Goal: Information Seeking & Learning: Compare options

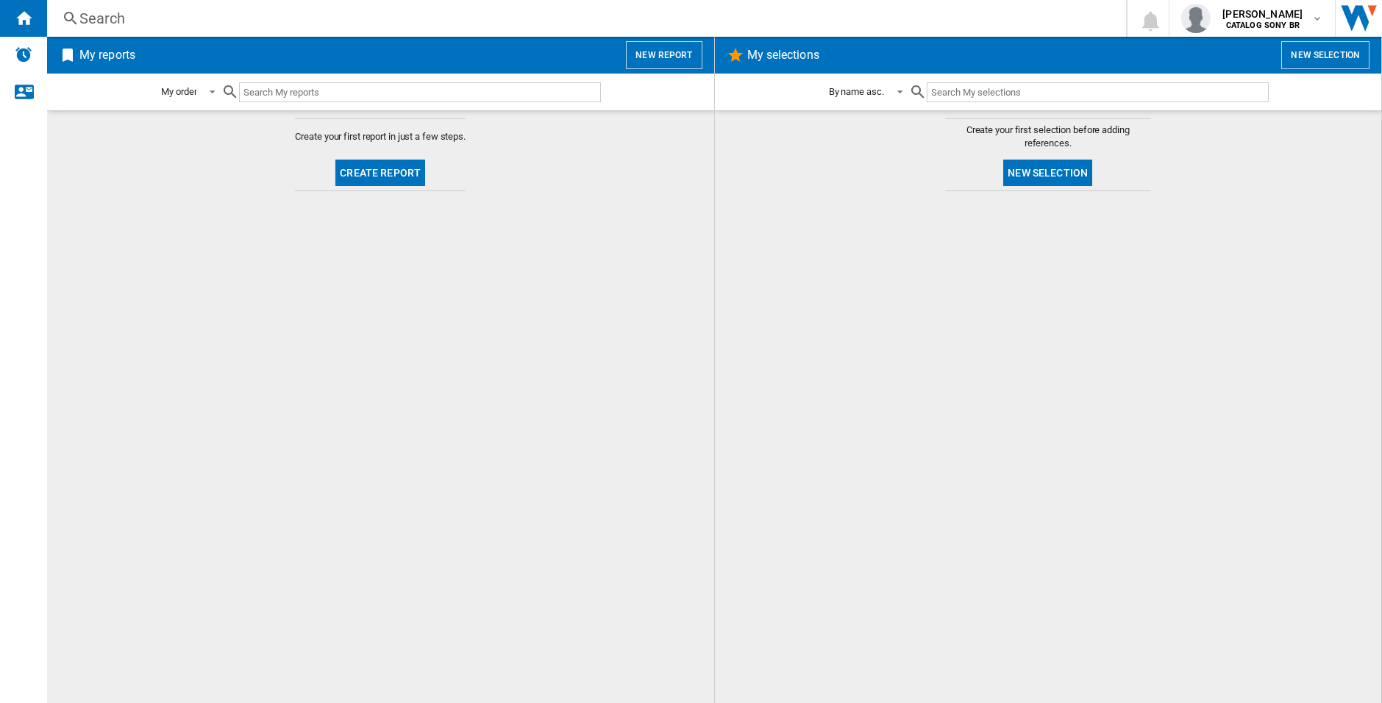
click at [385, 174] on button "Create report" at bounding box center [380, 173] width 90 height 26
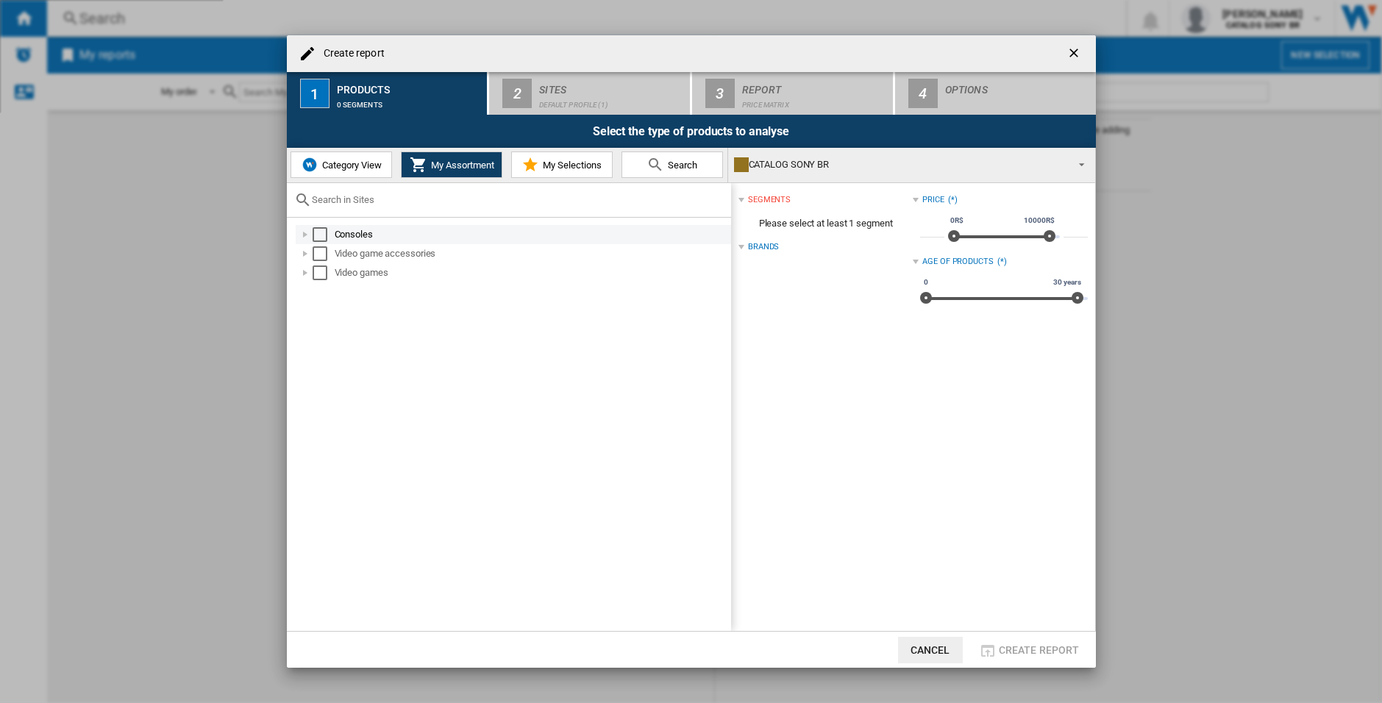
click at [302, 233] on div at bounding box center [305, 234] width 15 height 15
click at [333, 272] on div "Select" at bounding box center [336, 273] width 15 height 15
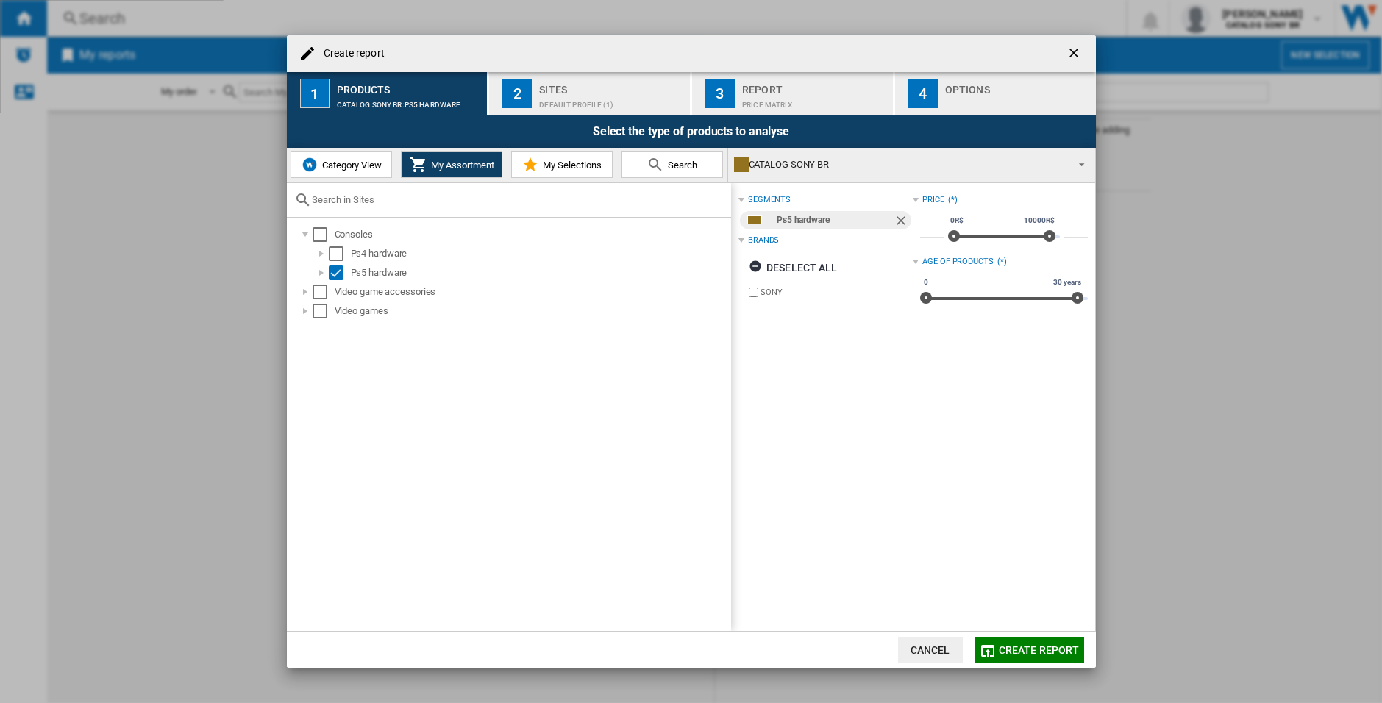
click at [1067, 638] on button "Create report" at bounding box center [1030, 650] width 110 height 26
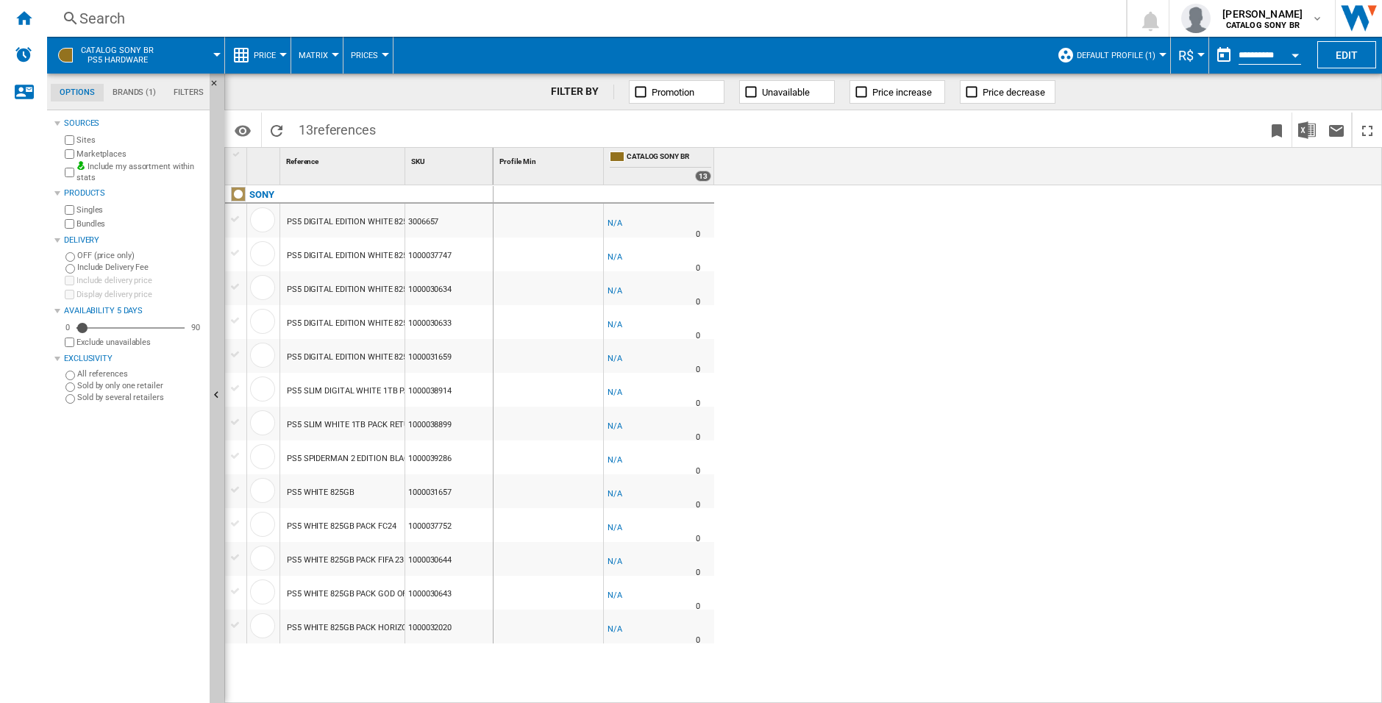
click at [93, 41] on button "CATALOG SONY BR Ps5 hardware" at bounding box center [125, 55] width 88 height 37
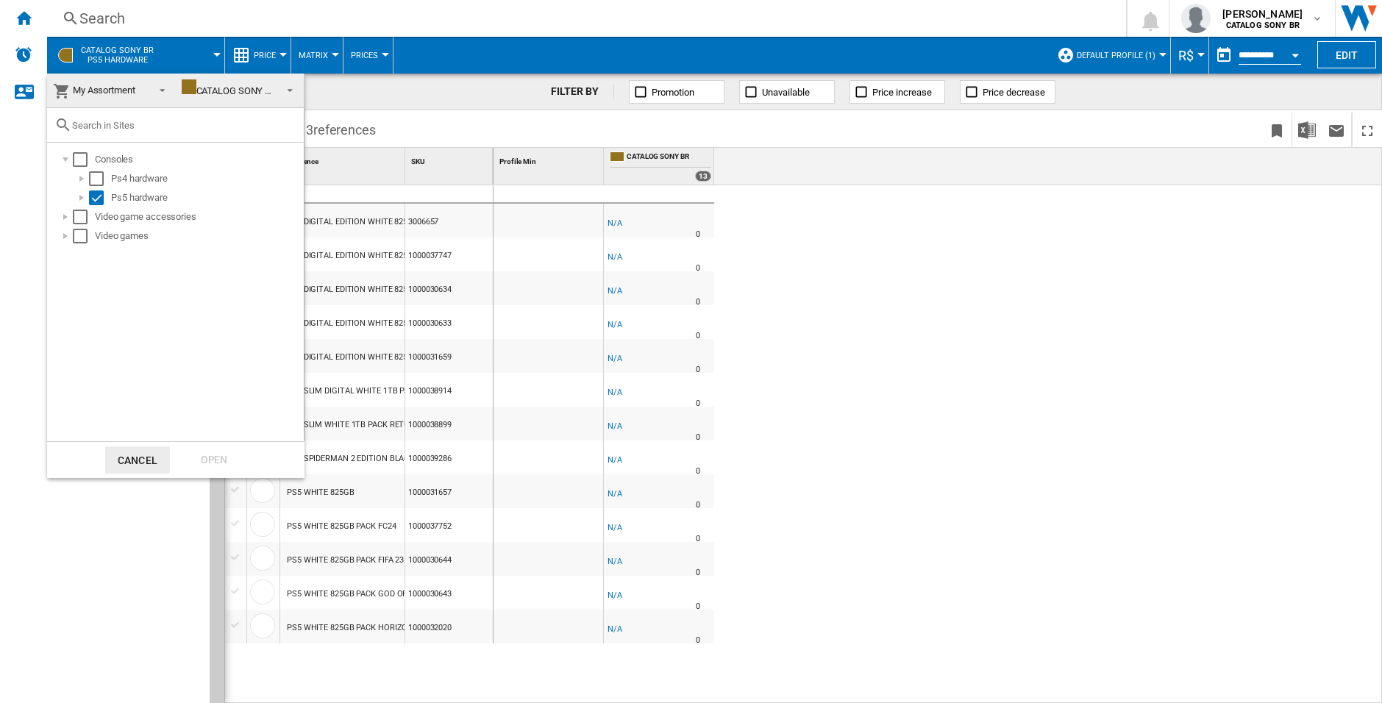
click at [104, 16] on md-backdrop at bounding box center [691, 351] width 1382 height 703
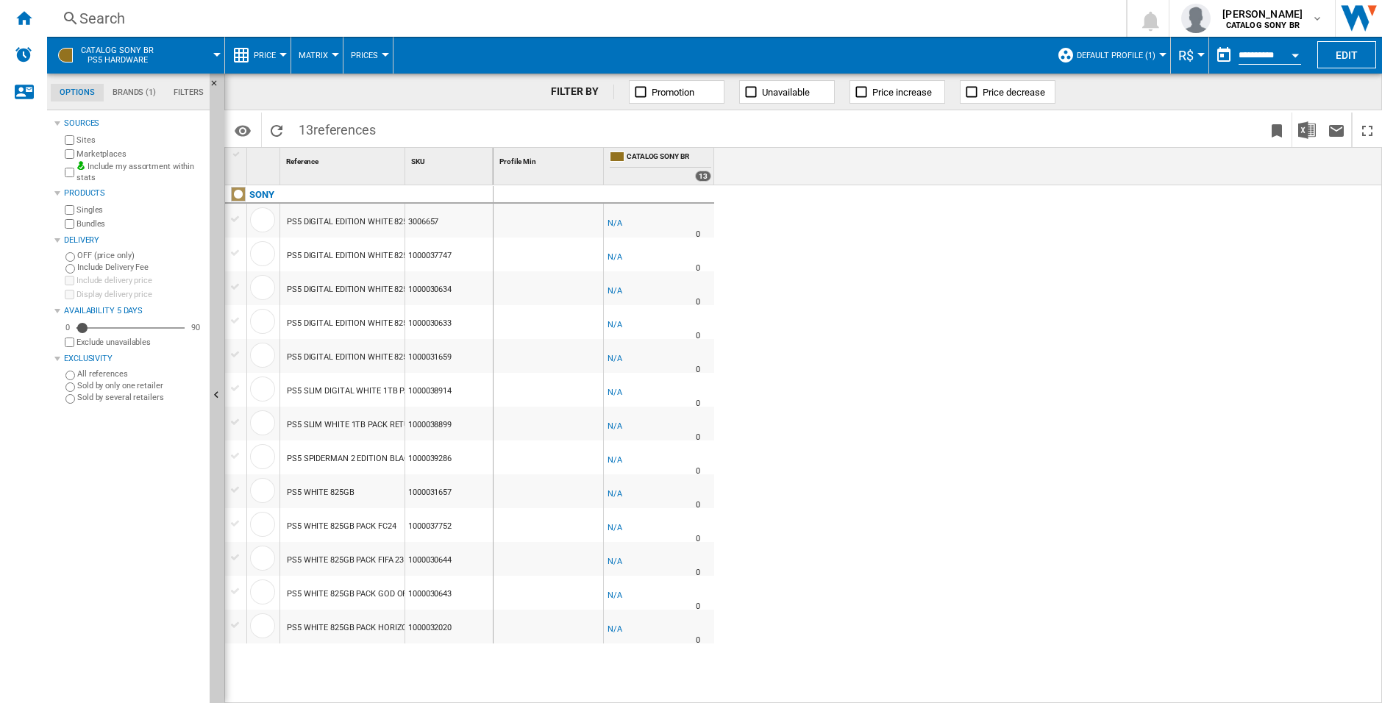
click at [1114, 53] on span "Default profile (1)" at bounding box center [1116, 56] width 79 height 10
click at [1114, 53] on md-backdrop at bounding box center [691, 351] width 1382 height 703
click at [1370, 16] on img "Open Wiser website" at bounding box center [1359, 18] width 46 height 37
click at [28, 23] on ng-md-icon "Home" at bounding box center [24, 18] width 18 height 18
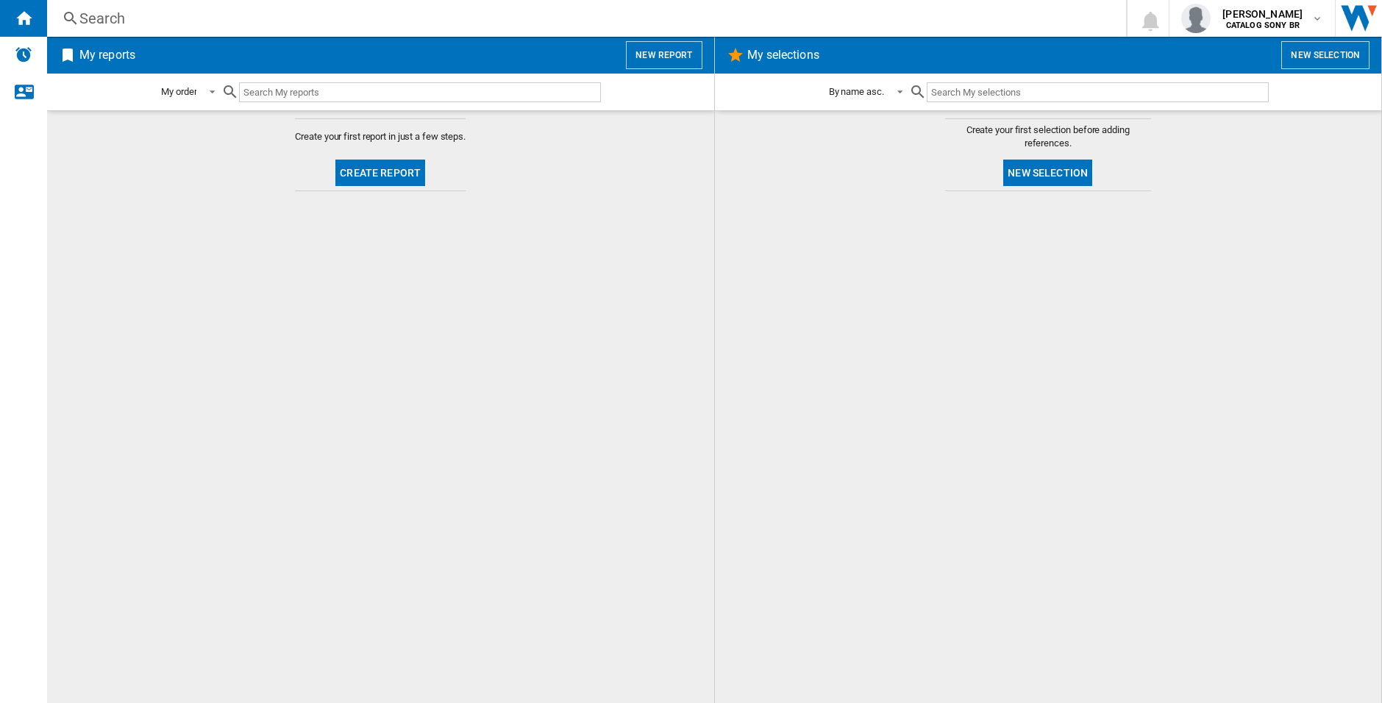
click at [1073, 172] on button "New selection" at bounding box center [1047, 173] width 89 height 26
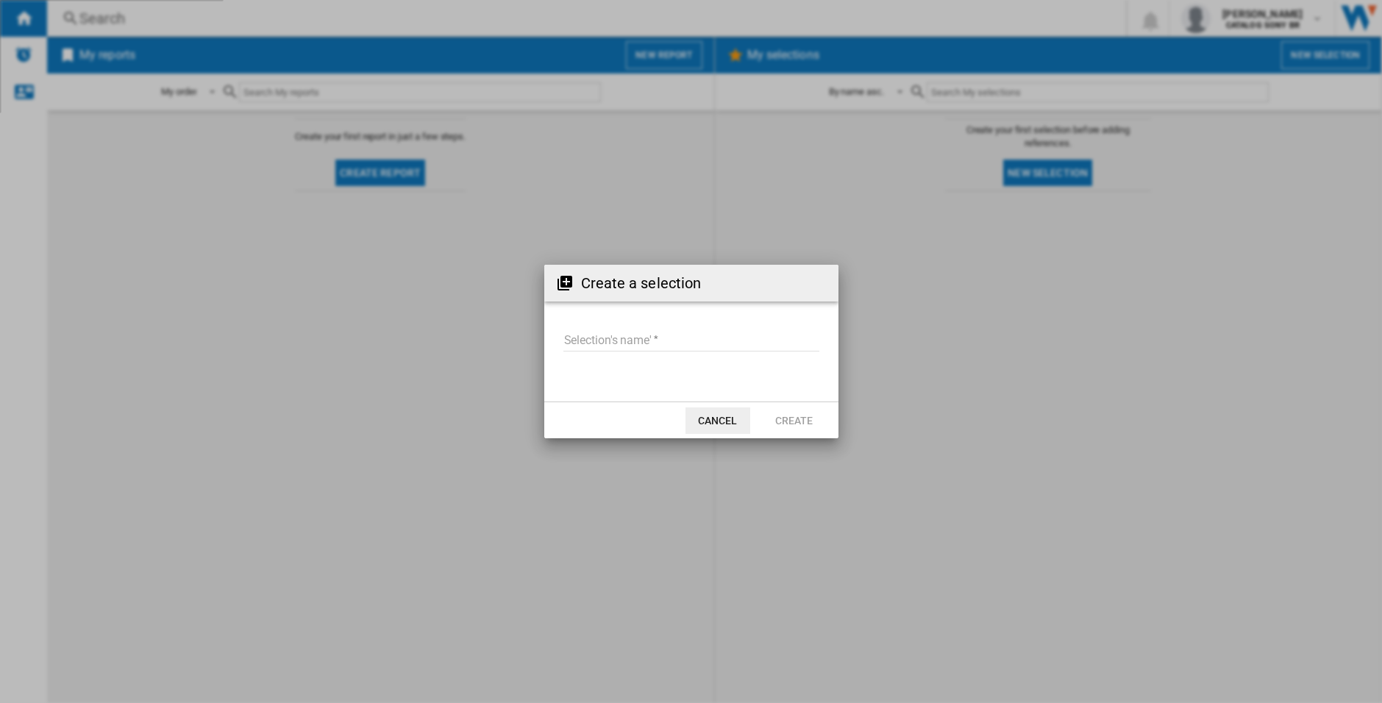
click at [628, 341] on input "Selection's name'" at bounding box center [692, 341] width 256 height 22
click at [705, 416] on button "Cancel" at bounding box center [718, 421] width 65 height 26
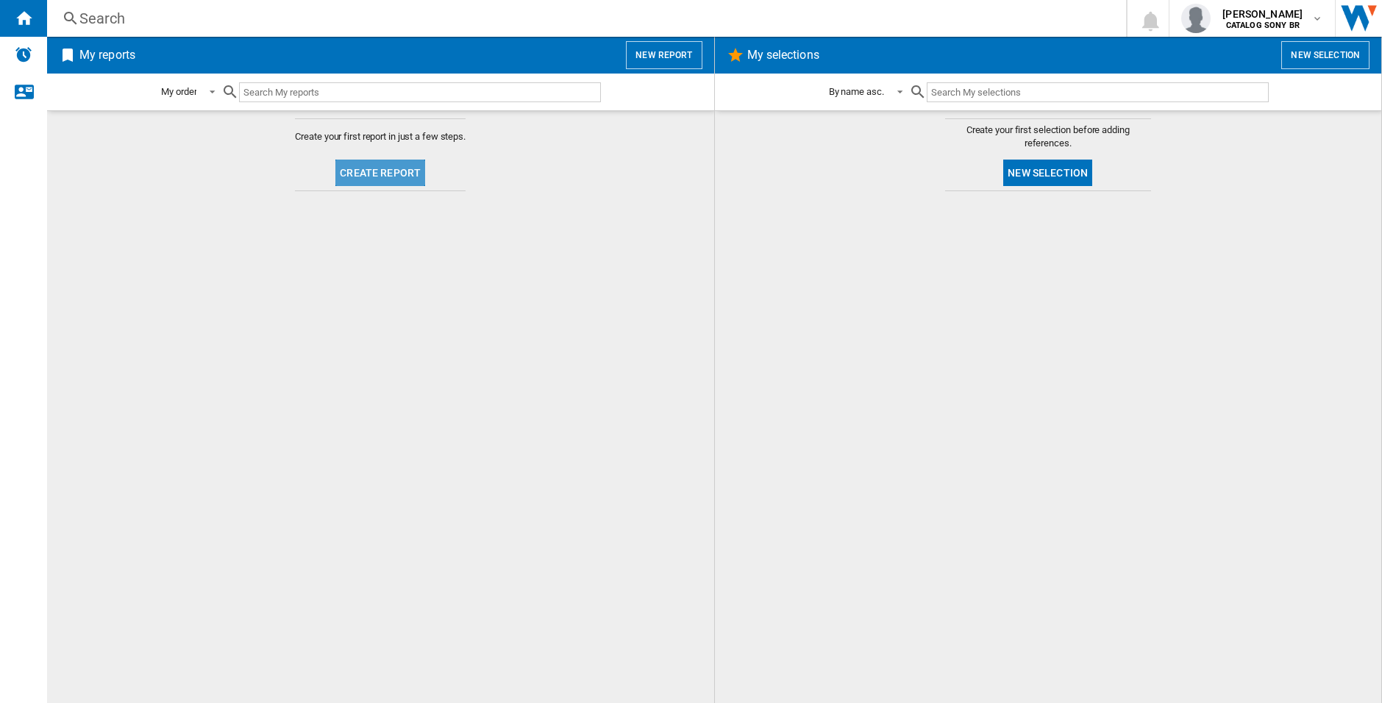
click at [389, 175] on button "Create report" at bounding box center [380, 173] width 90 height 26
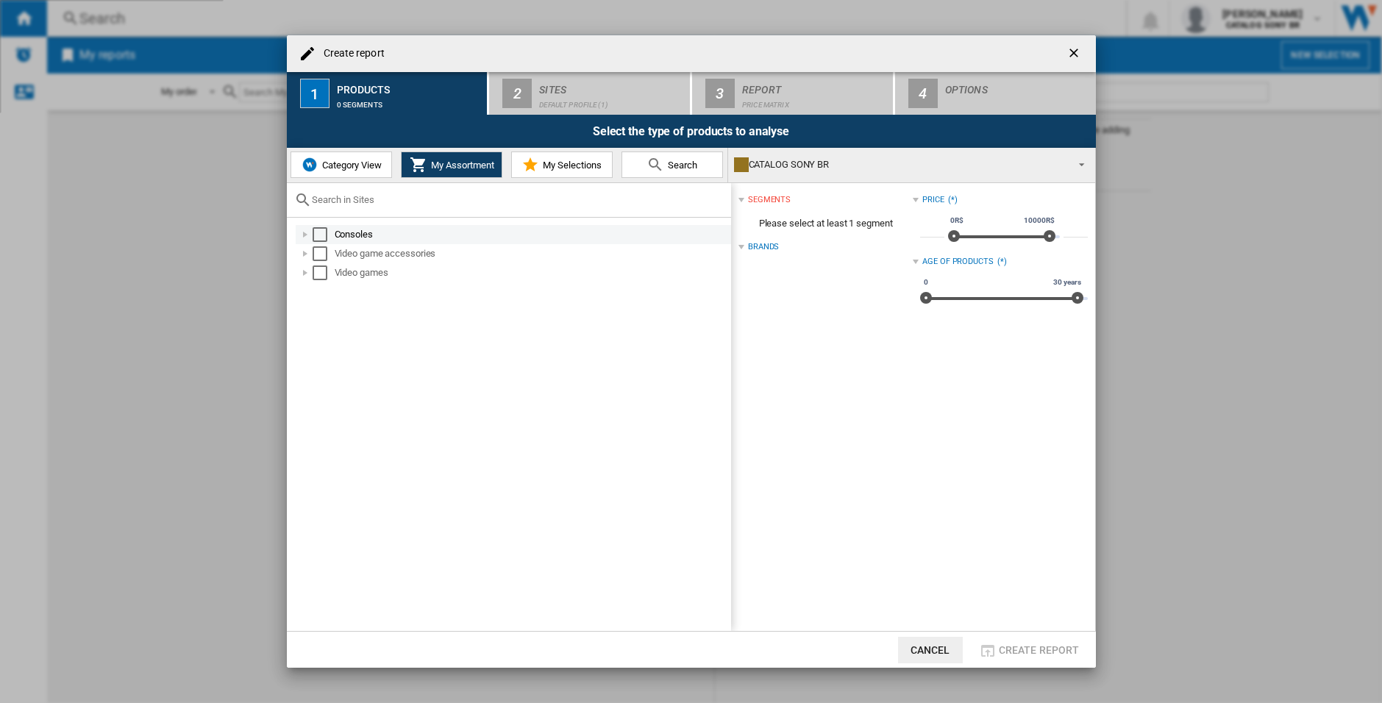
click at [316, 231] on div "Select" at bounding box center [320, 234] width 15 height 15
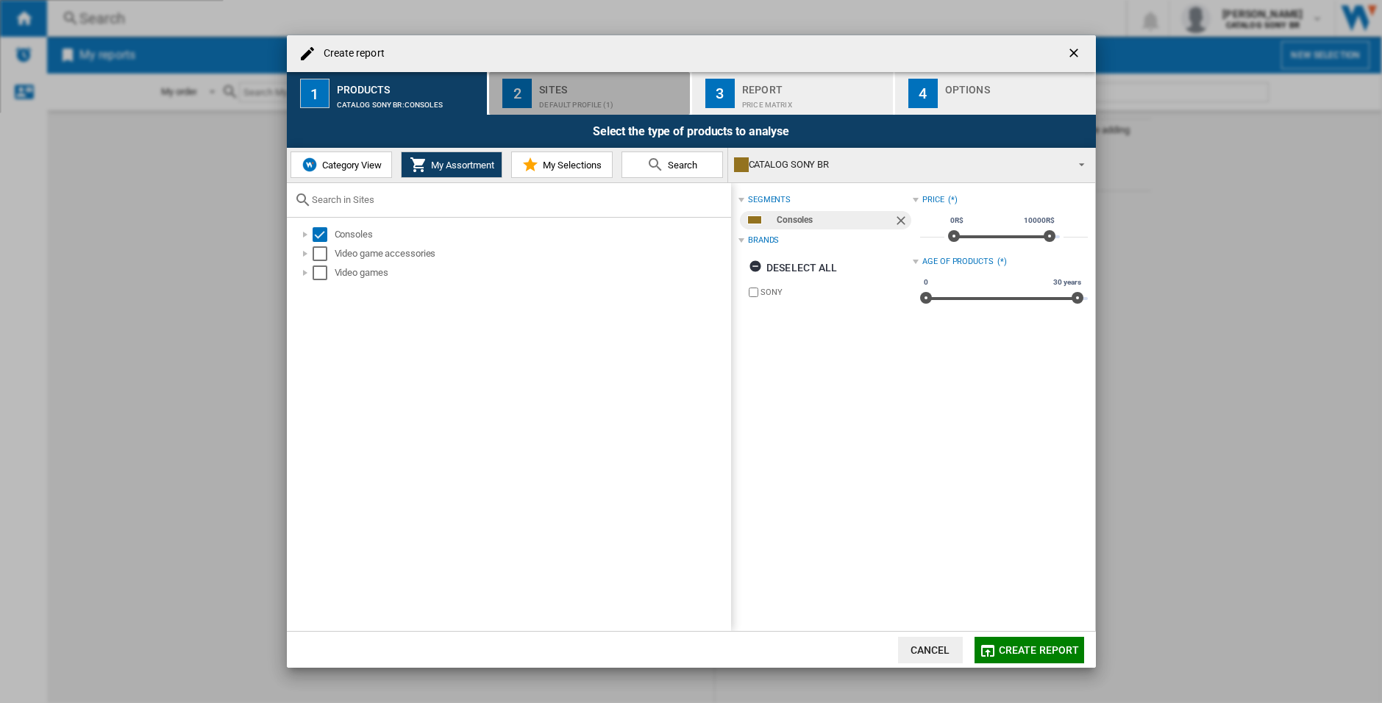
click at [589, 90] on div "Sites" at bounding box center [611, 85] width 145 height 15
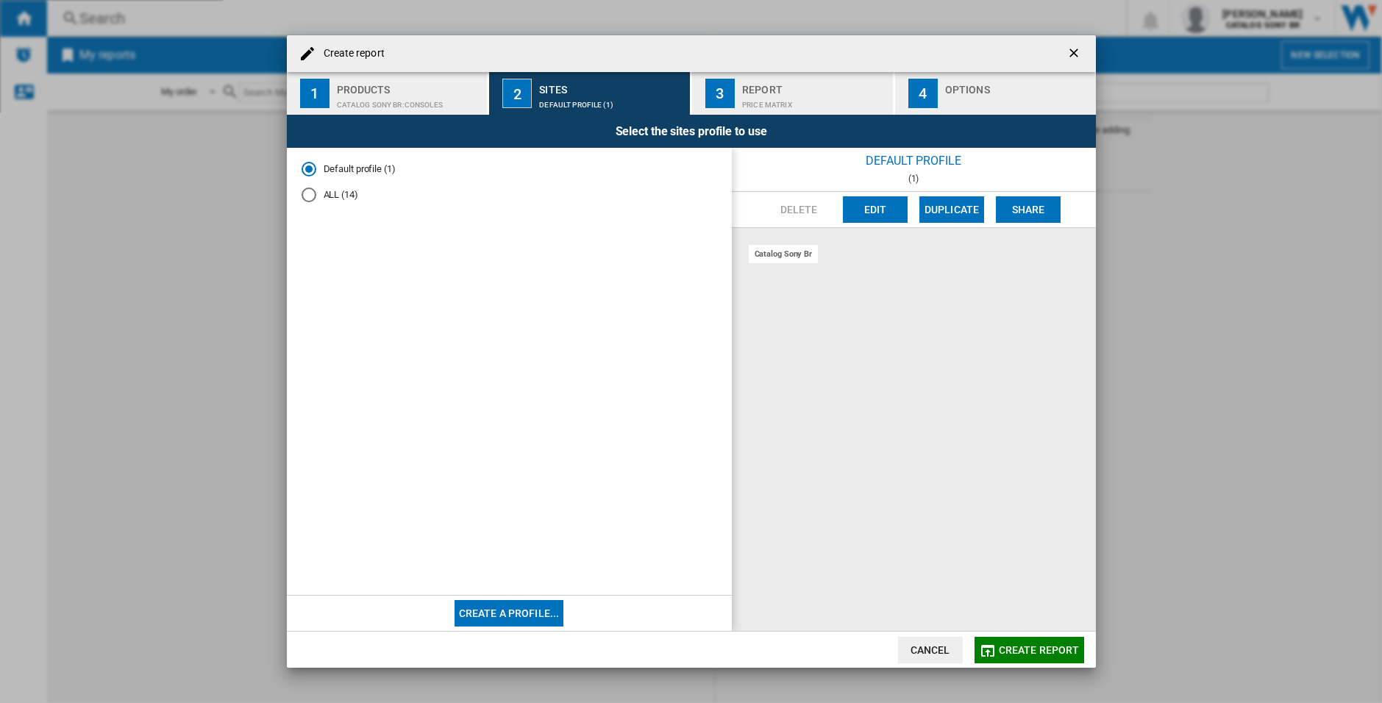
click at [322, 199] on md-radio-button "ALL (14)" at bounding box center [510, 195] width 416 height 14
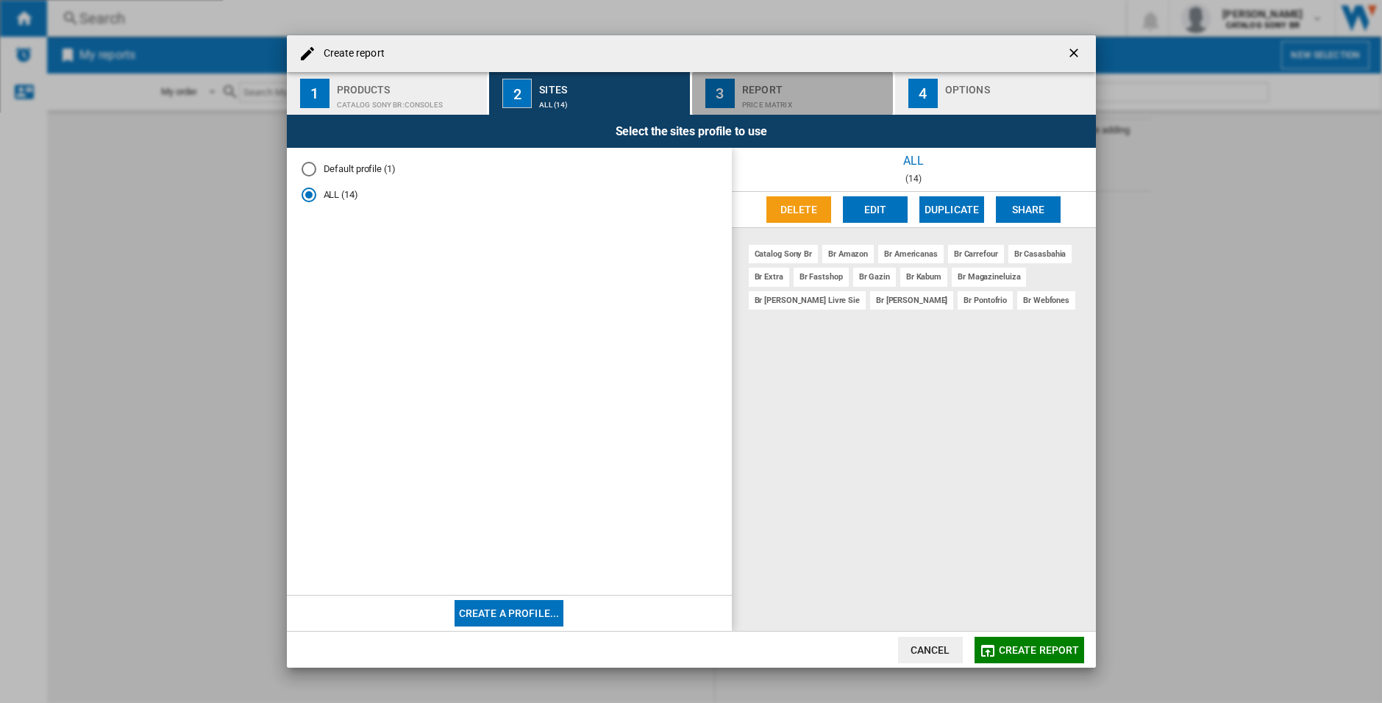
click at [758, 101] on div "Price Matrix" at bounding box center [814, 100] width 145 height 15
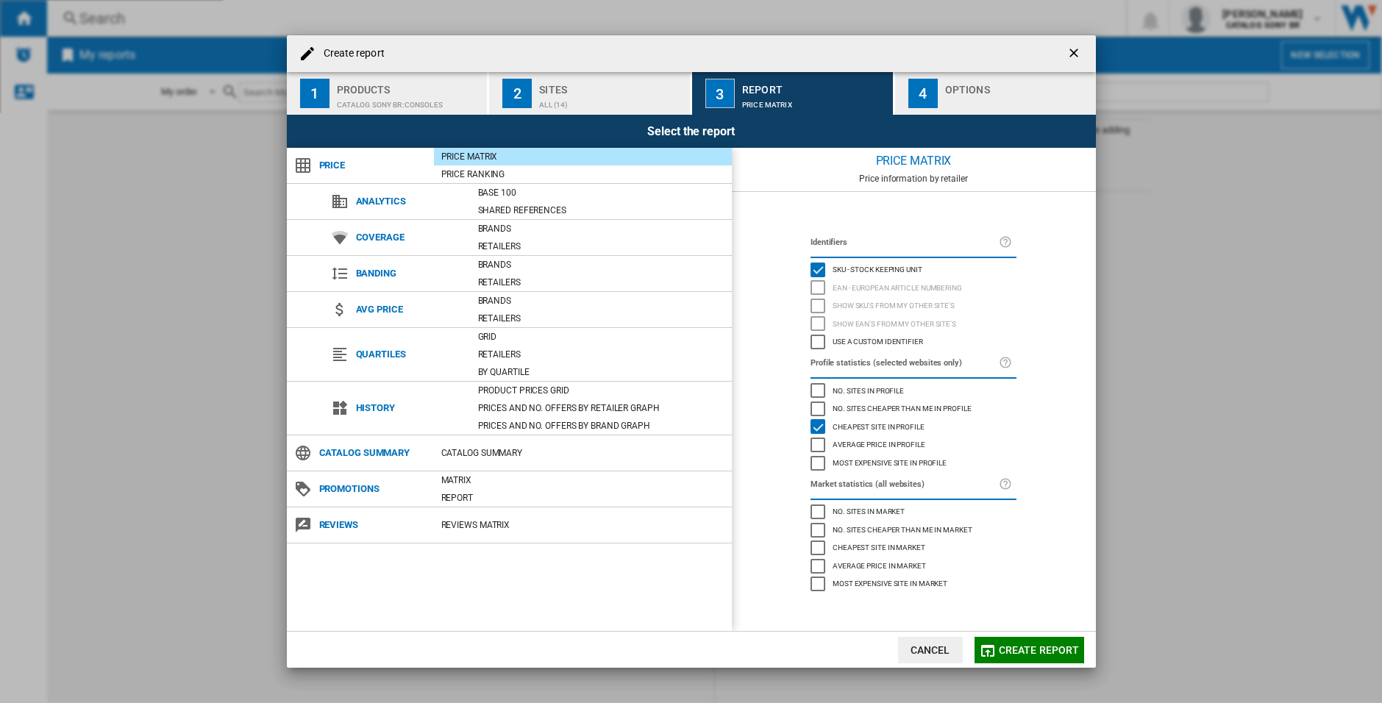
click at [986, 95] on div "Create report ..." at bounding box center [1017, 100] width 145 height 15
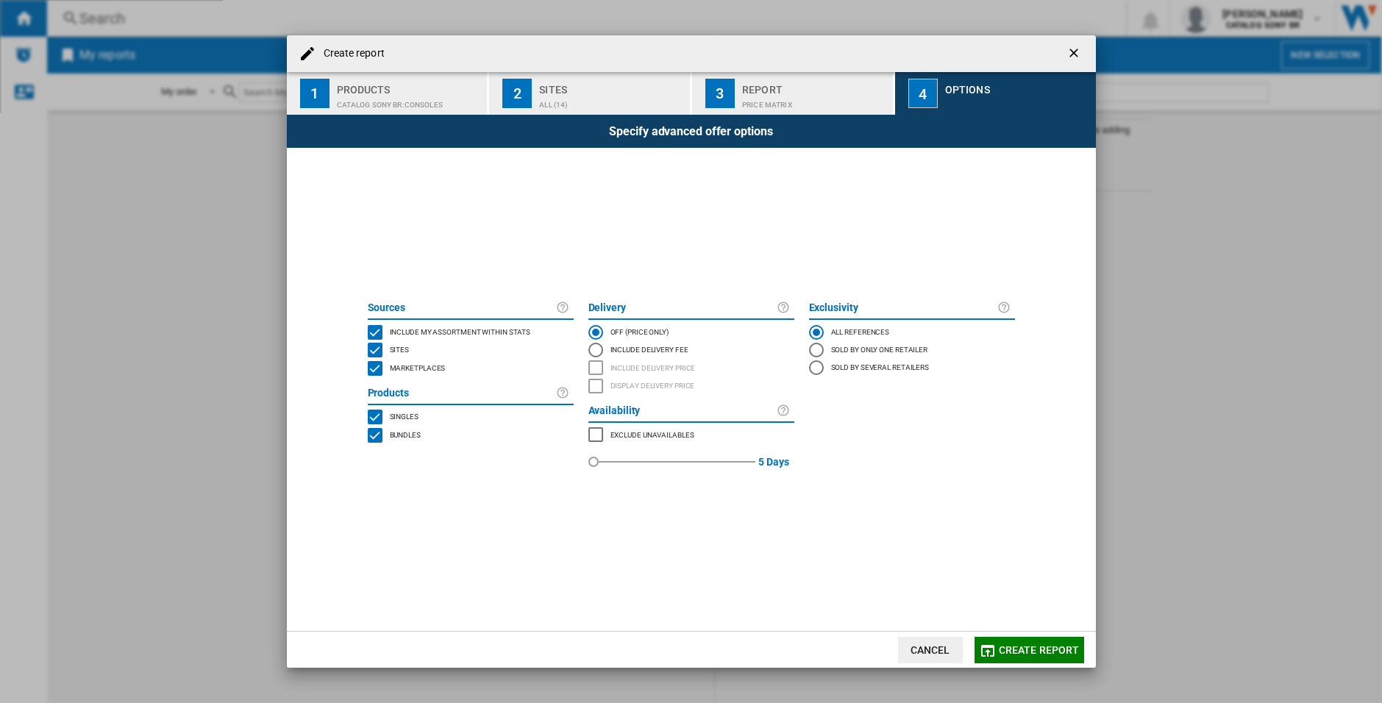
click at [366, 47] on h4 "Create report" at bounding box center [350, 53] width 68 height 15
click at [1039, 650] on span "Create report" at bounding box center [1039, 650] width 81 height 12
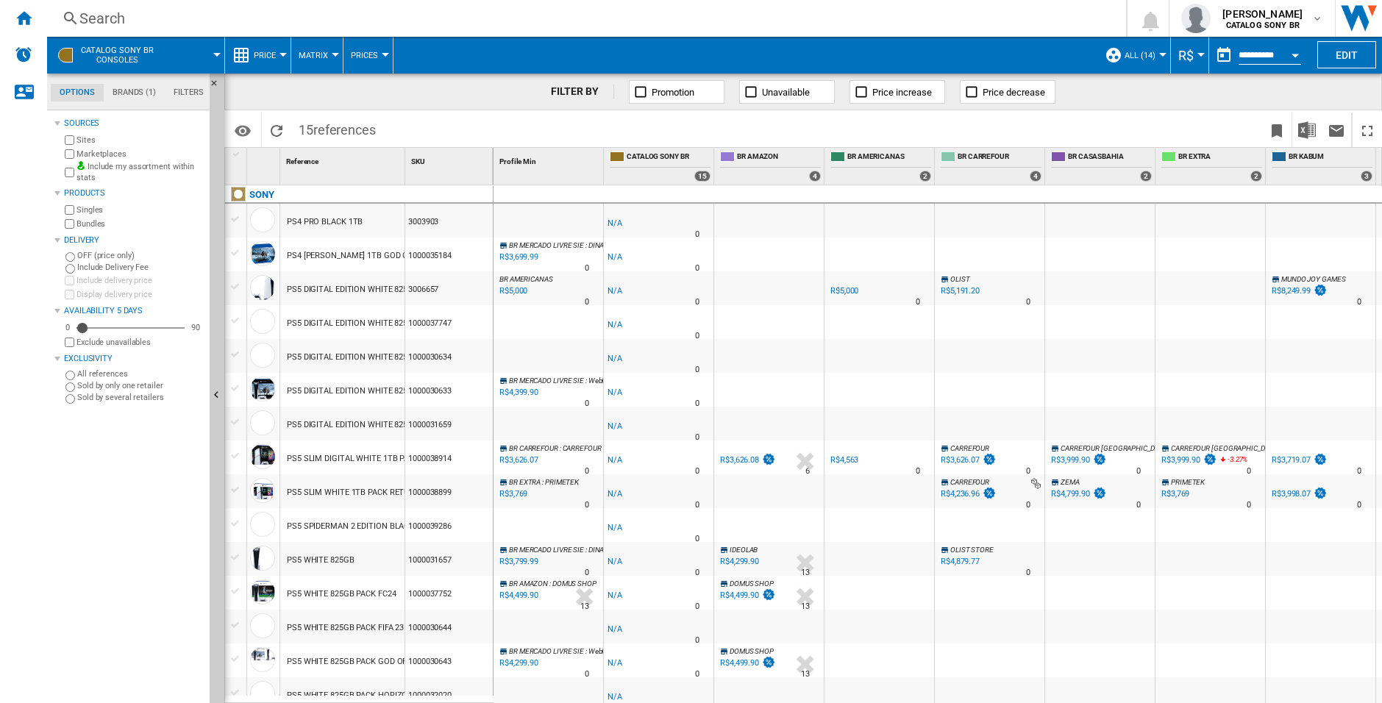
drag, startPoint x: 822, startPoint y: 394, endPoint x: 850, endPoint y: 393, distance: 28.0
click at [961, 459] on div "R$3,626.07" at bounding box center [960, 460] width 39 height 10
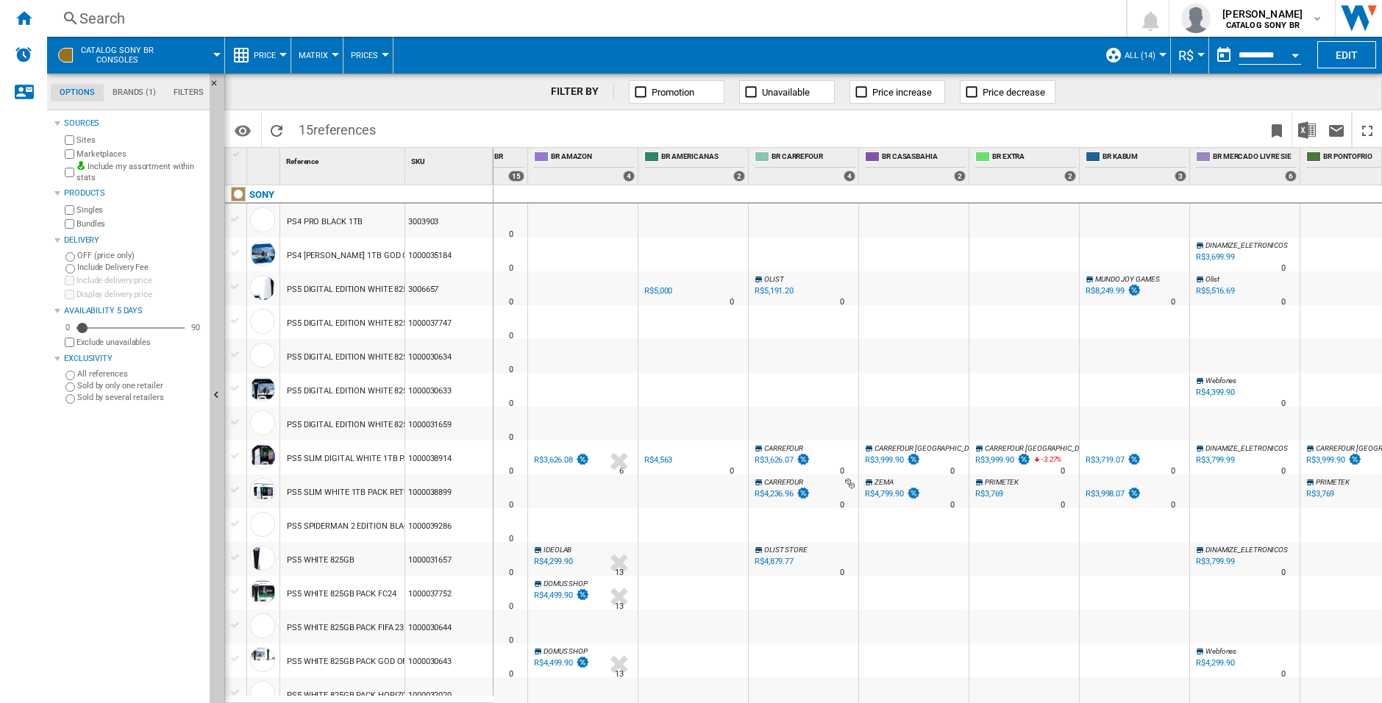
click at [894, 461] on div "R$3,999.90" at bounding box center [884, 460] width 39 height 10
click at [885, 491] on div "R$4,799.90" at bounding box center [884, 494] width 39 height 10
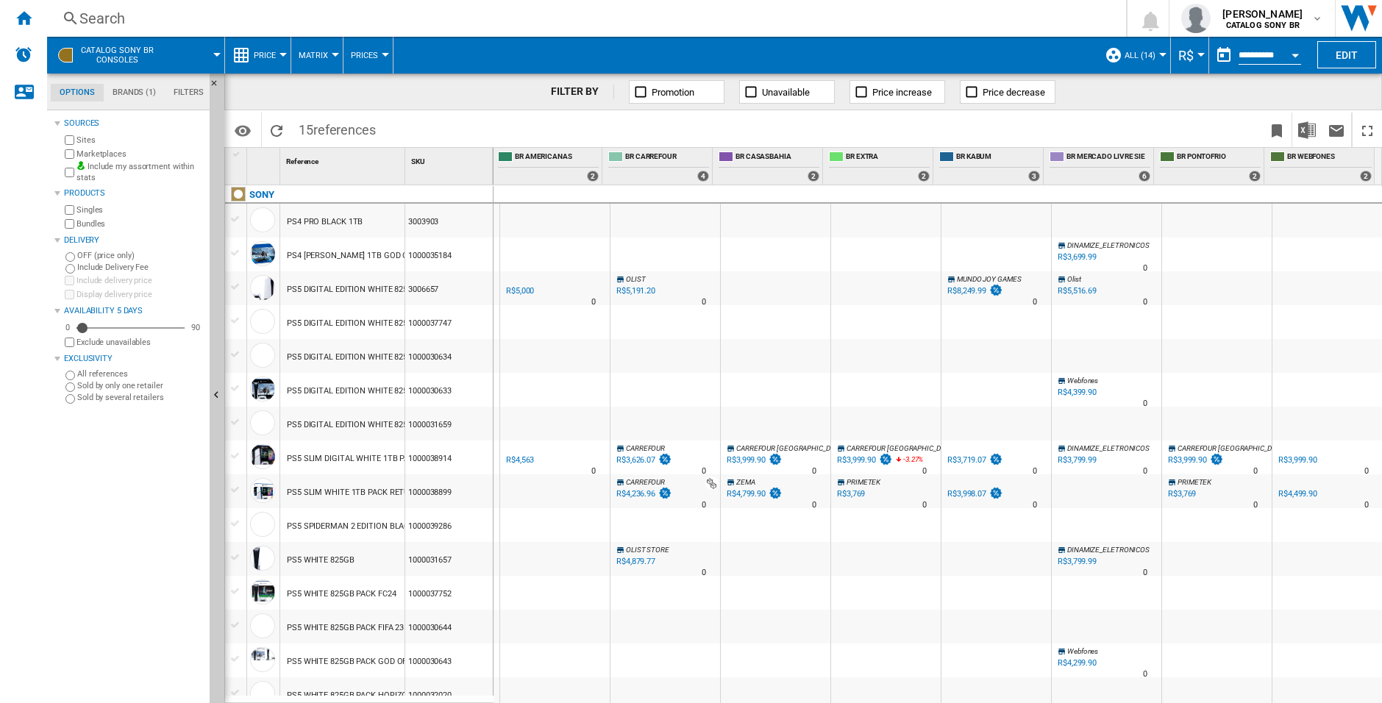
click at [1069, 462] on div "R$3,799.99" at bounding box center [1077, 460] width 39 height 10
click at [1081, 561] on div "R$3,799.99" at bounding box center [1077, 562] width 39 height 10
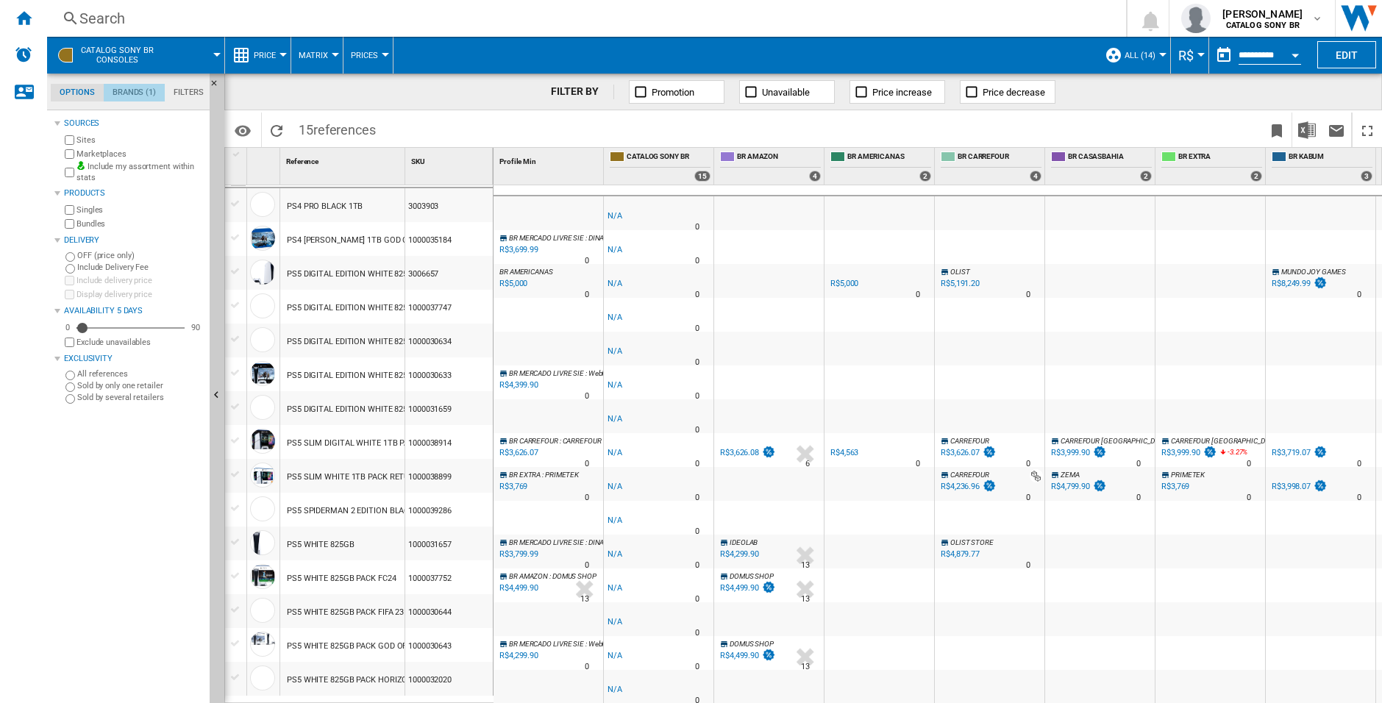
click at [124, 92] on md-tab-item "Brands (1)" at bounding box center [134, 93] width 61 height 18
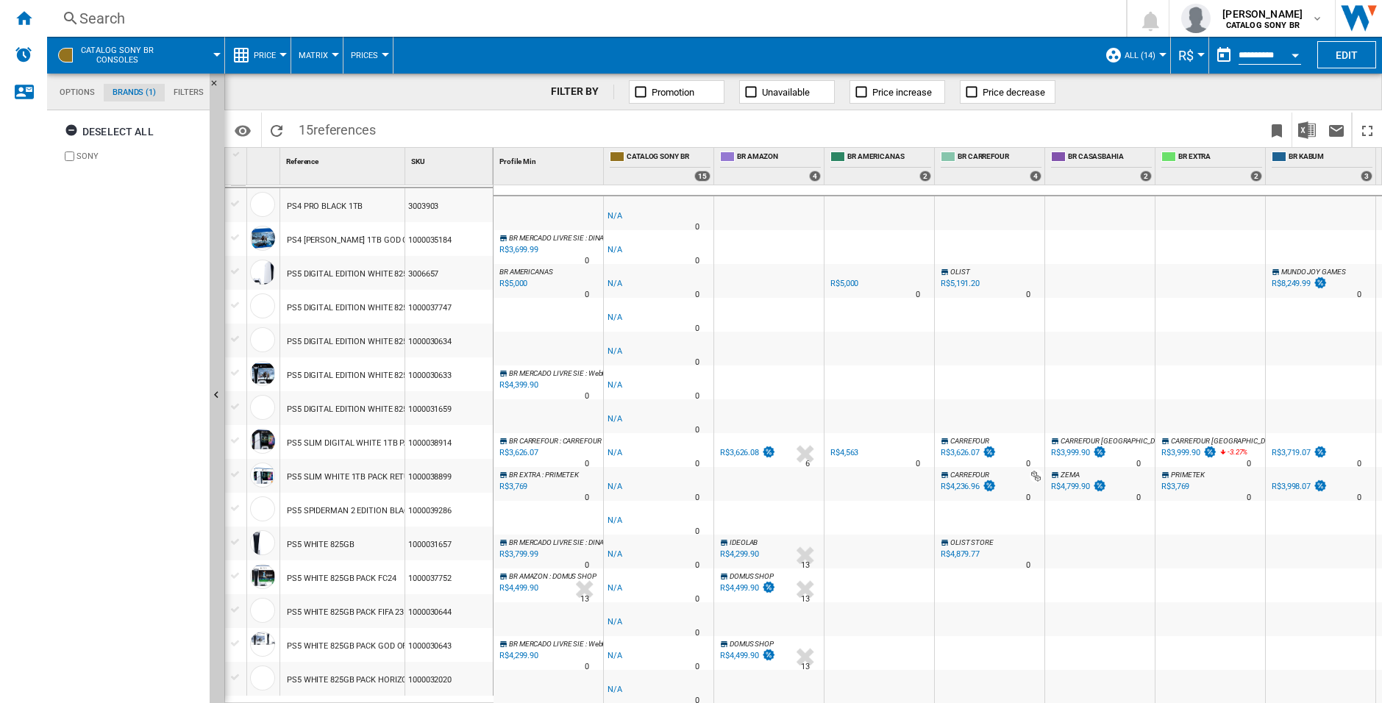
click at [179, 95] on md-tab-item "Filters" at bounding box center [189, 93] width 48 height 18
click at [120, 90] on md-tab-item "Brands (1)" at bounding box center [134, 93] width 61 height 18
click at [88, 86] on md-tab-item "Options" at bounding box center [77, 93] width 53 height 18
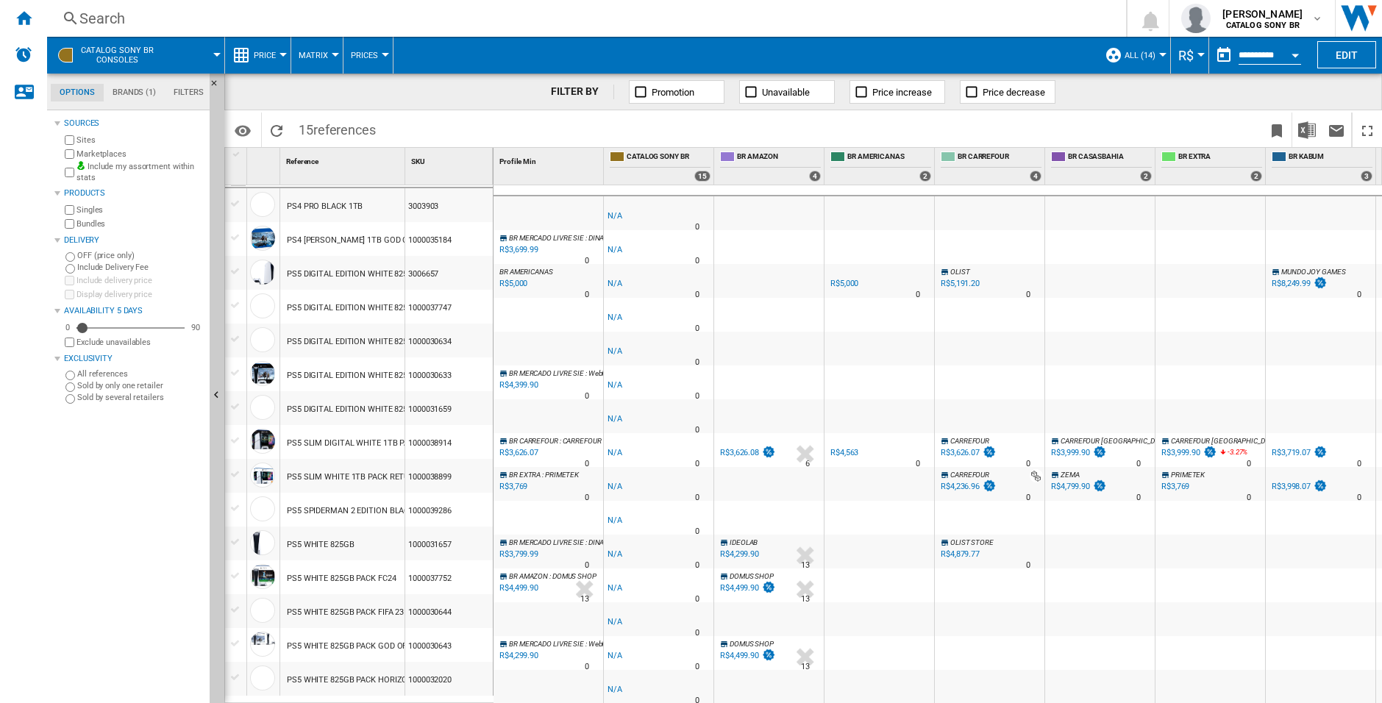
click at [267, 67] on button "Price" at bounding box center [268, 55] width 29 height 37
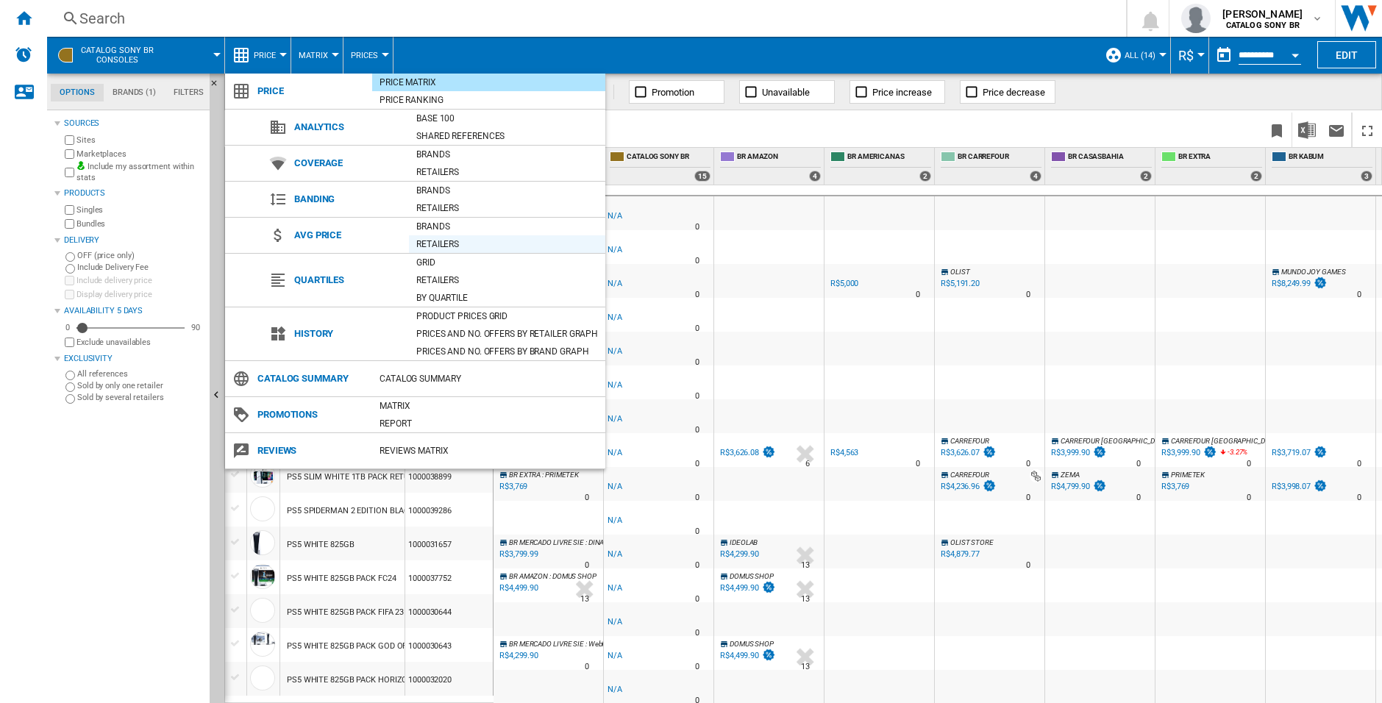
click at [463, 244] on div "Retailers" at bounding box center [507, 244] width 196 height 15
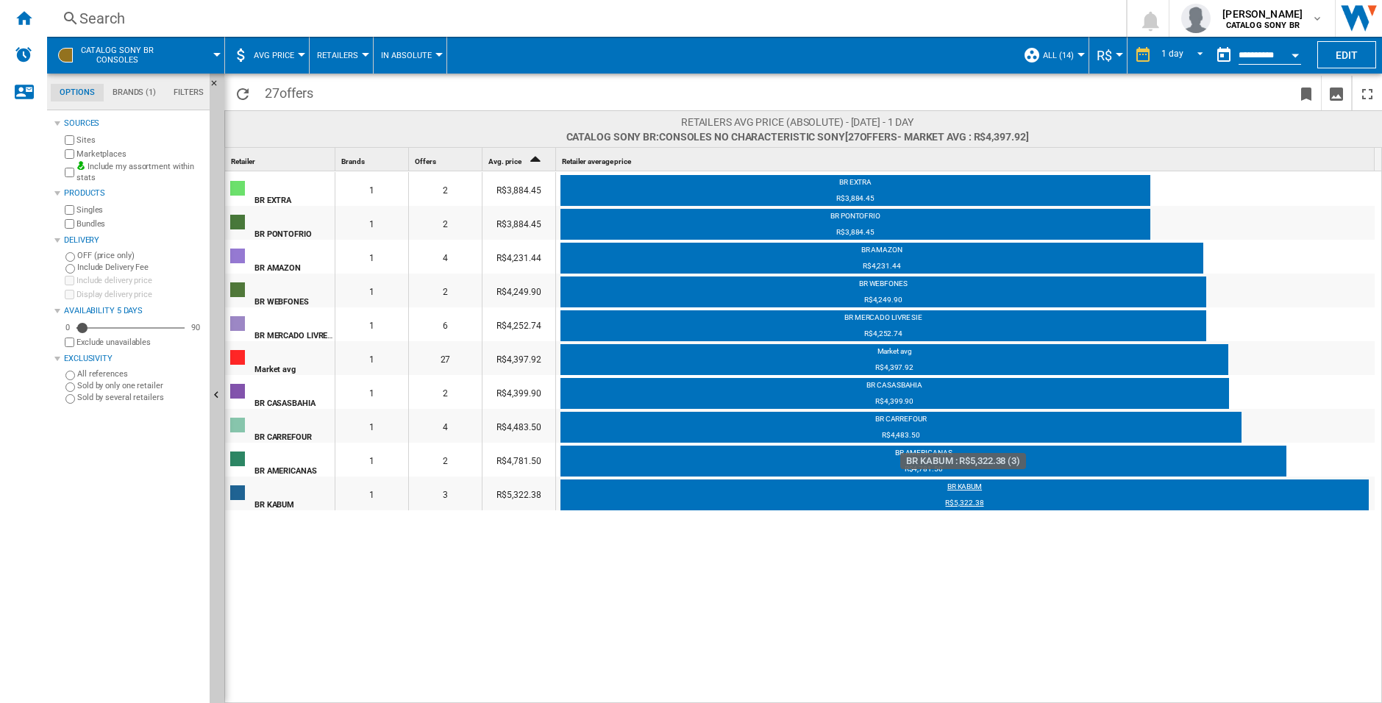
click at [1014, 498] on div "R$5,322.38" at bounding box center [965, 505] width 809 height 15
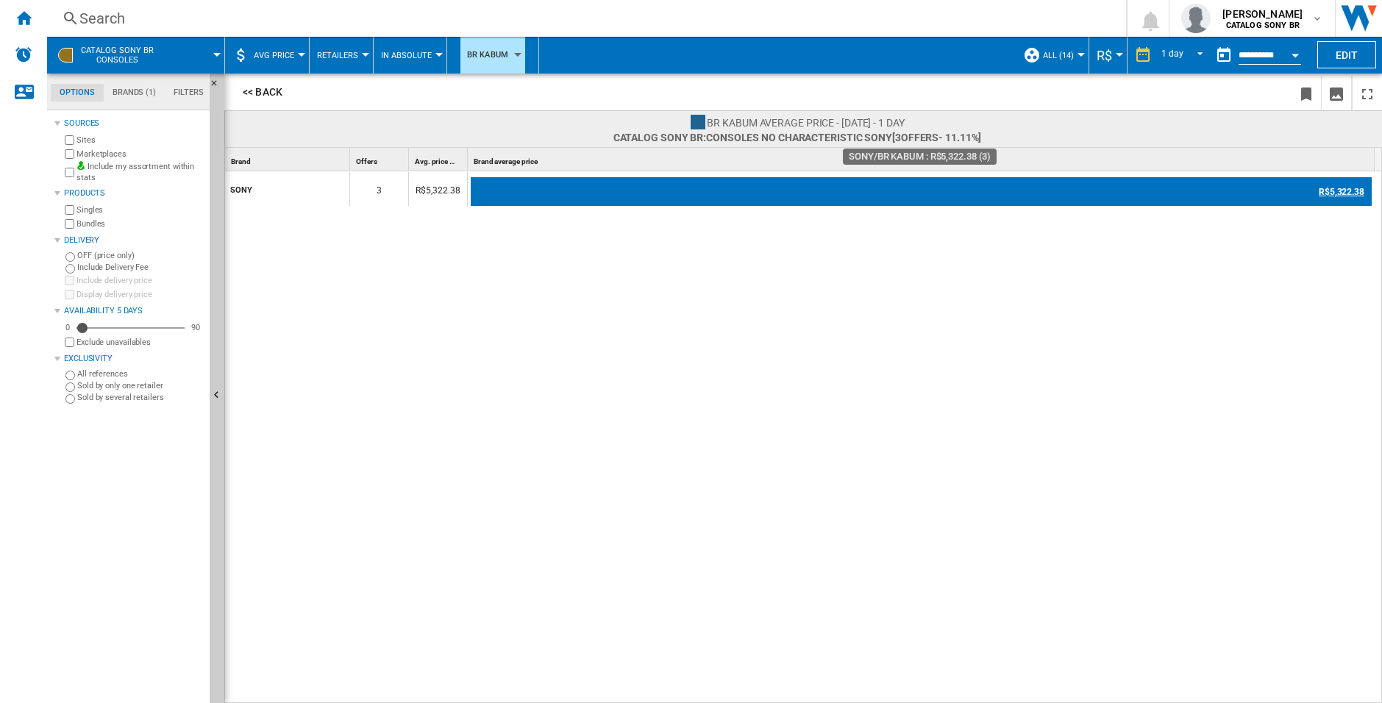
click at [672, 195] on div "R$5,322.38" at bounding box center [921, 191] width 901 height 29
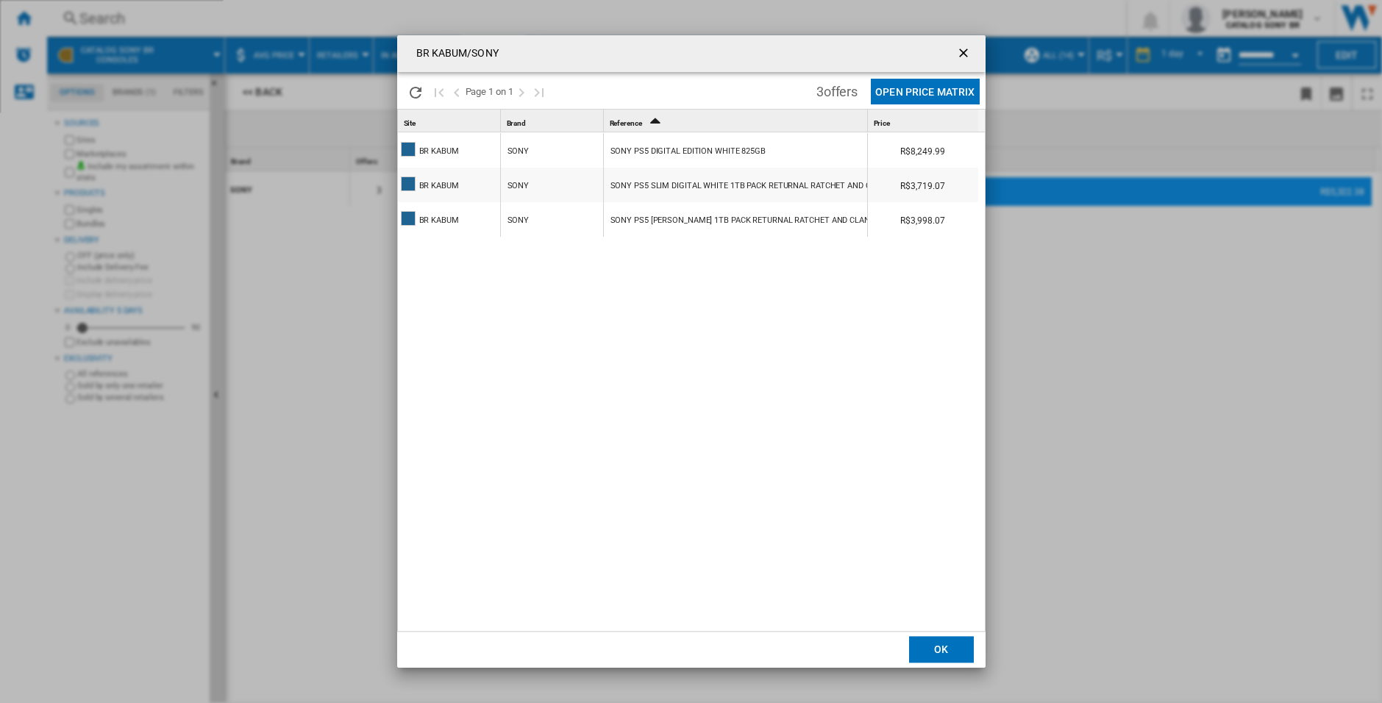
click at [692, 154] on div "SONY PS5 DIGITAL EDITION WHITE 825GB" at bounding box center [688, 152] width 155 height 34
click at [912, 97] on button "Open Price Matrix" at bounding box center [925, 92] width 108 height 26
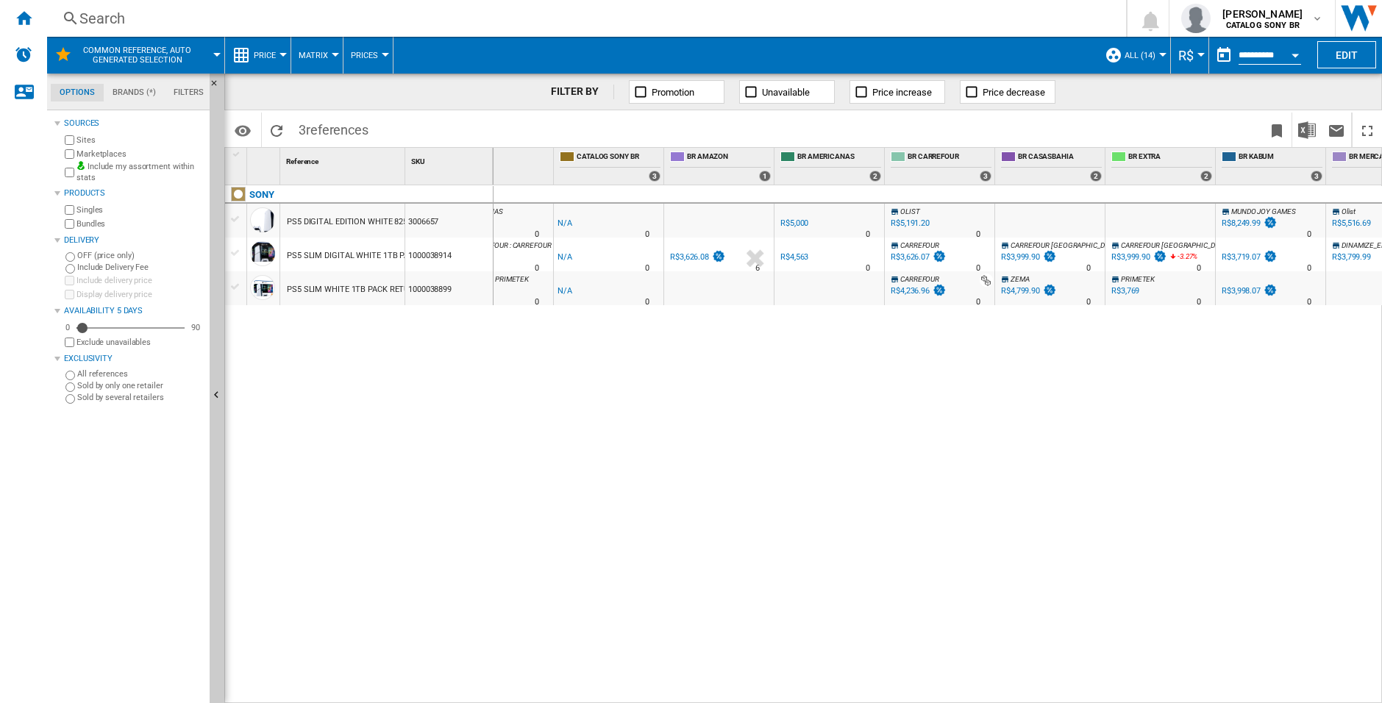
scroll to position [0, 70]
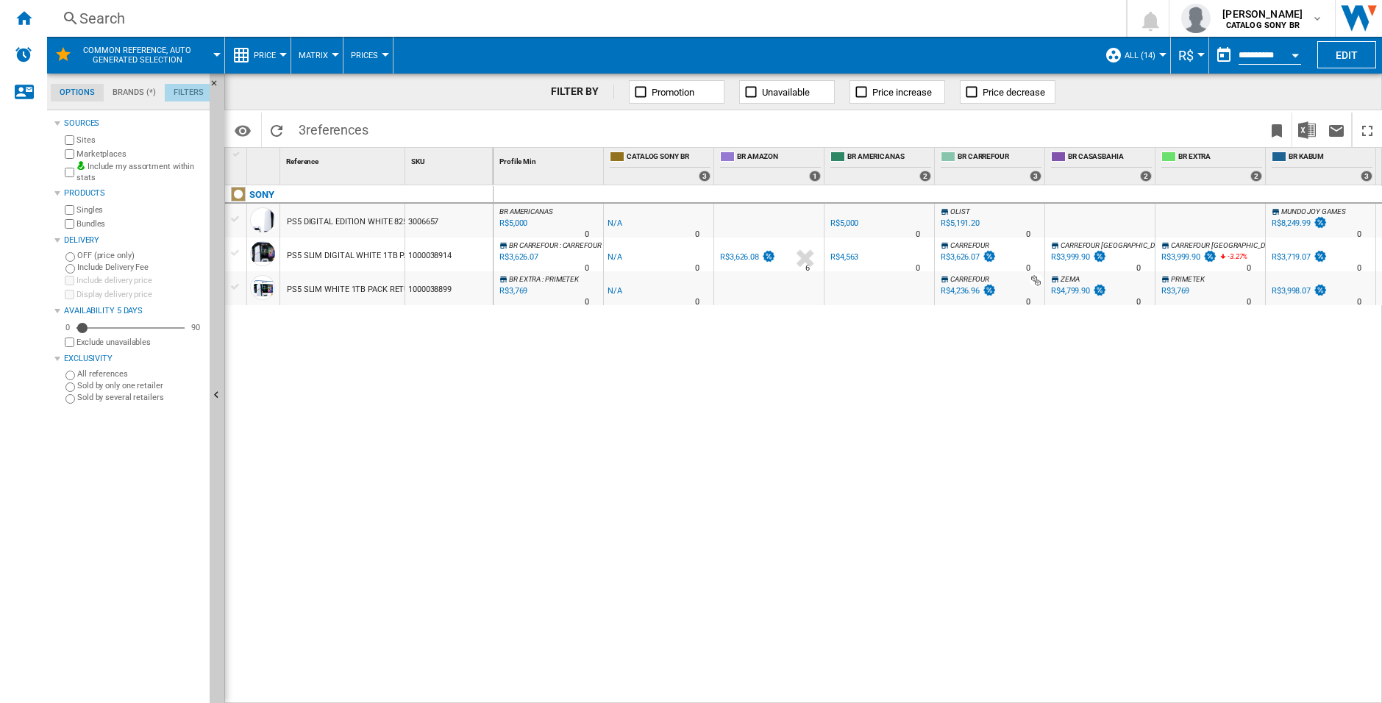
click at [186, 93] on md-tab-item "Filters" at bounding box center [189, 93] width 48 height 18
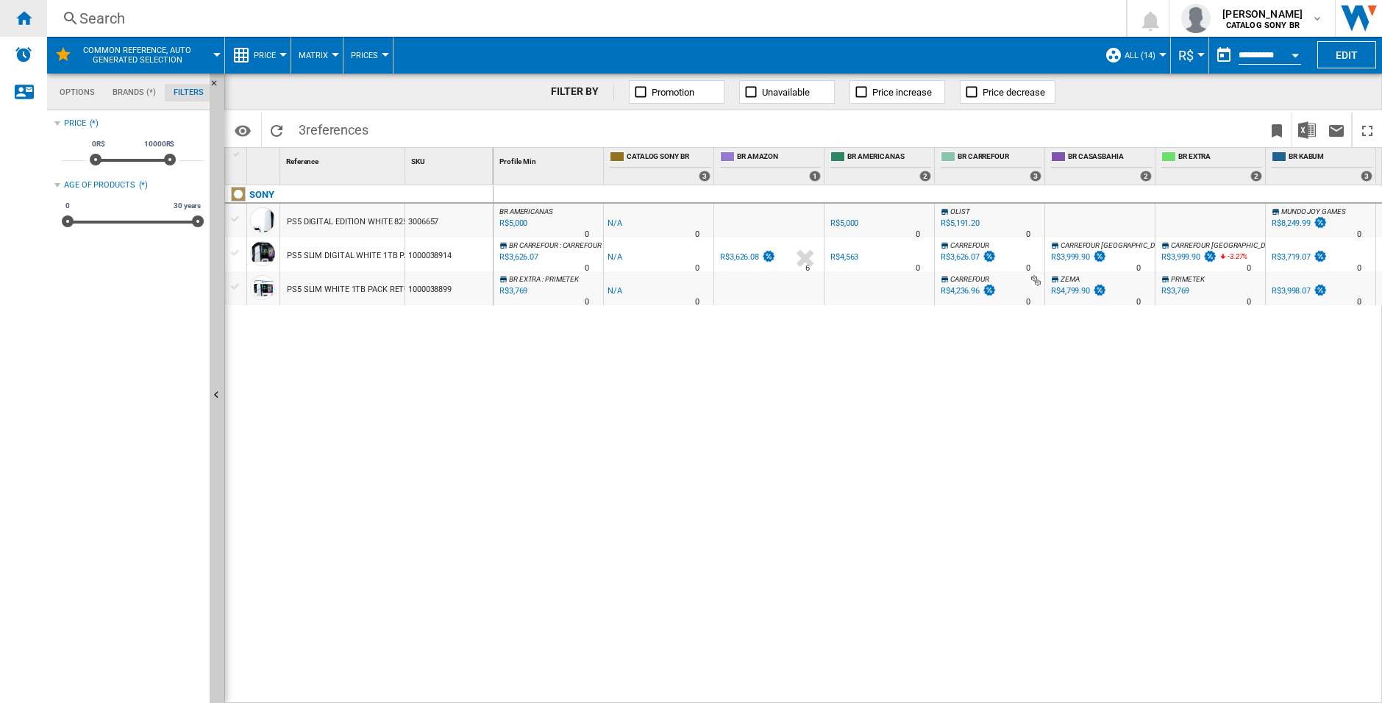
click at [26, 19] on ng-md-icon "Home" at bounding box center [24, 18] width 18 height 18
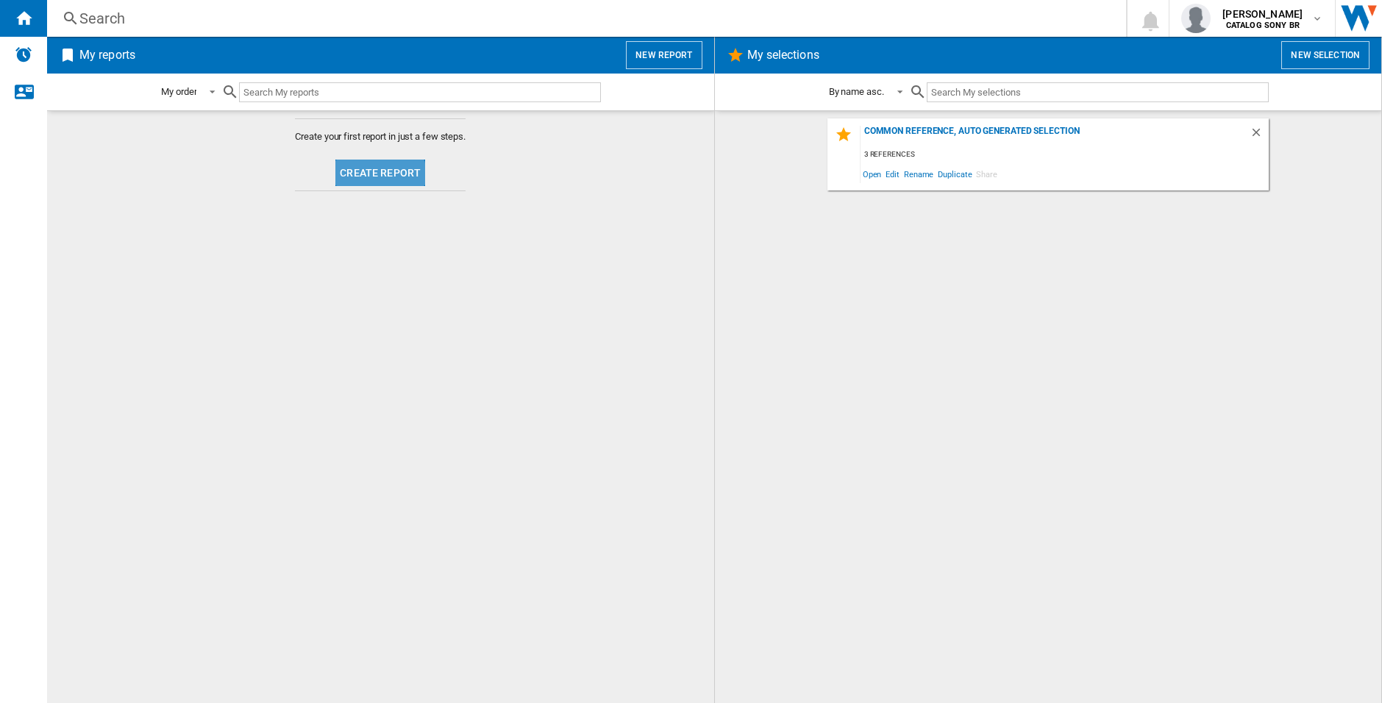
click at [380, 174] on button "Create report" at bounding box center [380, 173] width 90 height 26
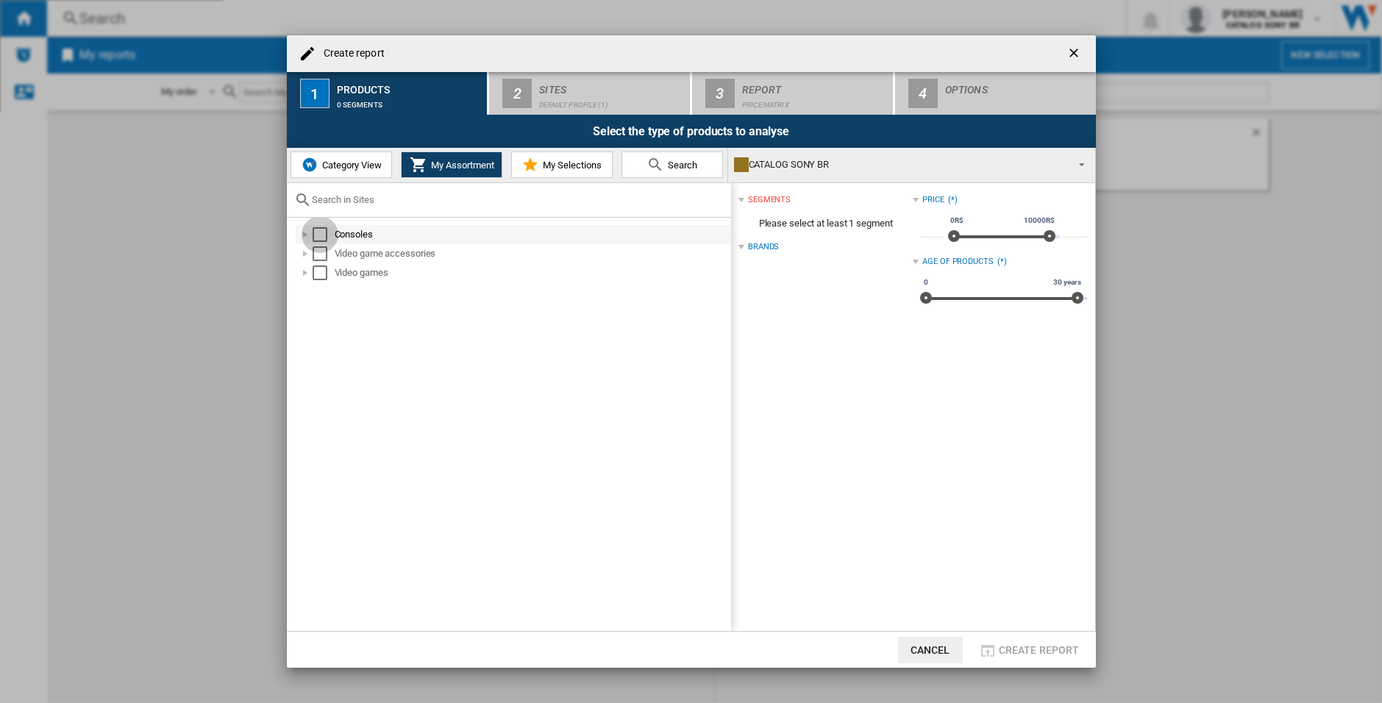
click at [320, 237] on div "Select" at bounding box center [320, 234] width 15 height 15
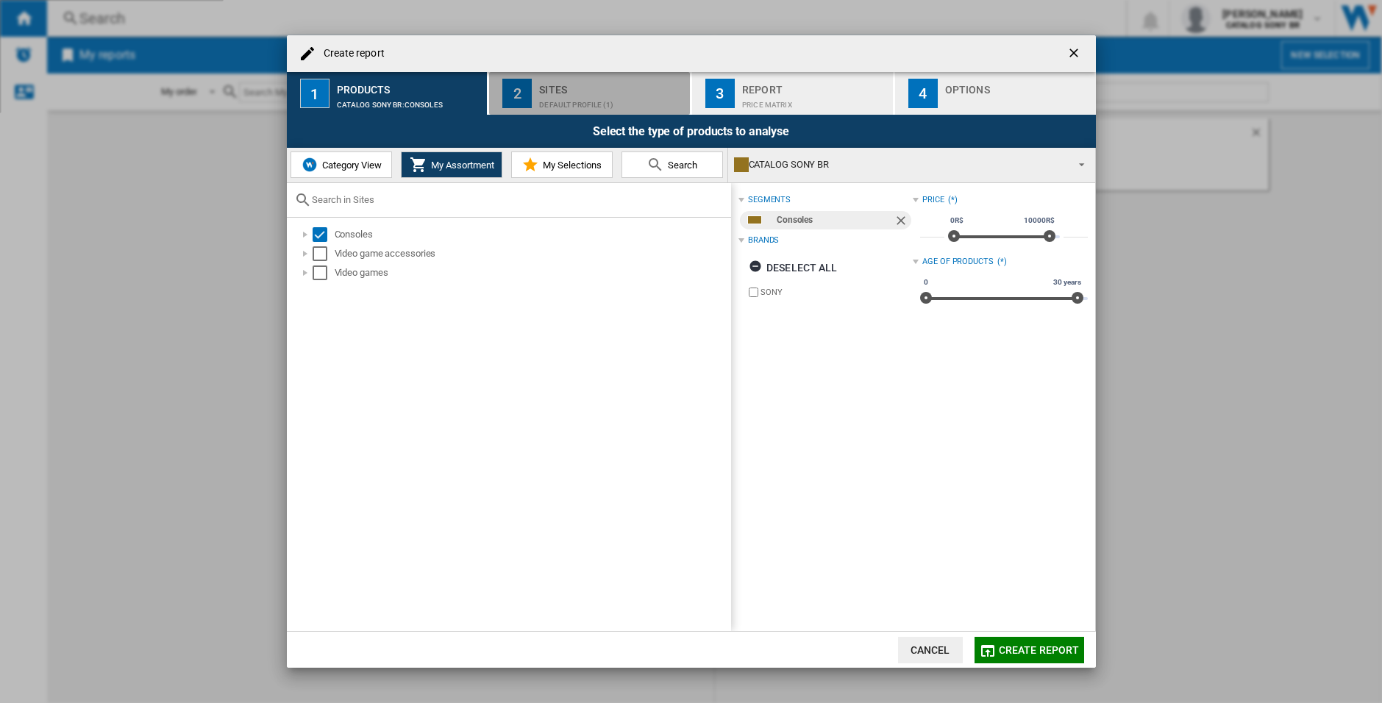
click at [589, 93] on div "Default profile (1)" at bounding box center [611, 100] width 145 height 15
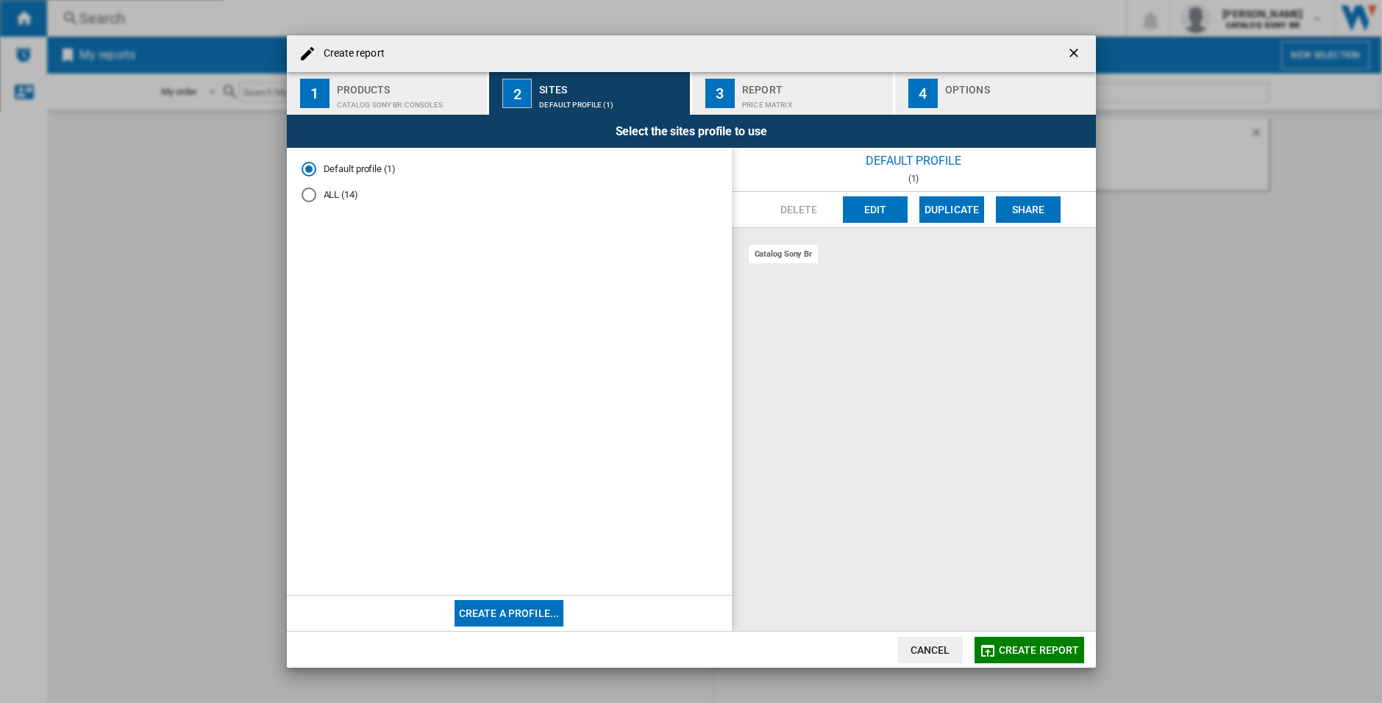
click at [316, 199] on md-radio-button "ALL (14)" at bounding box center [510, 195] width 416 height 14
click at [800, 96] on div "Price Matrix" at bounding box center [814, 100] width 145 height 15
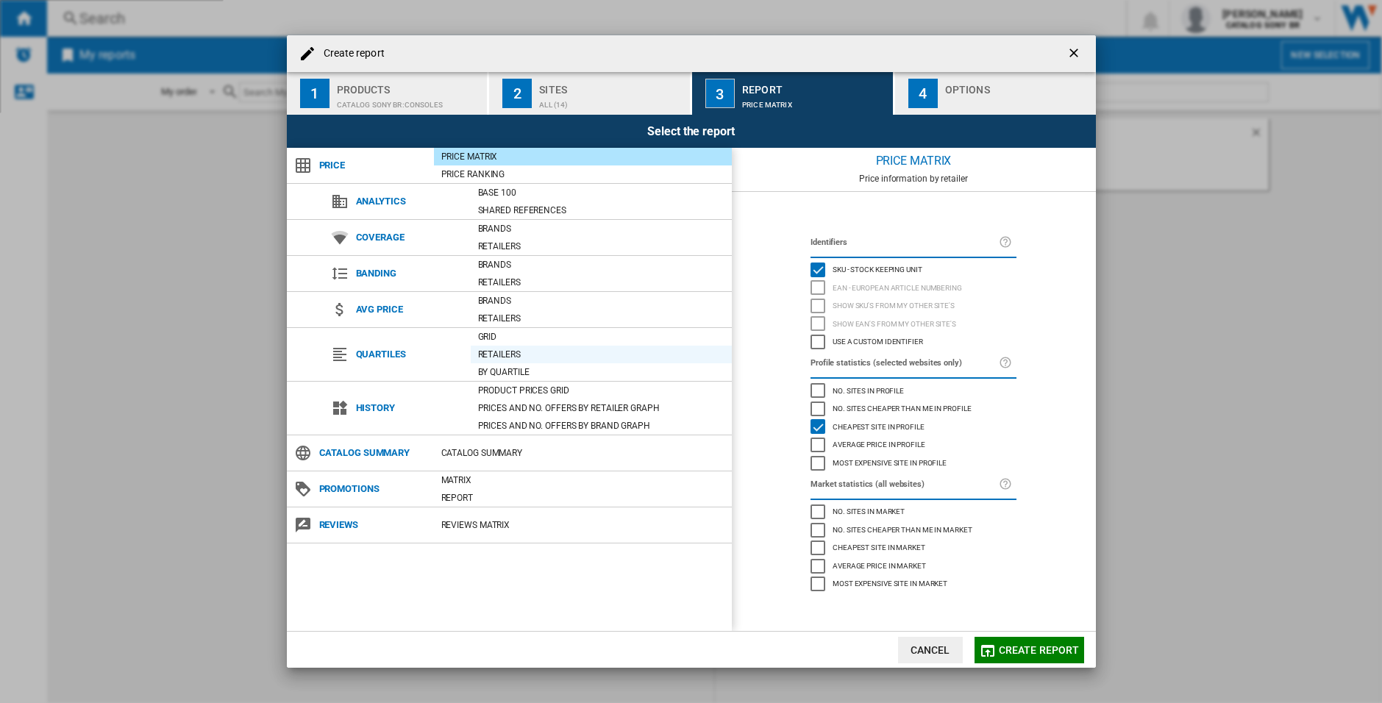
click at [522, 355] on div "Retailers" at bounding box center [601, 354] width 261 height 15
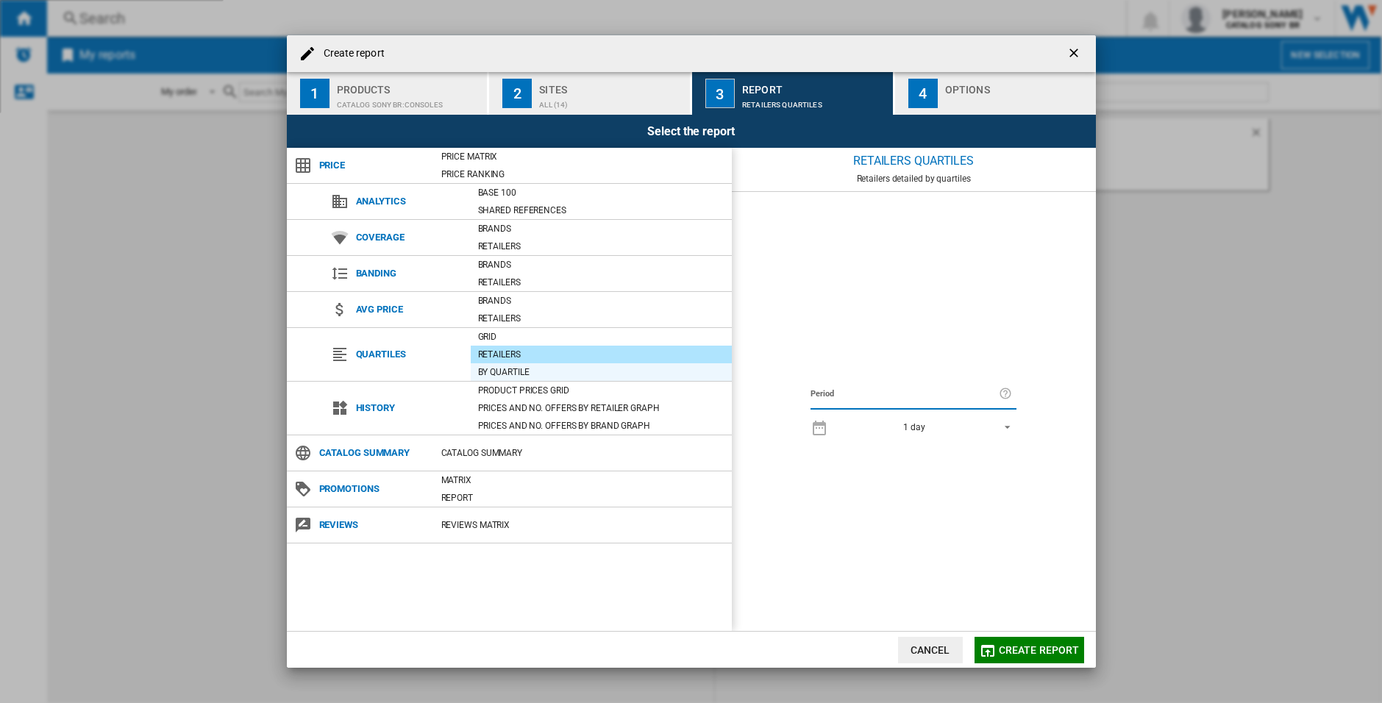
click at [518, 372] on div "By quartile" at bounding box center [601, 372] width 261 height 15
click at [517, 336] on div "Grid" at bounding box center [601, 337] width 261 height 15
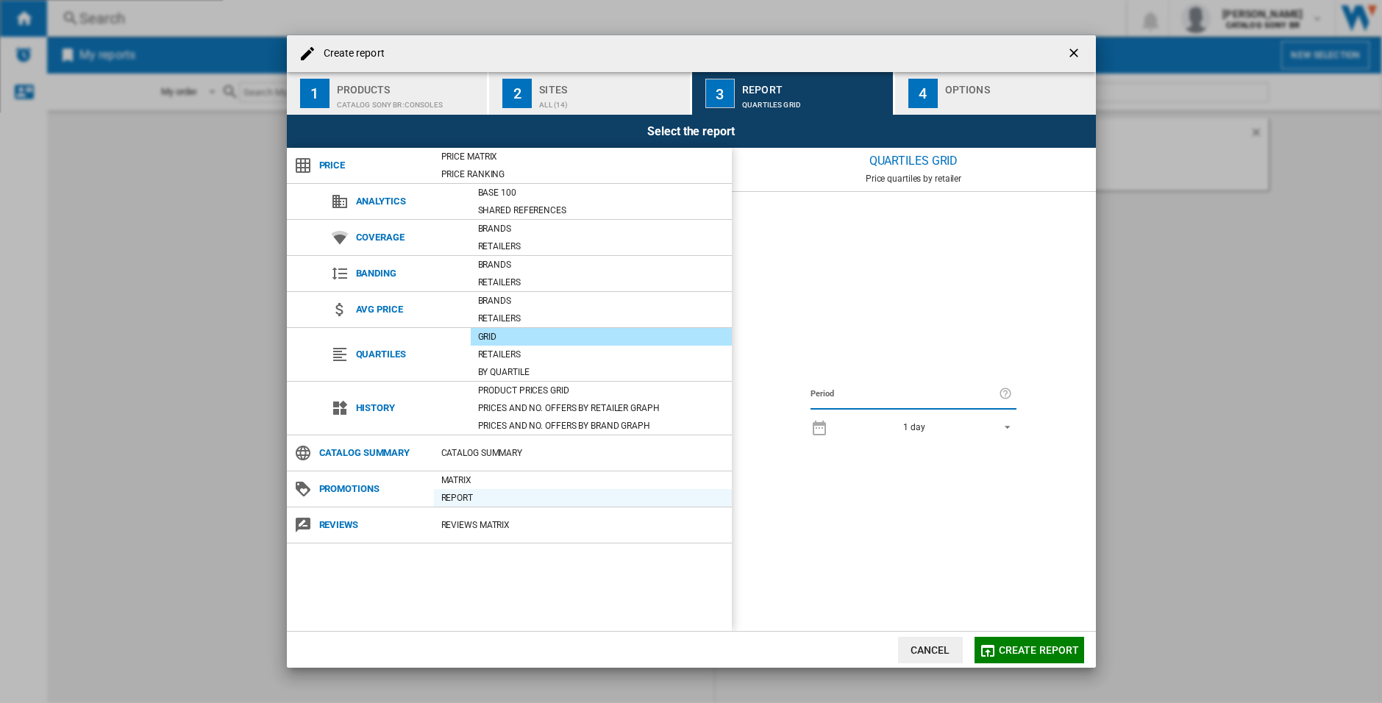
click at [478, 494] on div "Report" at bounding box center [583, 498] width 298 height 15
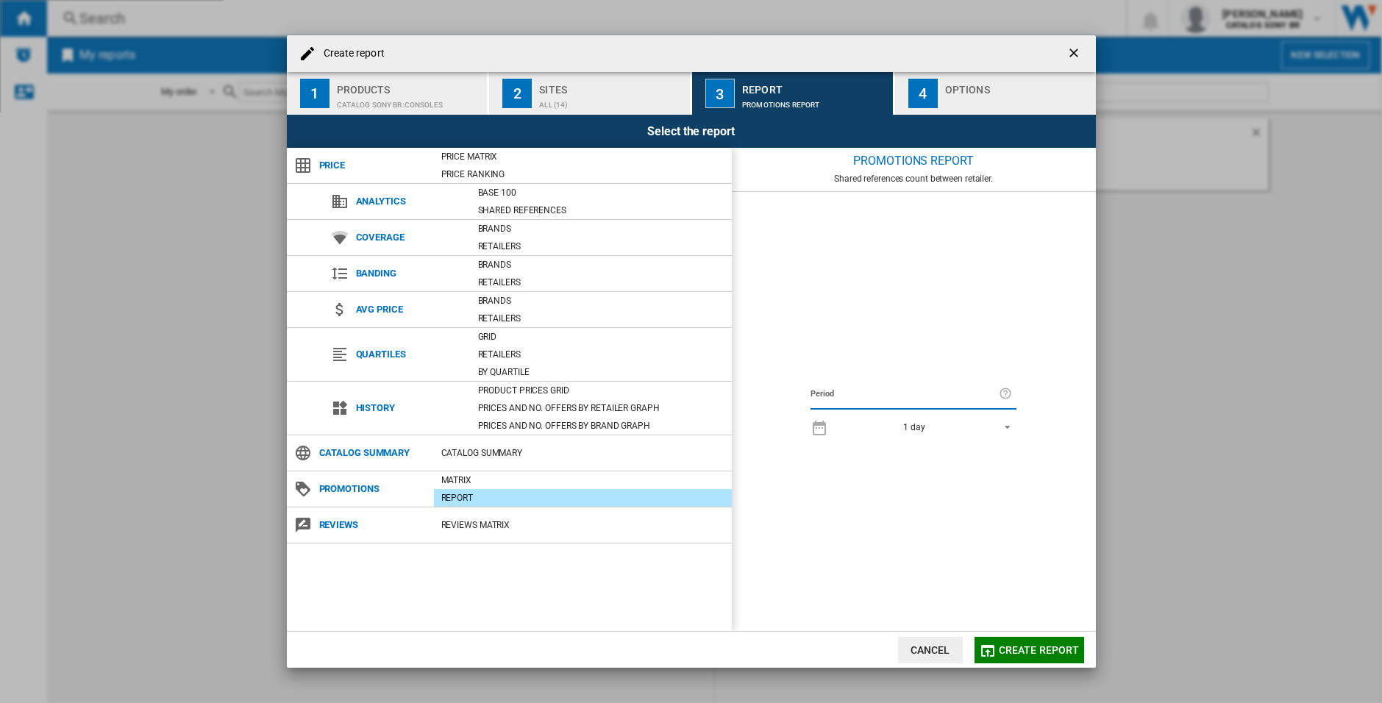
click at [357, 479] on span "Promotions" at bounding box center [373, 489] width 122 height 21
click at [358, 488] on span "Promotions" at bounding box center [373, 489] width 122 height 21
click at [453, 481] on div "Matrix" at bounding box center [583, 480] width 298 height 15
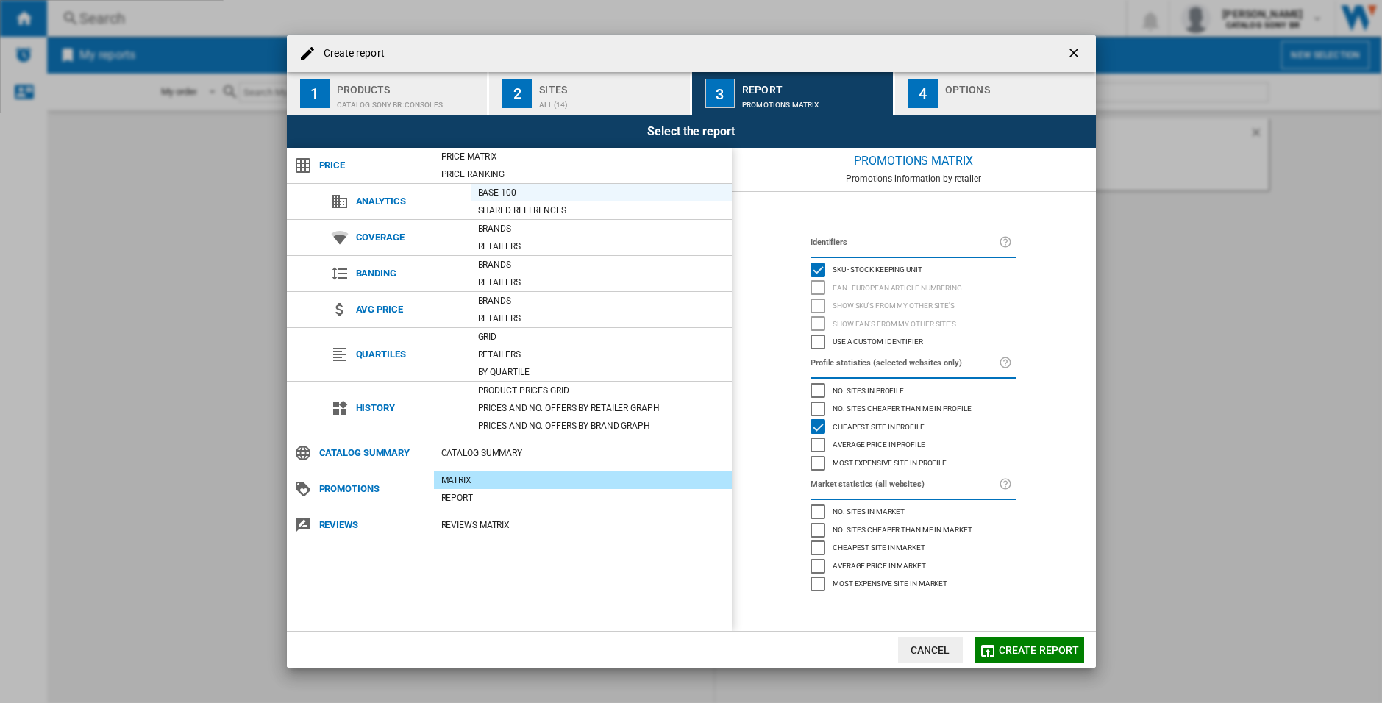
click at [518, 188] on div "Base 100" at bounding box center [601, 192] width 261 height 15
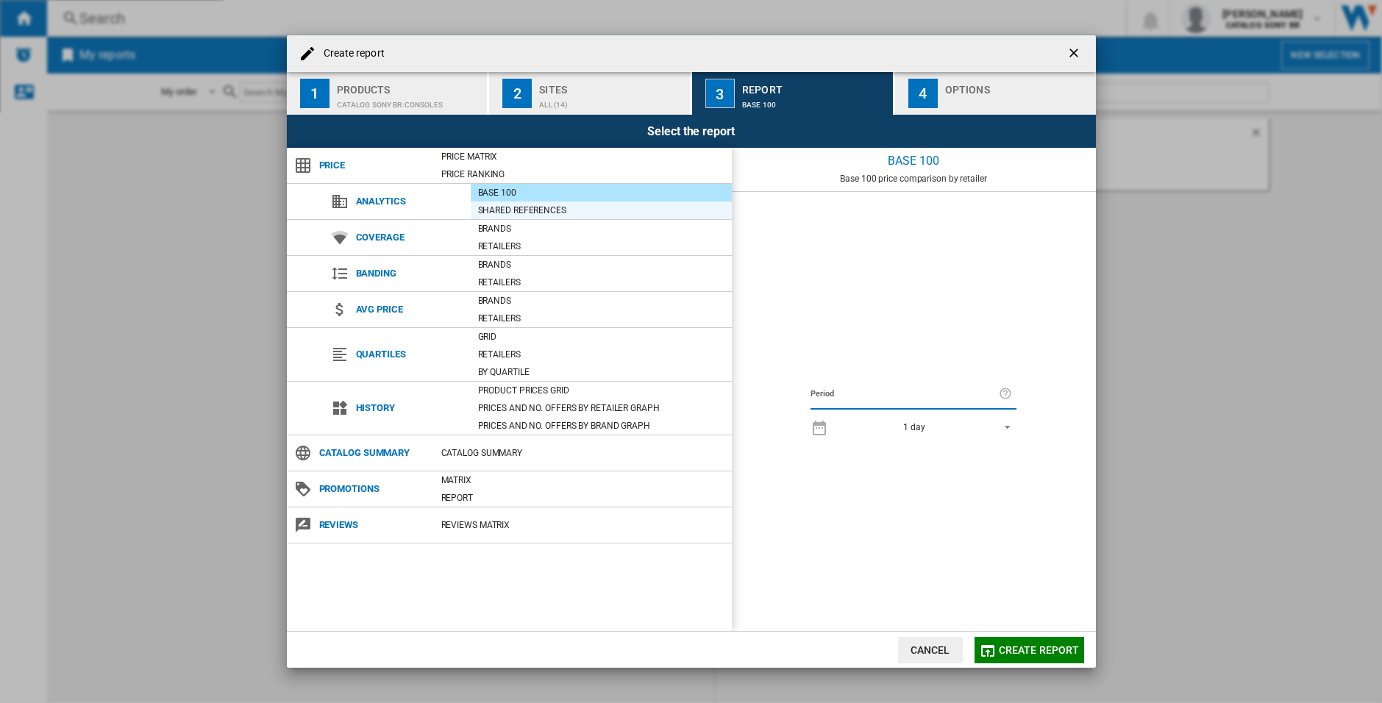
click at [529, 203] on div "Shared references" at bounding box center [601, 210] width 261 height 15
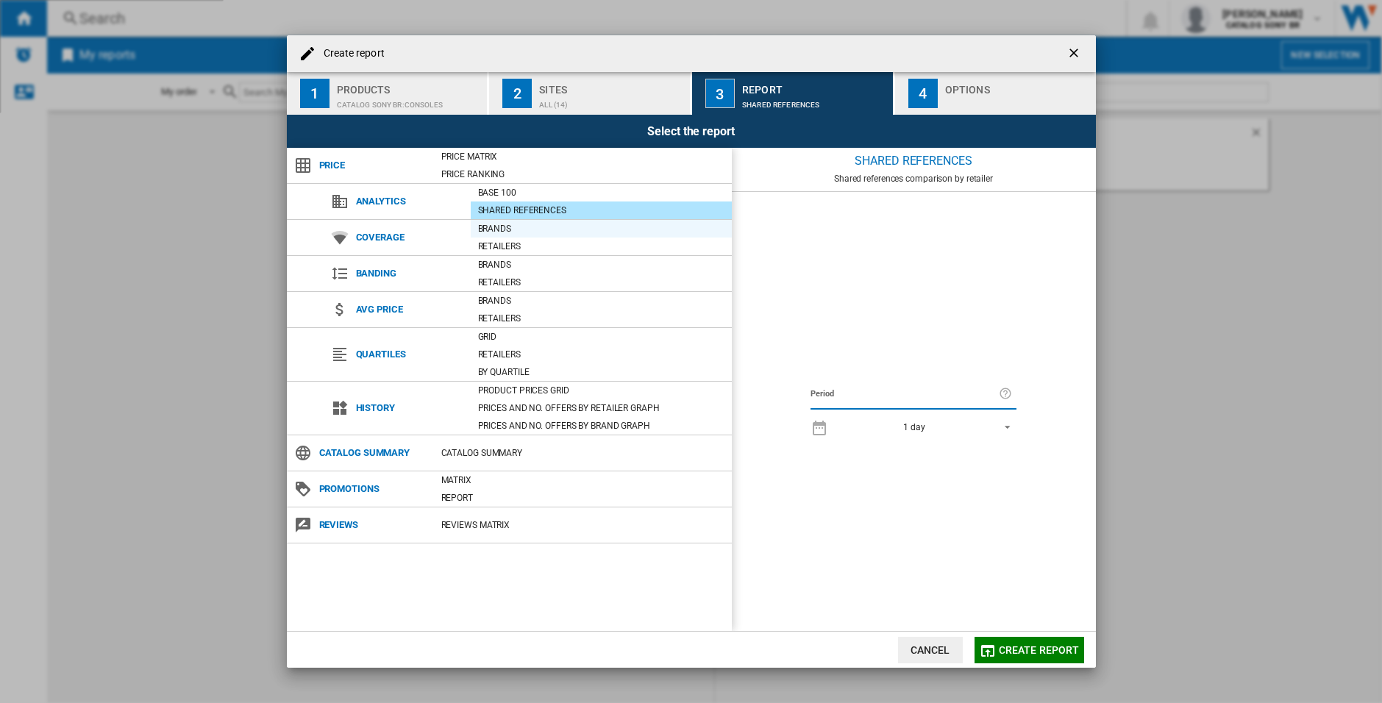
click at [529, 221] on div "Brands" at bounding box center [601, 228] width 261 height 15
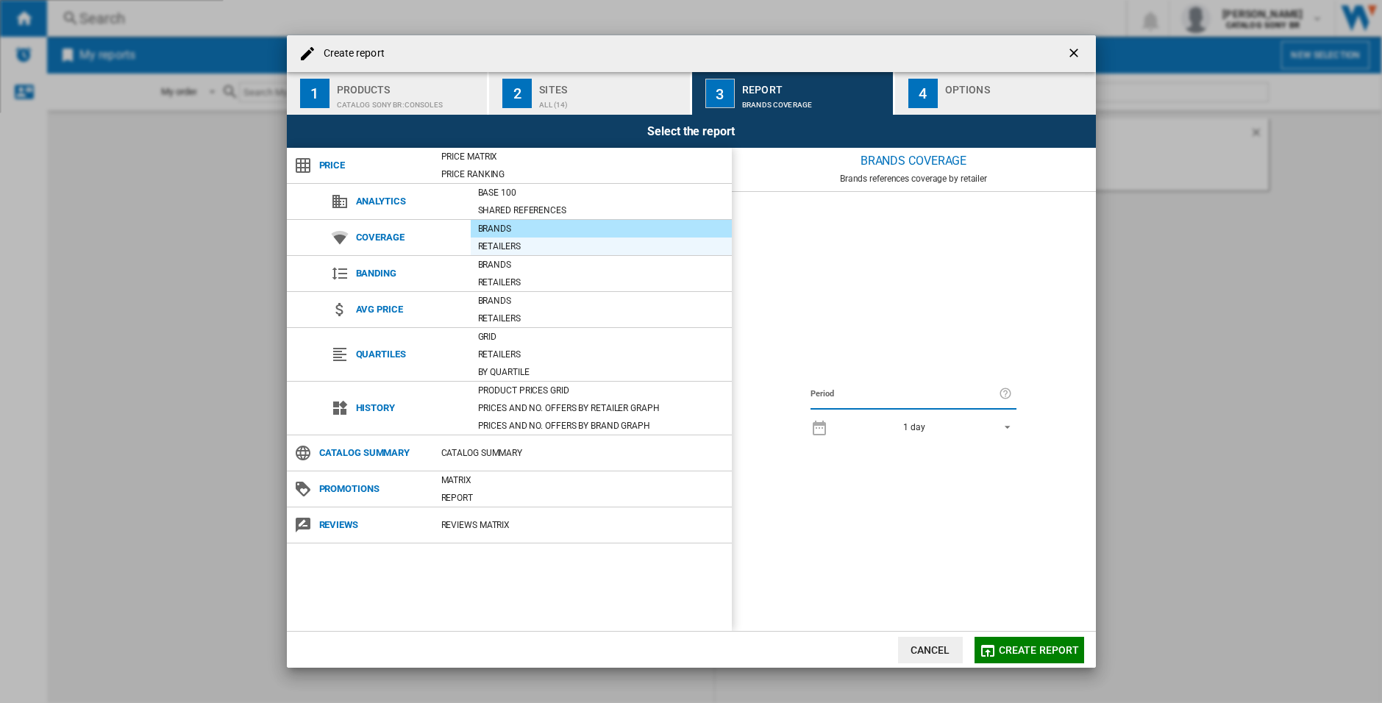
click at [535, 246] on div "Retailers" at bounding box center [601, 246] width 261 height 15
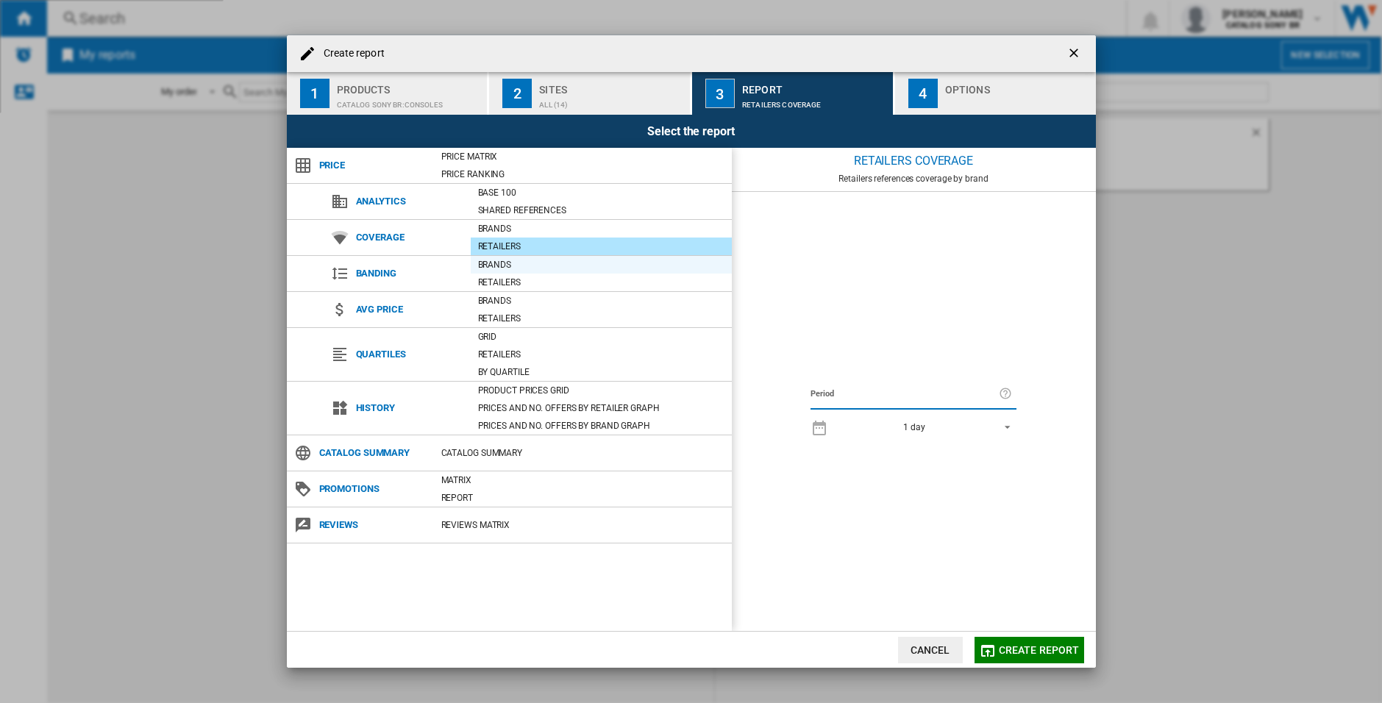
click at [530, 271] on div "Brands" at bounding box center [601, 264] width 261 height 15
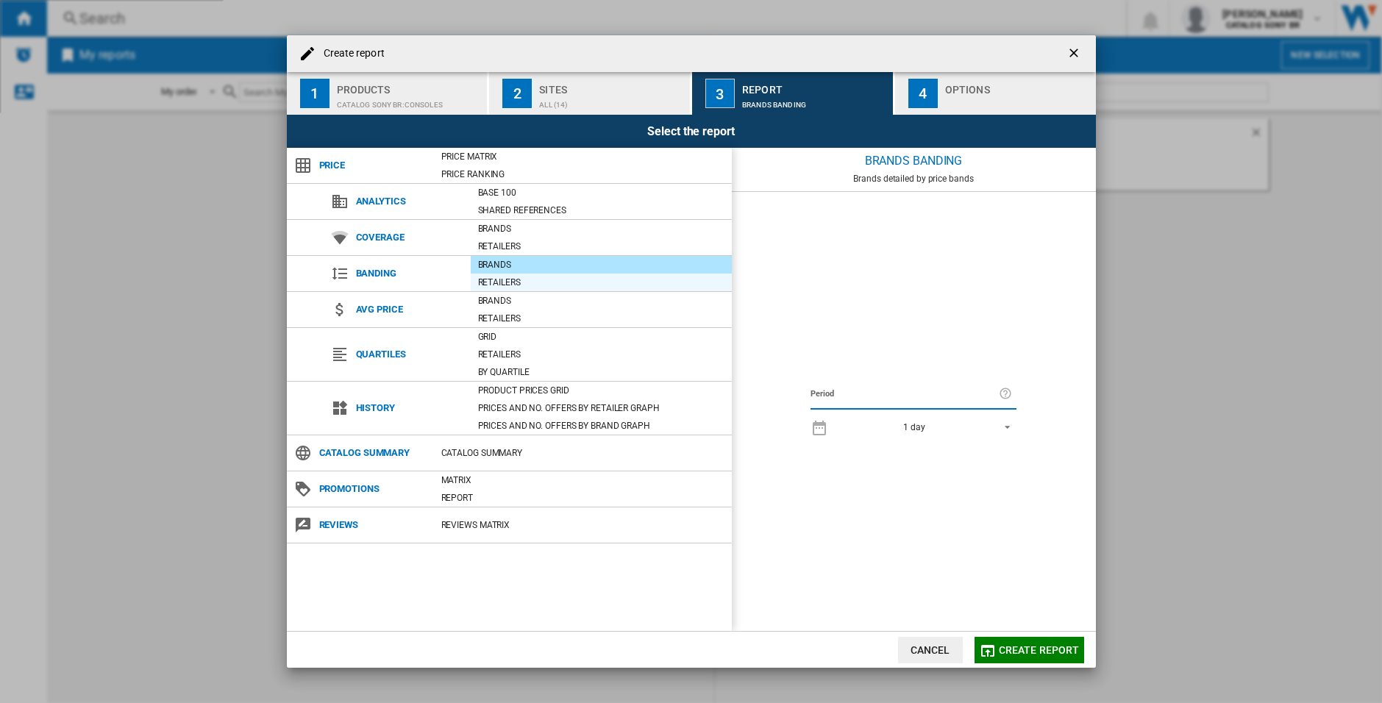
click at [528, 285] on div "Retailers" at bounding box center [601, 282] width 261 height 15
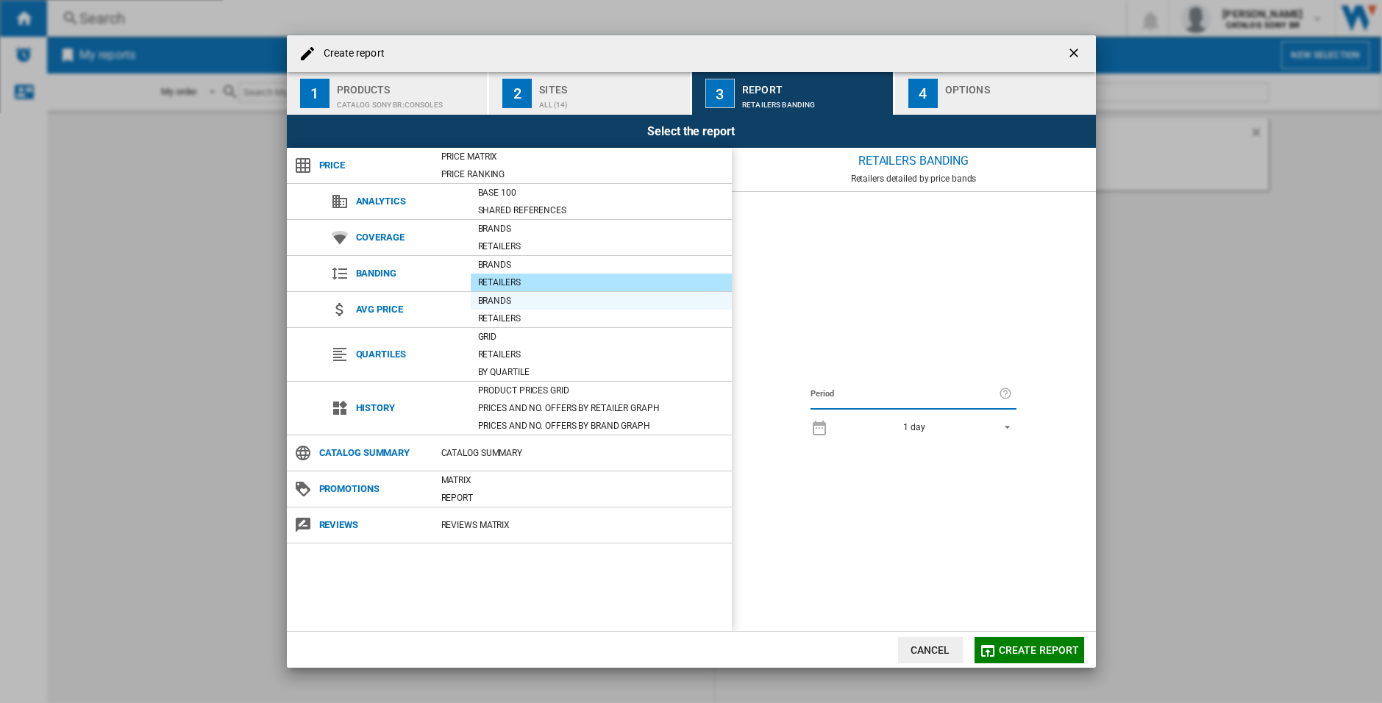
click at [525, 302] on div "Brands" at bounding box center [601, 301] width 261 height 15
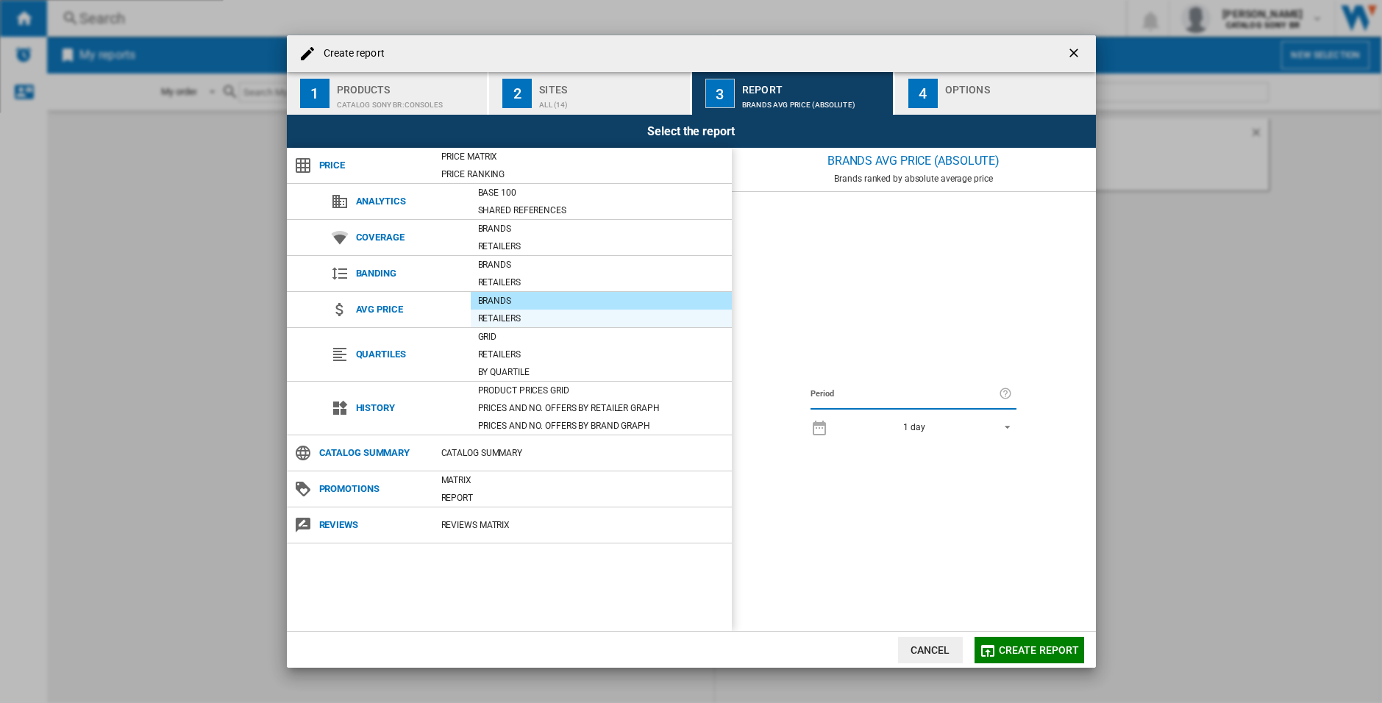
click at [525, 318] on div "Retailers" at bounding box center [601, 318] width 261 height 15
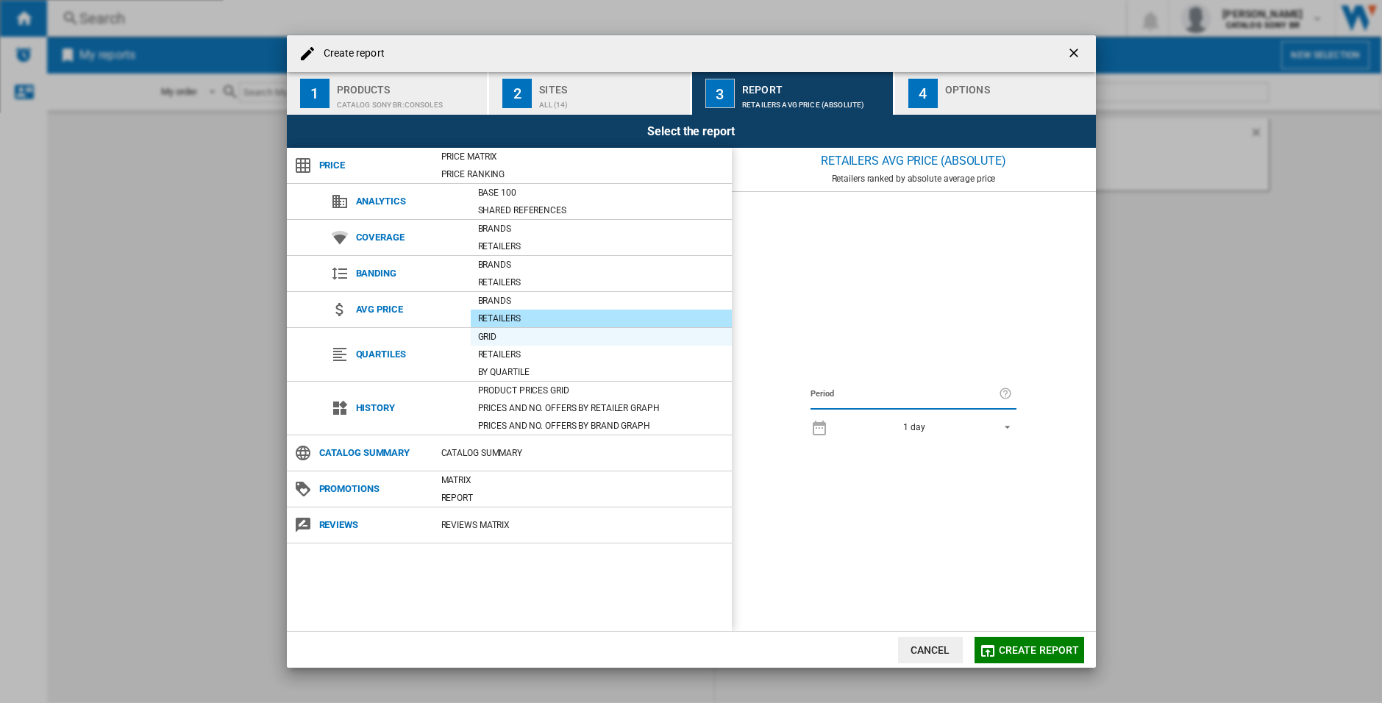
click at [525, 341] on div "Grid" at bounding box center [601, 337] width 261 height 15
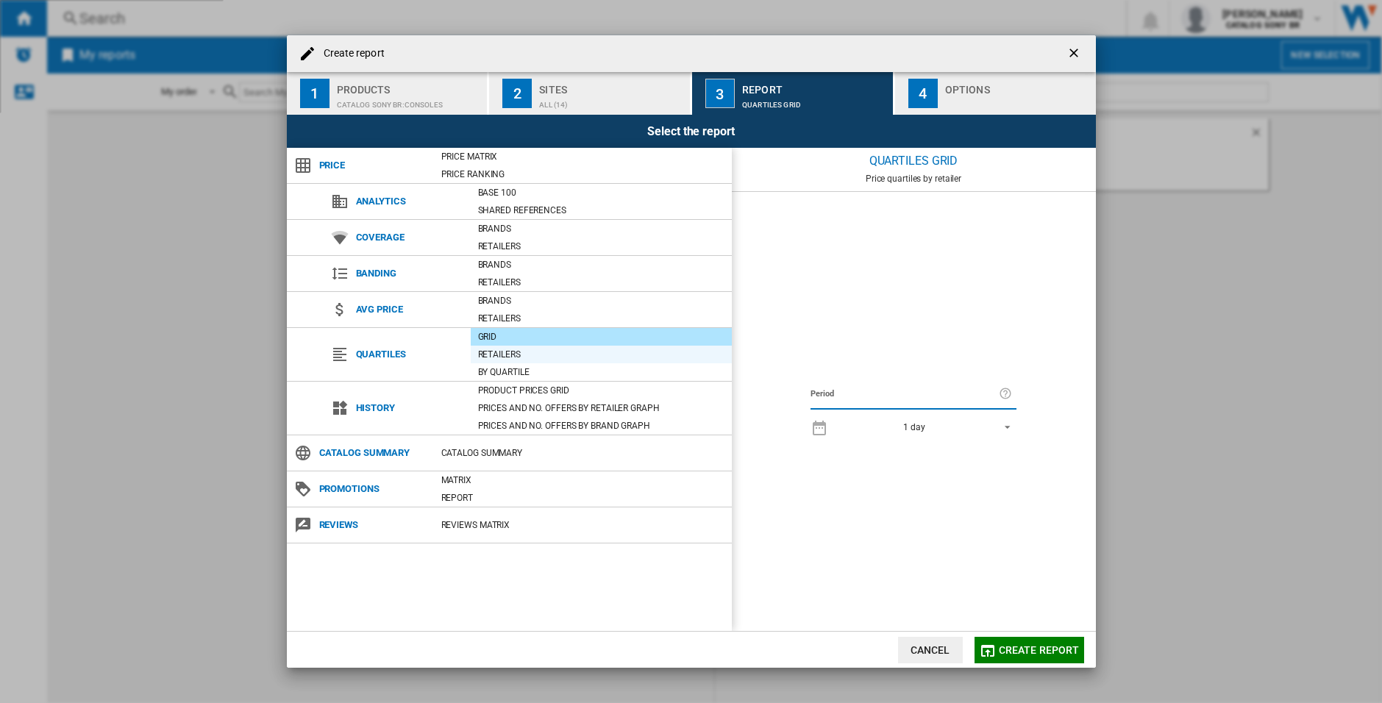
click at [530, 357] on div "Retailers" at bounding box center [601, 354] width 261 height 15
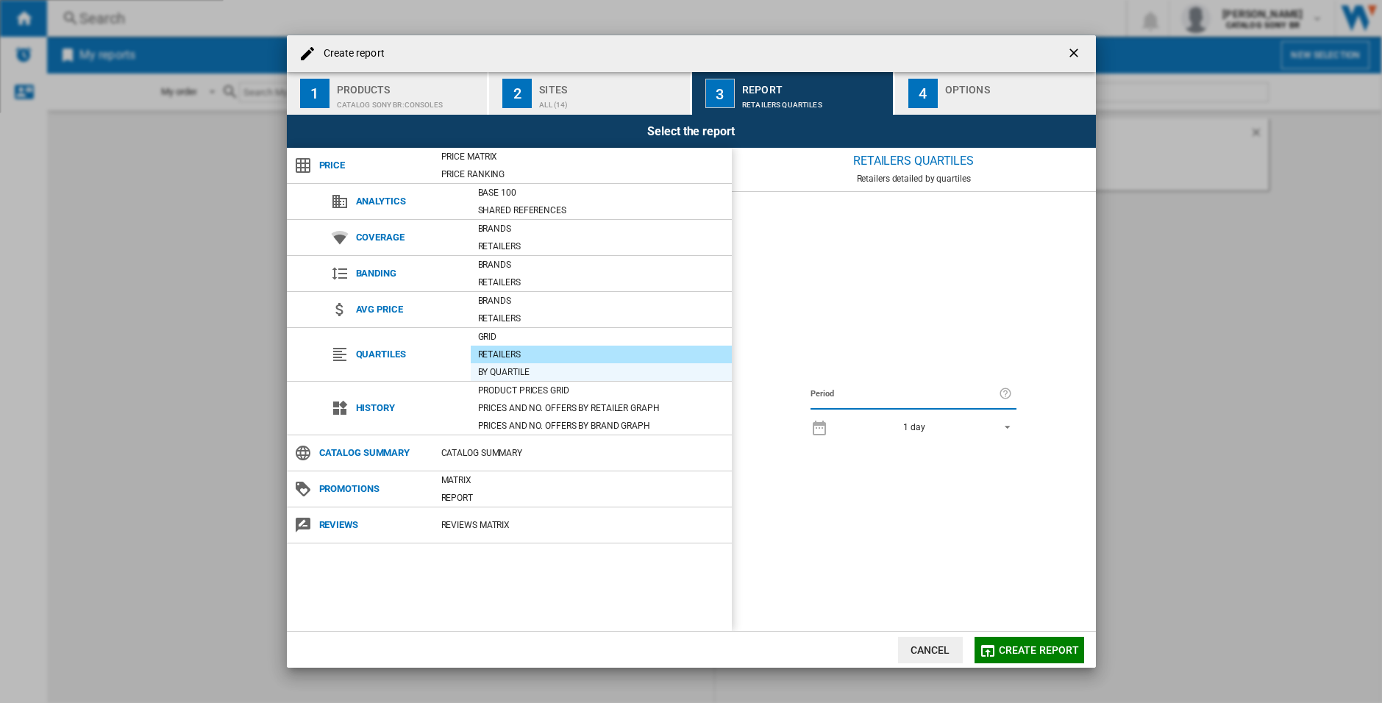
click at [536, 372] on div "By quartile" at bounding box center [601, 372] width 261 height 15
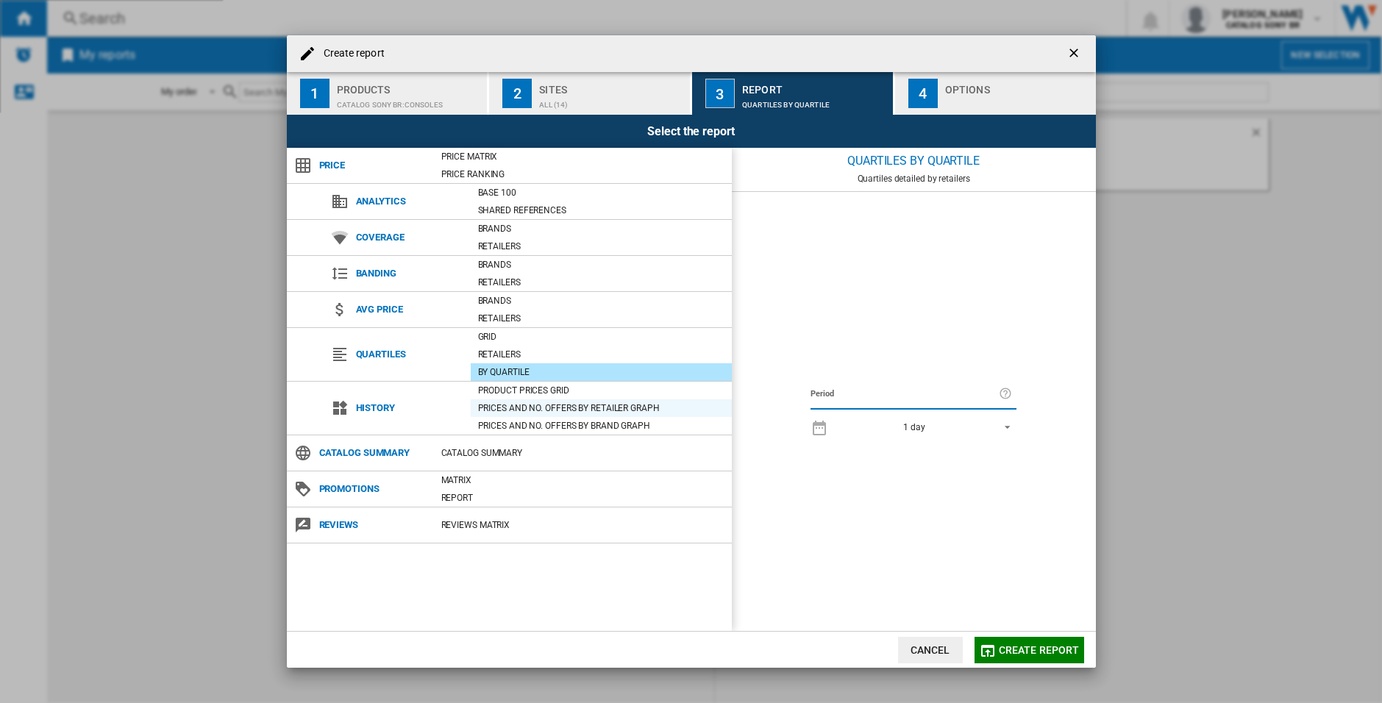
click at [569, 410] on div "Prices and No. offers by retailer graph" at bounding box center [601, 408] width 261 height 15
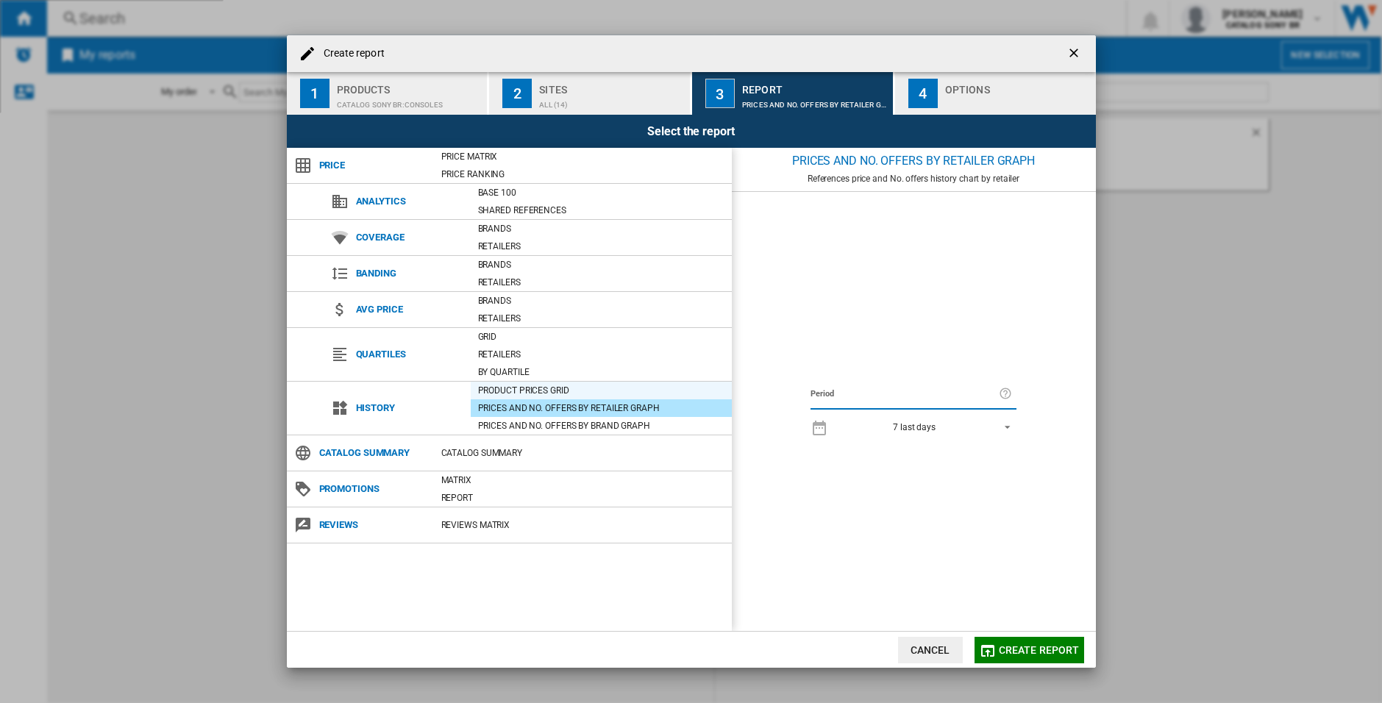
click at [578, 395] on div "Product prices grid" at bounding box center [601, 390] width 261 height 15
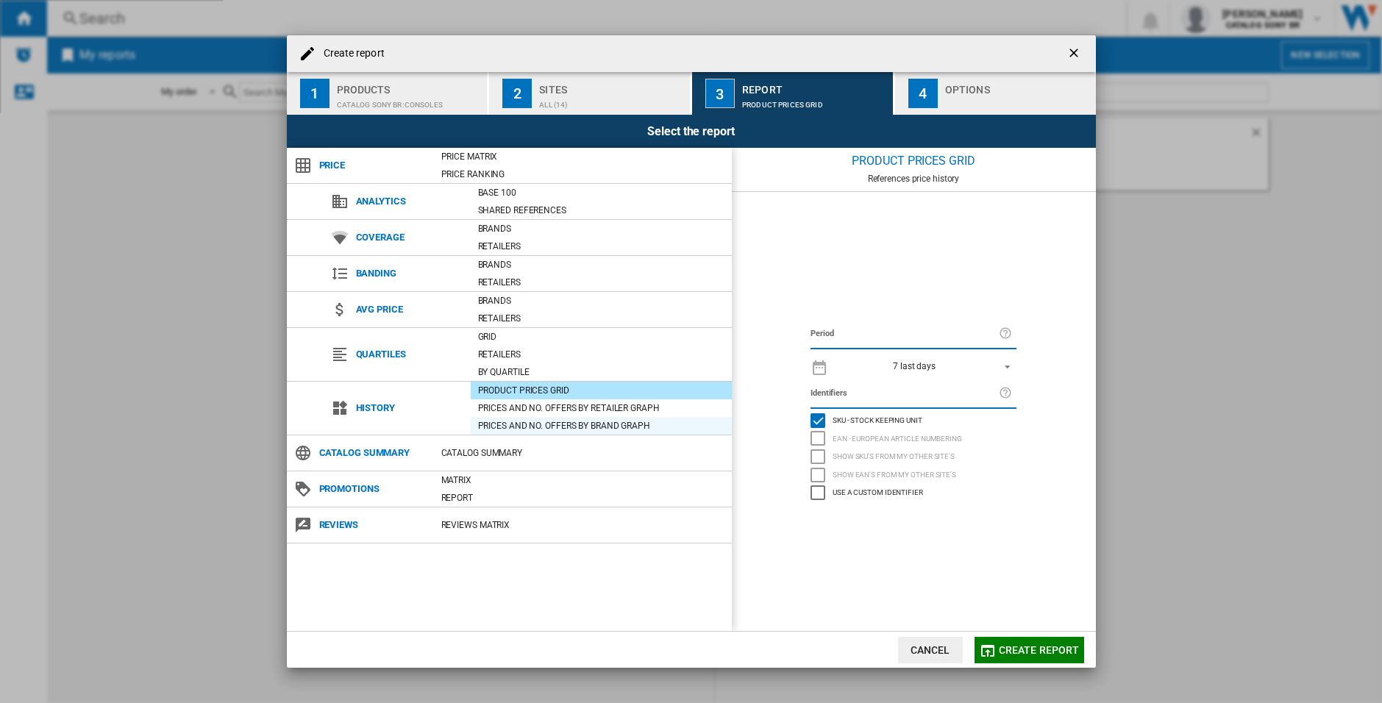
click at [584, 429] on div "Prices and No. offers by brand graph" at bounding box center [601, 426] width 261 height 15
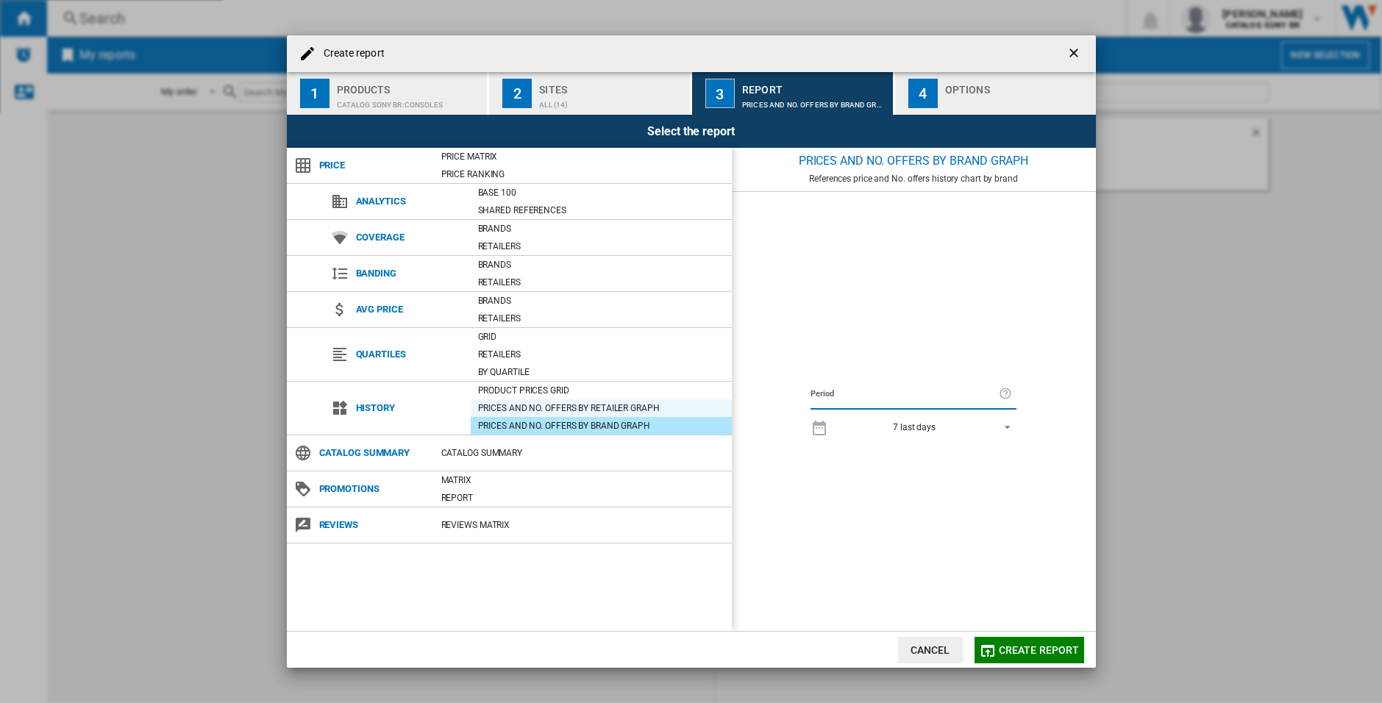
click at [588, 407] on div "Prices and No. offers by retailer graph" at bounding box center [601, 408] width 261 height 15
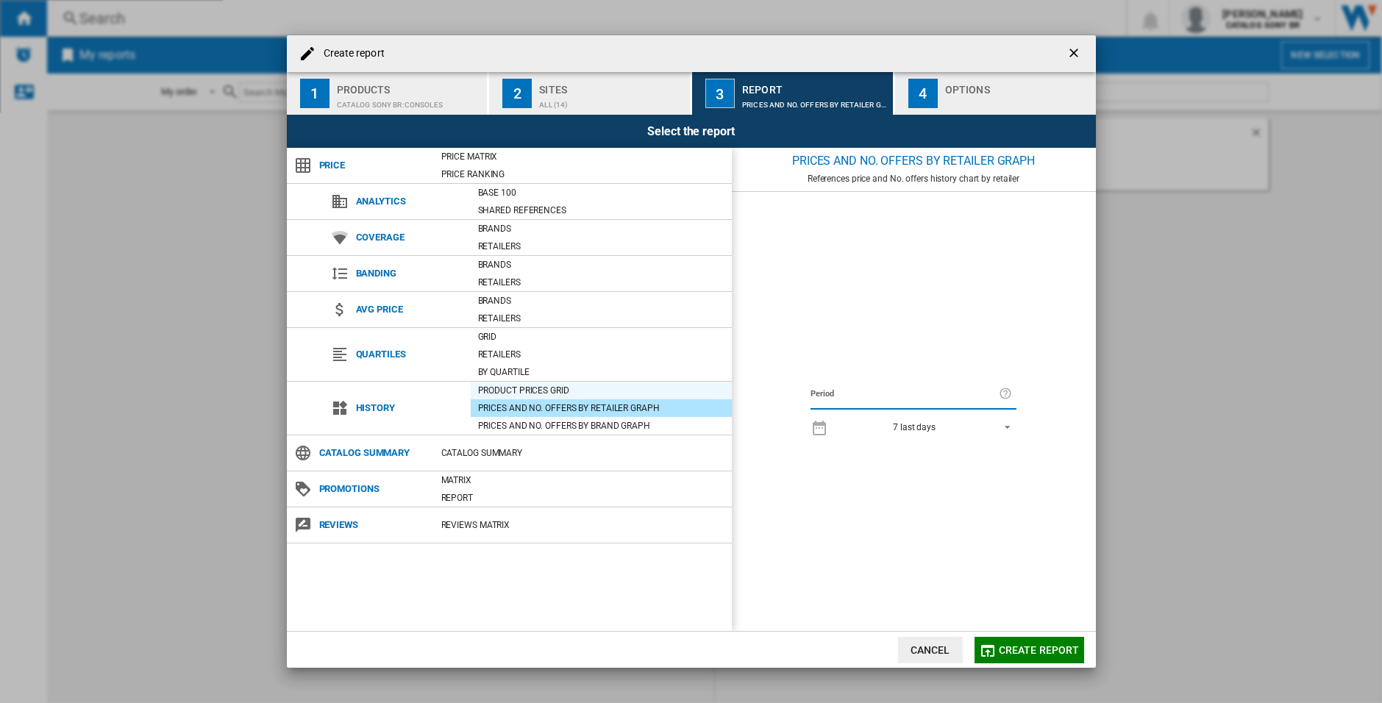
click at [588, 392] on div "Product prices grid" at bounding box center [601, 390] width 261 height 15
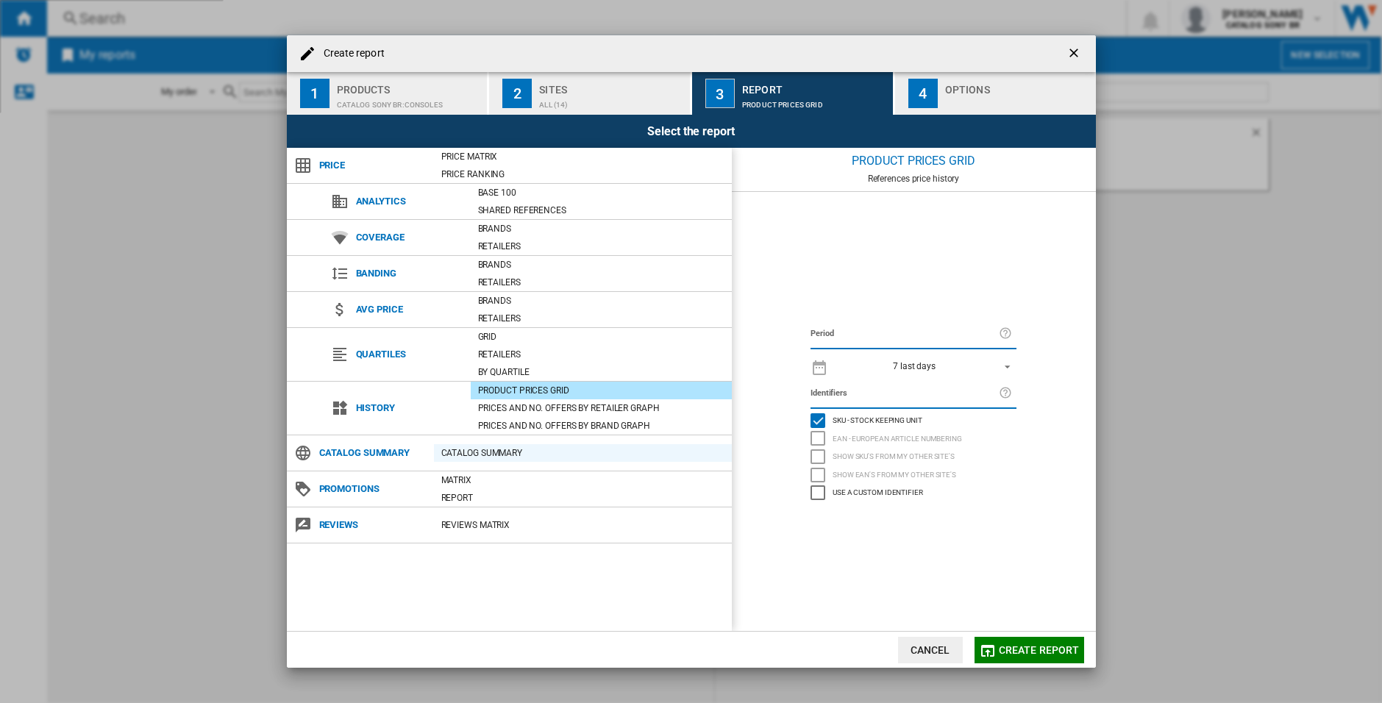
click at [559, 455] on div "Catalog Summary" at bounding box center [583, 453] width 298 height 15
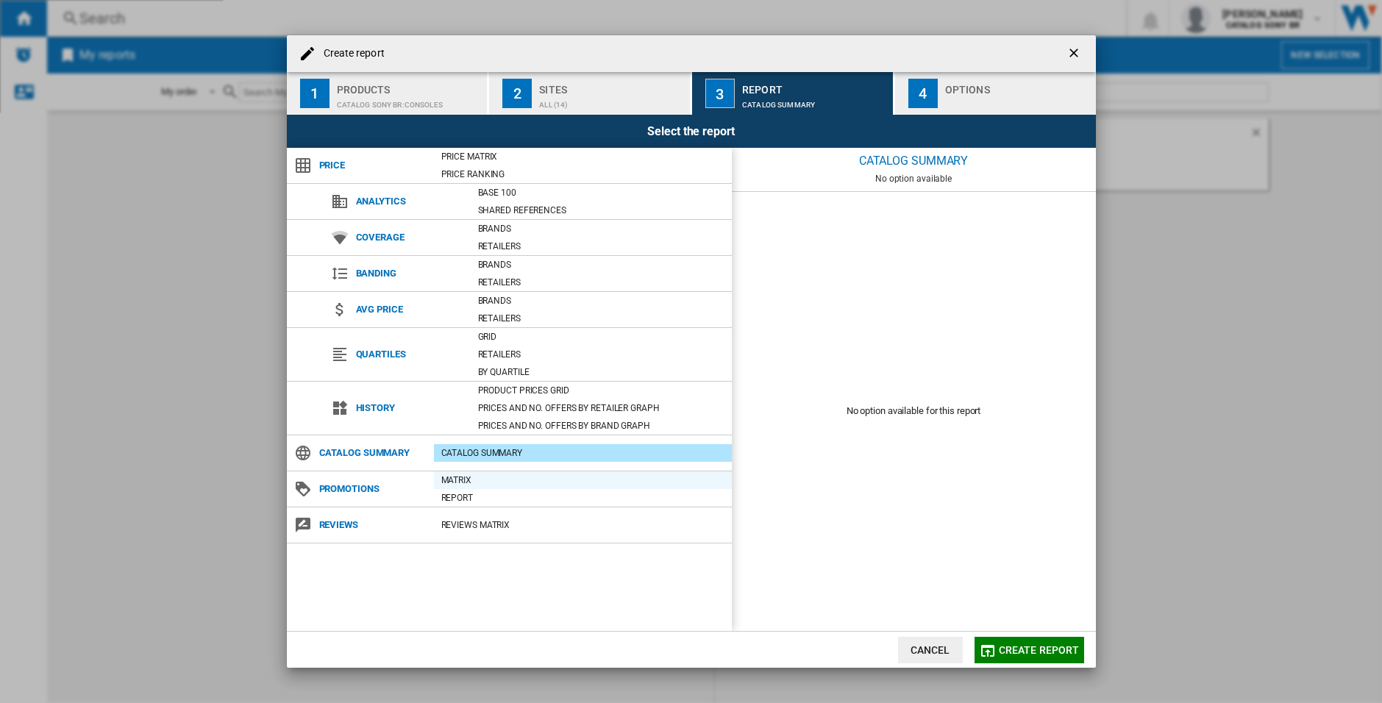
click at [554, 476] on div "Matrix" at bounding box center [583, 480] width 298 height 15
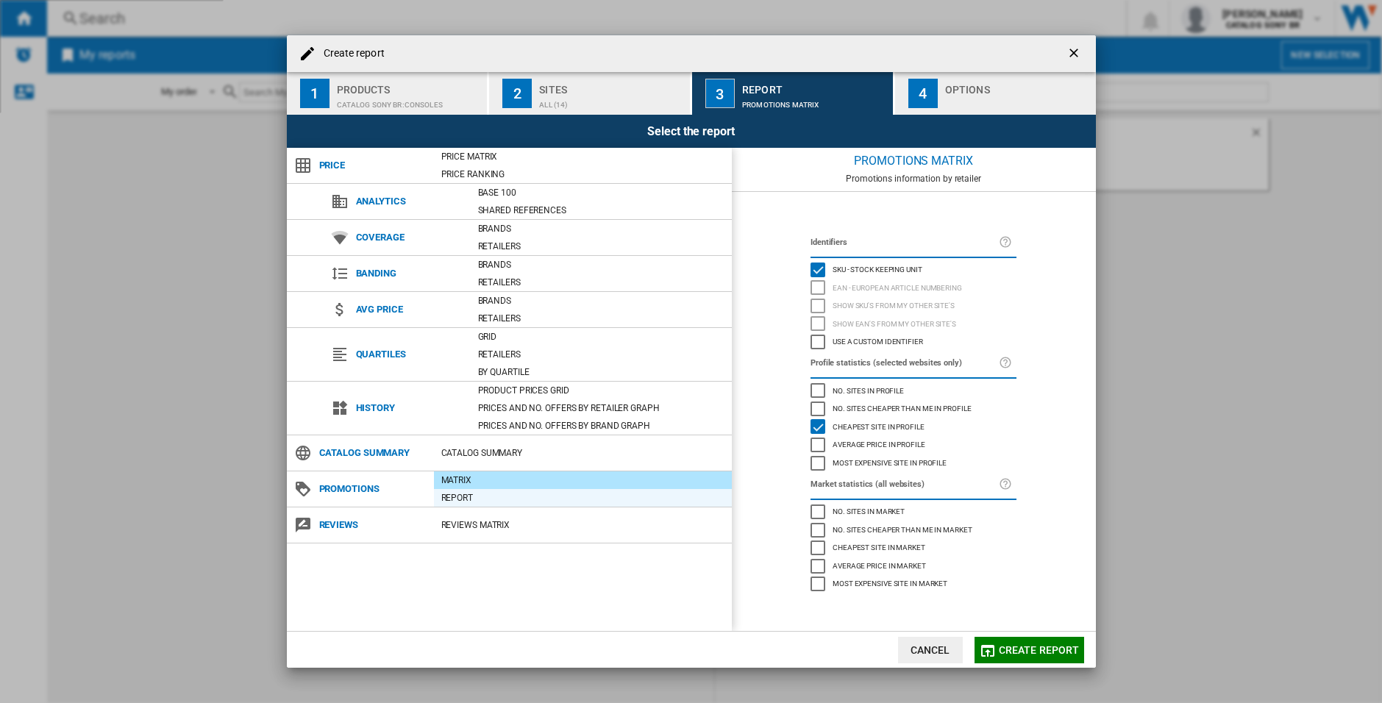
click at [553, 493] on div "Report" at bounding box center [583, 498] width 298 height 15
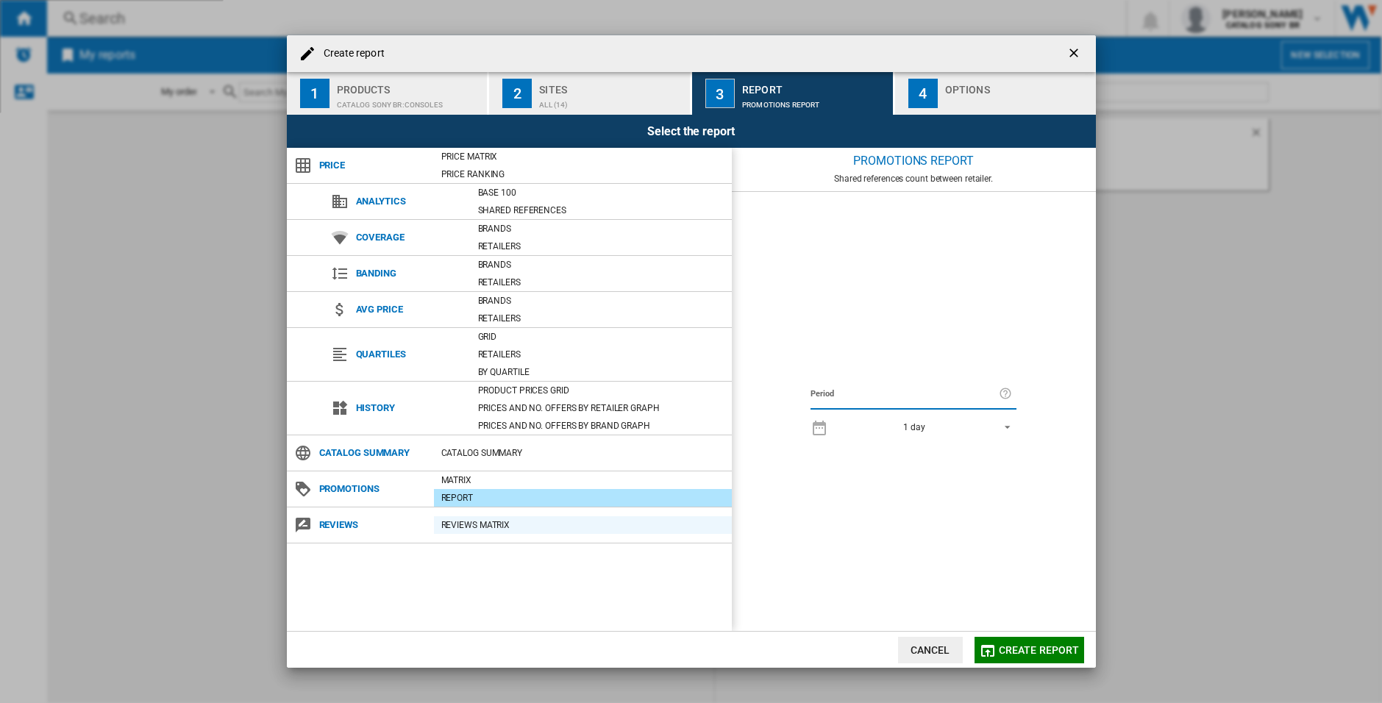
click at [552, 524] on div "REVIEWS Matrix" at bounding box center [583, 525] width 298 height 15
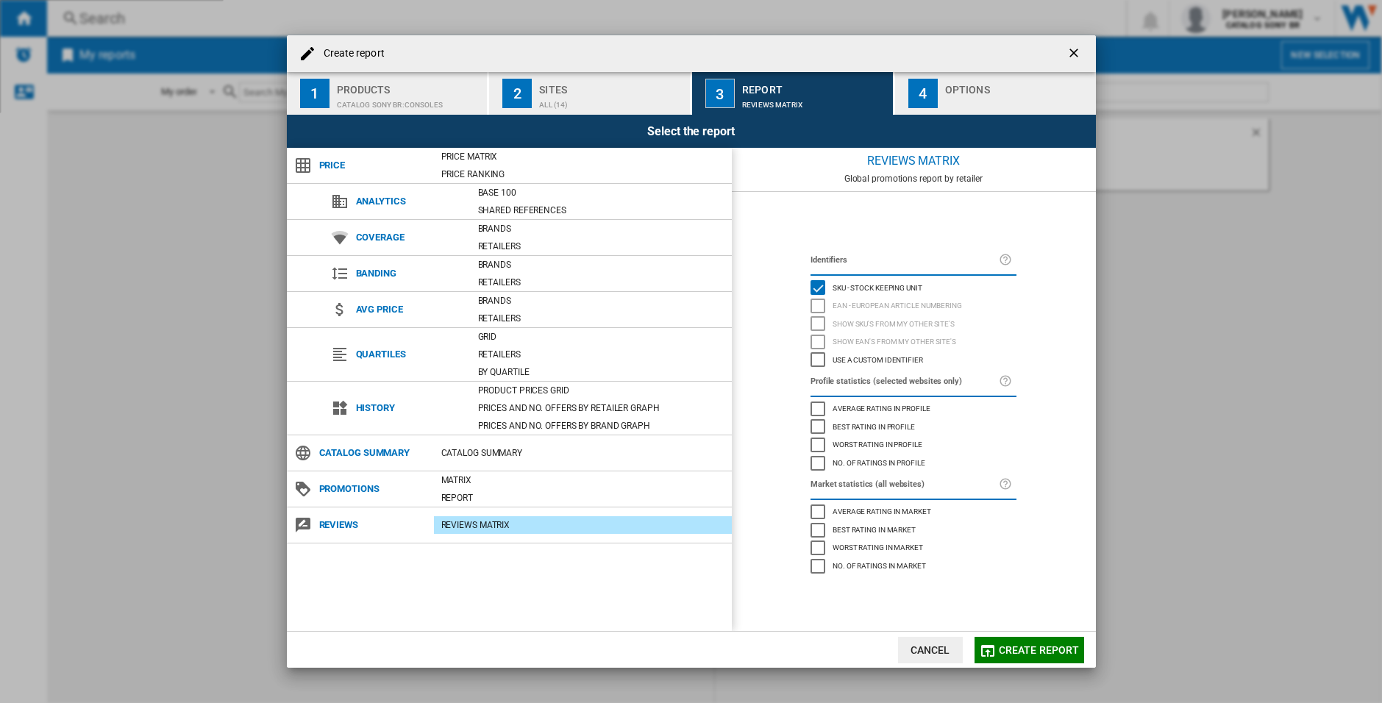
click at [865, 362] on span "Use a custom identifier" at bounding box center [878, 359] width 90 height 10
click at [948, 649] on button "Cancel" at bounding box center [930, 650] width 65 height 26
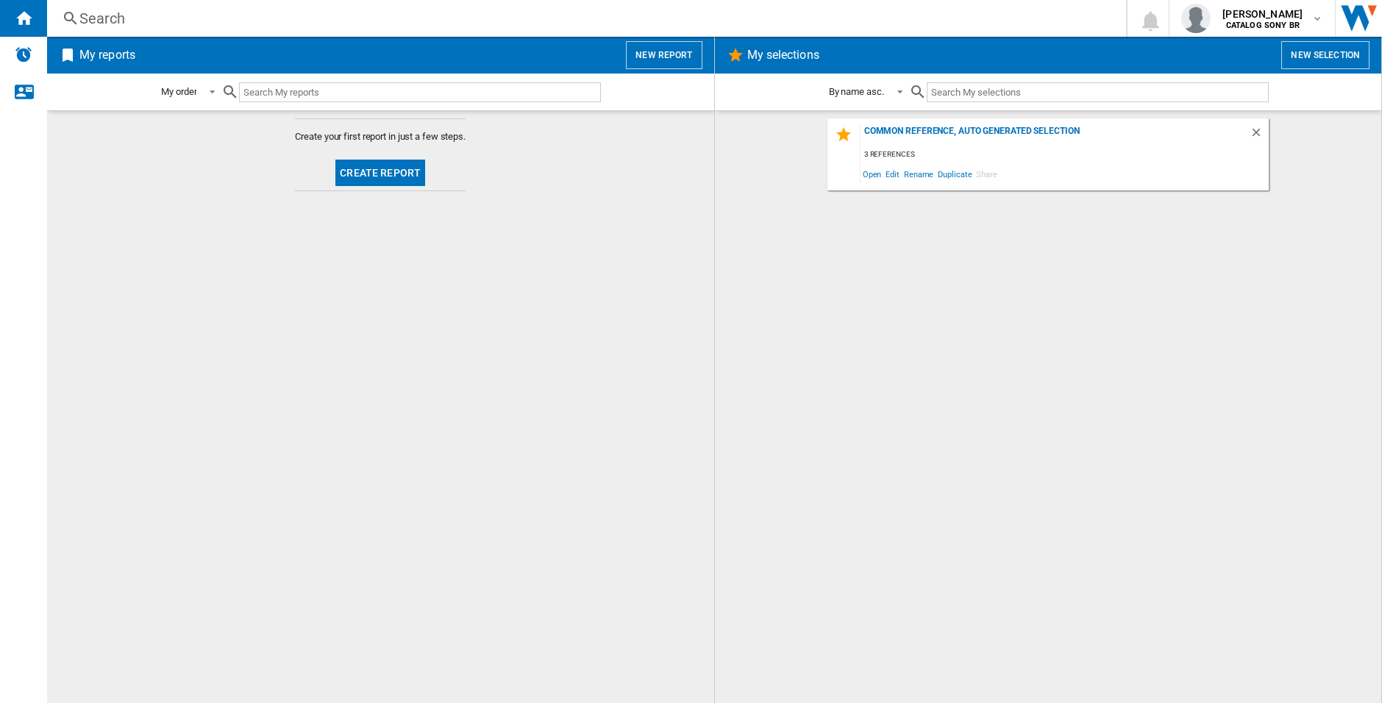
click at [400, 168] on button "Create report" at bounding box center [380, 173] width 90 height 26
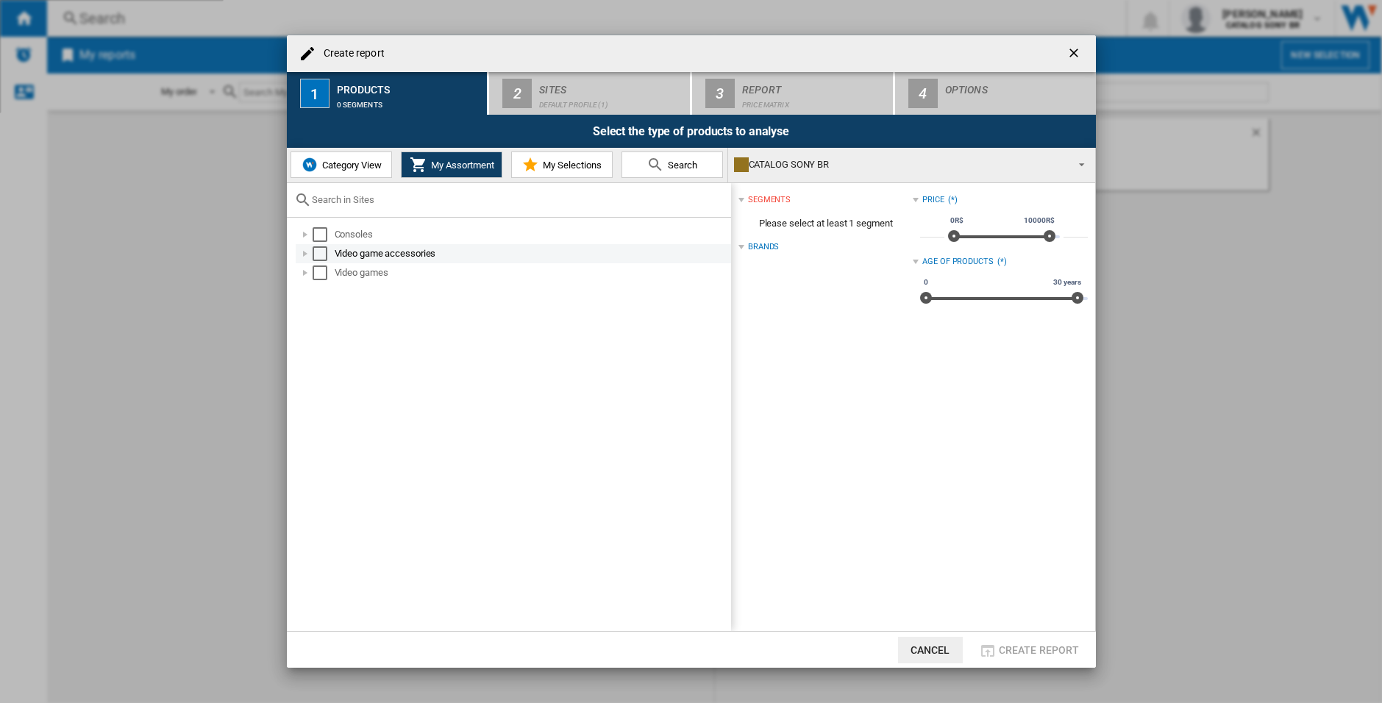
click at [301, 253] on div "Create report ..." at bounding box center [305, 253] width 15 height 15
click at [305, 272] on div "Create report ..." at bounding box center [305, 273] width 15 height 15
click at [306, 234] on div "Create report ..." at bounding box center [305, 234] width 15 height 15
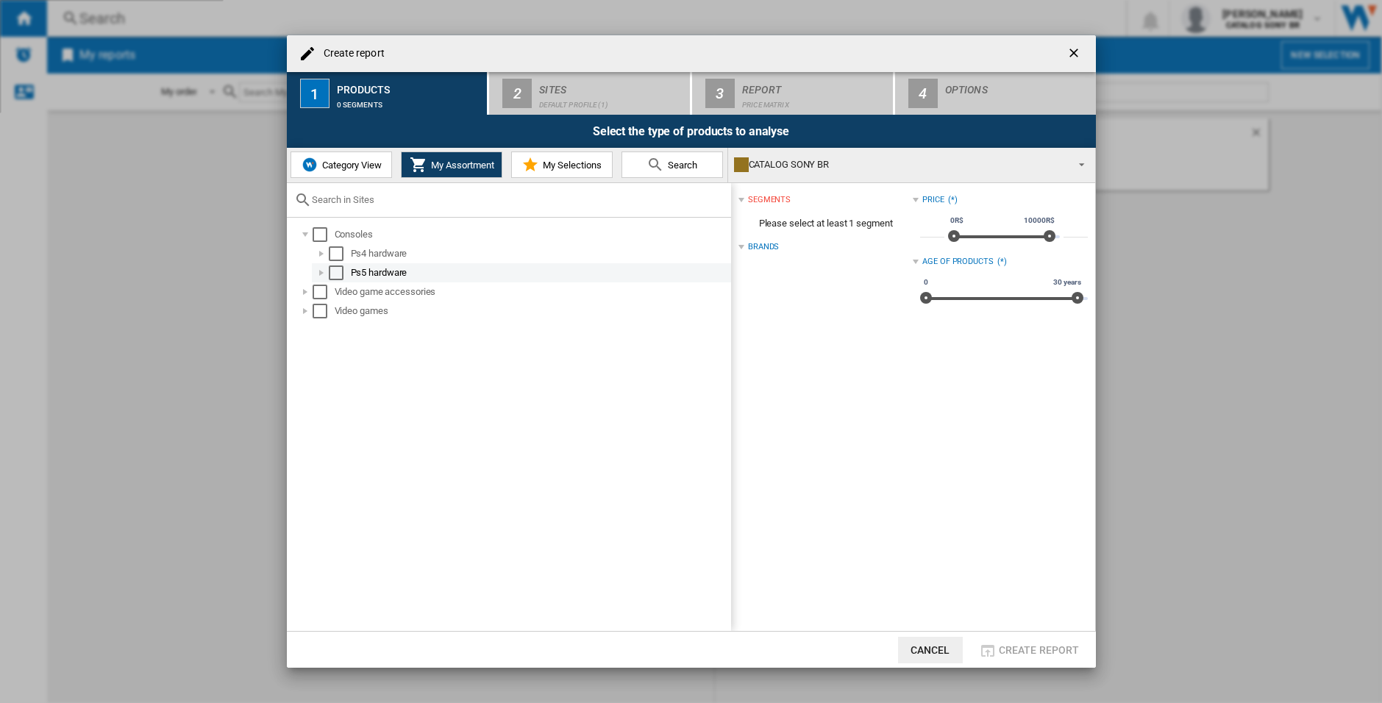
click at [338, 270] on div "Select" at bounding box center [336, 273] width 15 height 15
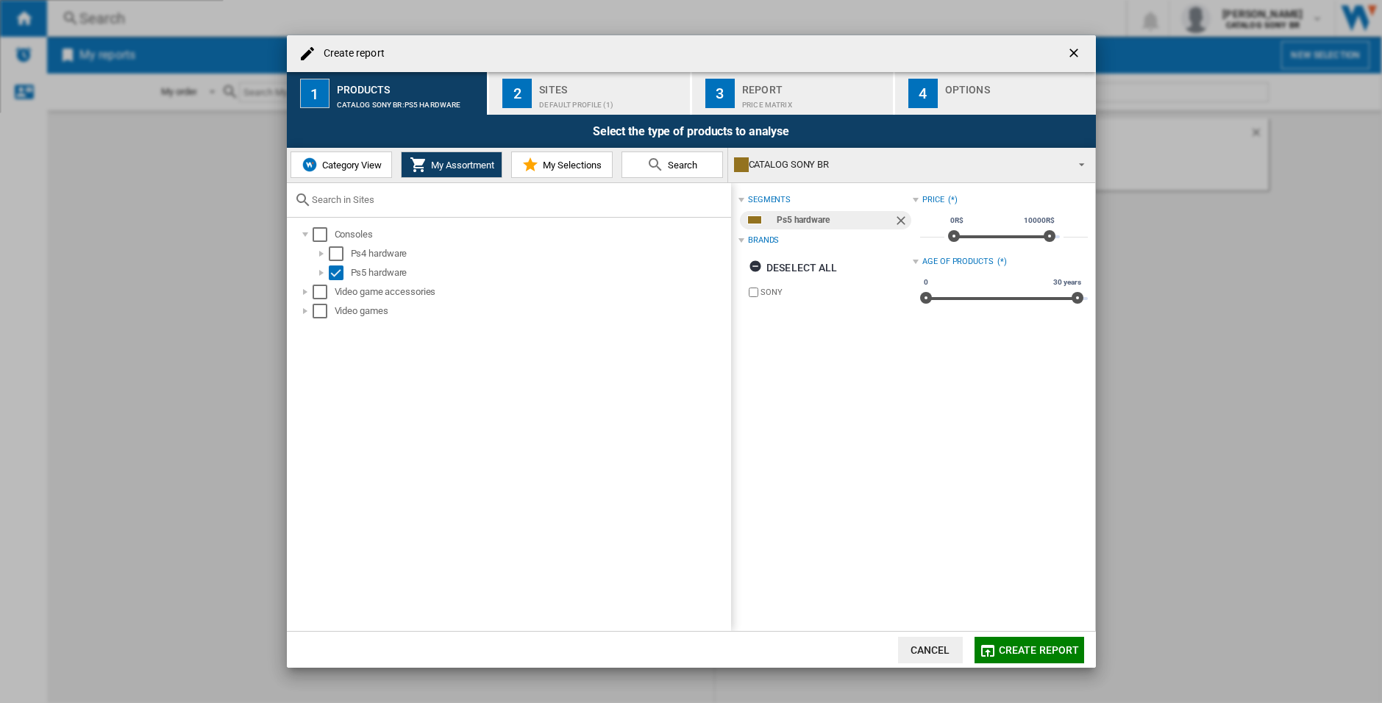
click at [611, 93] on div "Default profile (1)" at bounding box center [611, 100] width 145 height 15
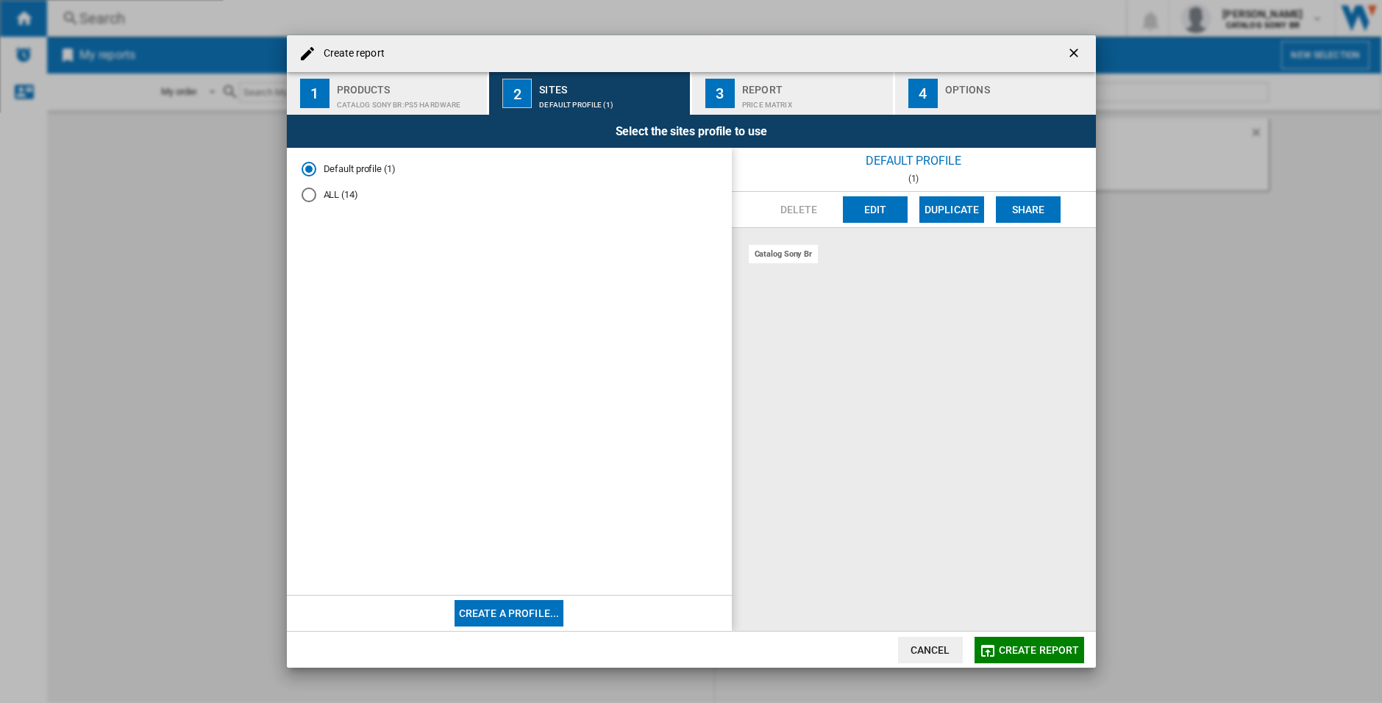
click at [334, 200] on md-radio-button "ALL (14)" at bounding box center [510, 195] width 416 height 14
click at [757, 98] on div "Price Matrix" at bounding box center [814, 100] width 145 height 15
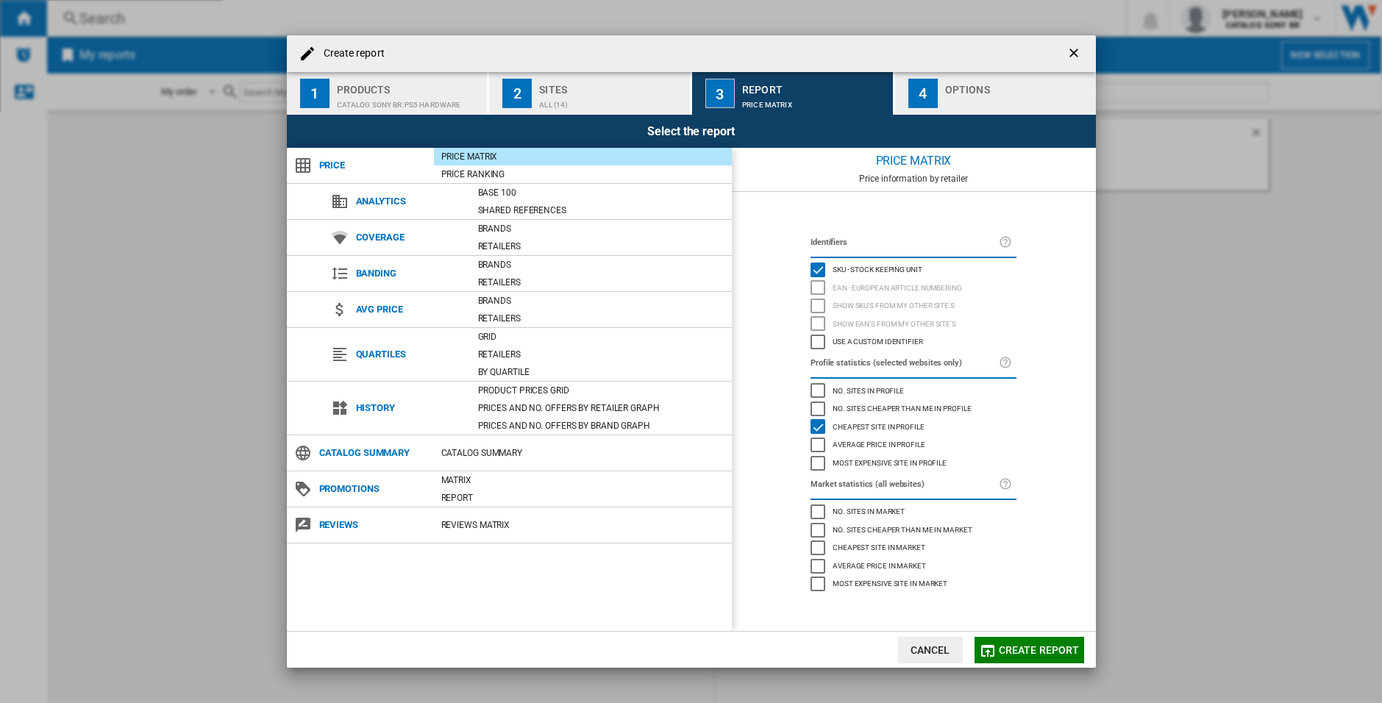
click at [336, 205] on ng-md-icon "Create report ..." at bounding box center [340, 202] width 18 height 18
click at [335, 235] on ng-md-icon "Create report ..." at bounding box center [340, 238] width 18 height 18
click at [309, 165] on ng-md-icon "Create report ..." at bounding box center [303, 166] width 18 height 18
click at [475, 179] on div "Price Ranking" at bounding box center [583, 174] width 298 height 15
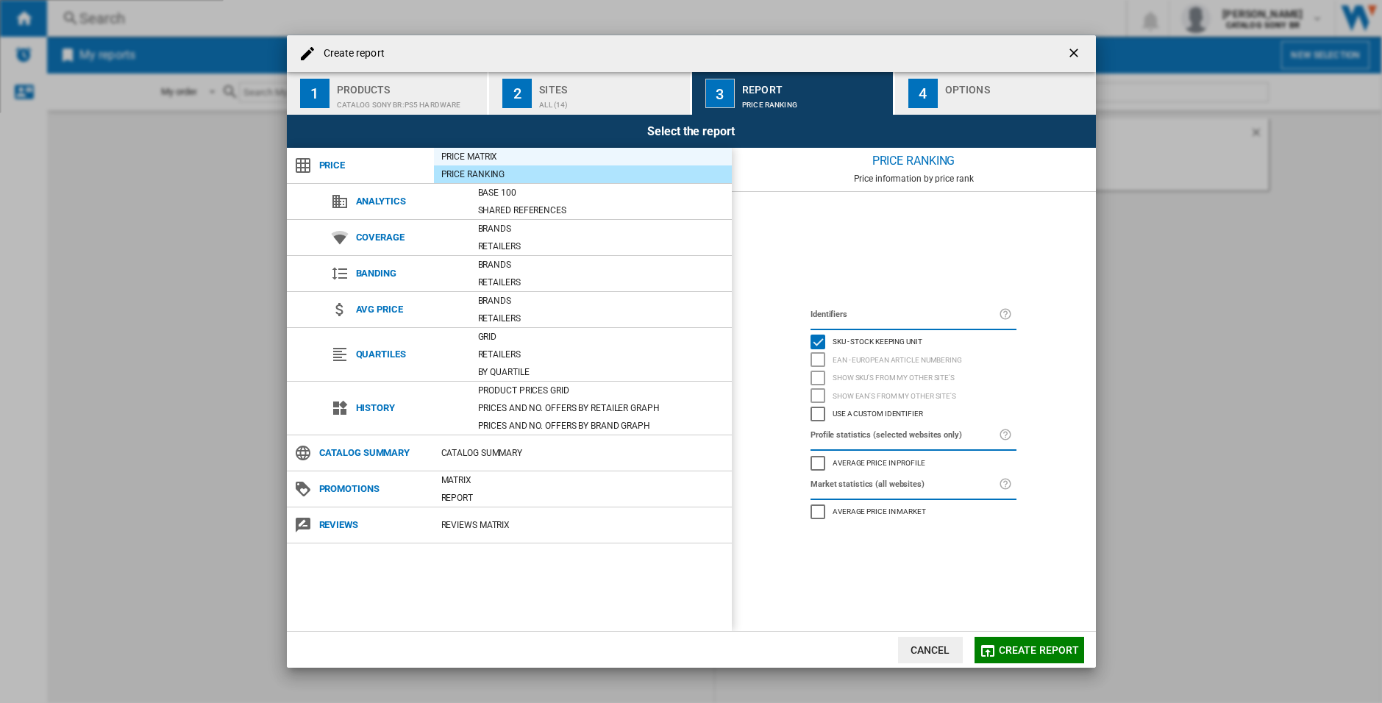
click at [477, 153] on div "Price Matrix" at bounding box center [583, 156] width 298 height 15
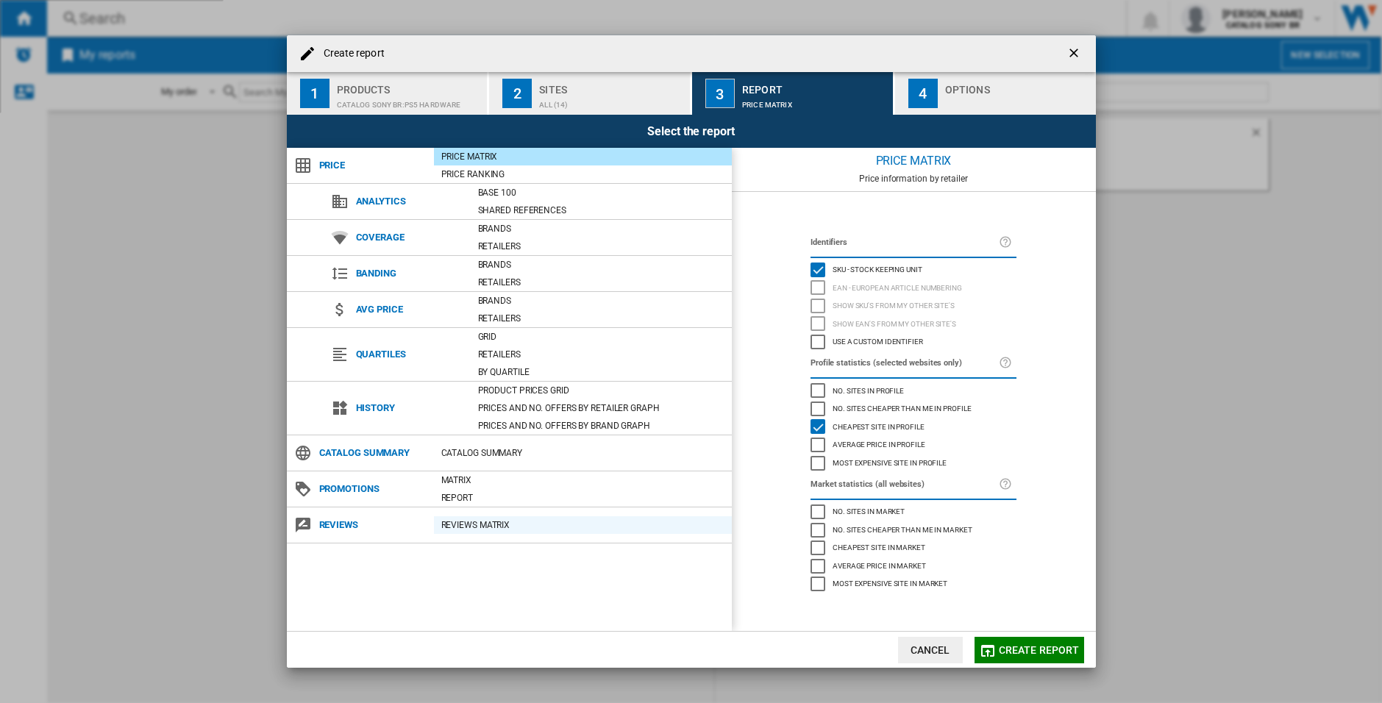
click at [540, 527] on div "REVIEWS Matrix" at bounding box center [583, 525] width 298 height 15
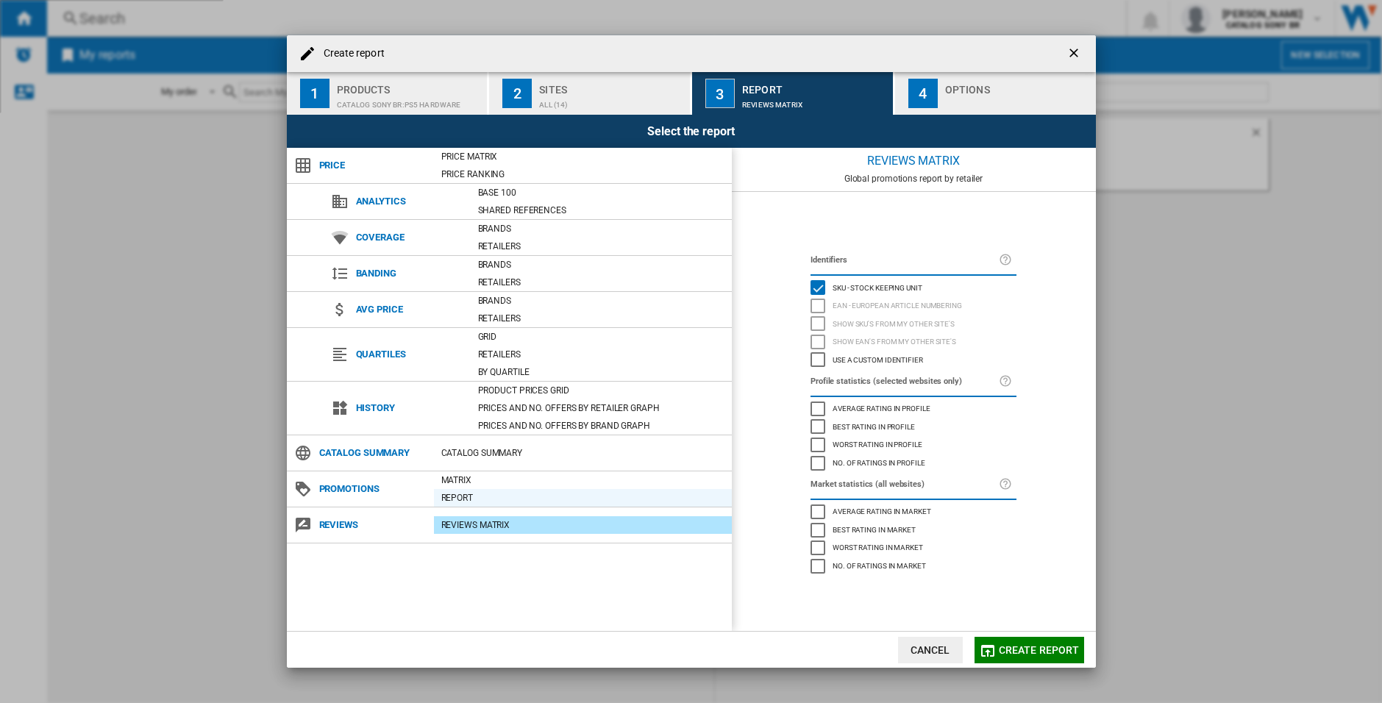
click at [534, 492] on div "Report" at bounding box center [583, 498] width 298 height 15
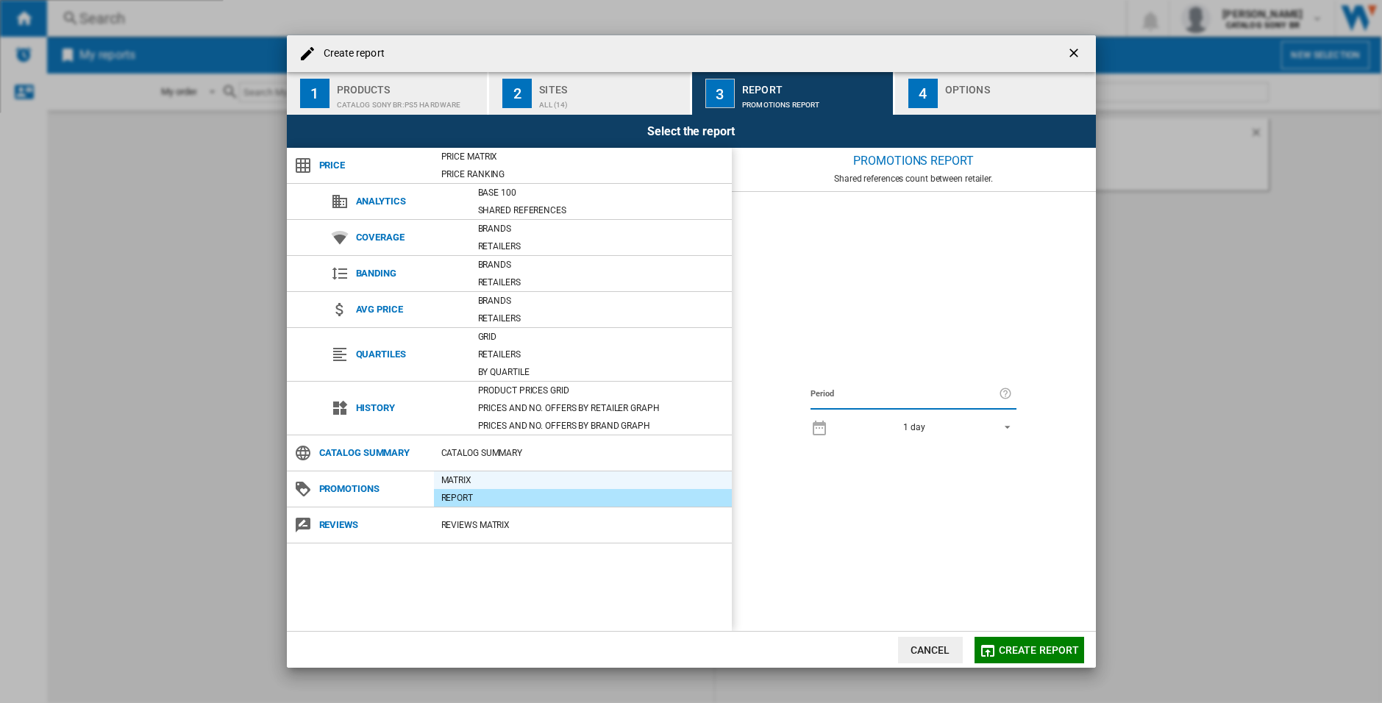
click at [539, 482] on div "Matrix" at bounding box center [583, 480] width 298 height 15
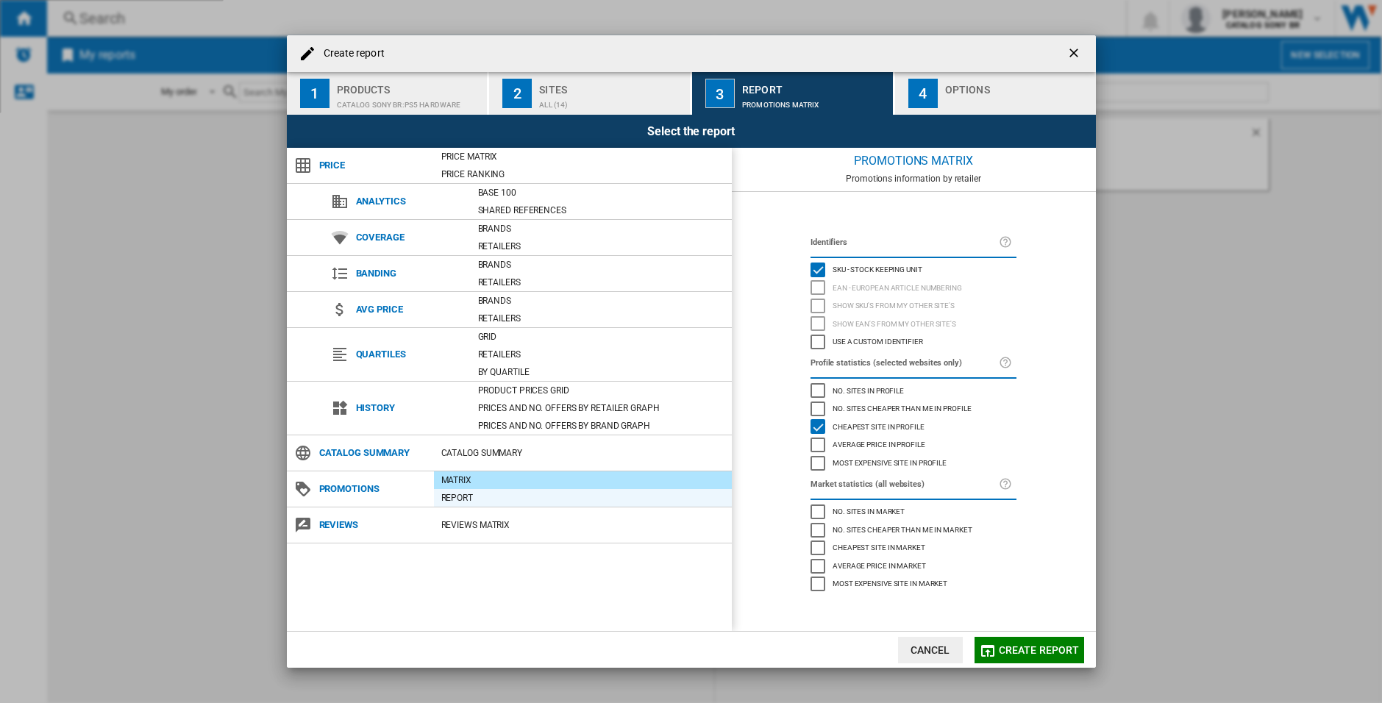
click at [536, 492] on div "Report" at bounding box center [583, 498] width 298 height 15
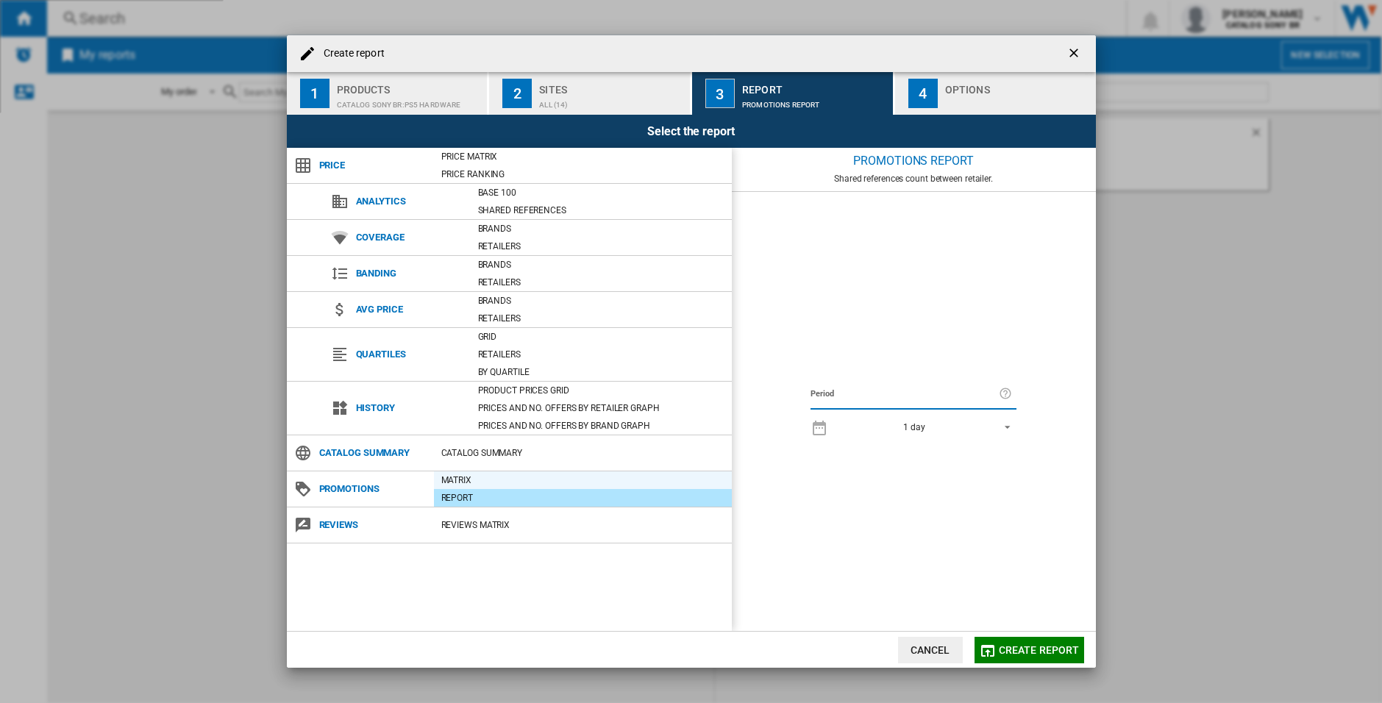
click at [541, 475] on div "Matrix" at bounding box center [583, 480] width 298 height 15
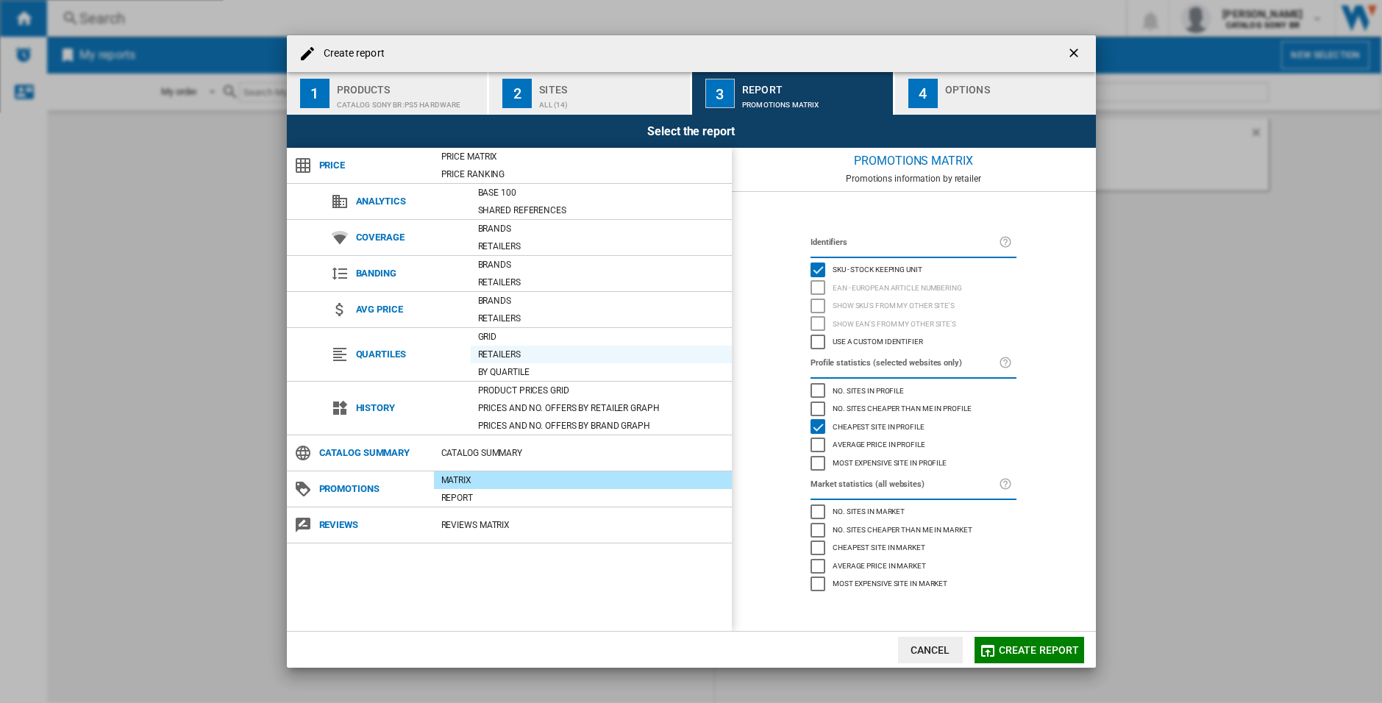
click at [534, 354] on div "Retailers" at bounding box center [601, 354] width 261 height 15
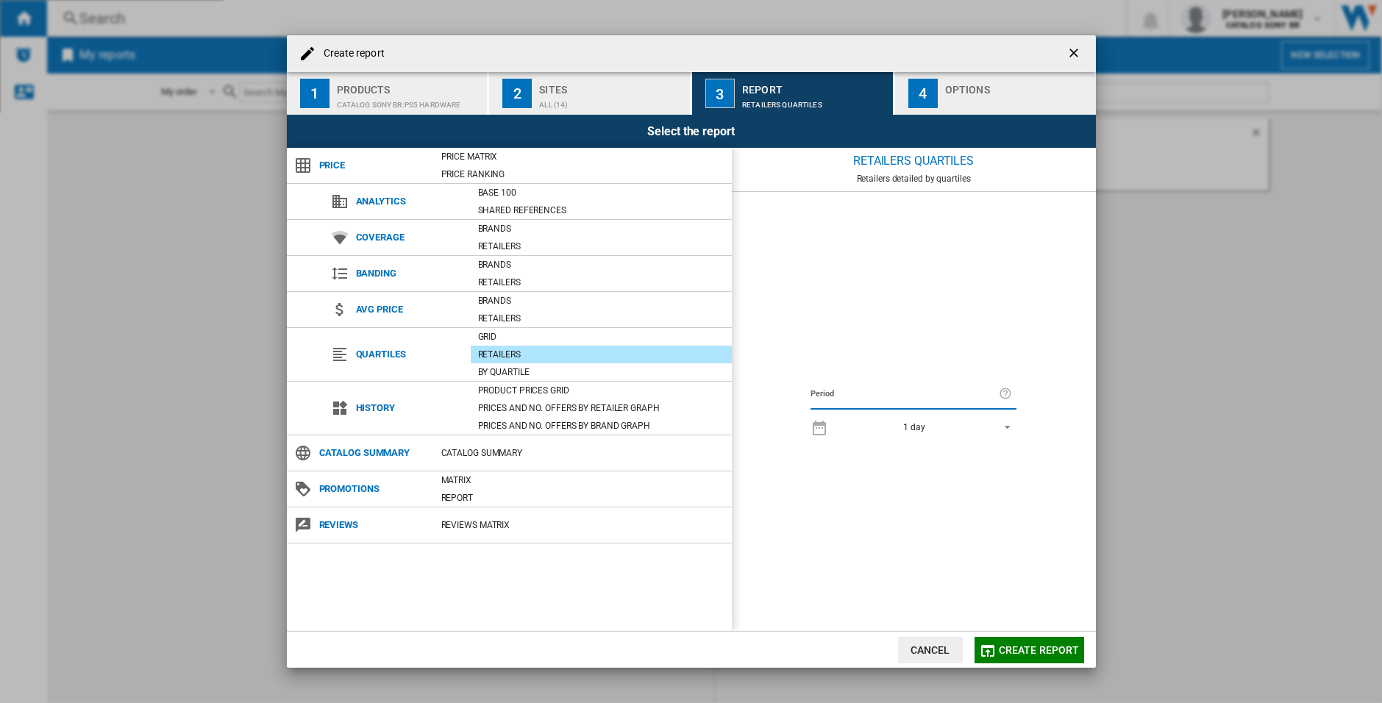
click at [1010, 425] on span "REPORTS.WIZARD.STEPS.REPORT.STEPS.REPORT_OPTIONS.PERIOD: 1 day" at bounding box center [1004, 425] width 18 height 13
click at [925, 451] on md-option "7 last days" at bounding box center [927, 449] width 205 height 22
click at [515, 447] on div "Catalog Summary" at bounding box center [583, 453] width 298 height 15
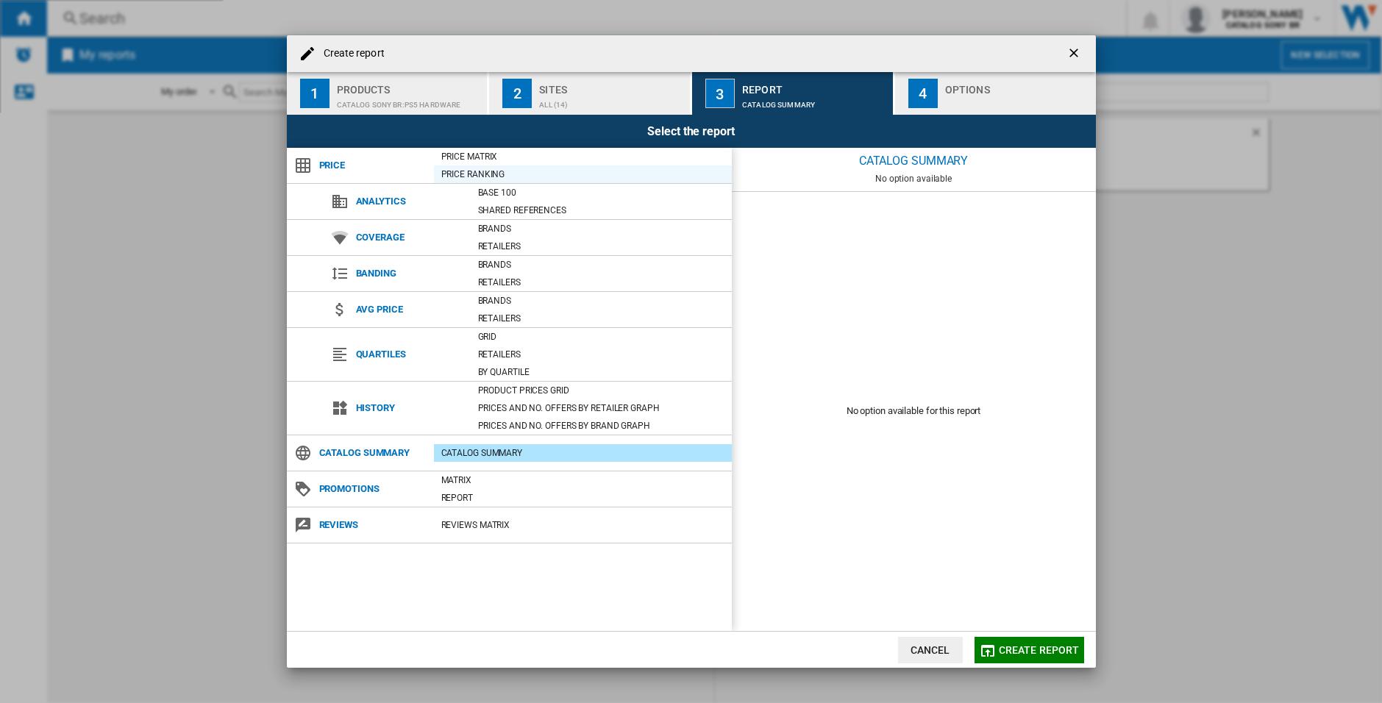
click at [477, 178] on div "Price Ranking" at bounding box center [583, 174] width 298 height 15
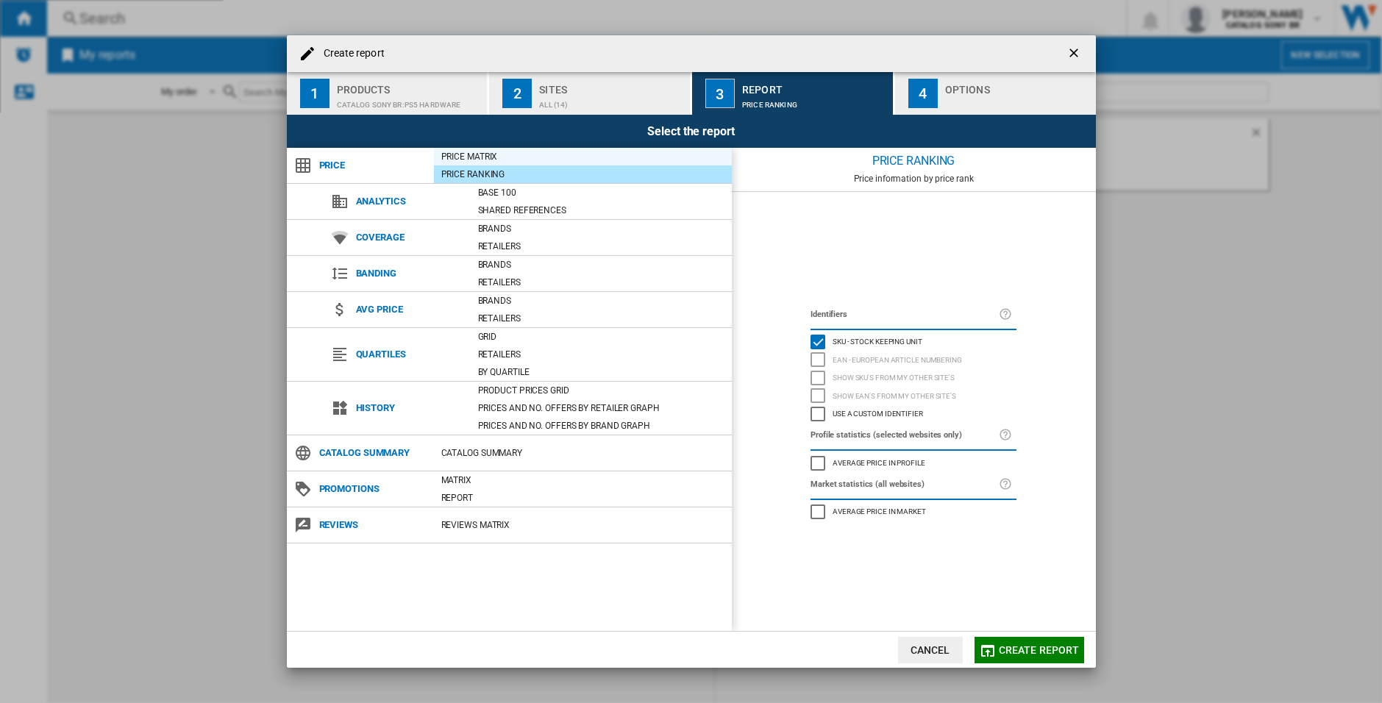
click at [477, 156] on div "Price Matrix" at bounding box center [583, 156] width 298 height 15
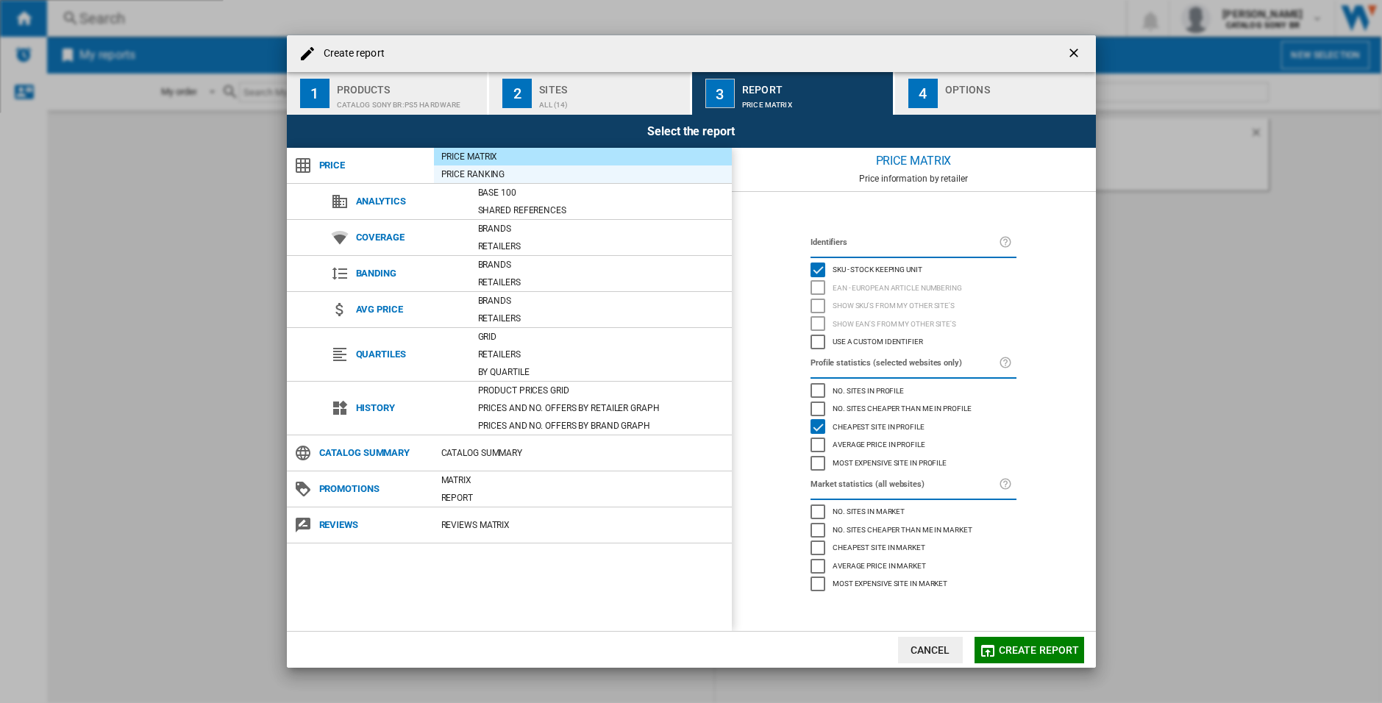
click at [488, 174] on div "Price Ranking" at bounding box center [583, 174] width 298 height 15
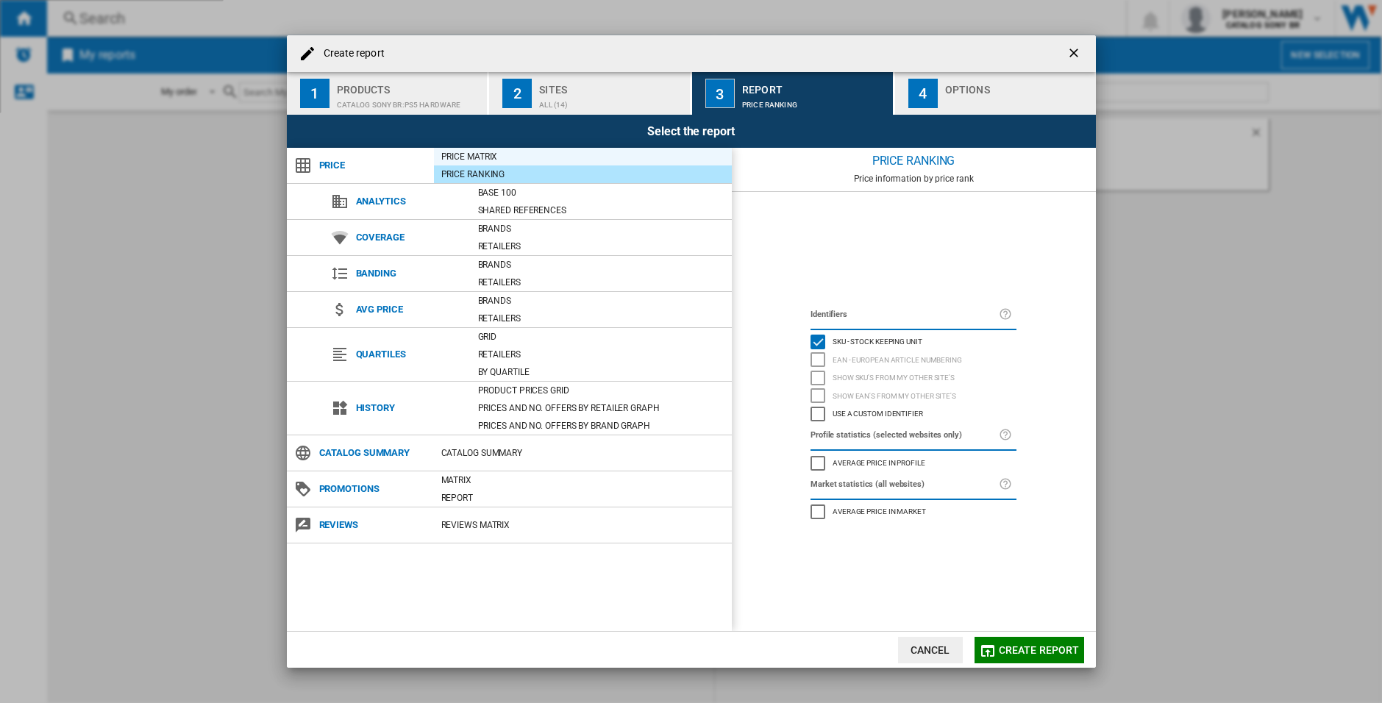
click at [500, 157] on div "Price Matrix" at bounding box center [583, 156] width 298 height 15
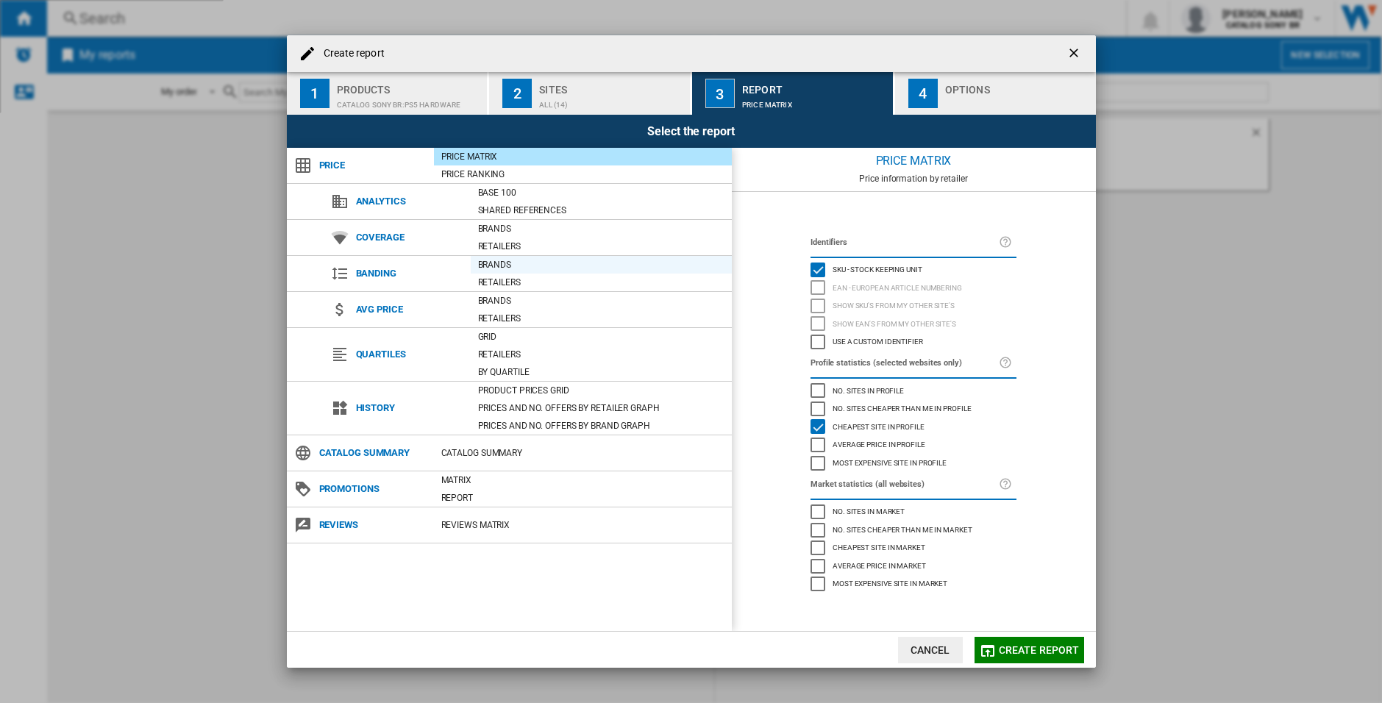
click at [504, 263] on div "Brands" at bounding box center [601, 264] width 261 height 15
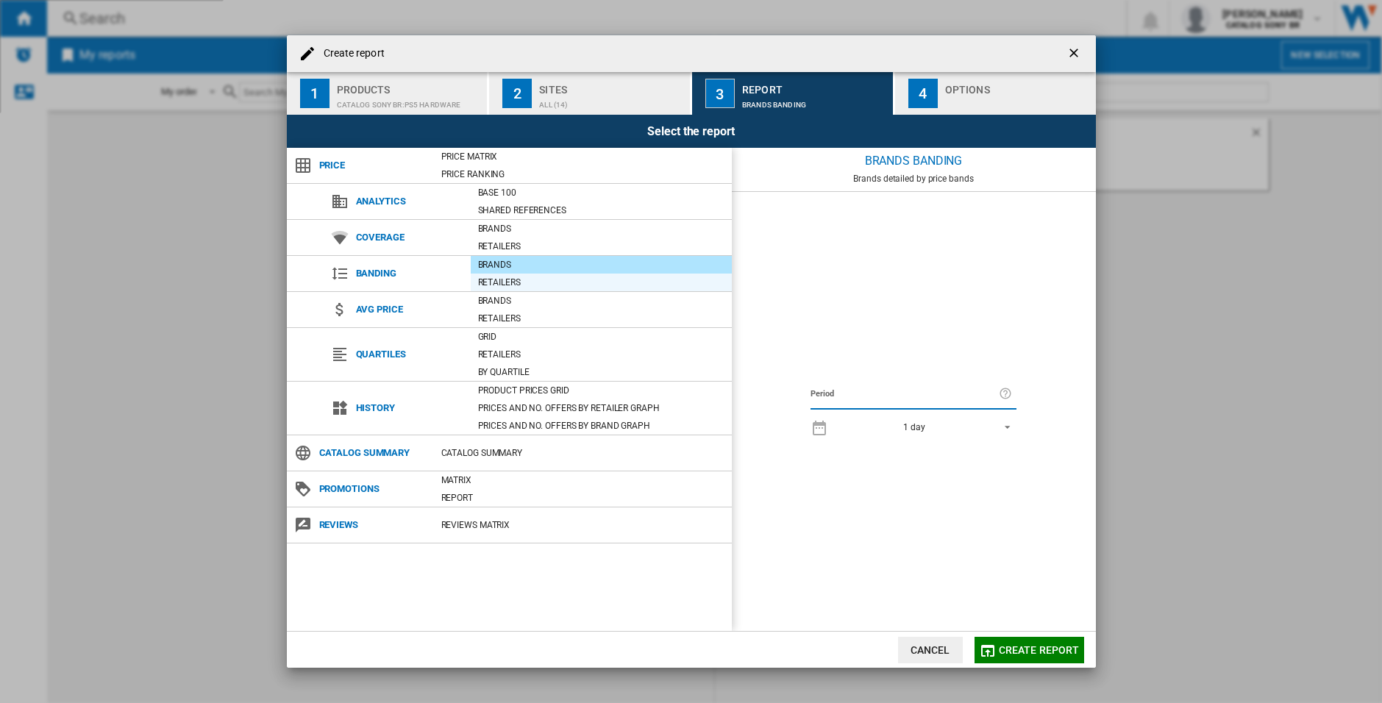
click at [503, 274] on div "Retailers" at bounding box center [601, 283] width 261 height 18
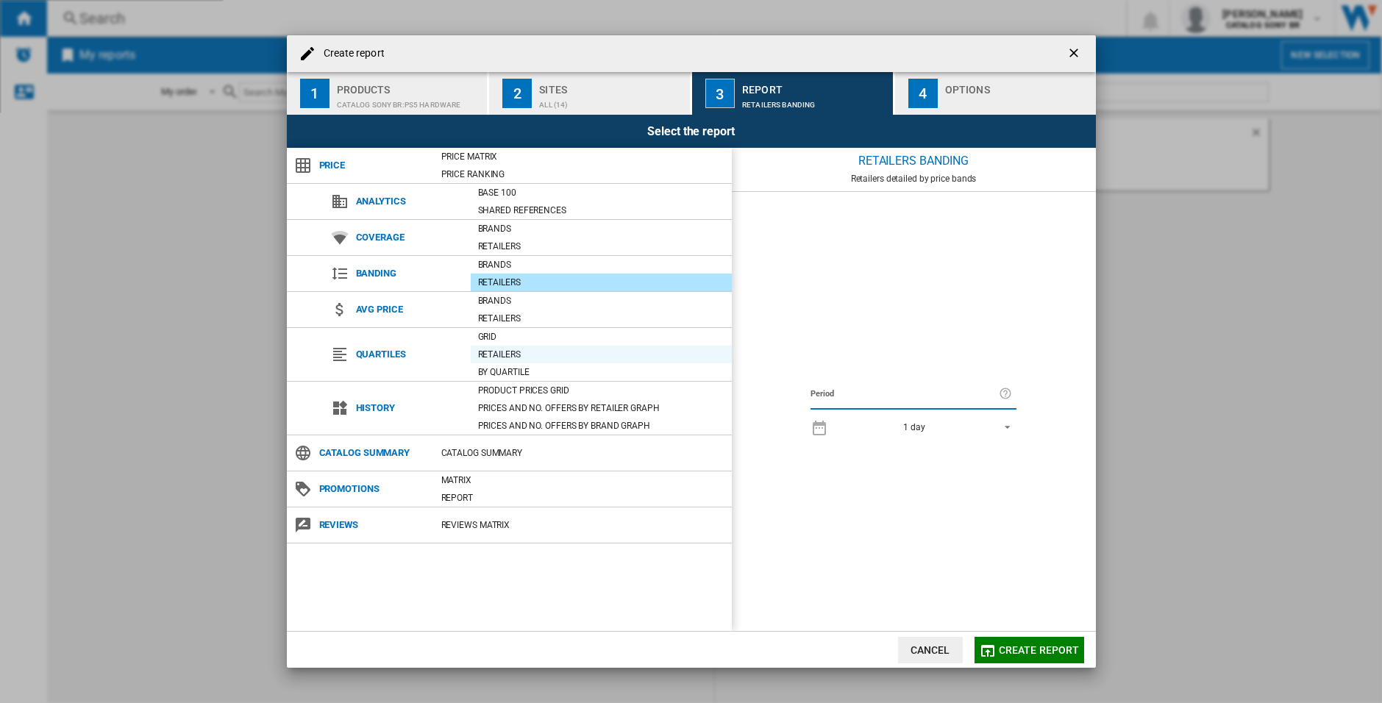
click at [518, 355] on div "Retailers" at bounding box center [601, 354] width 261 height 15
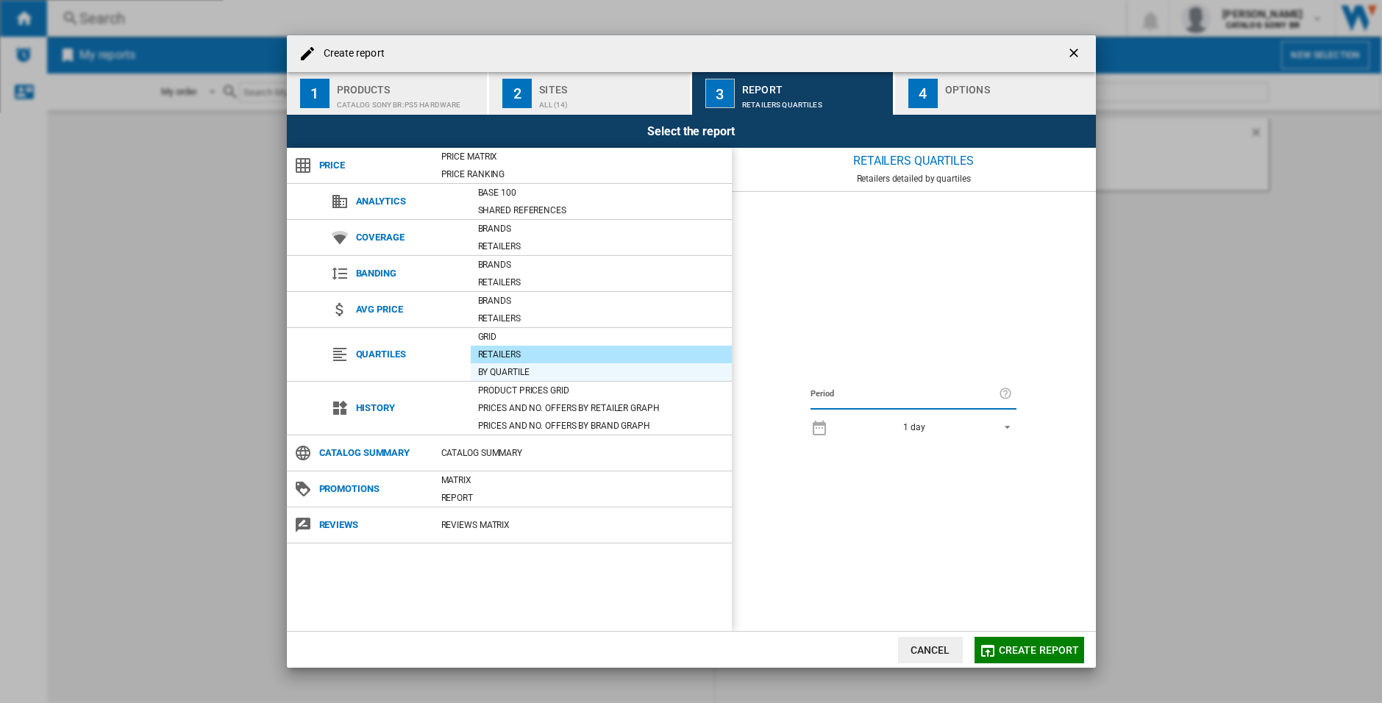
click at [516, 366] on div "By quartile" at bounding box center [601, 372] width 261 height 15
click at [514, 338] on div "Grid" at bounding box center [601, 337] width 261 height 15
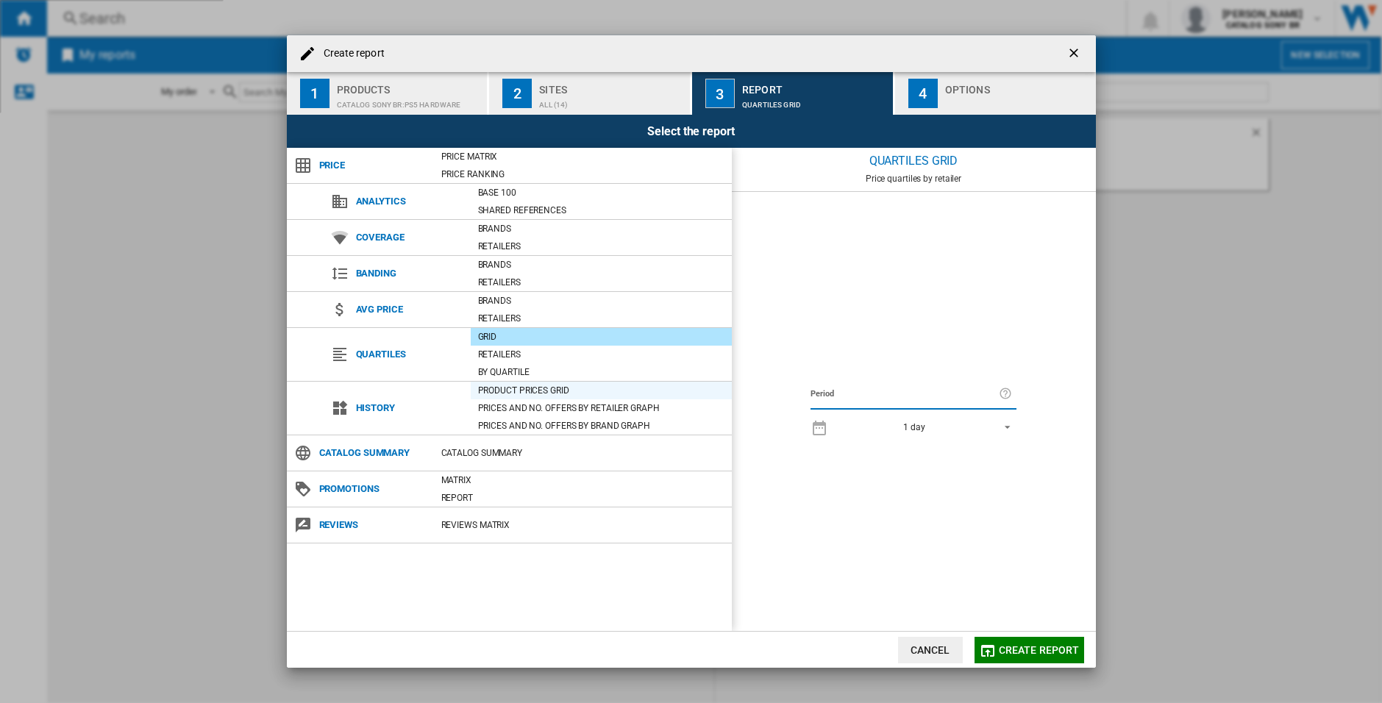
click at [536, 398] on div "Product prices grid" at bounding box center [601, 391] width 261 height 18
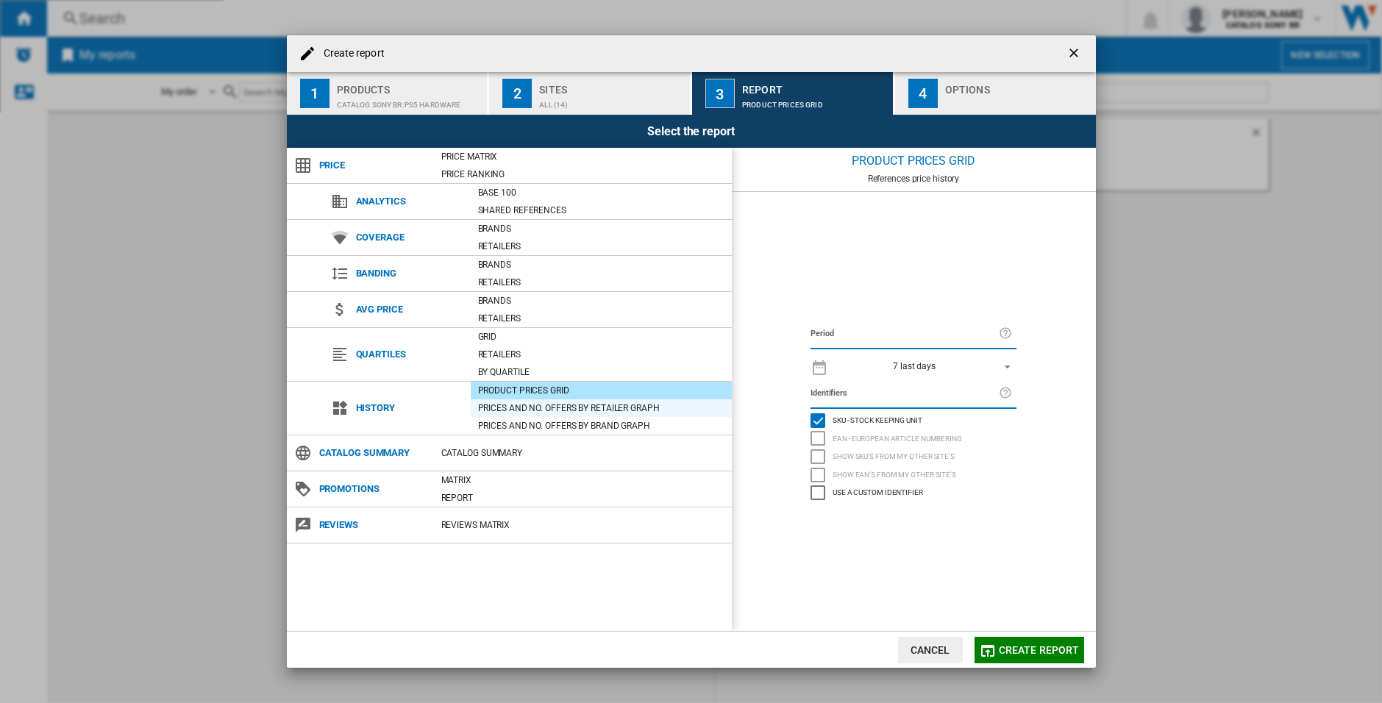
click at [544, 412] on div "Prices and No. offers by retailer graph" at bounding box center [601, 408] width 261 height 15
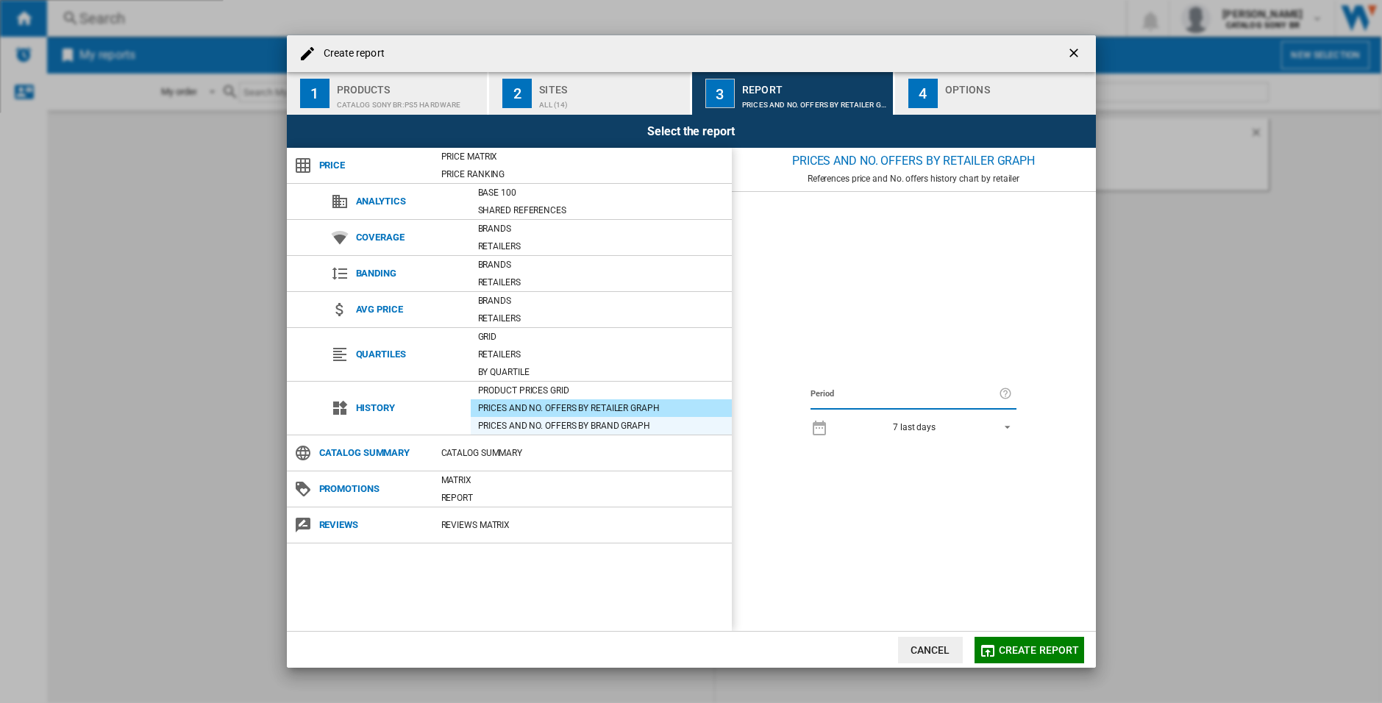
click at [566, 434] on div "Prices and No. offers by brand graph" at bounding box center [601, 426] width 261 height 18
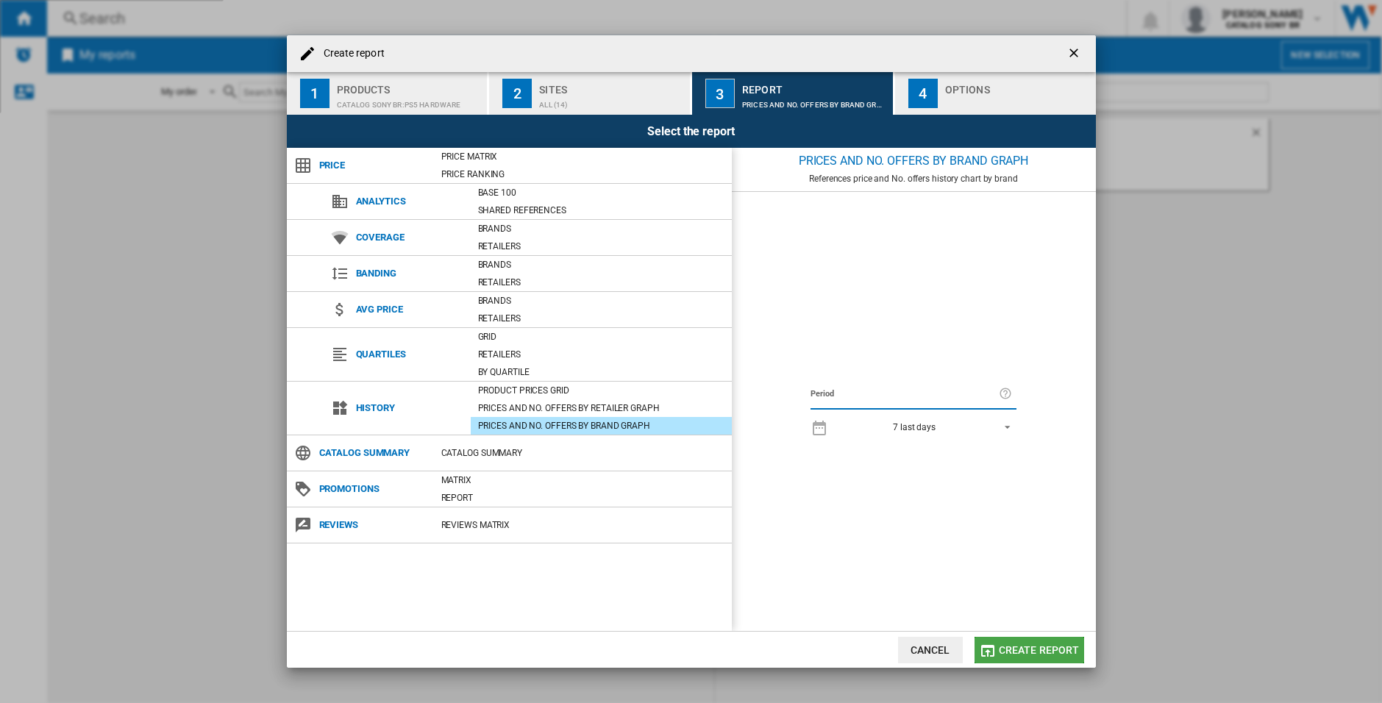
click at [1033, 647] on span "Create report" at bounding box center [1039, 650] width 81 height 12
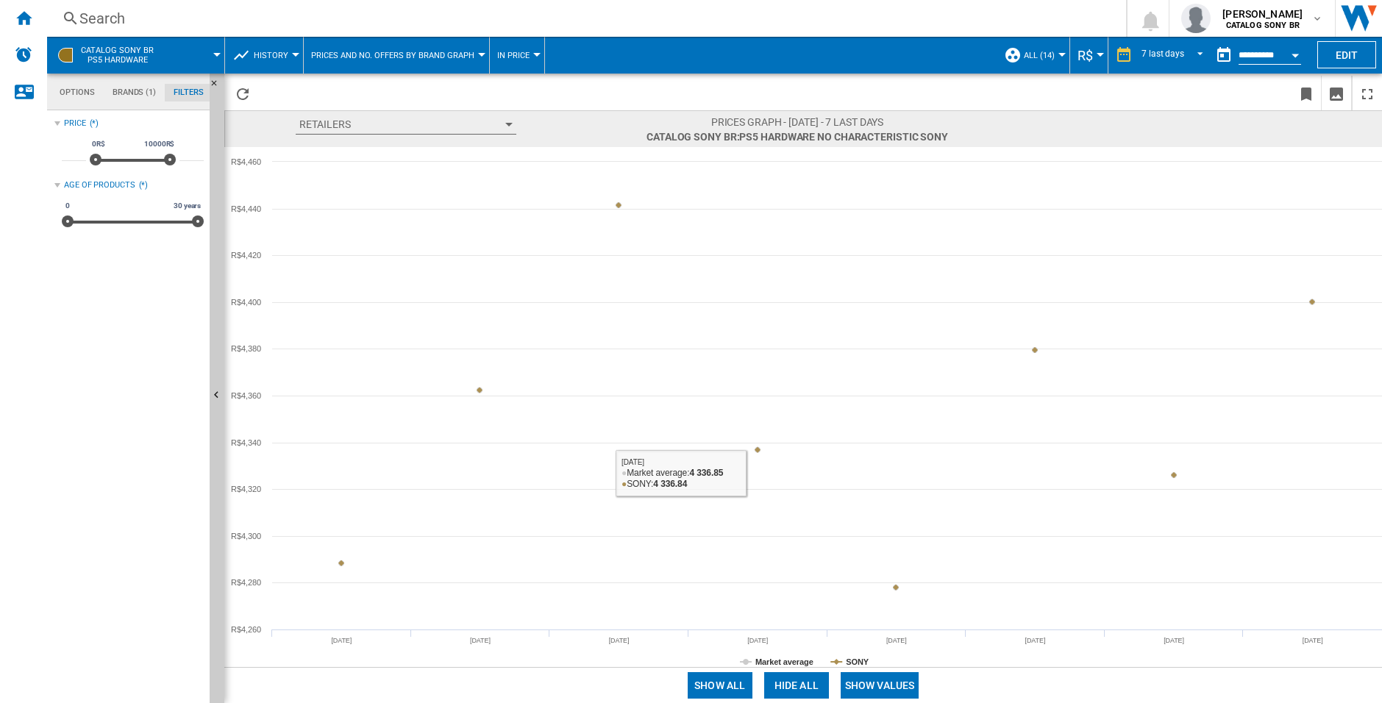
click at [736, 689] on button "Show all" at bounding box center [720, 685] width 65 height 26
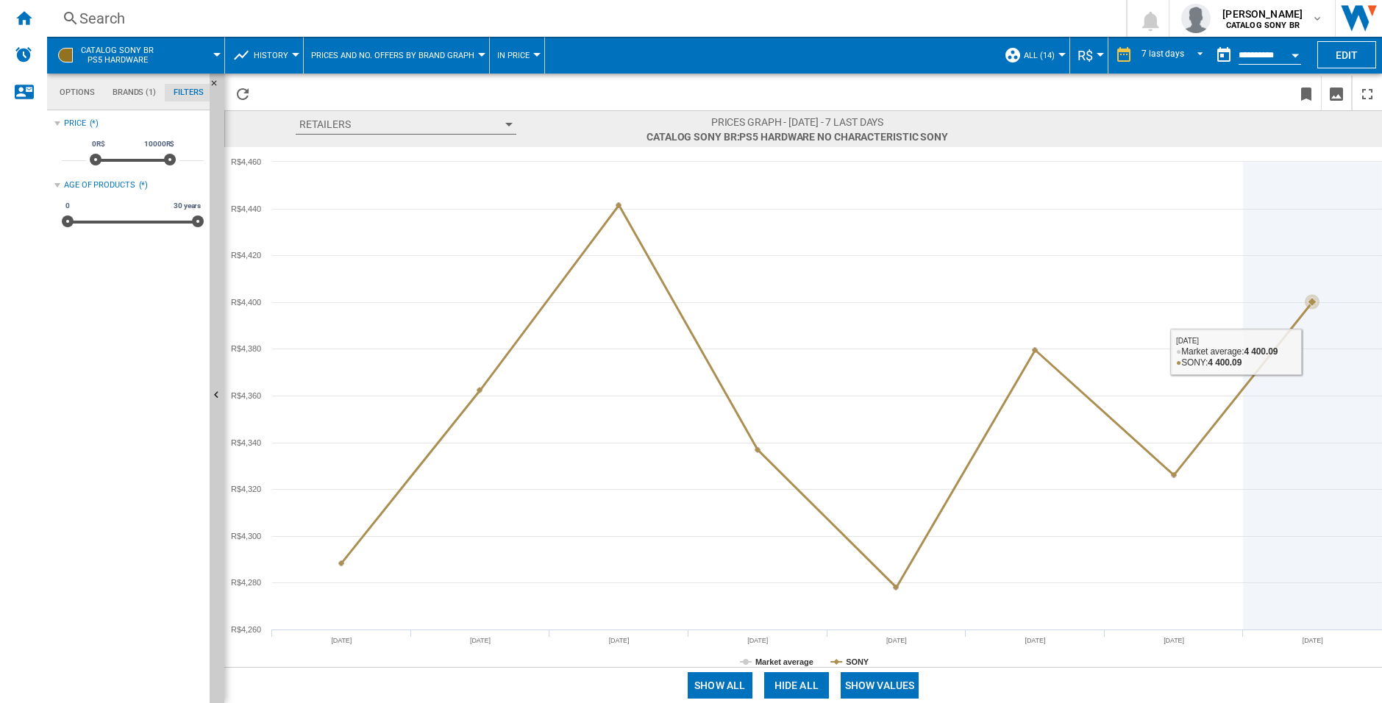
click at [1312, 300] on icon at bounding box center [1312, 302] width 9 height 9
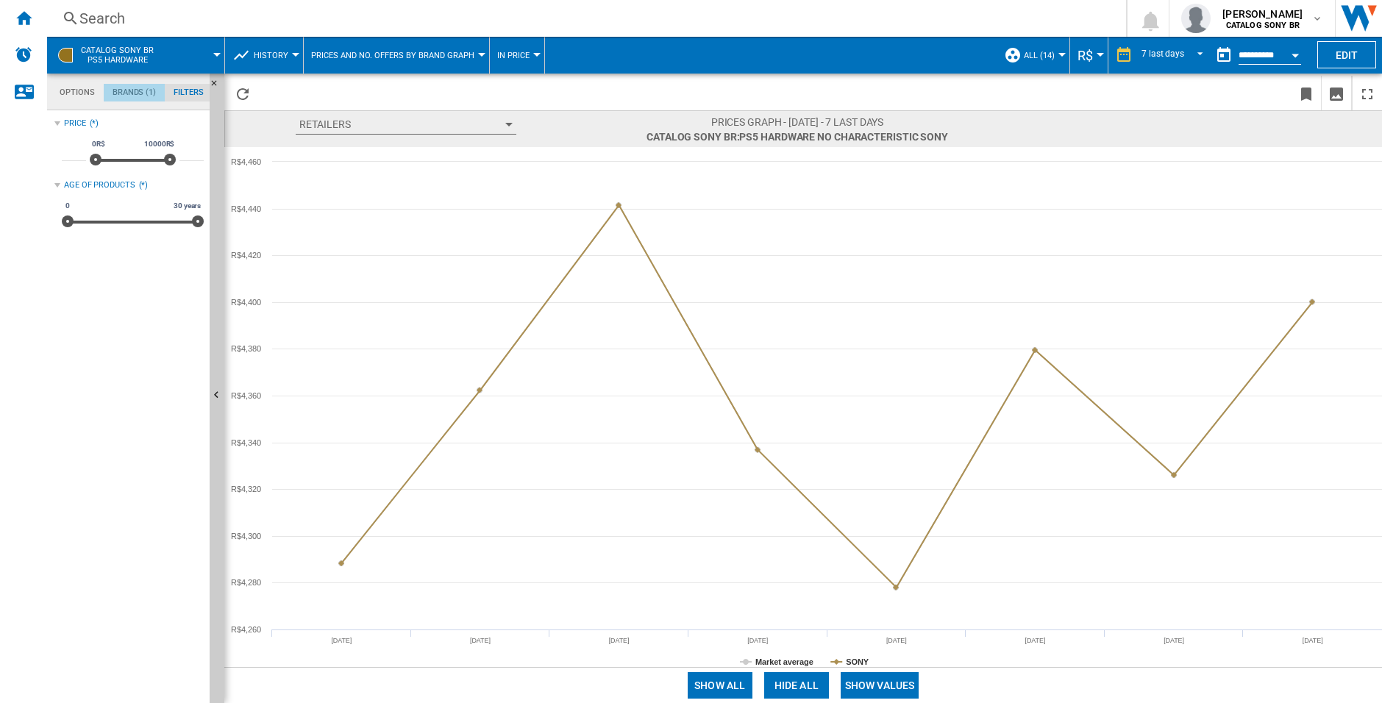
click at [133, 90] on md-tab-item "Brands (1)" at bounding box center [134, 93] width 61 height 18
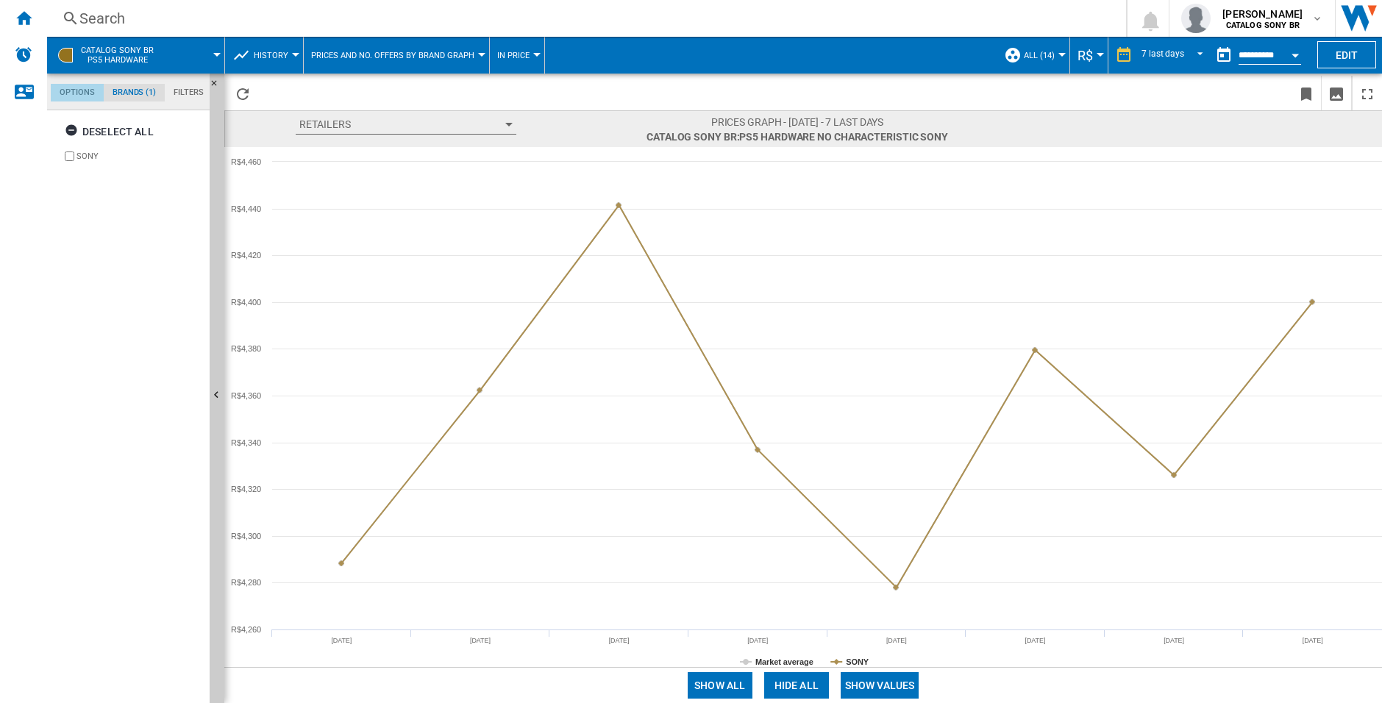
click at [81, 95] on md-tab-item "Options" at bounding box center [77, 93] width 53 height 18
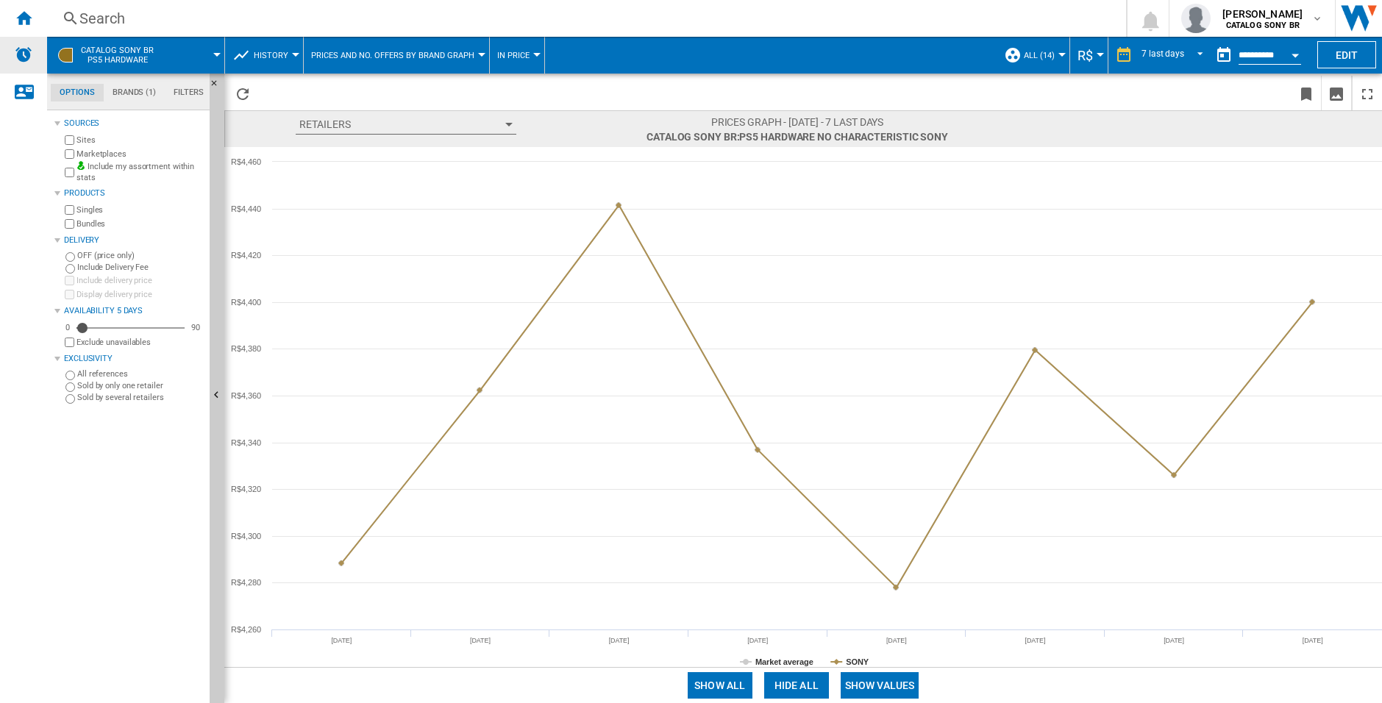
click at [26, 46] on img "Alerts" at bounding box center [24, 55] width 18 height 18
click at [29, 22] on ng-md-icon "Home" at bounding box center [24, 18] width 18 height 18
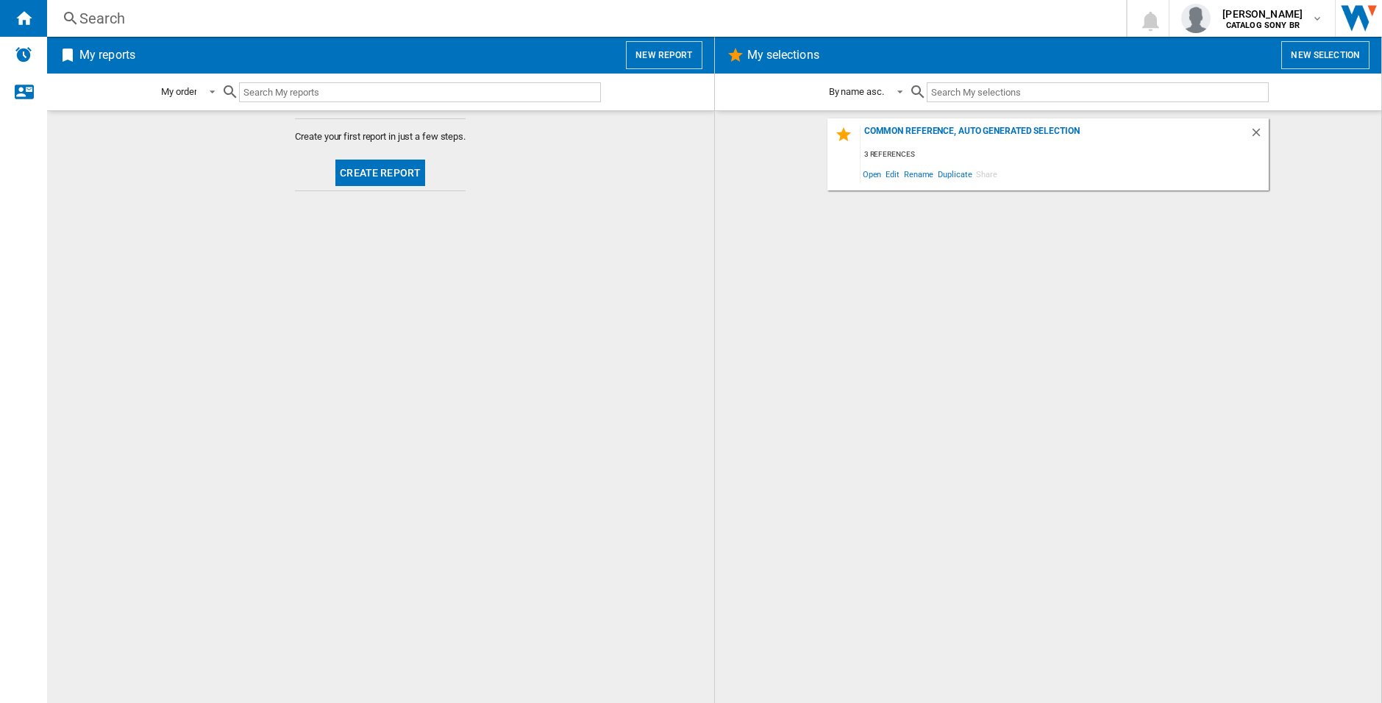
click at [389, 177] on button "Create report" at bounding box center [380, 173] width 90 height 26
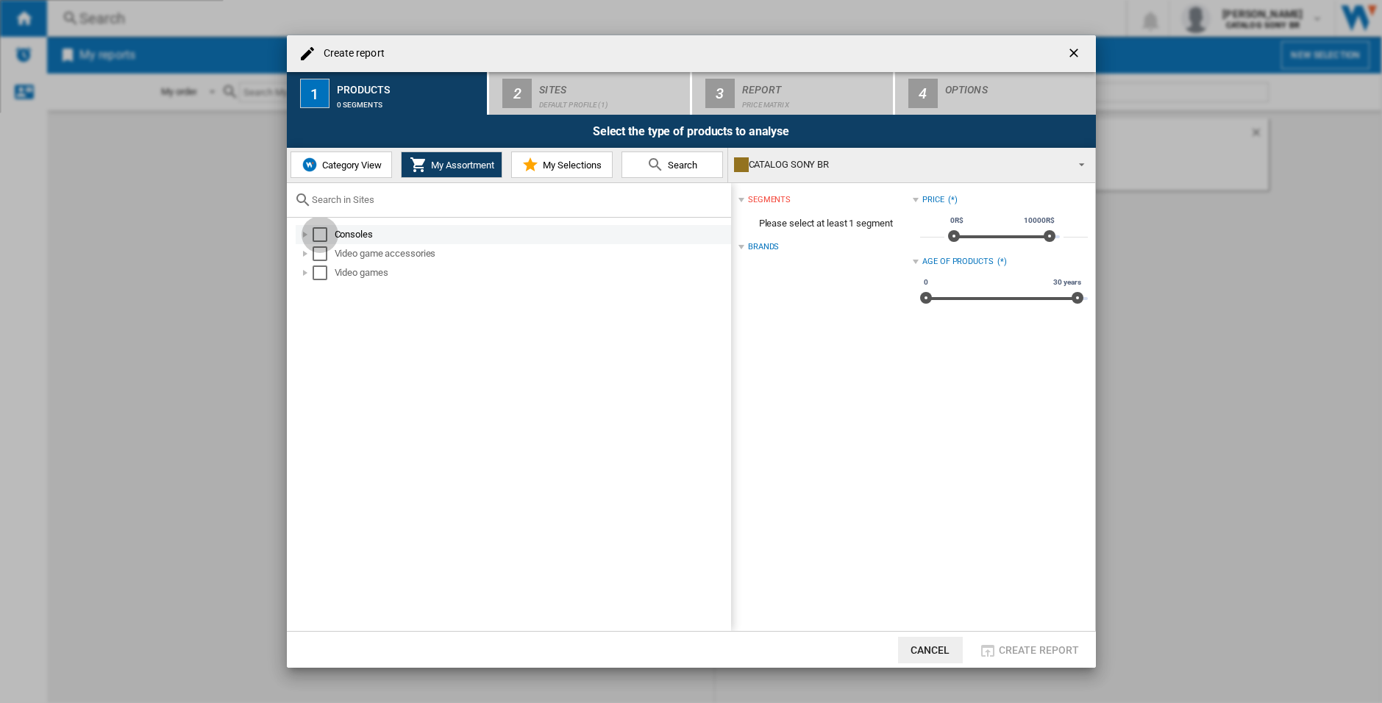
click at [319, 236] on div "Select" at bounding box center [320, 234] width 15 height 15
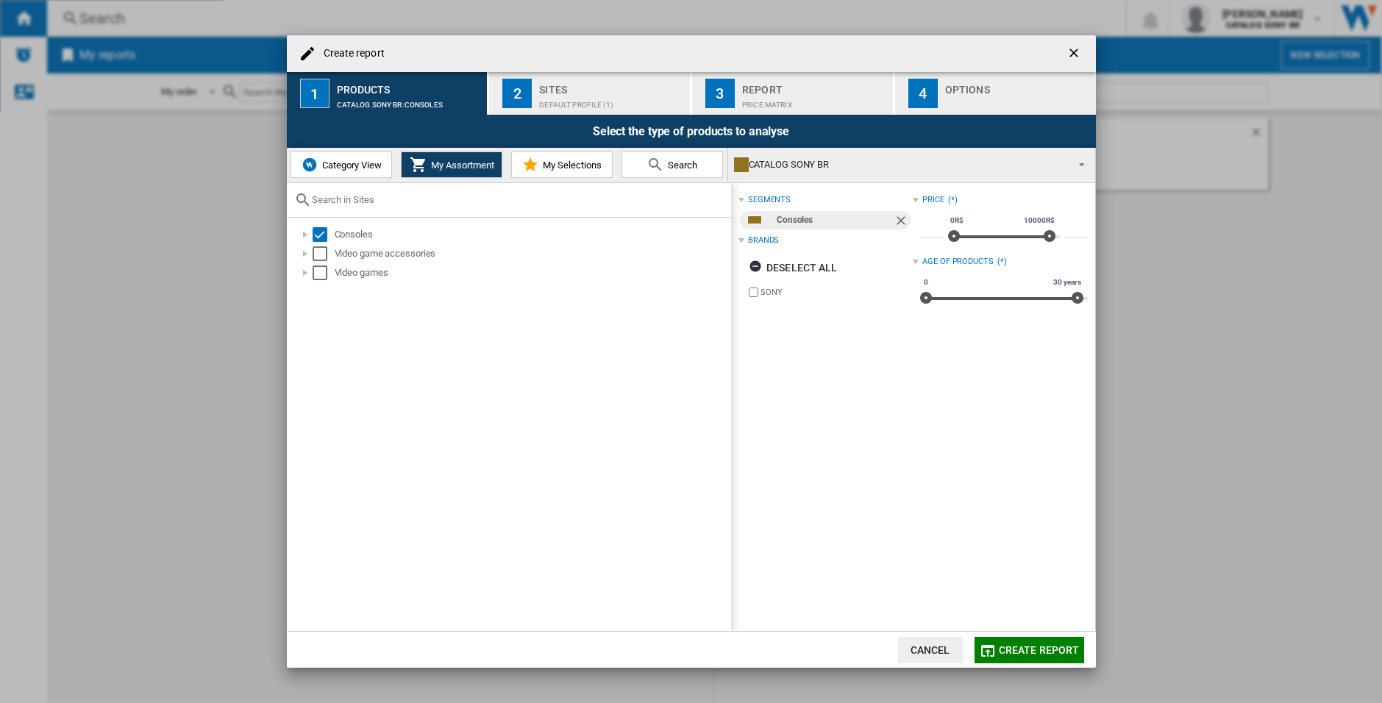
click at [622, 76] on button "2 Sites Default profile (1)" at bounding box center [590, 93] width 202 height 43
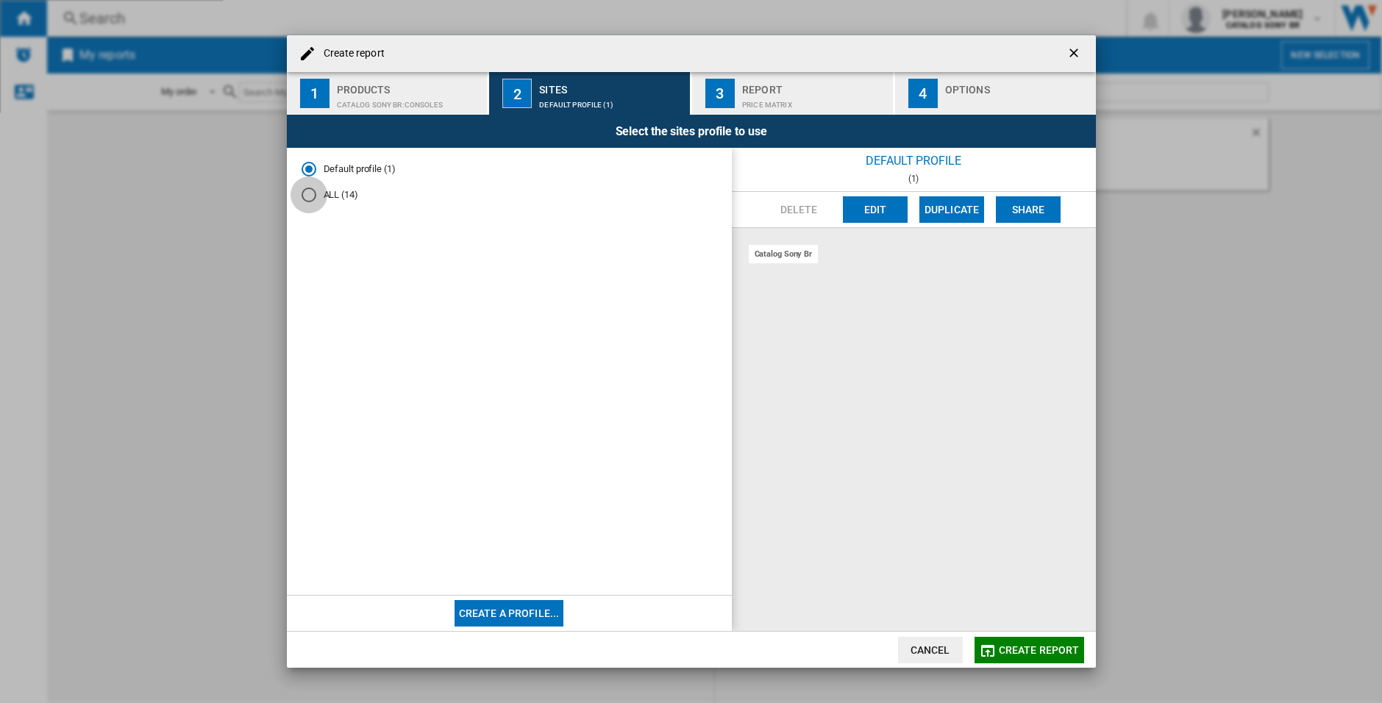
click at [312, 193] on div "ALL (14)" at bounding box center [309, 195] width 15 height 15
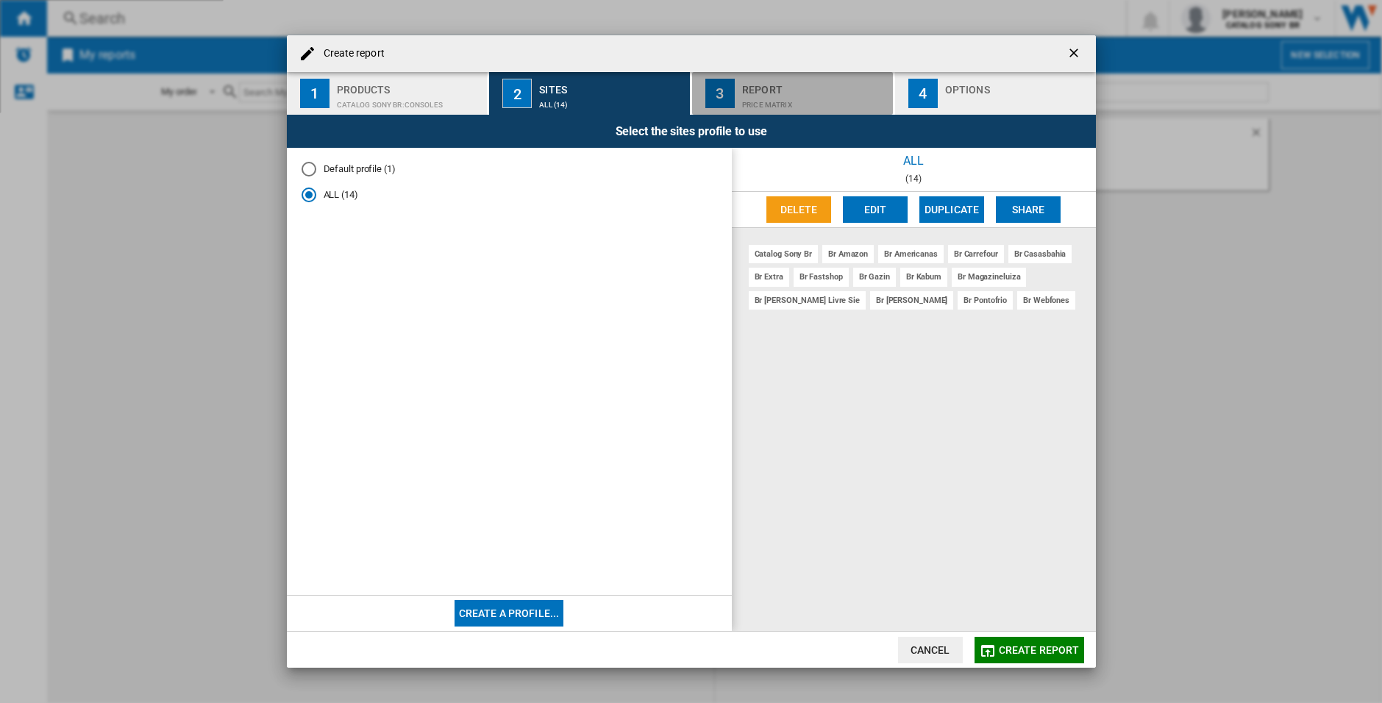
click at [800, 91] on div "Report" at bounding box center [814, 85] width 145 height 15
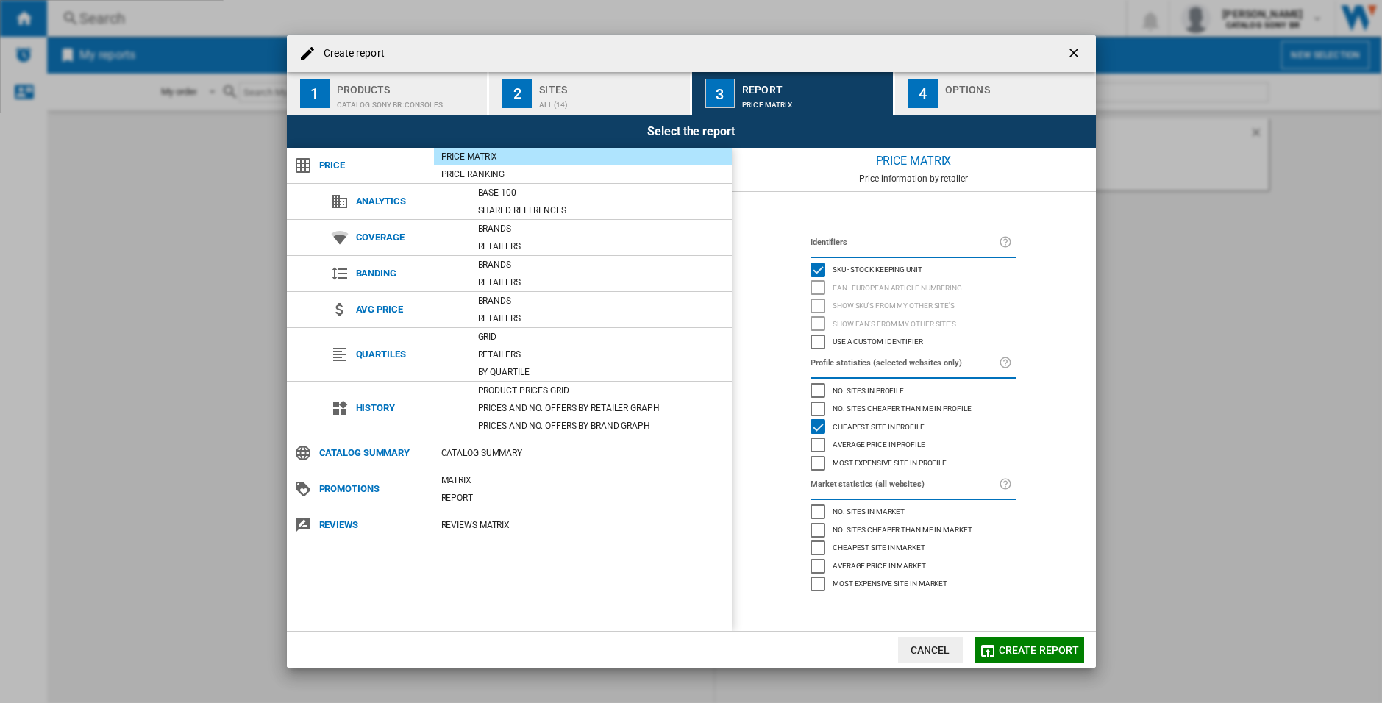
click at [989, 96] on div "Create report ..." at bounding box center [1017, 100] width 145 height 15
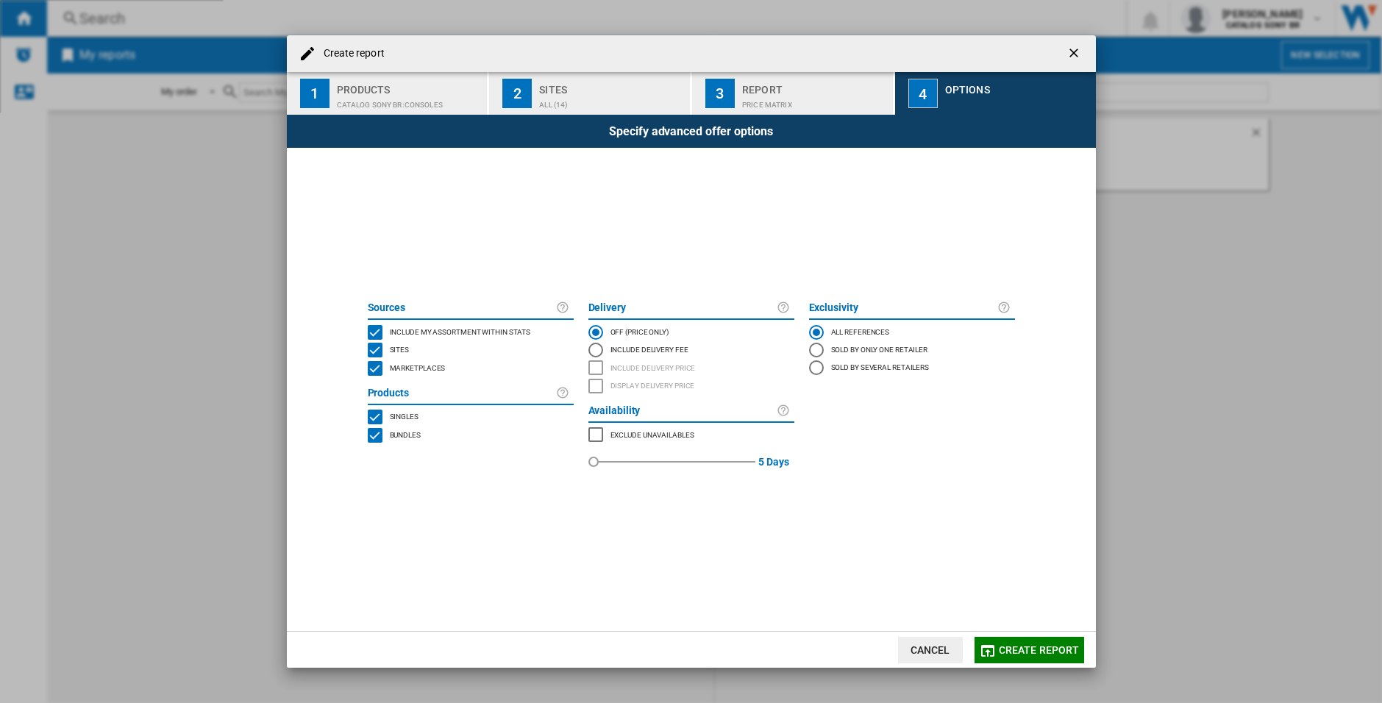
click at [623, 348] on md-radio-button "Include Delivery Fee" at bounding box center [692, 350] width 206 height 18
drag, startPoint x: 596, startPoint y: 438, endPoint x: 594, endPoint y: 446, distance: 8.4
click at [596, 438] on div "MARKETPLACES" at bounding box center [596, 434] width 15 height 15
click at [1028, 653] on span "Create report" at bounding box center [1039, 650] width 81 height 12
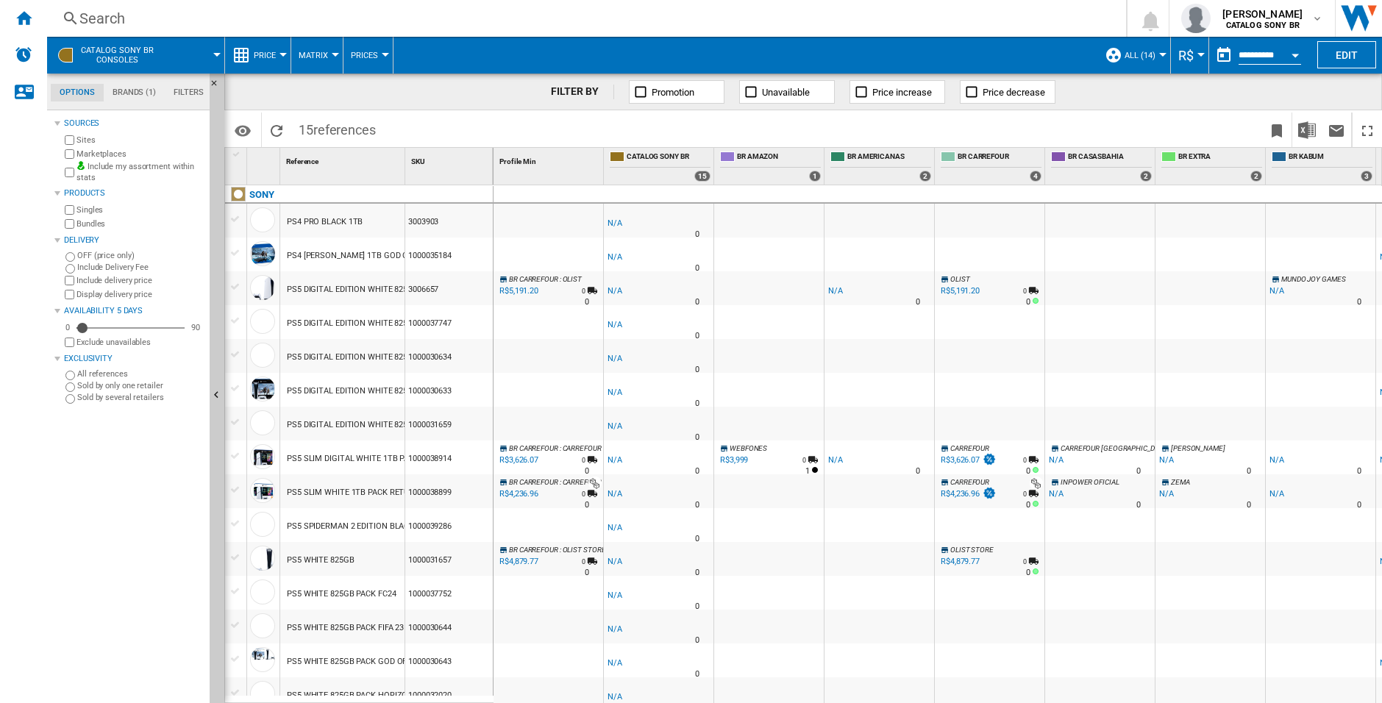
click at [96, 385] on label "Sold by only one retailer" at bounding box center [140, 385] width 127 height 11
click at [108, 401] on label "Sold by several retailers" at bounding box center [140, 397] width 127 height 11
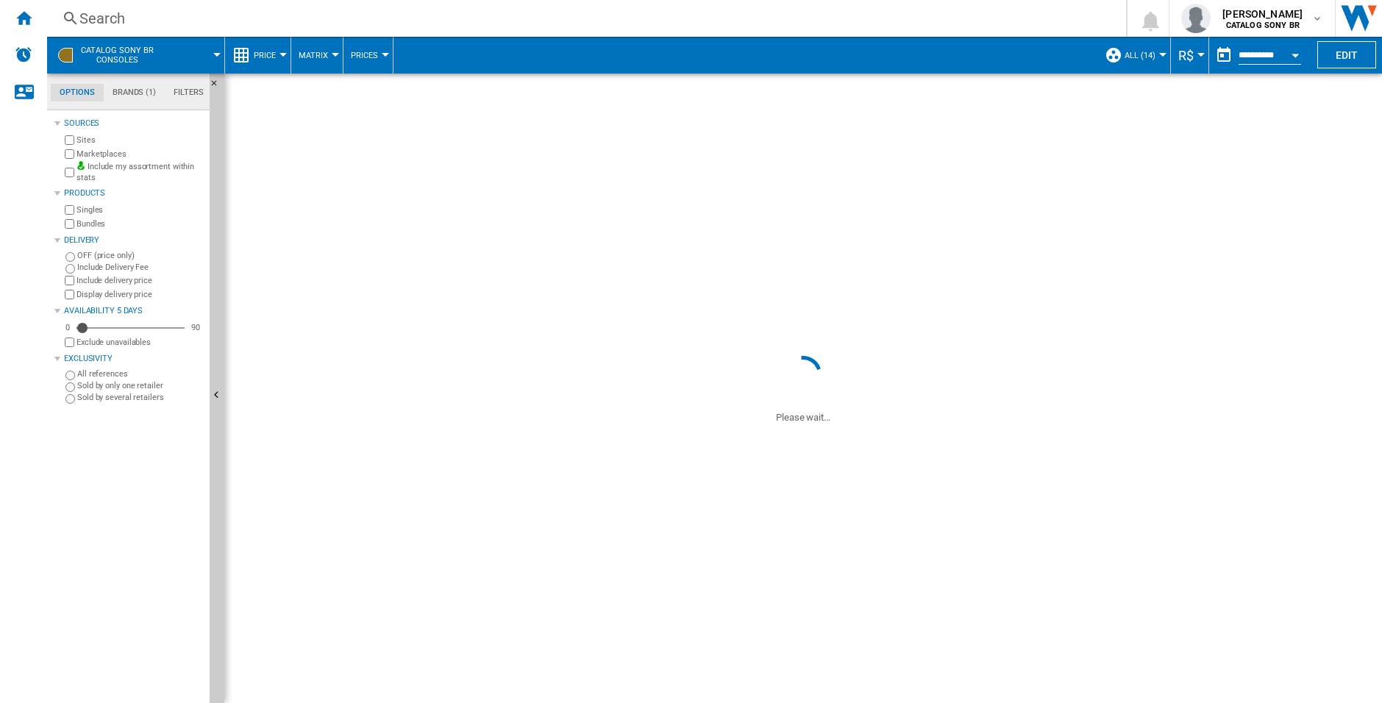
click at [99, 377] on label "All references" at bounding box center [140, 374] width 127 height 11
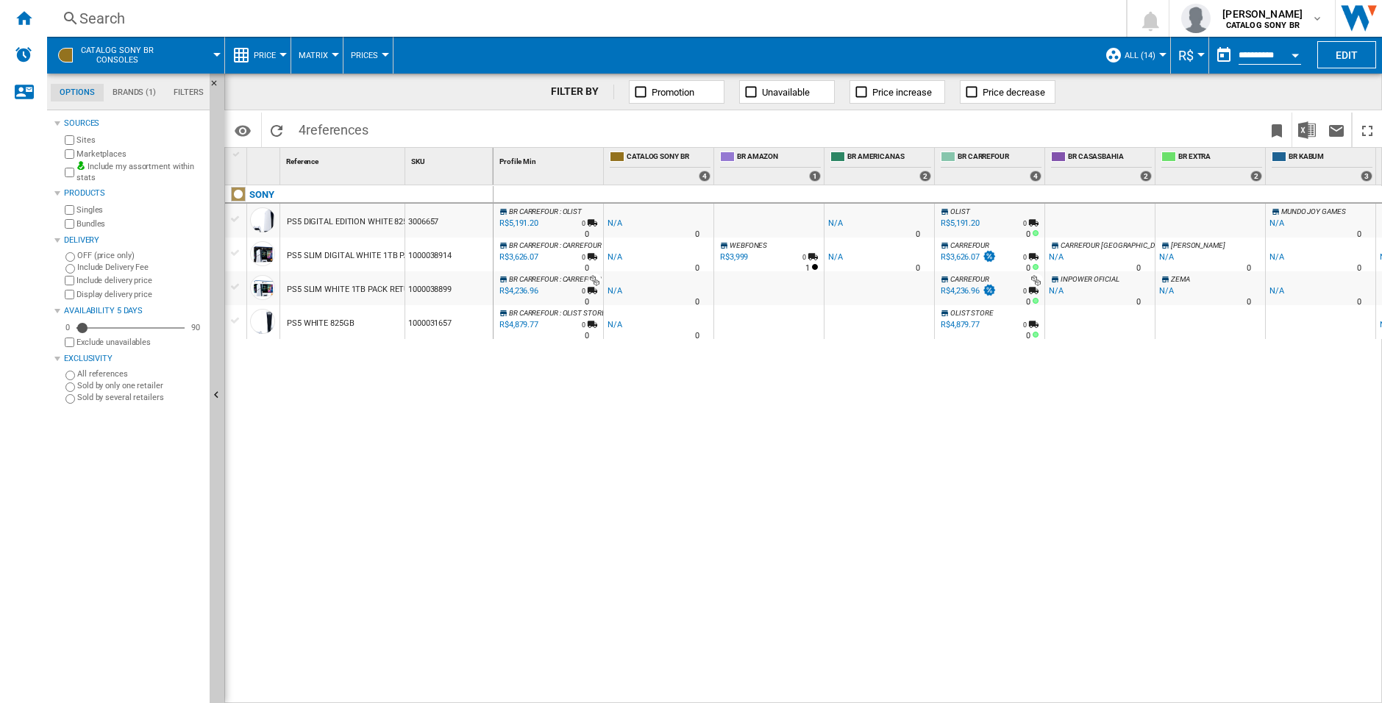
click at [105, 400] on label "Sold by several retailers" at bounding box center [140, 397] width 127 height 11
drag, startPoint x: 767, startPoint y: 695, endPoint x: 1007, endPoint y: 695, distance: 240.6
click at [1007, 695] on div "BR CARREFOUR : OLIST -1.0 % R$5,191.20 % N/A 0 N/A 0 BR CARREFOUR : OLIST -1.0 …" at bounding box center [938, 444] width 889 height 519
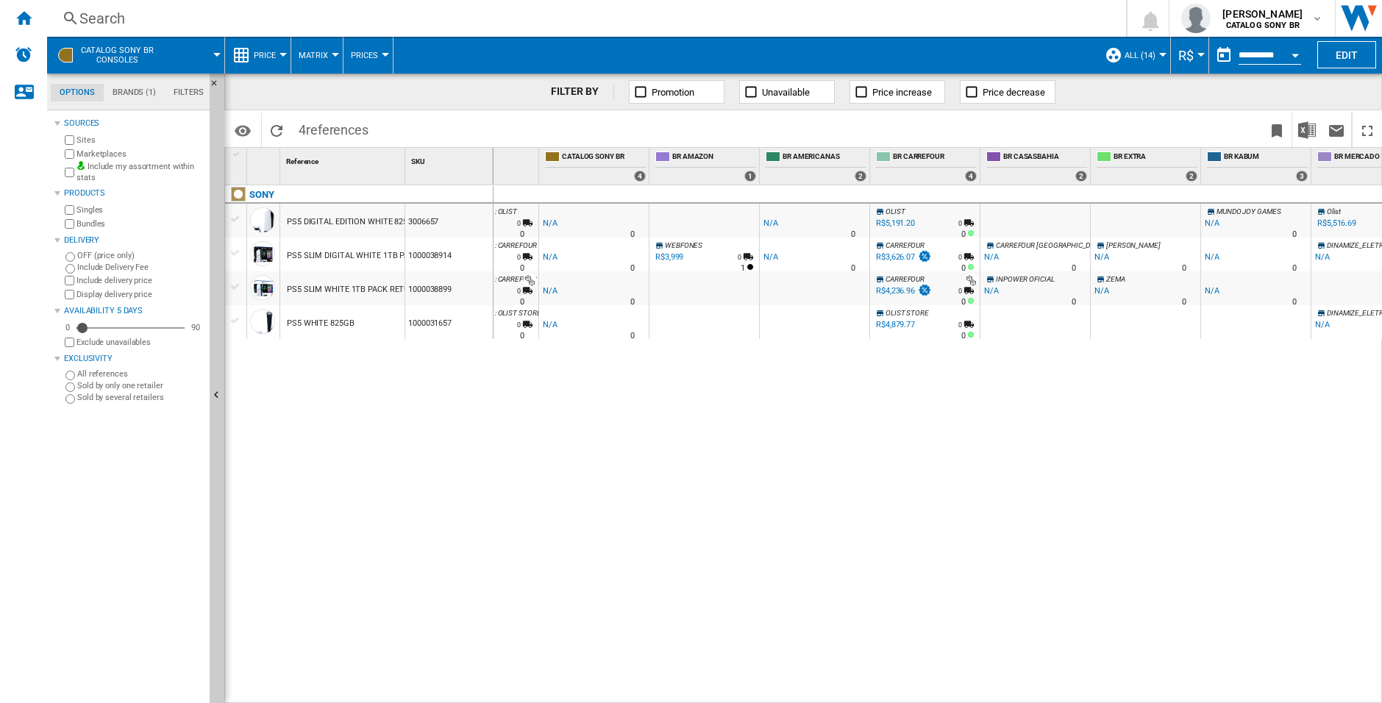
click at [90, 374] on label "All references" at bounding box center [140, 374] width 127 height 11
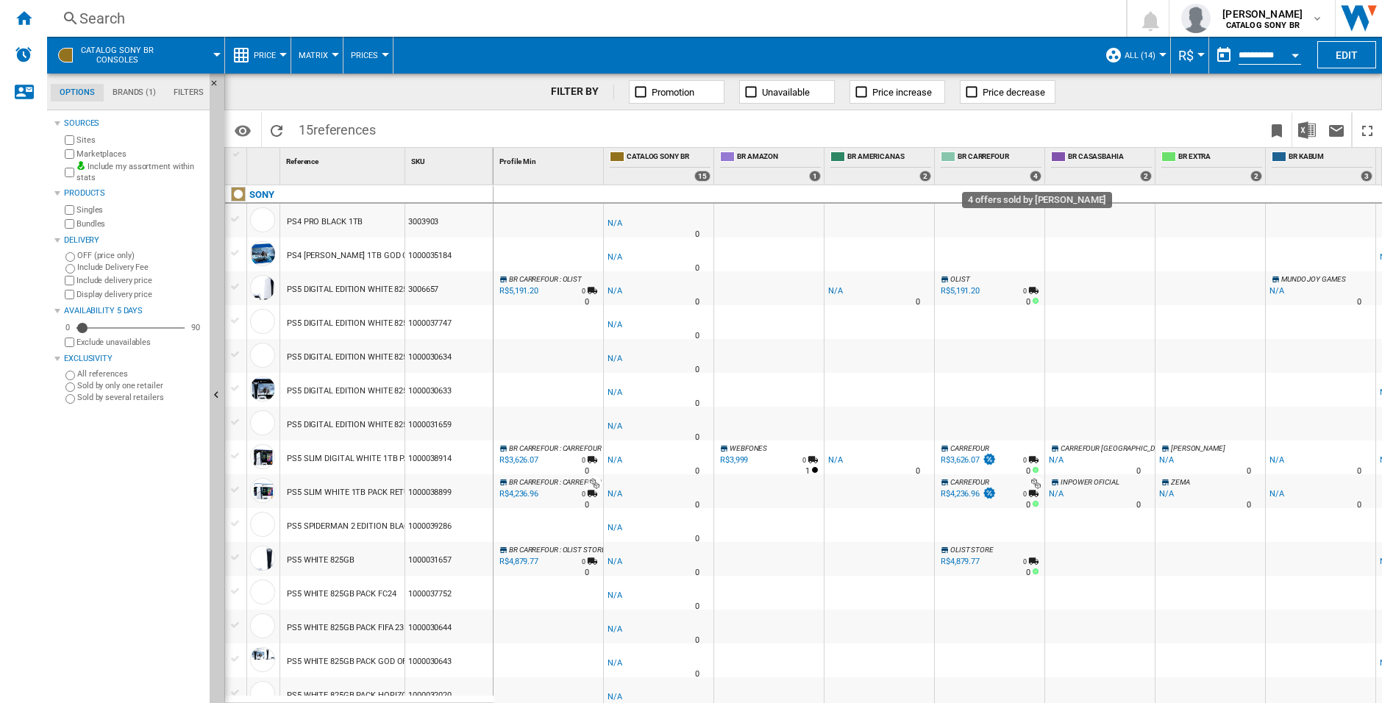
click at [1035, 174] on div "4" at bounding box center [1036, 176] width 12 height 11
click at [1006, 174] on span at bounding box center [985, 175] width 89 height 13
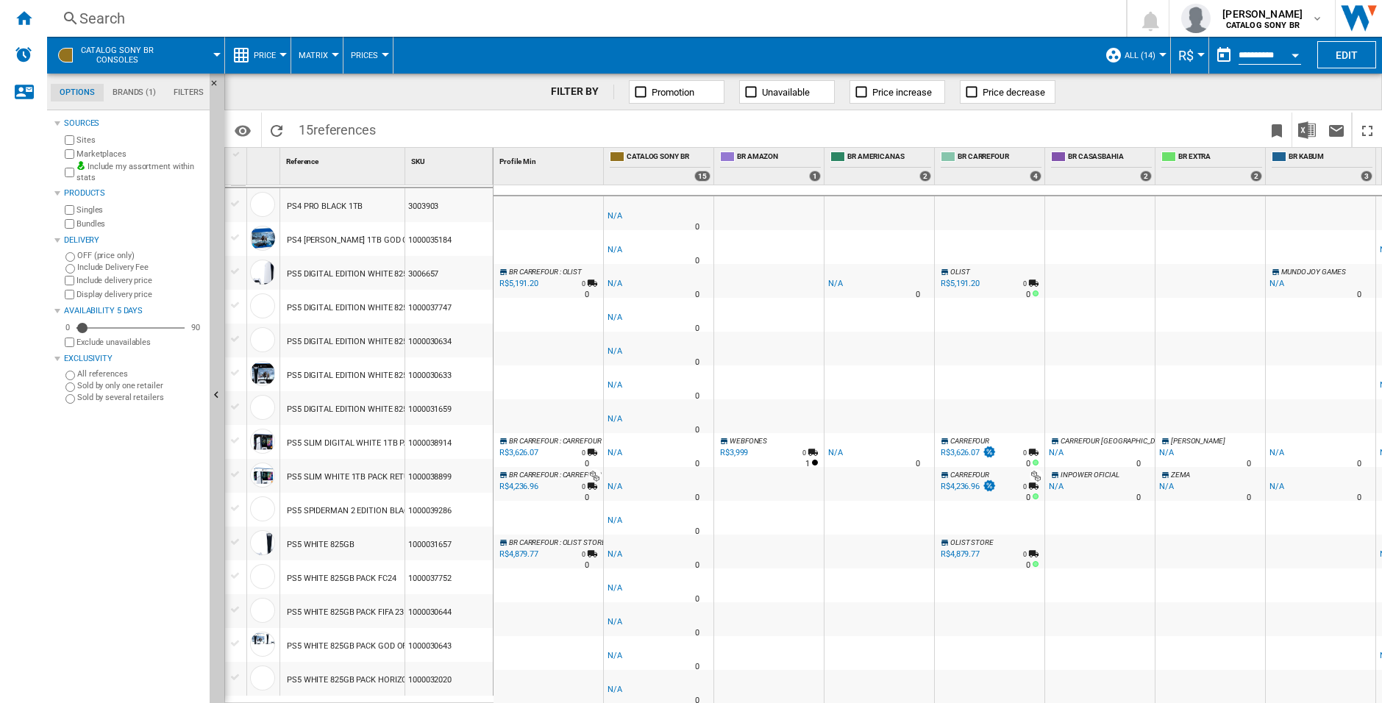
click at [1200, 110] on div "FILTER BY Promotion Unavailable Price increase Price decrease" at bounding box center [803, 92] width 1158 height 37
click at [735, 448] on div "R$3,999" at bounding box center [734, 453] width 28 height 10
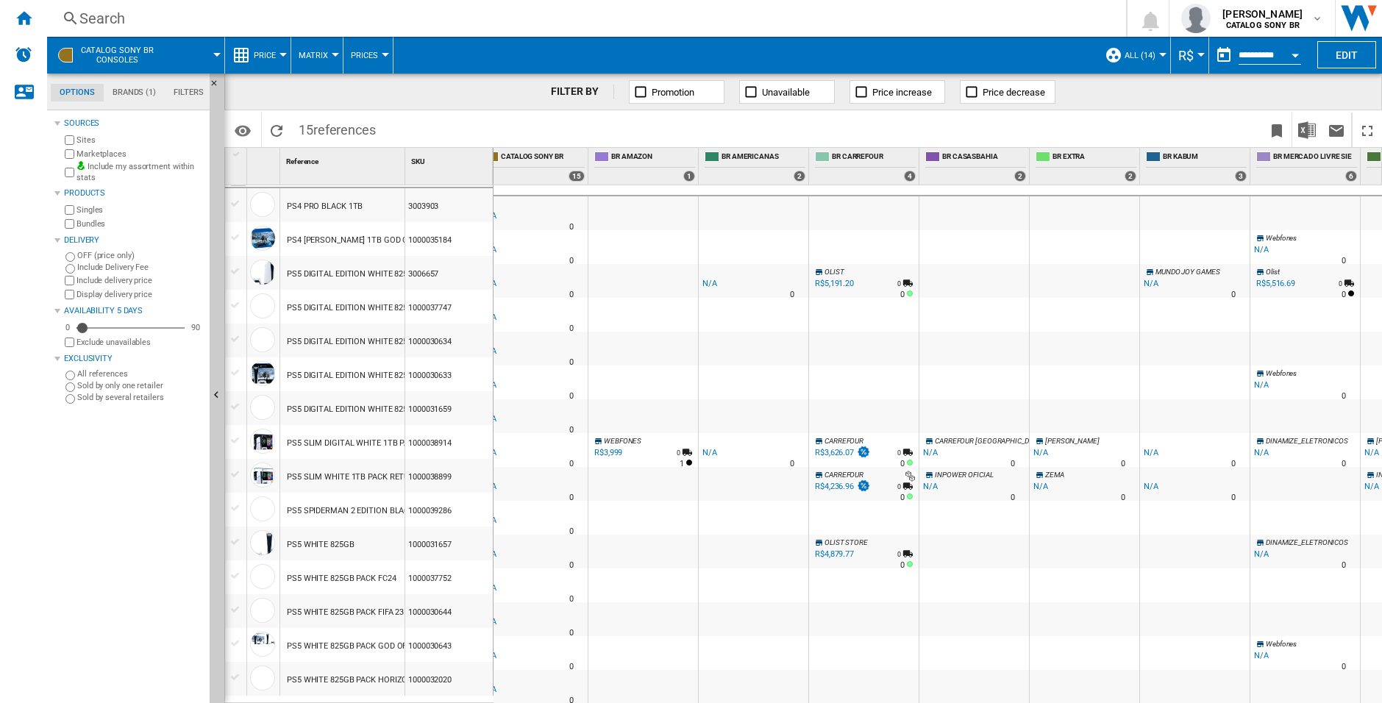
scroll to position [0, 174]
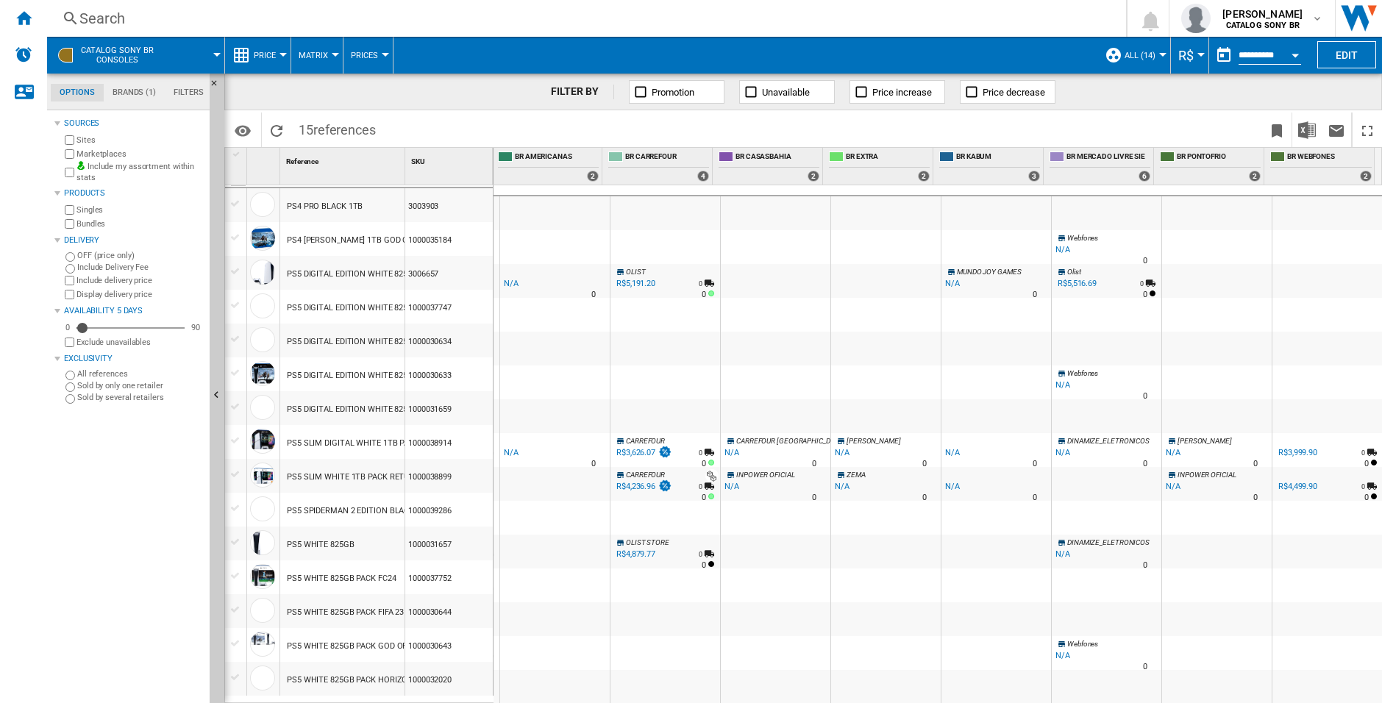
click at [1289, 482] on div "R$4,499.90" at bounding box center [1298, 487] width 39 height 10
click at [702, 469] on div at bounding box center [667, 475] width 104 height 13
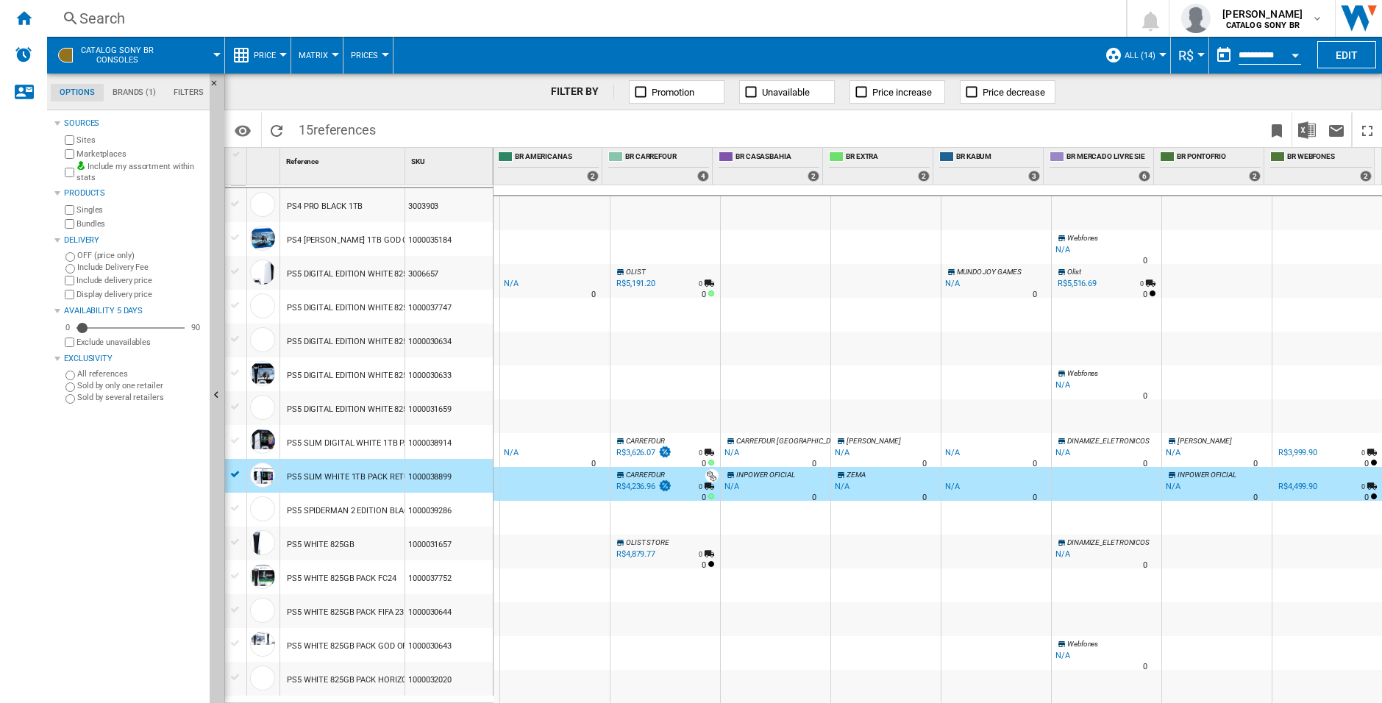
click at [707, 469] on div at bounding box center [667, 475] width 104 height 13
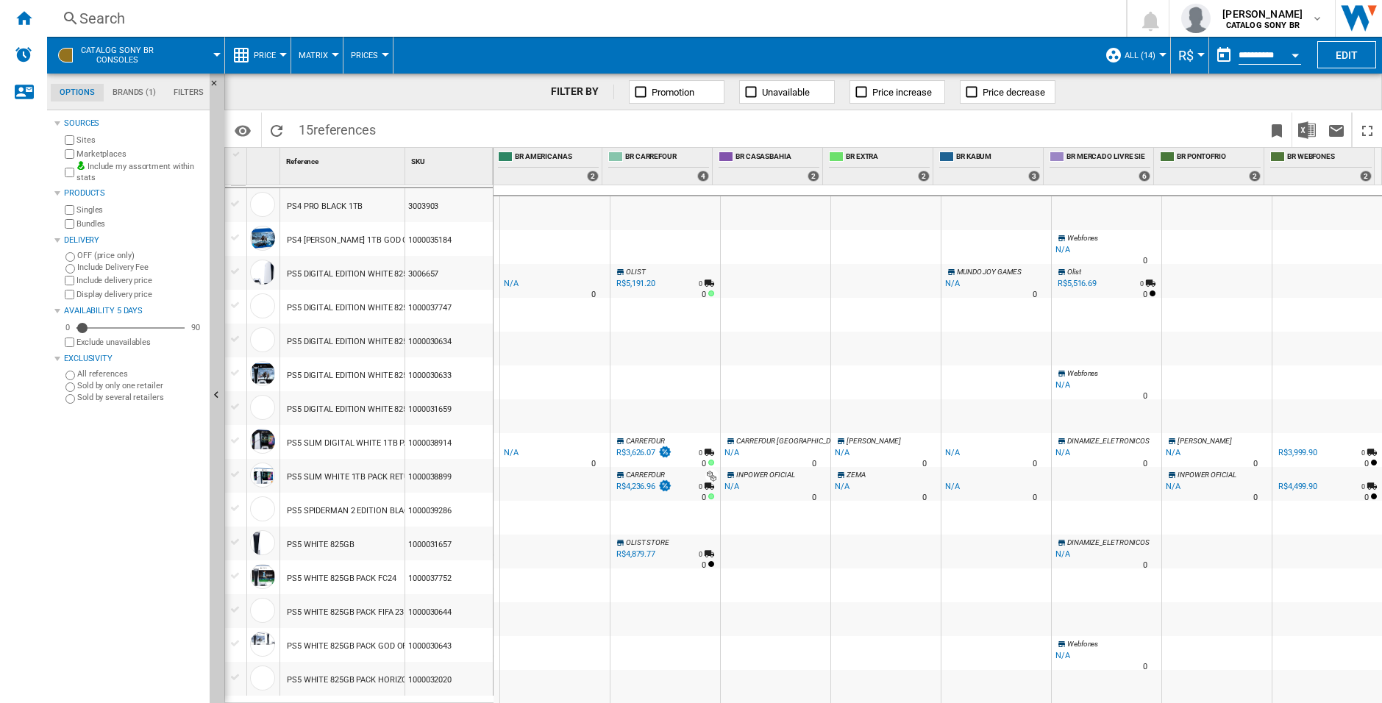
click at [685, 469] on div at bounding box center [667, 475] width 104 height 13
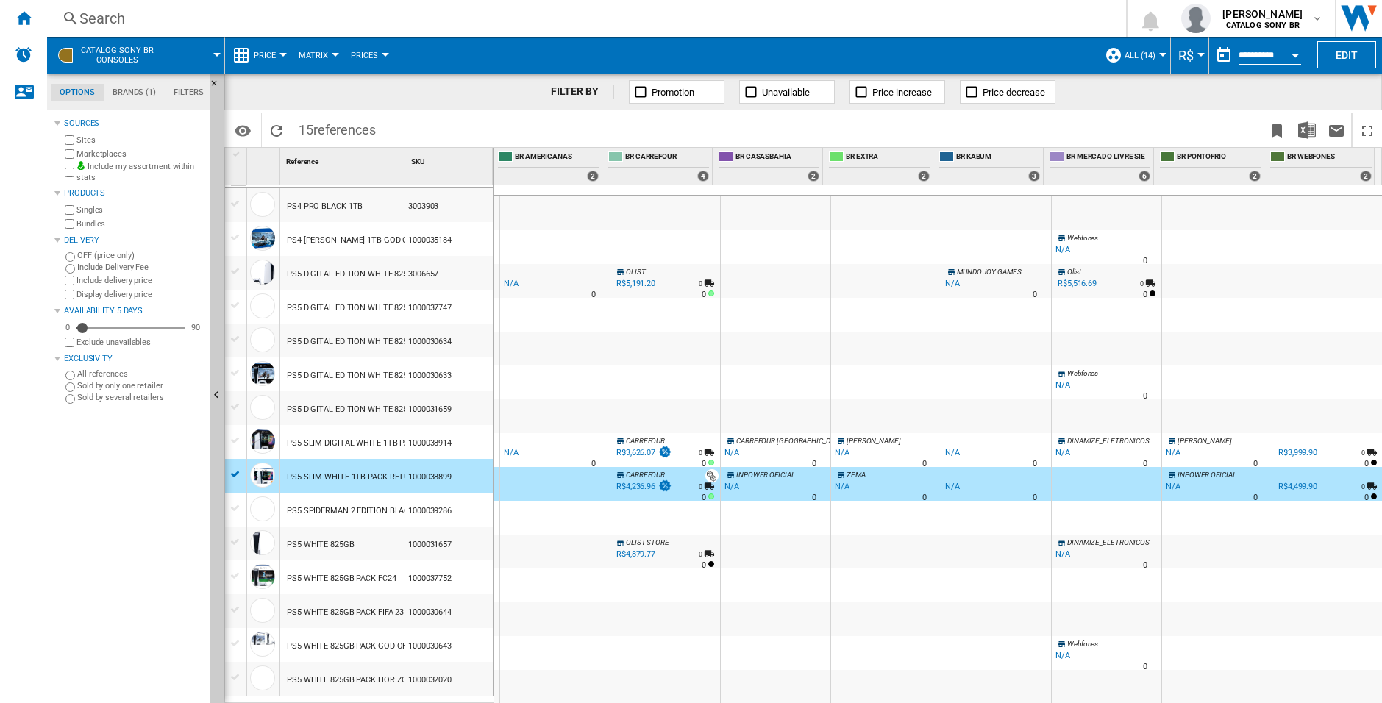
click at [685, 469] on div at bounding box center [667, 475] width 104 height 13
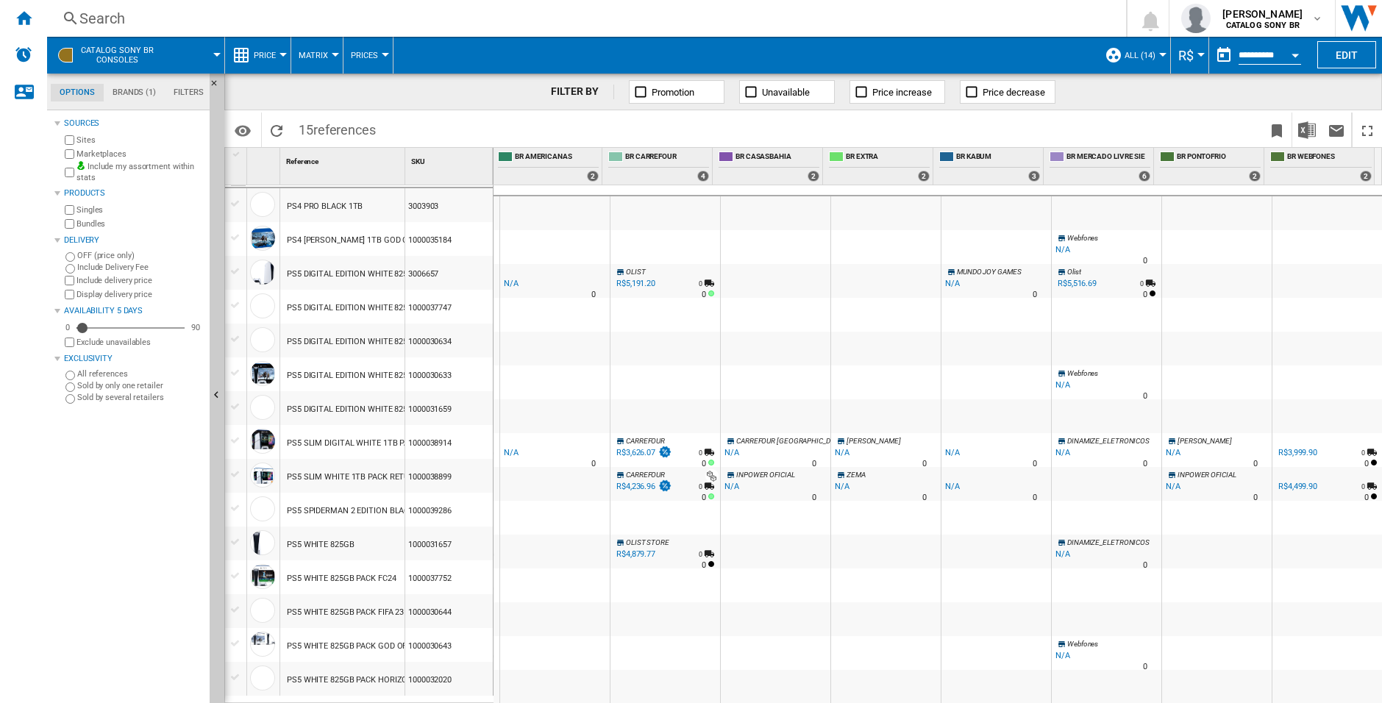
click at [681, 470] on div at bounding box center [667, 475] width 104 height 13
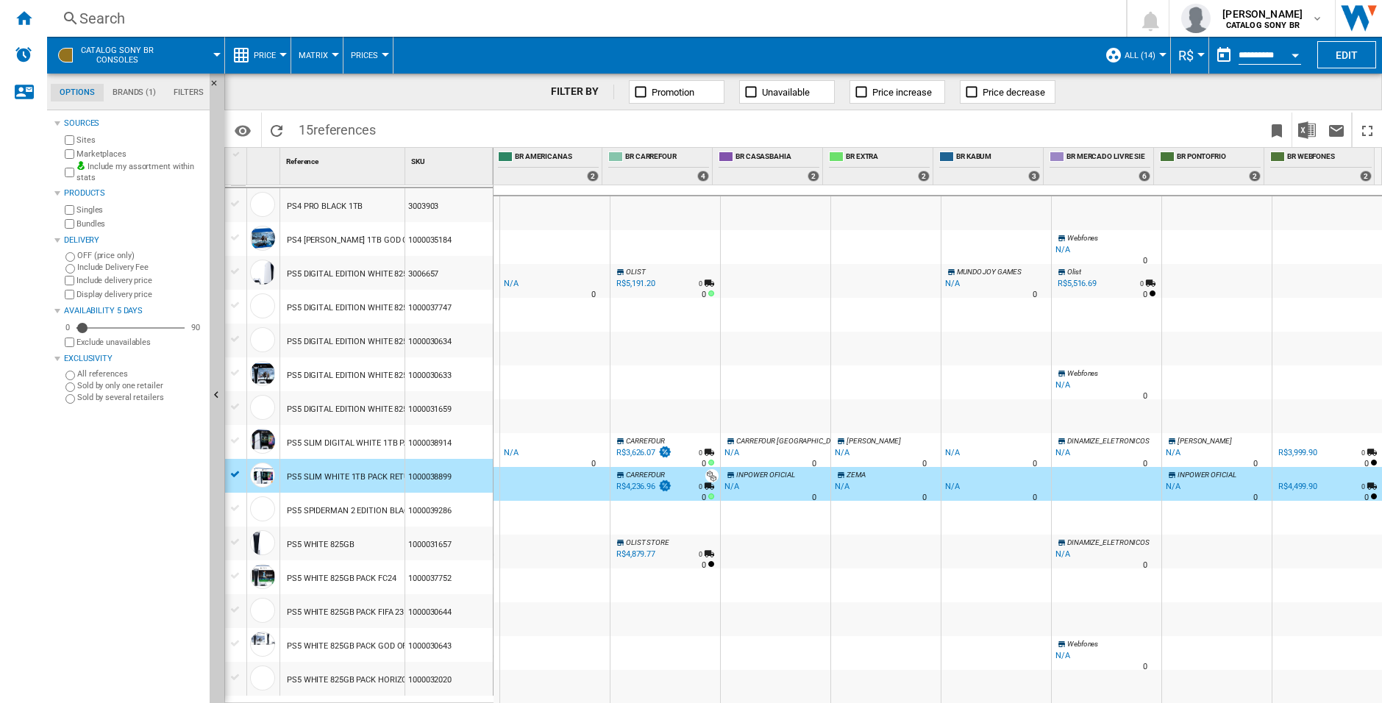
click at [681, 470] on div at bounding box center [667, 475] width 104 height 13
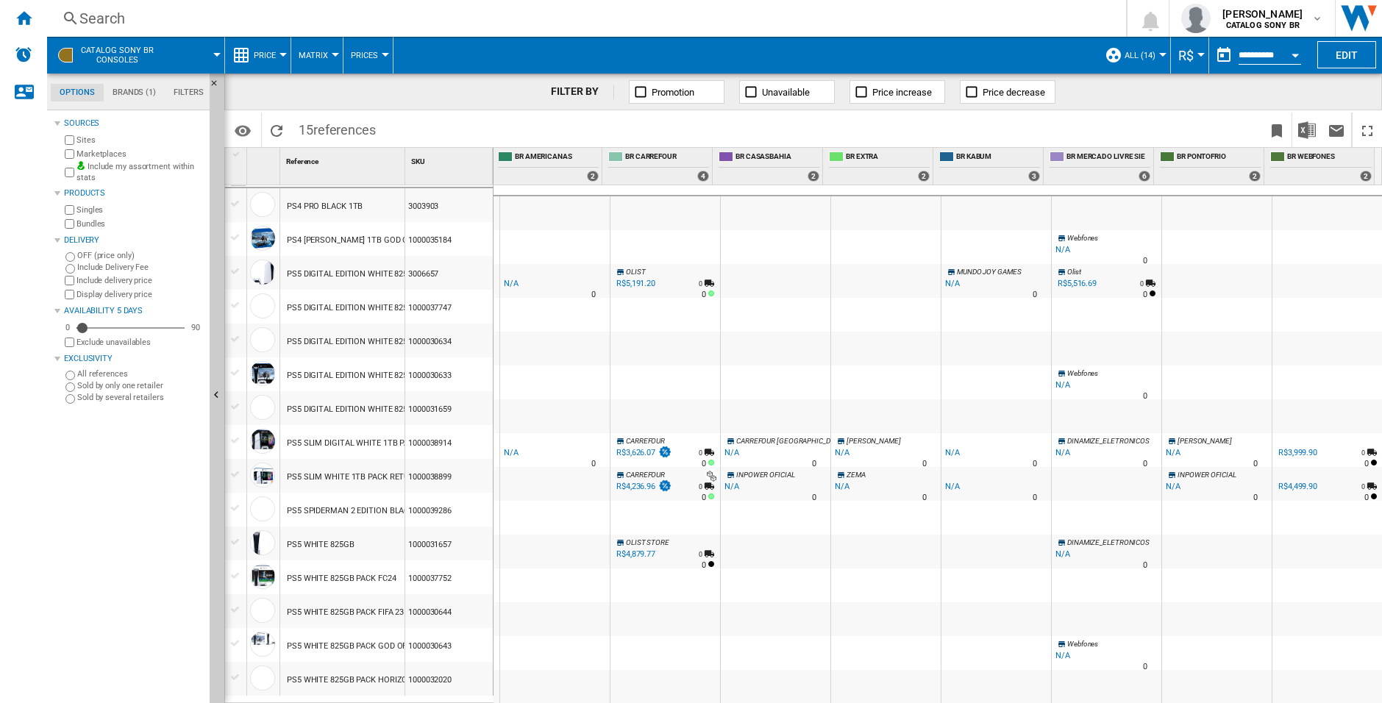
click at [681, 470] on div at bounding box center [667, 475] width 104 height 13
click at [236, 132] on md-icon "Options" at bounding box center [243, 131] width 18 height 18
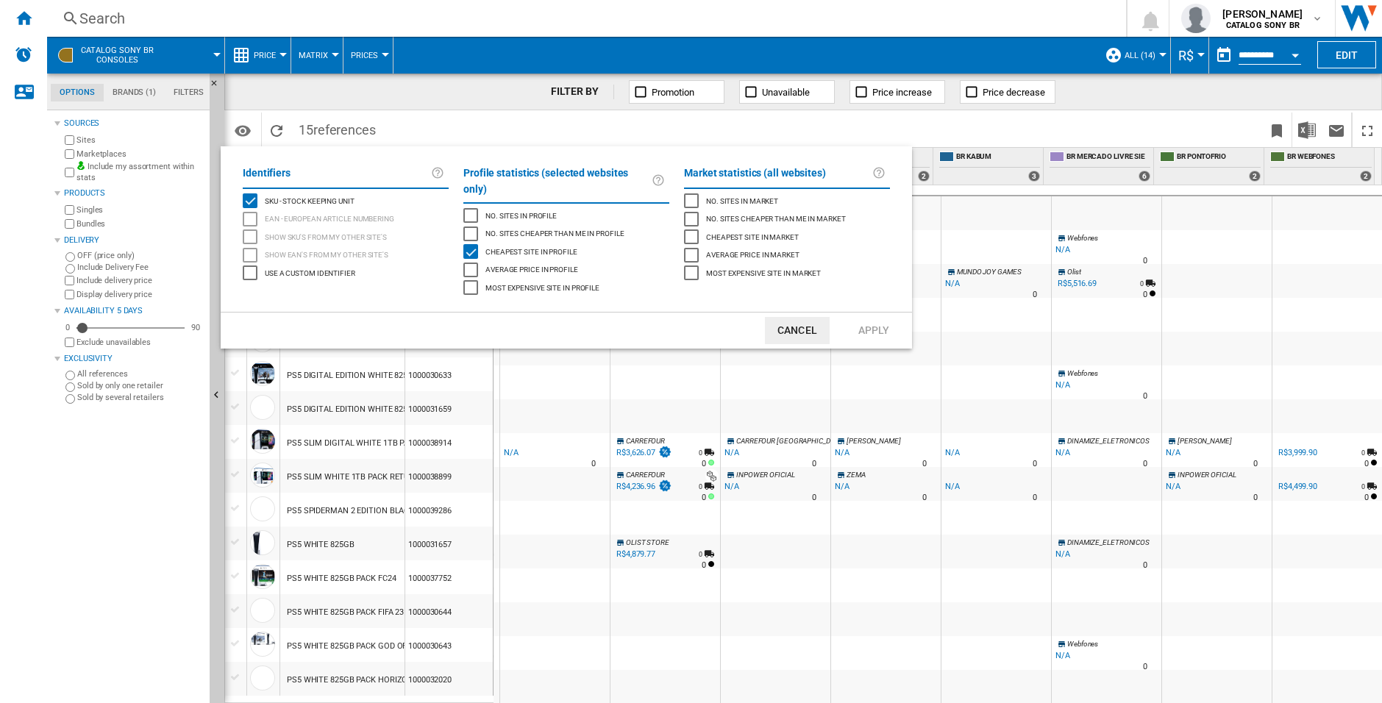
click at [524, 210] on span "No. sites in profile" at bounding box center [521, 215] width 71 height 10
click at [881, 320] on button "Apply" at bounding box center [874, 330] width 65 height 27
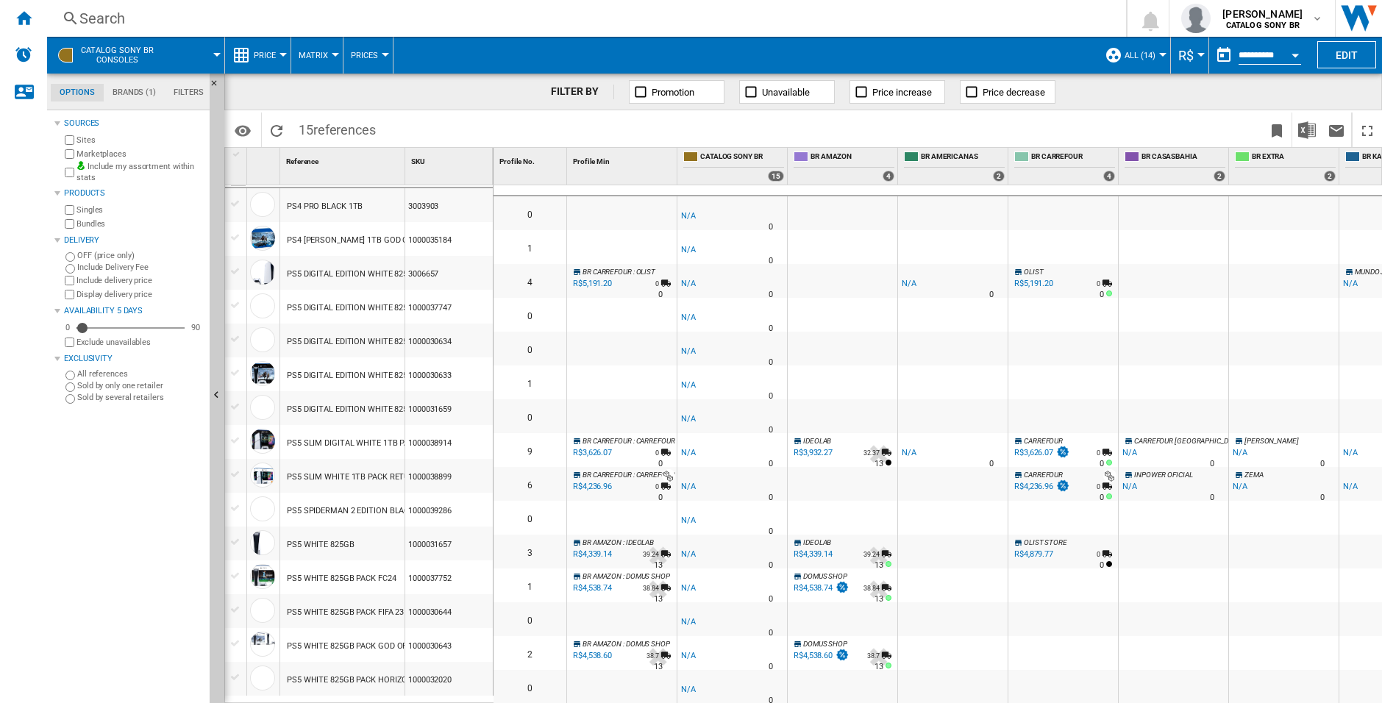
click at [233, 442] on div at bounding box center [235, 440] width 15 height 13
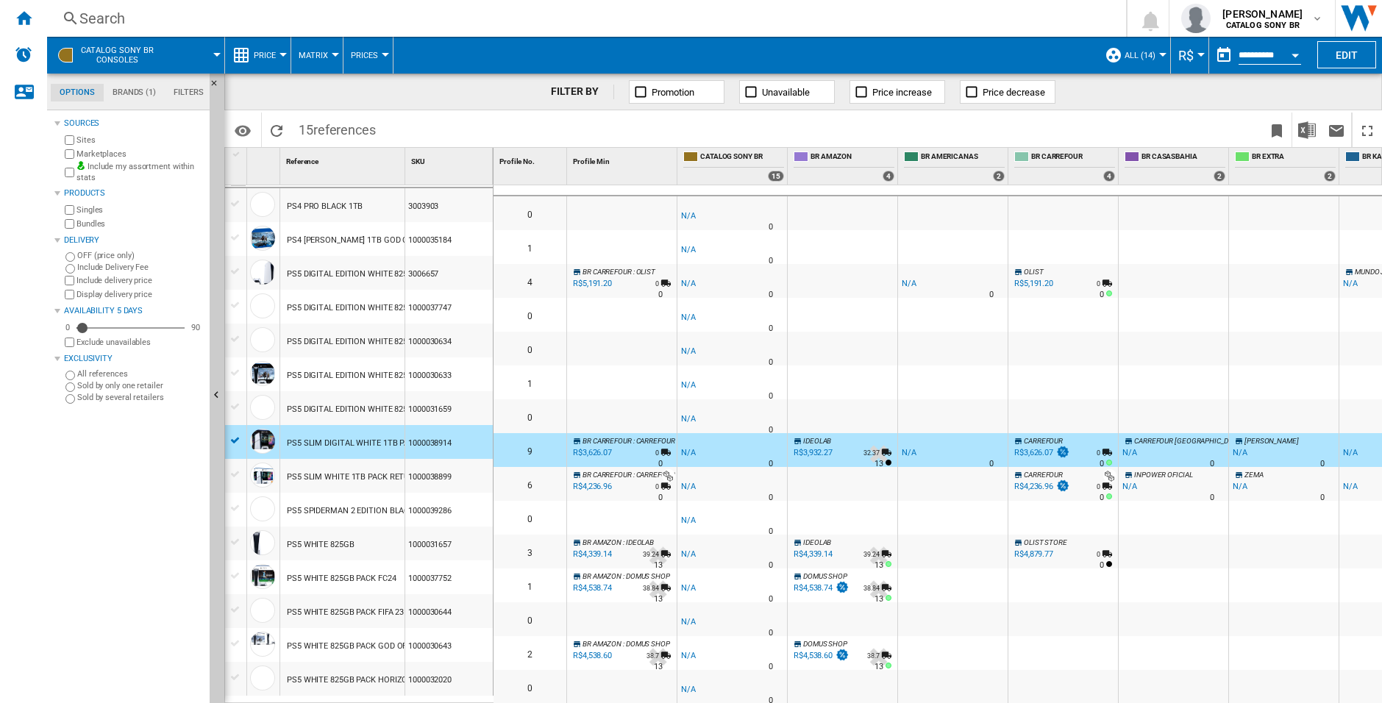
click at [233, 442] on div at bounding box center [235, 440] width 15 height 13
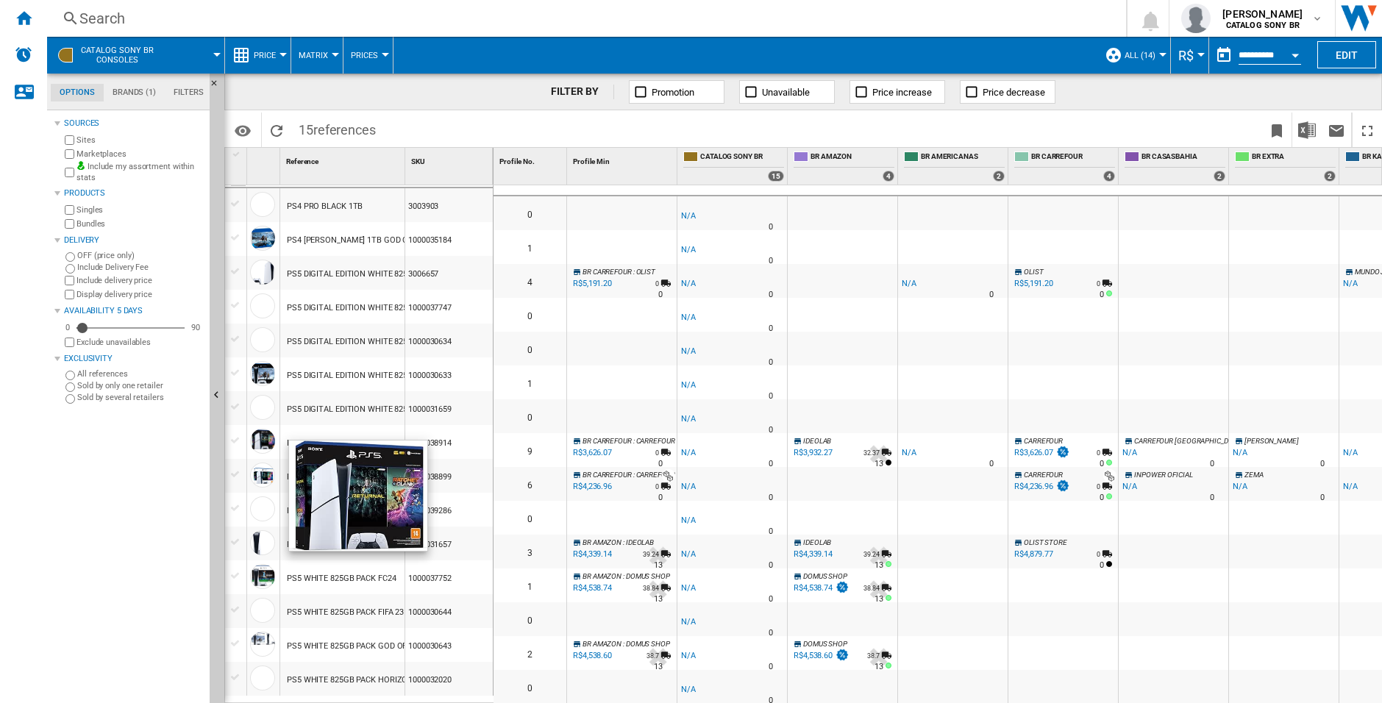
click at [257, 441] on div at bounding box center [262, 441] width 25 height 25
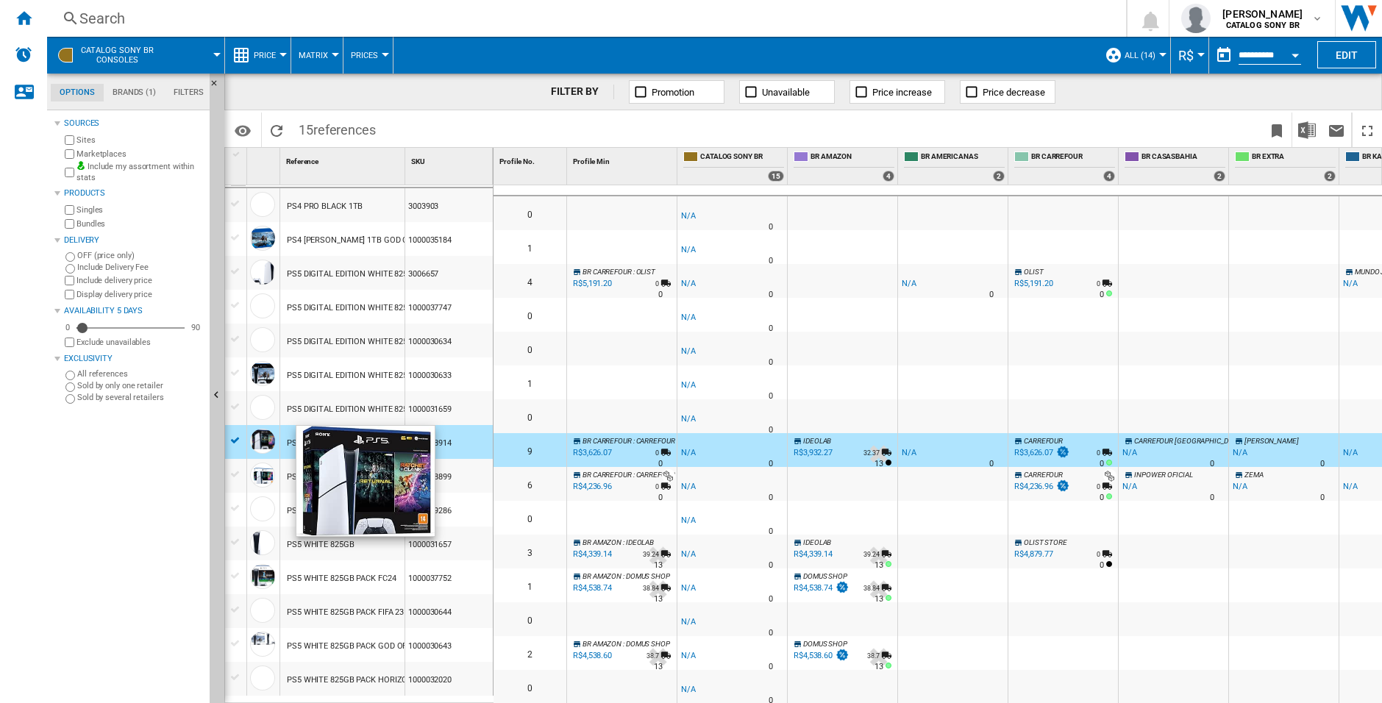
click at [252, 444] on div at bounding box center [262, 441] width 25 height 25
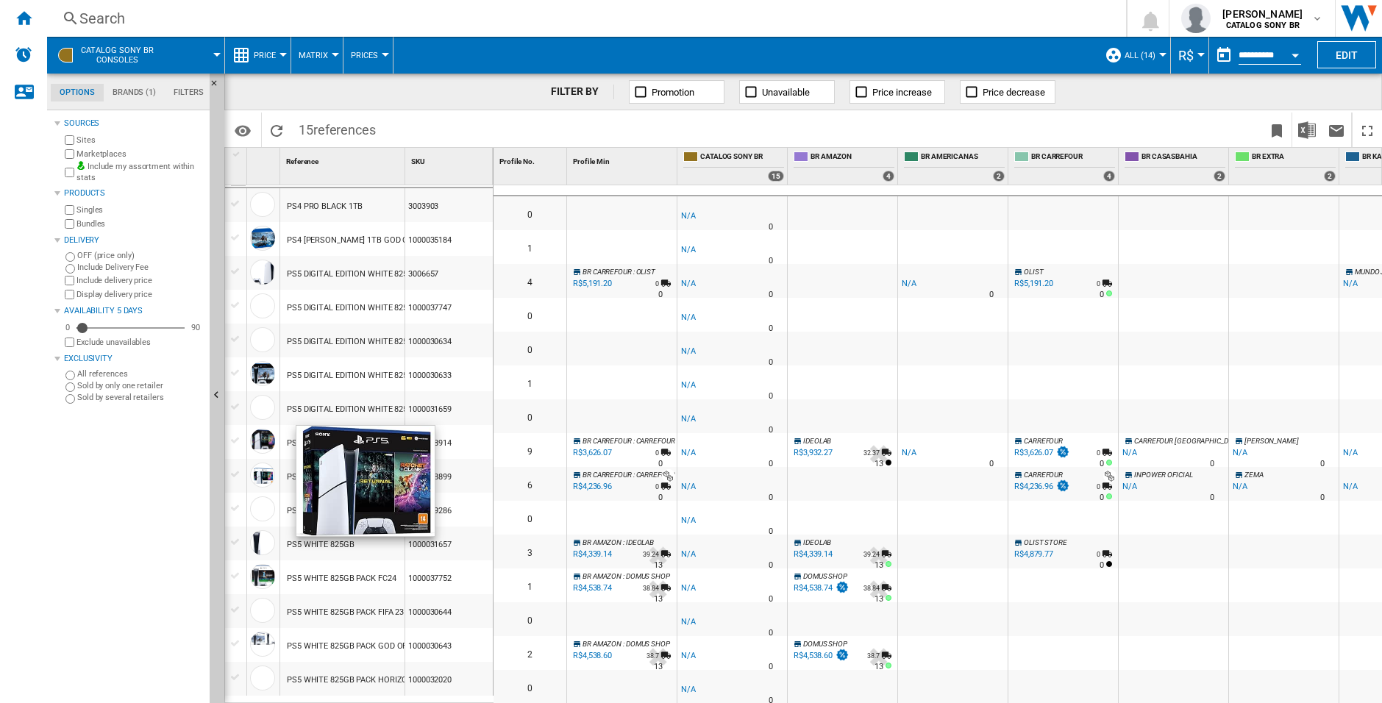
click at [272, 441] on div at bounding box center [262, 441] width 25 height 25
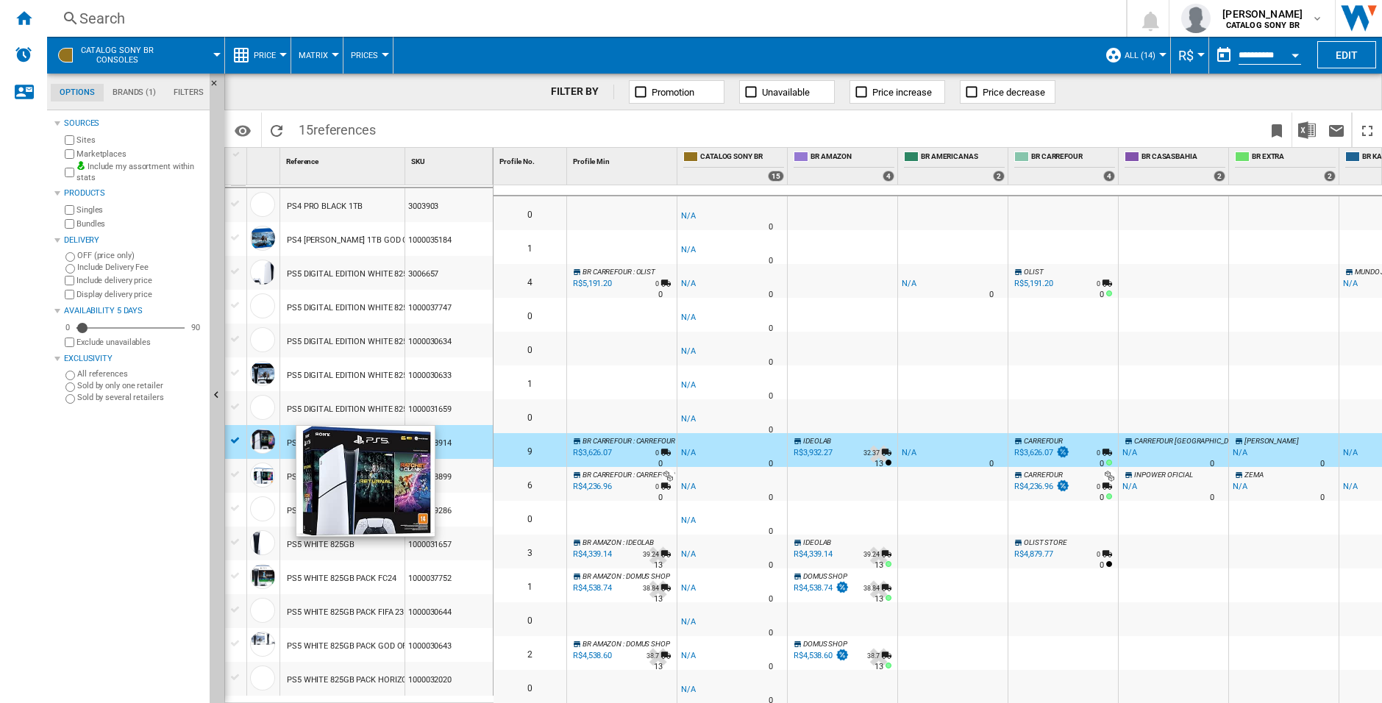
click at [259, 438] on div at bounding box center [262, 441] width 25 height 25
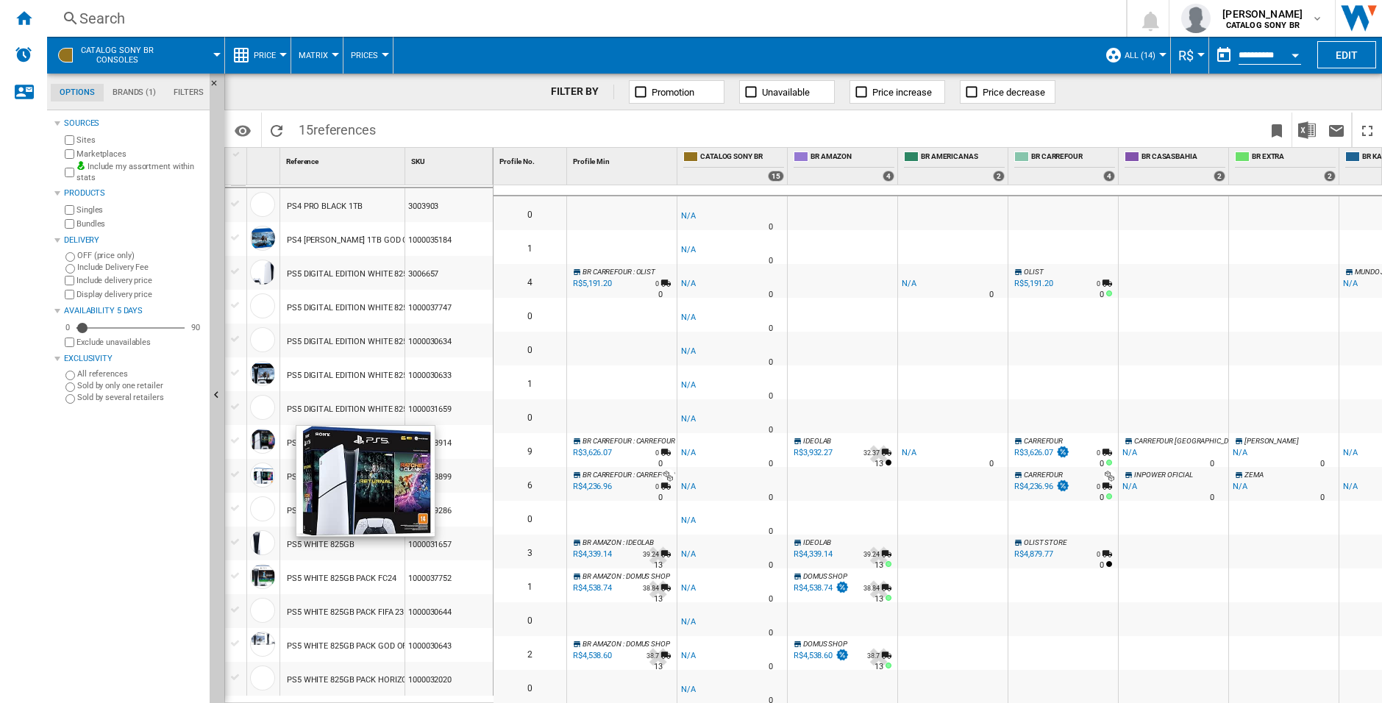
click at [259, 438] on div at bounding box center [262, 441] width 25 height 25
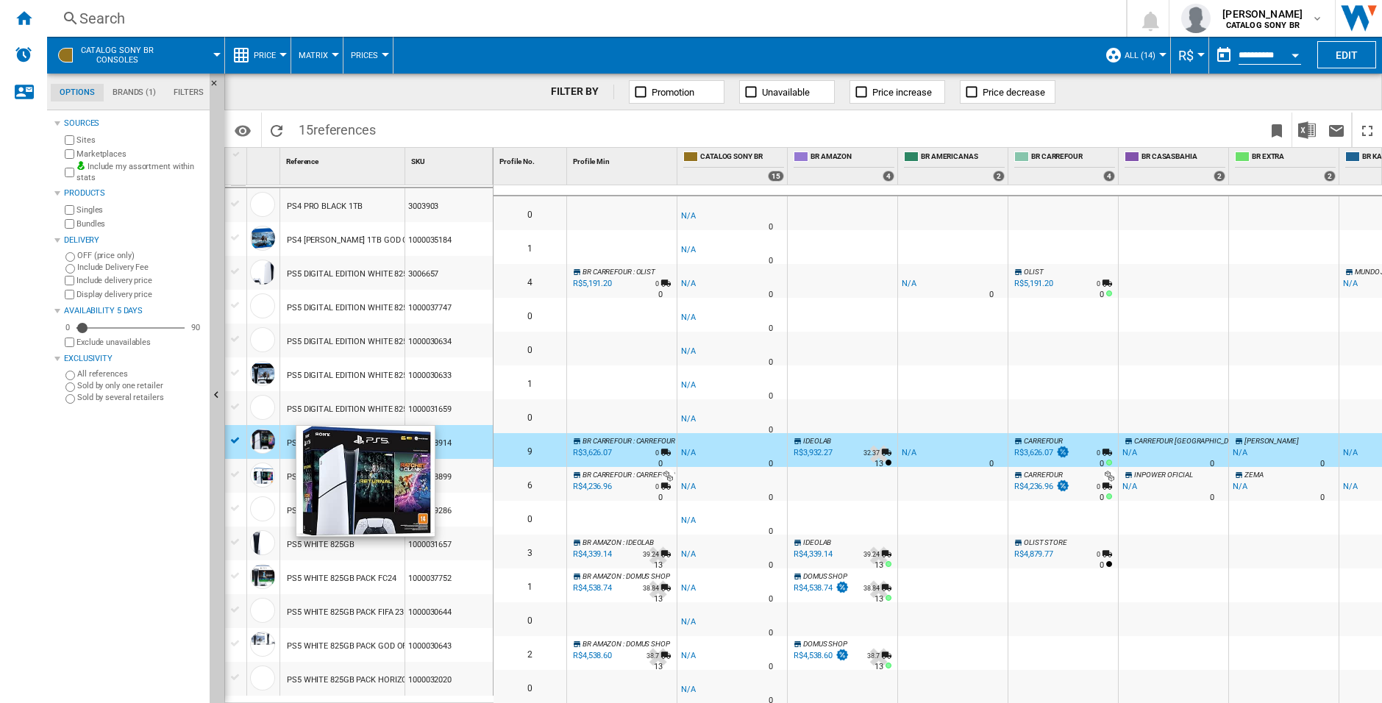
click at [260, 438] on div at bounding box center [262, 441] width 25 height 25
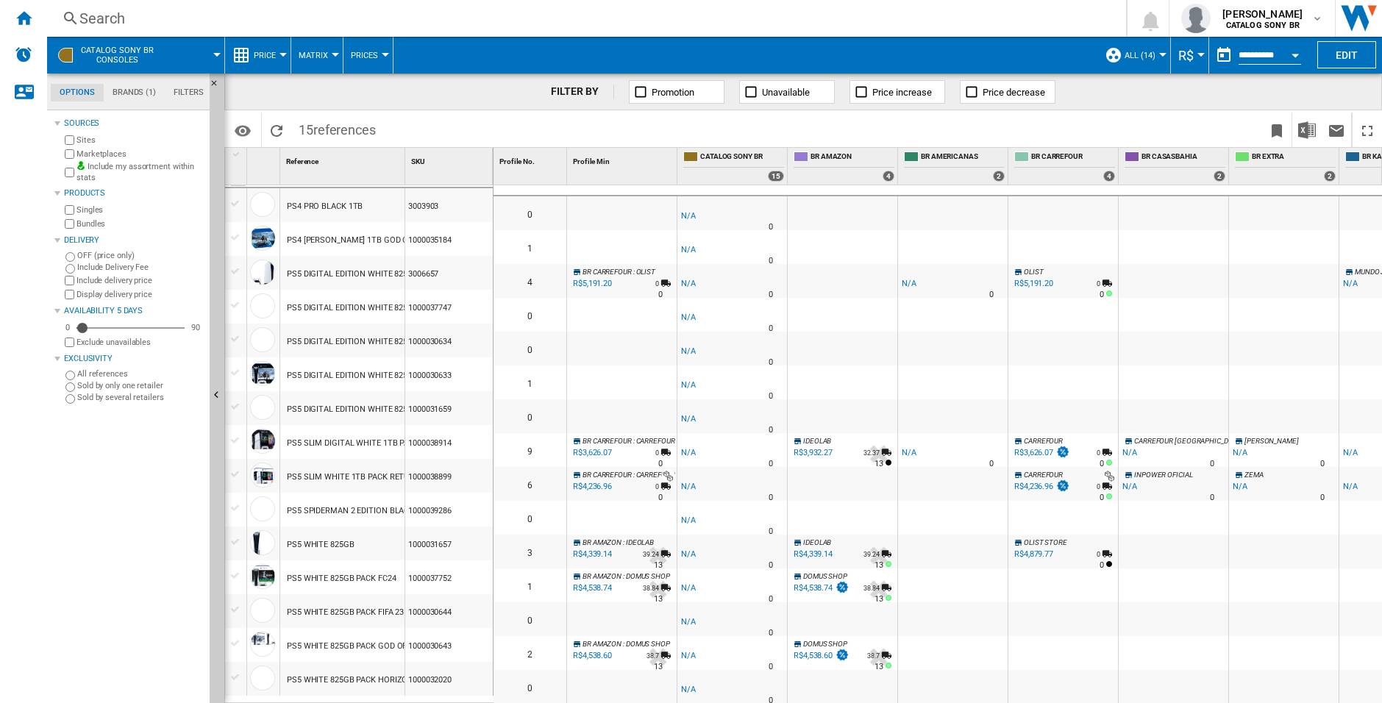
click at [745, 437] on div at bounding box center [732, 441] width 104 height 9
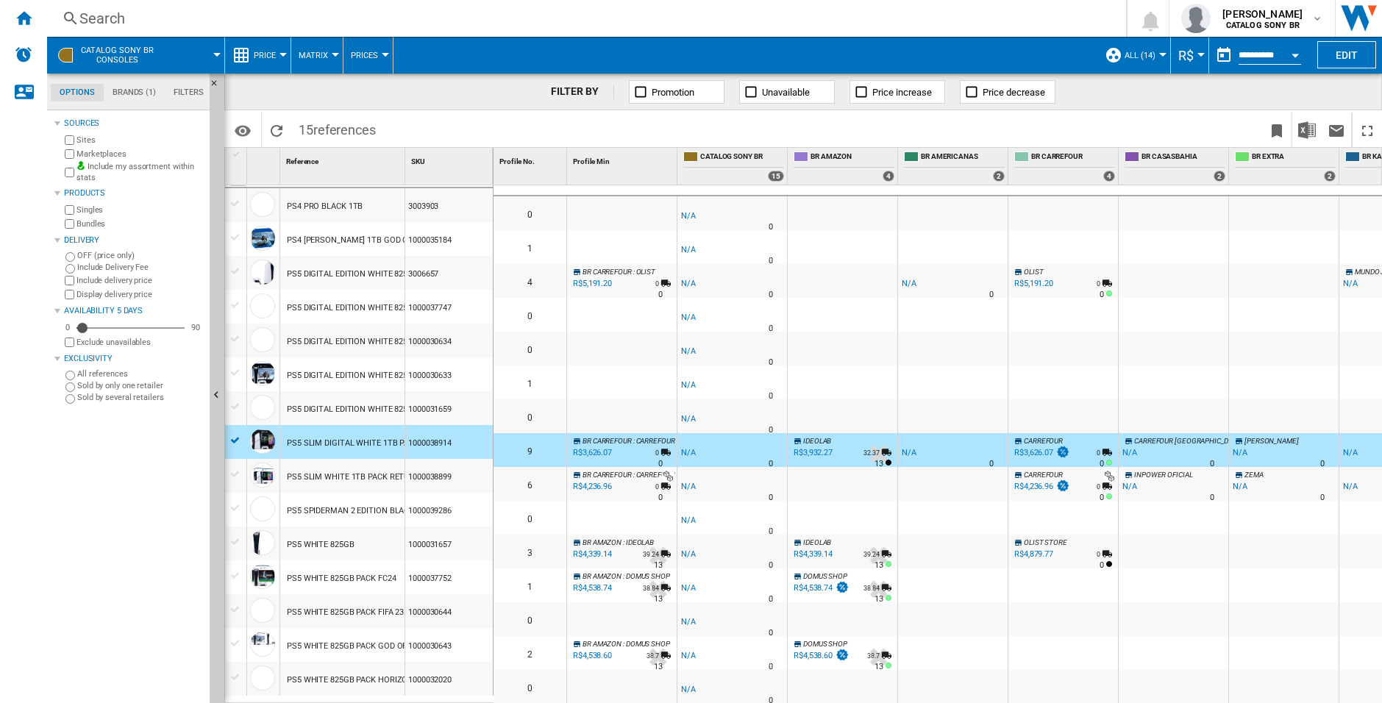
click at [747, 437] on div at bounding box center [732, 441] width 104 height 9
click at [753, 406] on div "-1.0 % -R$1 % N/A NaN N/A 0" at bounding box center [732, 420] width 104 height 34
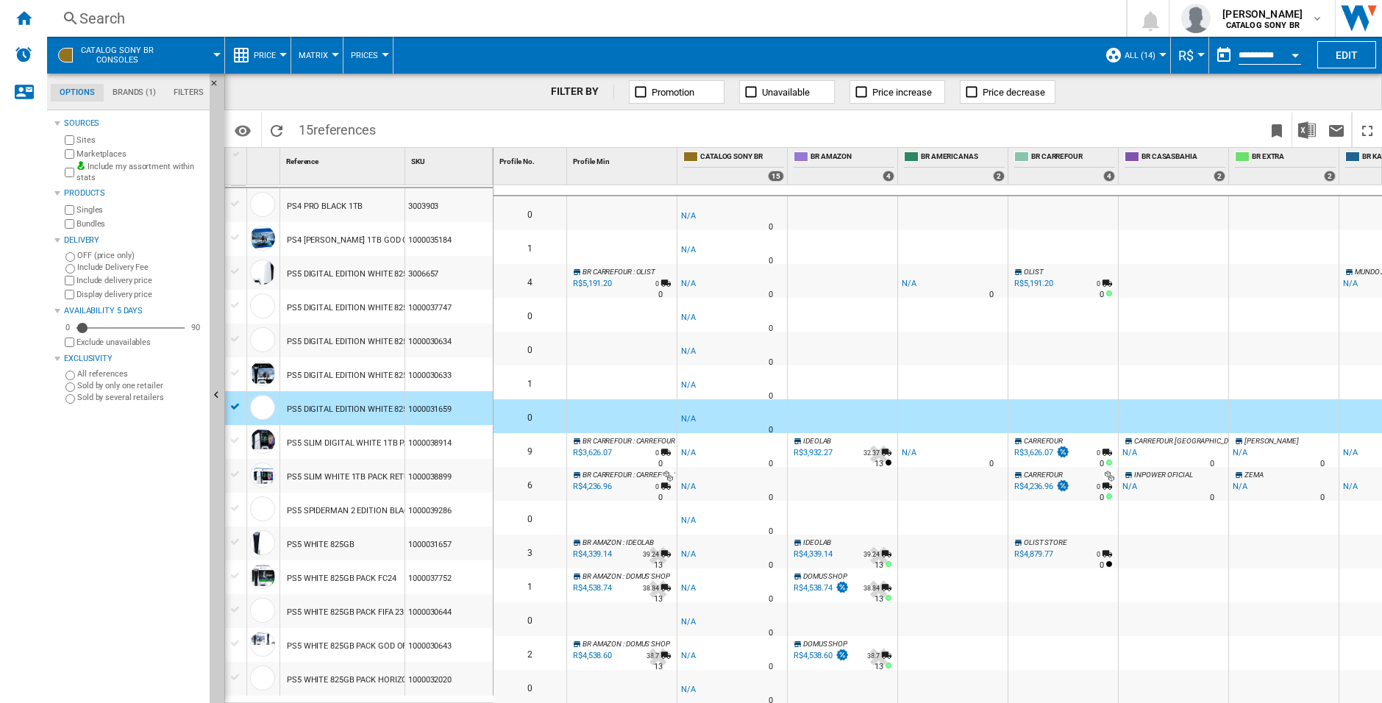
click at [759, 372] on div "-1.0 % -R$1 % N/A NaN N/A 0" at bounding box center [732, 386] width 104 height 34
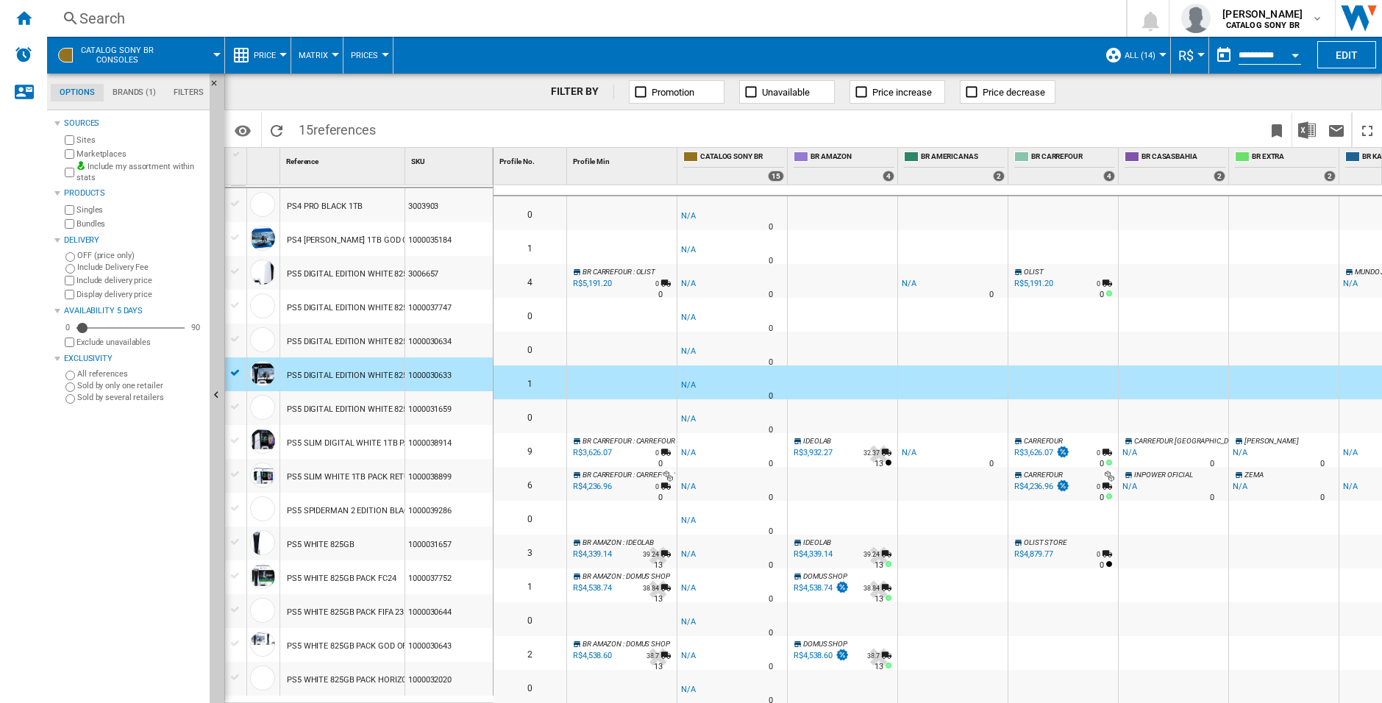
click at [708, 455] on div "-1.0 % -R$1 % N/A NaN N/A 0" at bounding box center [732, 454] width 104 height 34
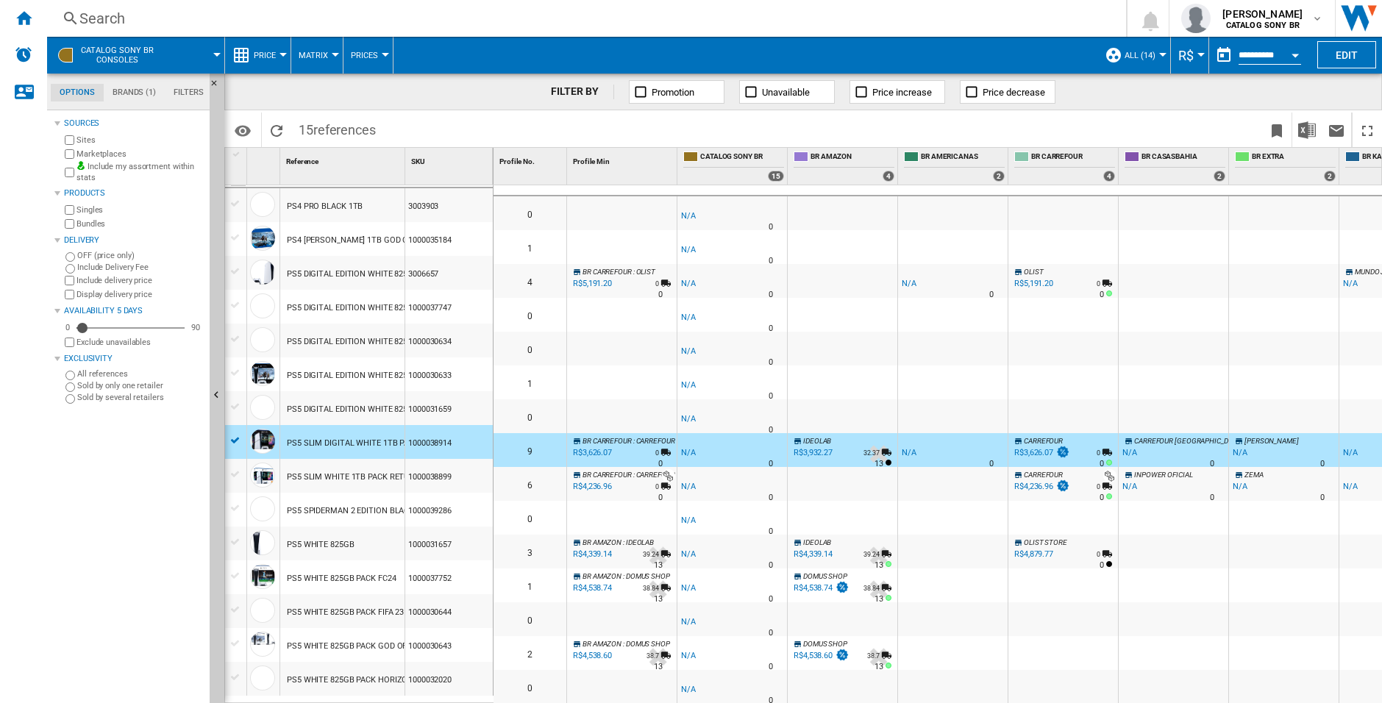
click at [321, 54] on span "Matrix" at bounding box center [313, 56] width 29 height 10
click at [451, 99] on md-backdrop at bounding box center [691, 351] width 1382 height 703
click at [312, 52] on span "Matrix" at bounding box center [313, 56] width 29 height 10
click at [326, 129] on span "Ranking" at bounding box center [323, 126] width 40 height 13
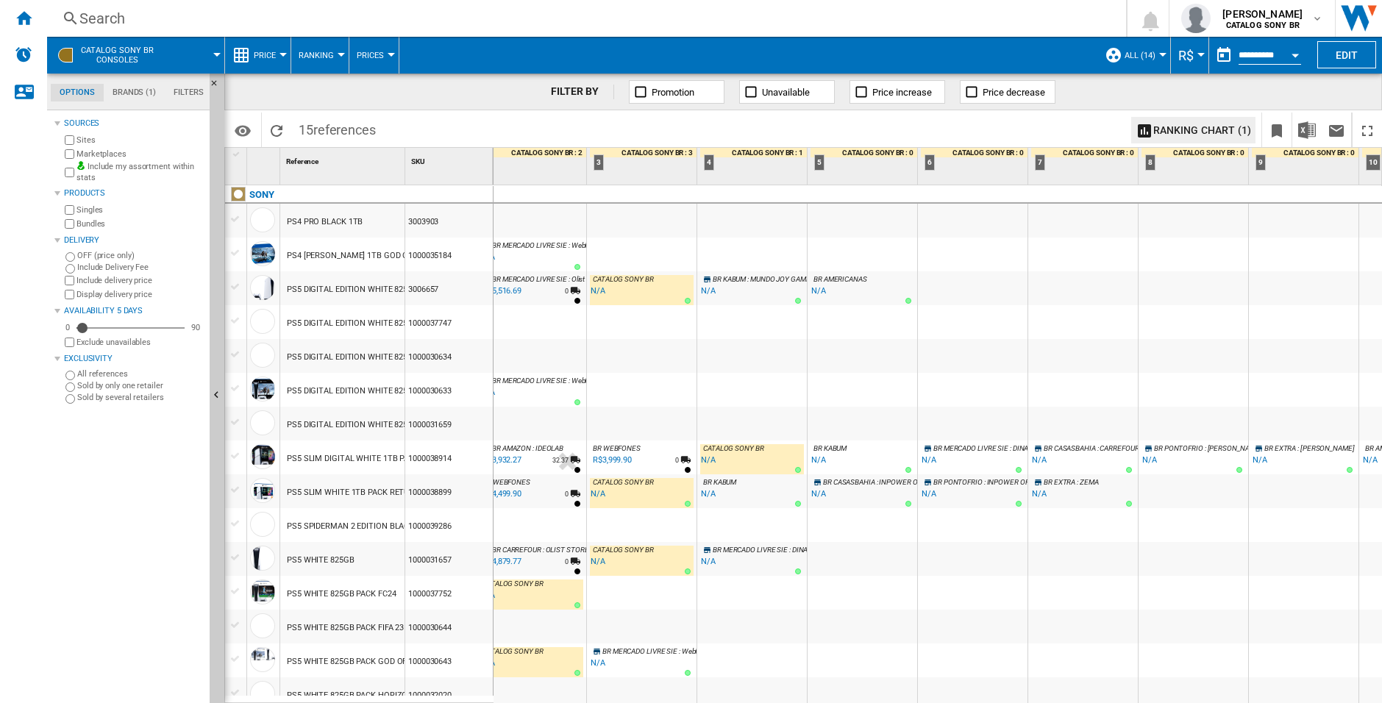
scroll to position [0, 186]
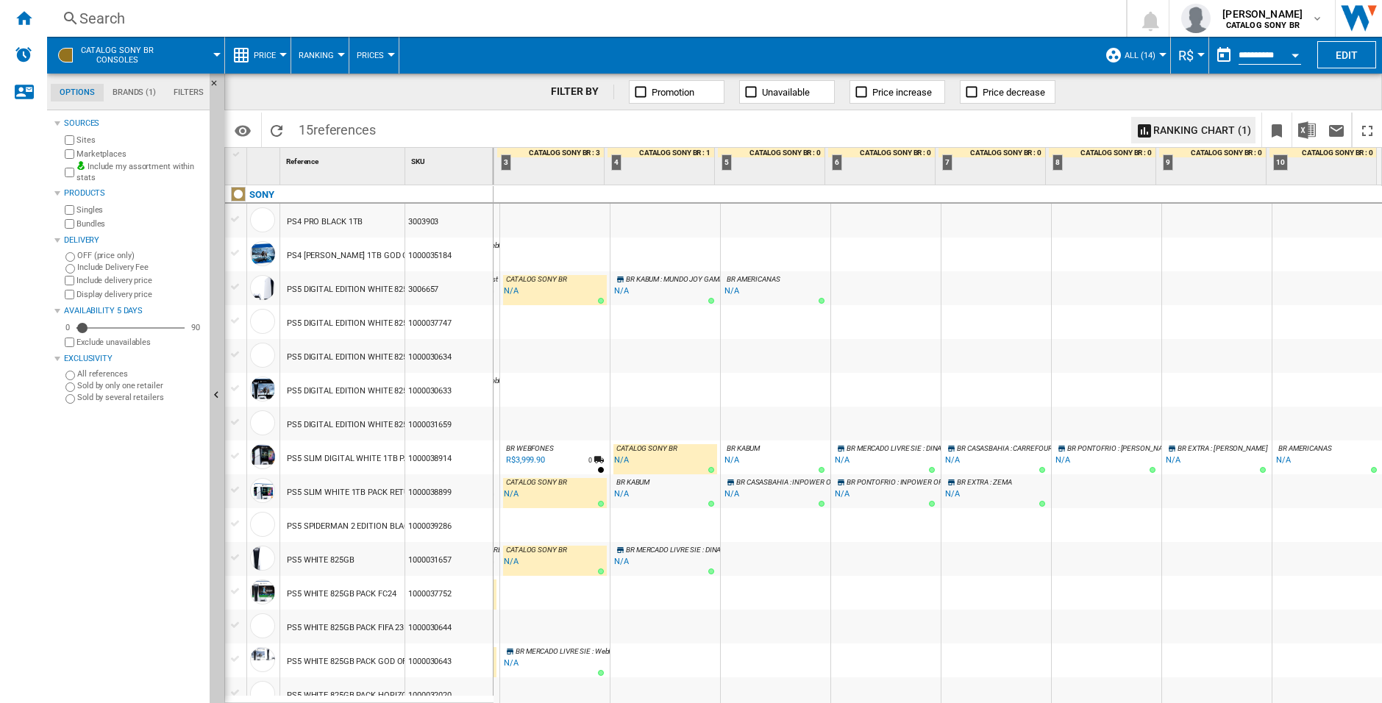
click at [313, 51] on span "Ranking" at bounding box center [316, 56] width 35 height 10
drag, startPoint x: 462, startPoint y: 96, endPoint x: 440, endPoint y: 87, distance: 24.1
click at [461, 96] on md-backdrop at bounding box center [691, 351] width 1382 height 703
click at [360, 61] on button "Prices" at bounding box center [374, 55] width 35 height 37
click at [378, 132] on span "Gaps" at bounding box center [373, 126] width 26 height 13
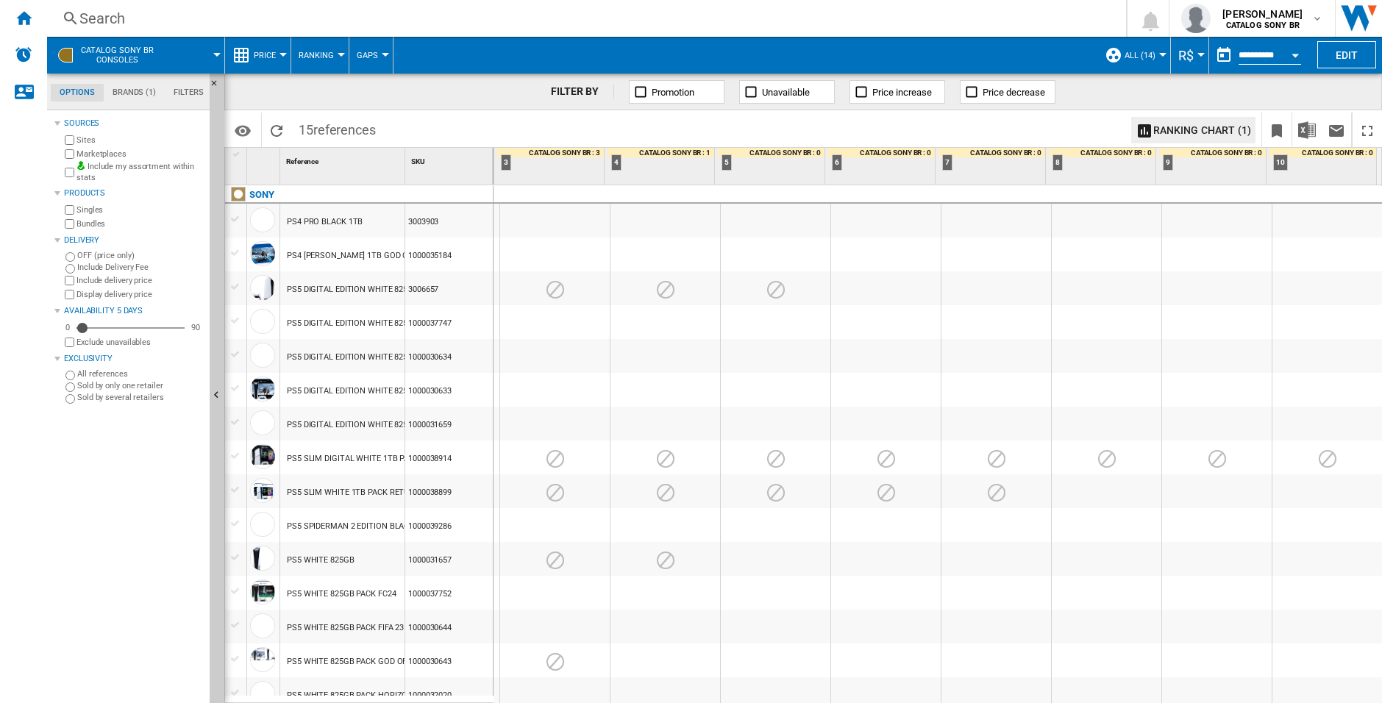
click at [380, 39] on button "Gaps" at bounding box center [371, 55] width 29 height 37
click at [397, 175] on button "Sold" at bounding box center [384, 161] width 71 height 35
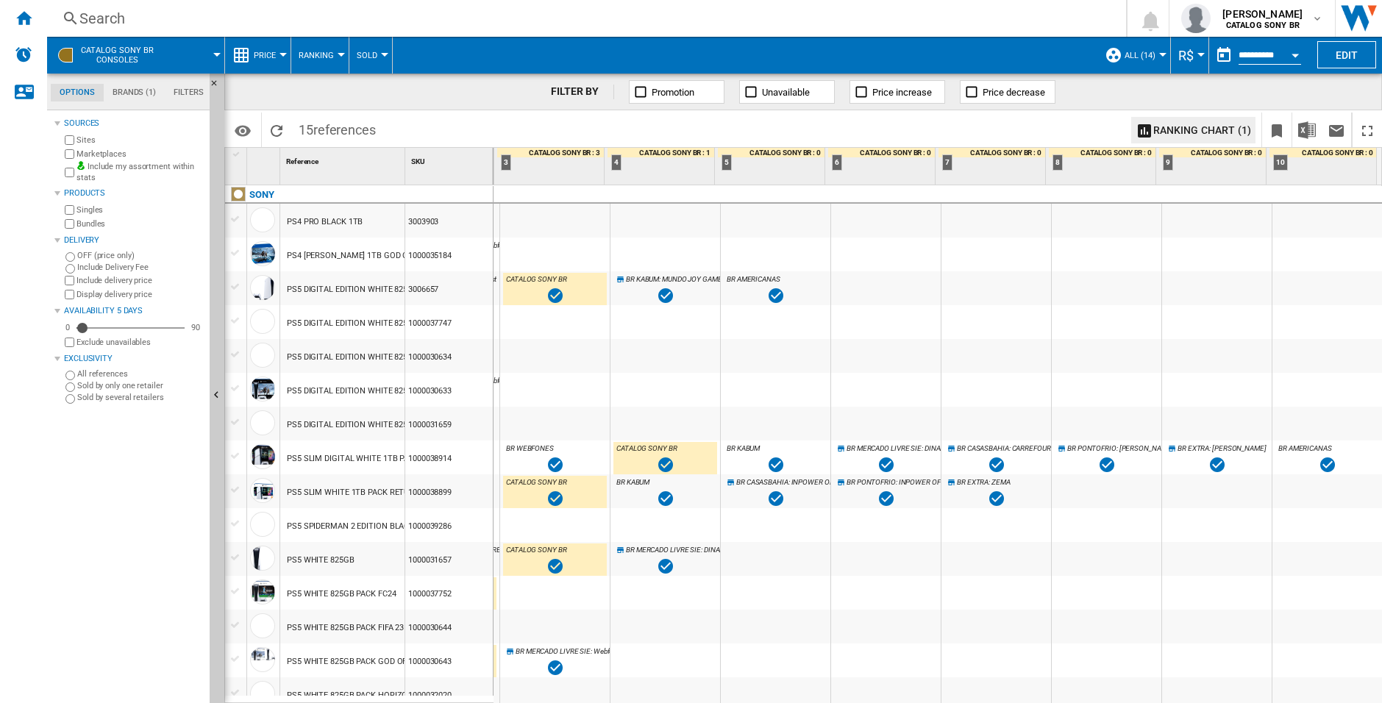
click at [369, 59] on span "Sold" at bounding box center [367, 56] width 21 height 10
click at [379, 88] on span "Prices" at bounding box center [376, 91] width 32 height 13
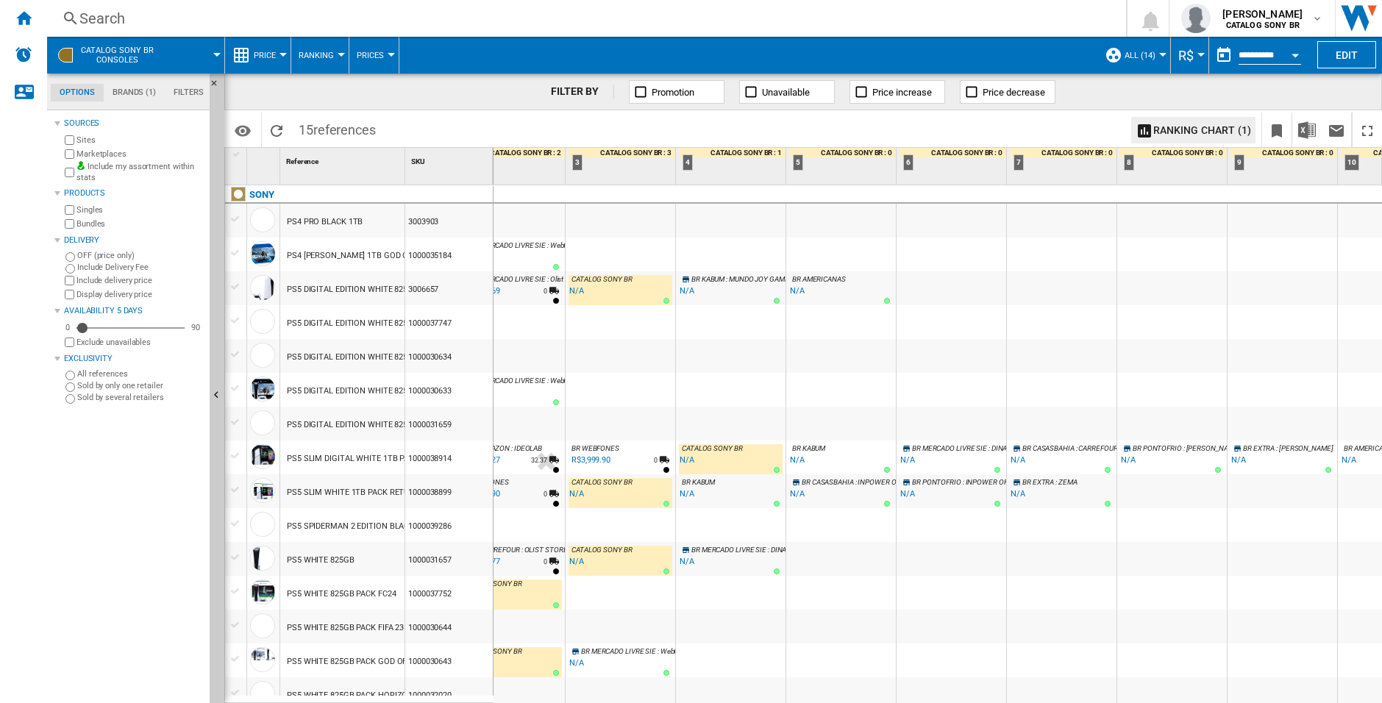
scroll to position [0, 132]
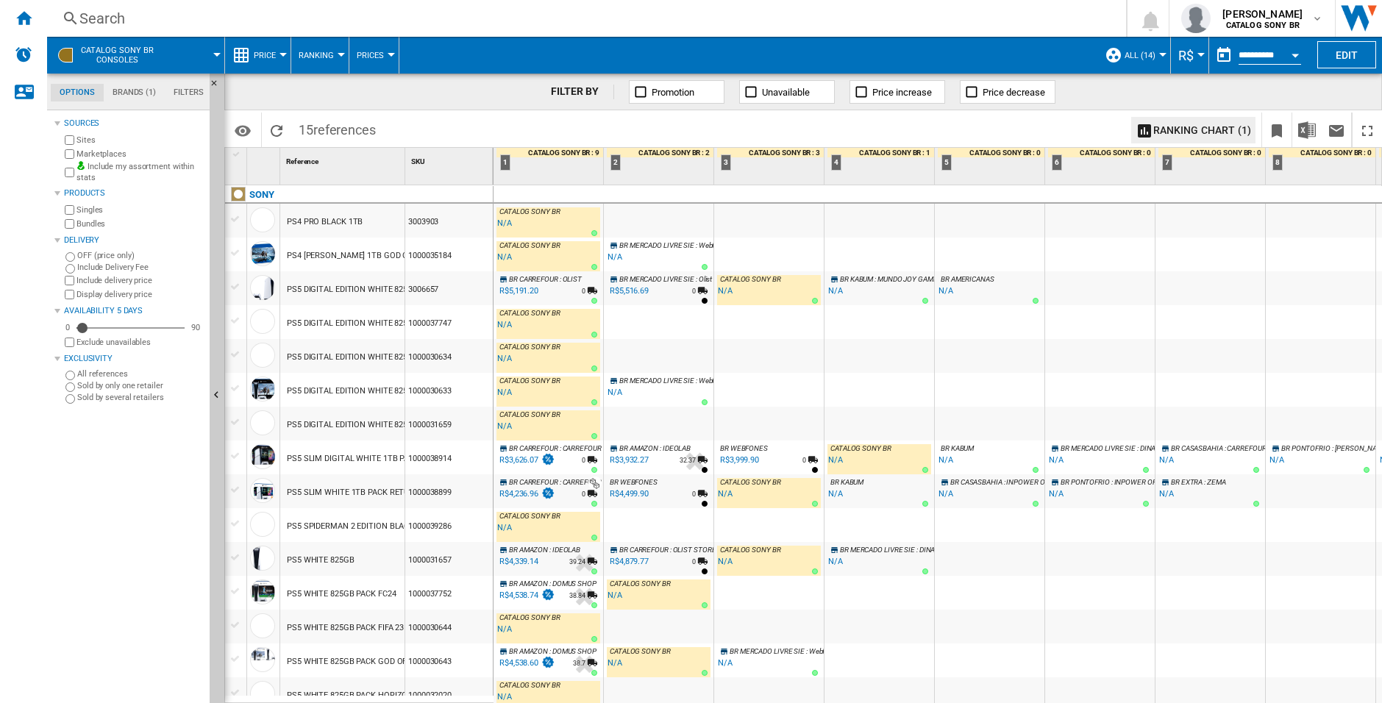
click at [834, 494] on div "N/A" at bounding box center [835, 494] width 15 height 15
click at [93, 257] on label "OFF (price only)" at bounding box center [140, 255] width 127 height 11
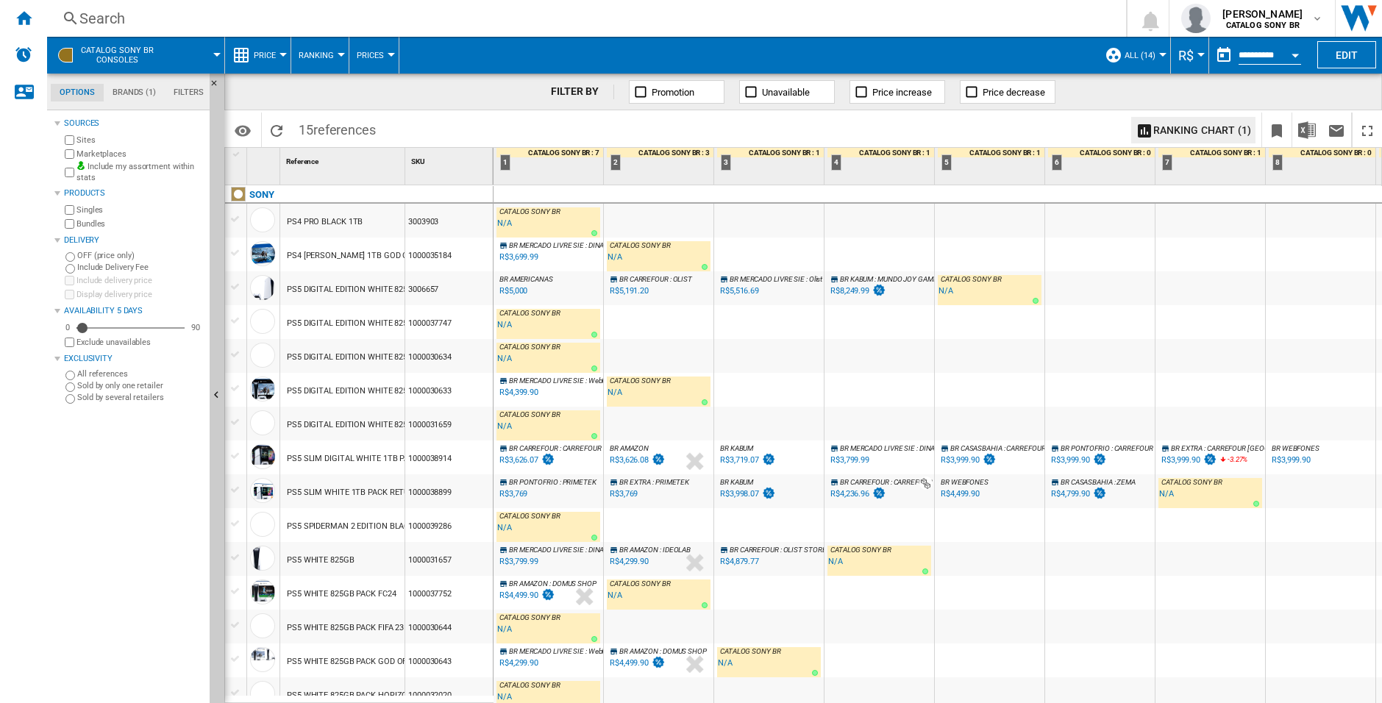
click at [265, 46] on button "Price" at bounding box center [268, 55] width 29 height 37
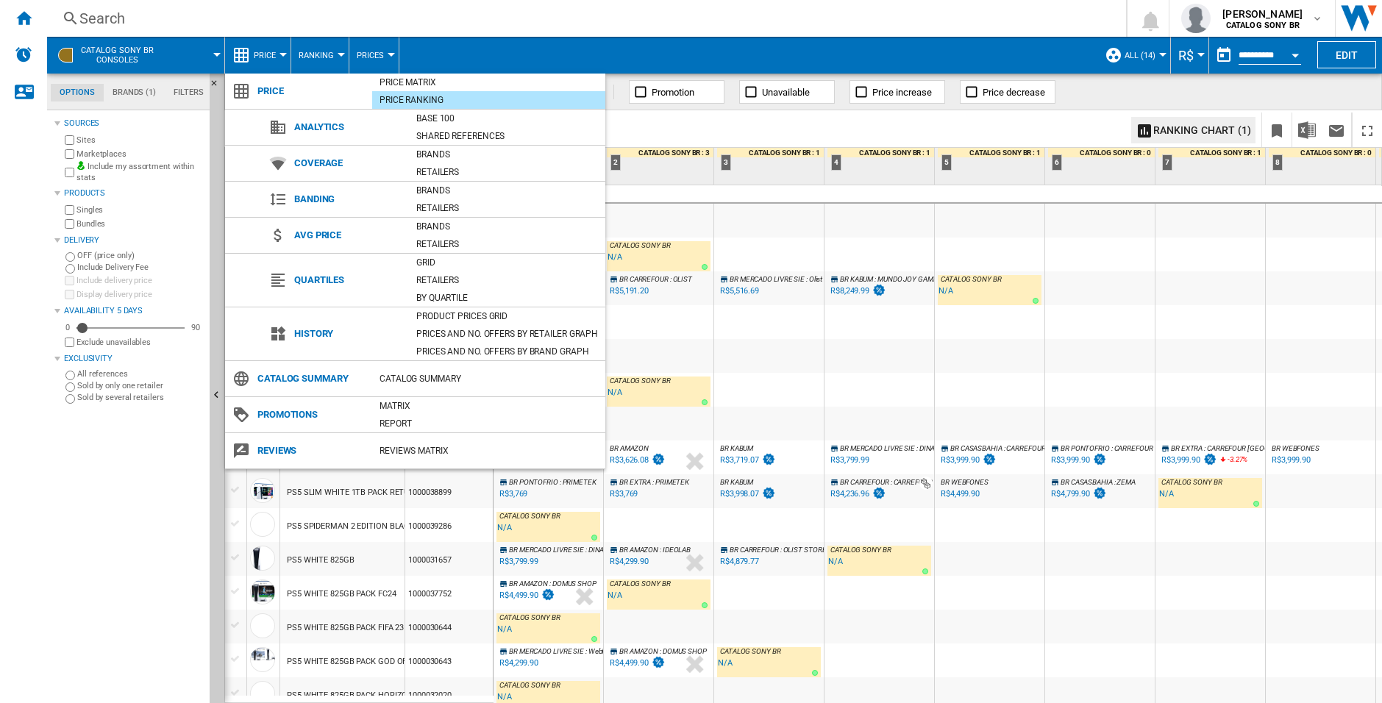
click at [268, 51] on md-backdrop at bounding box center [691, 351] width 1382 height 703
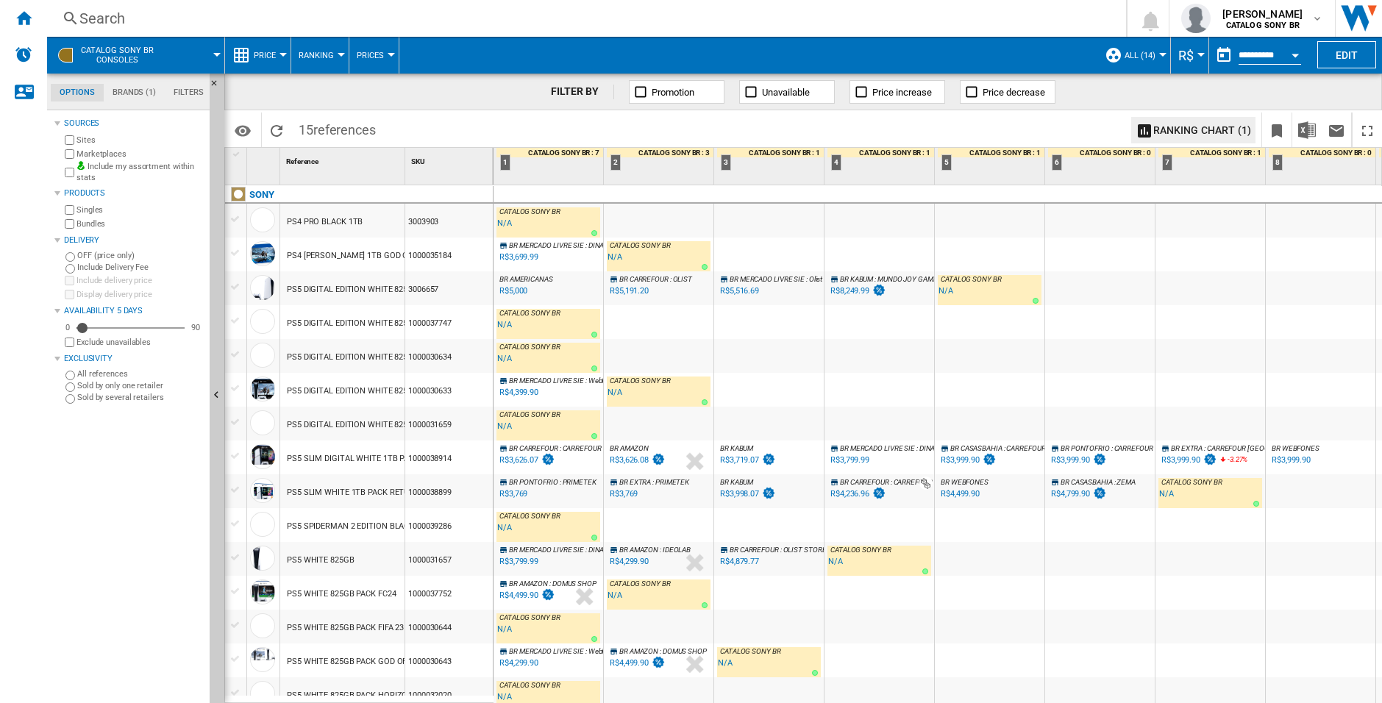
click at [330, 62] on button "Ranking" at bounding box center [320, 55] width 43 height 37
click at [328, 57] on md-backdrop at bounding box center [691, 351] width 1382 height 703
click at [328, 52] on span "Ranking" at bounding box center [316, 56] width 35 height 10
click at [324, 116] on button "Ranking" at bounding box center [326, 126] width 71 height 35
click at [377, 51] on span "Prices" at bounding box center [370, 56] width 27 height 10
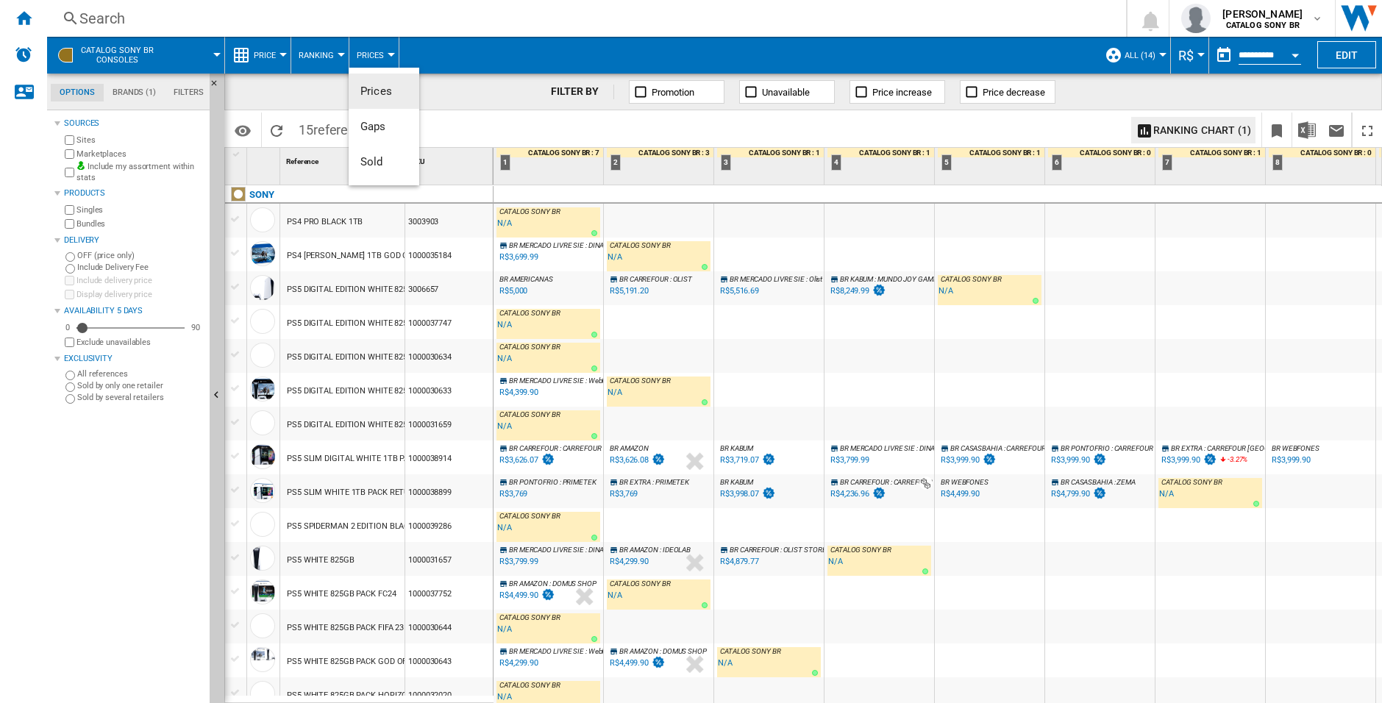
click at [526, 99] on md-backdrop at bounding box center [691, 351] width 1382 height 703
click at [278, 42] on button "Price" at bounding box center [268, 55] width 29 height 37
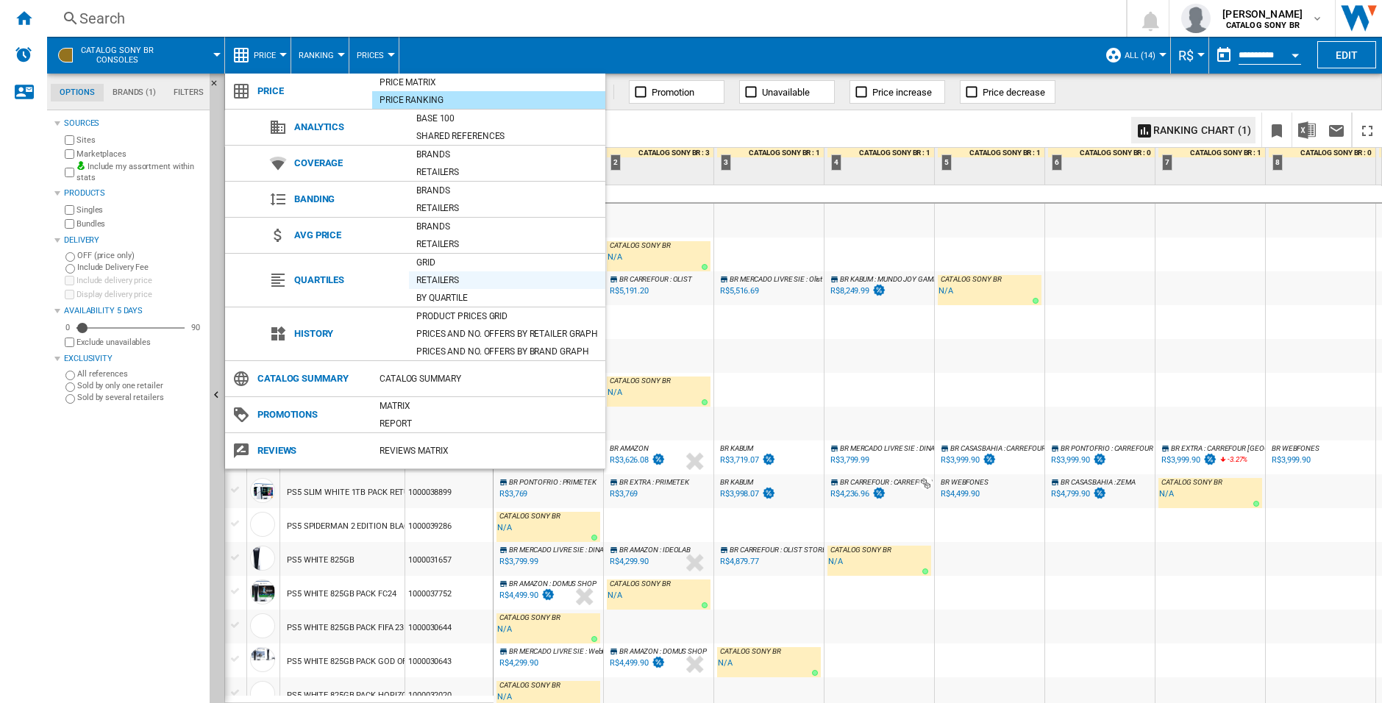
click at [437, 281] on div "Retailers" at bounding box center [507, 280] width 196 height 15
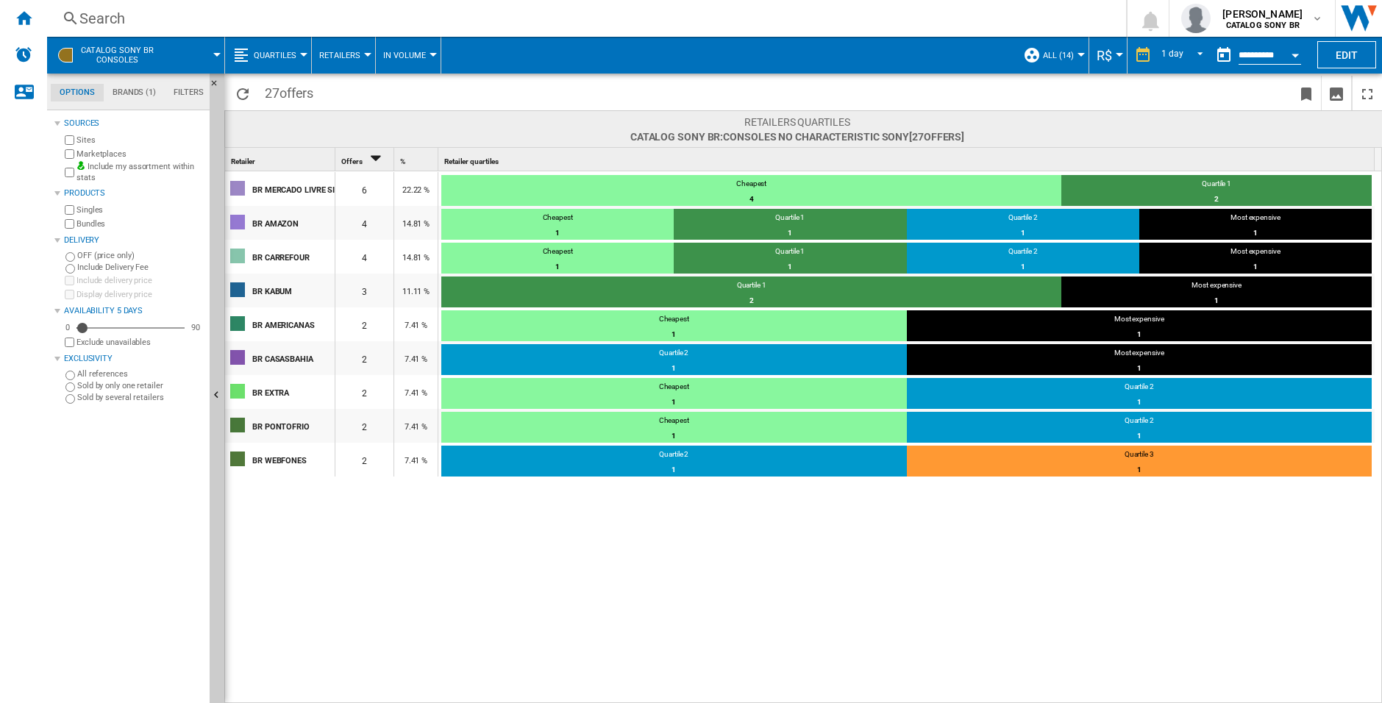
click at [269, 51] on span "Quartiles" at bounding box center [275, 56] width 43 height 10
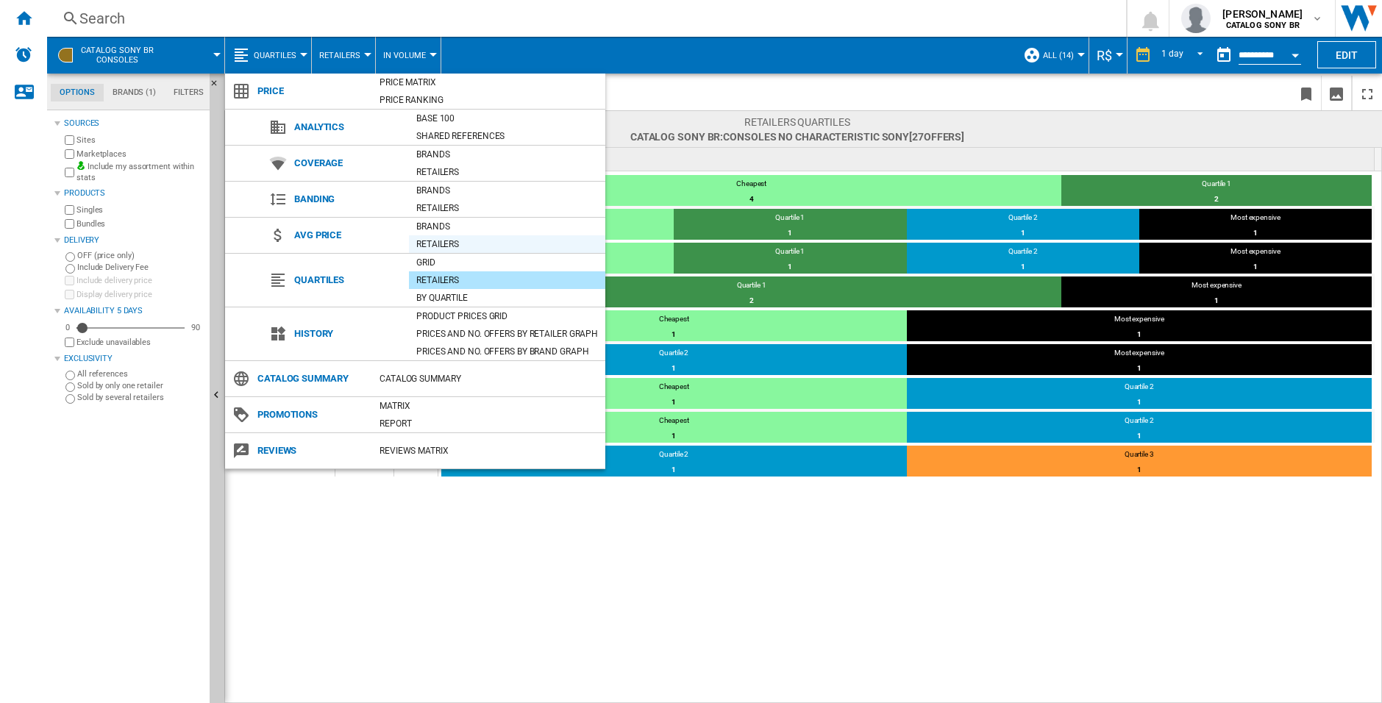
click at [436, 238] on div "Retailers" at bounding box center [507, 244] width 196 height 15
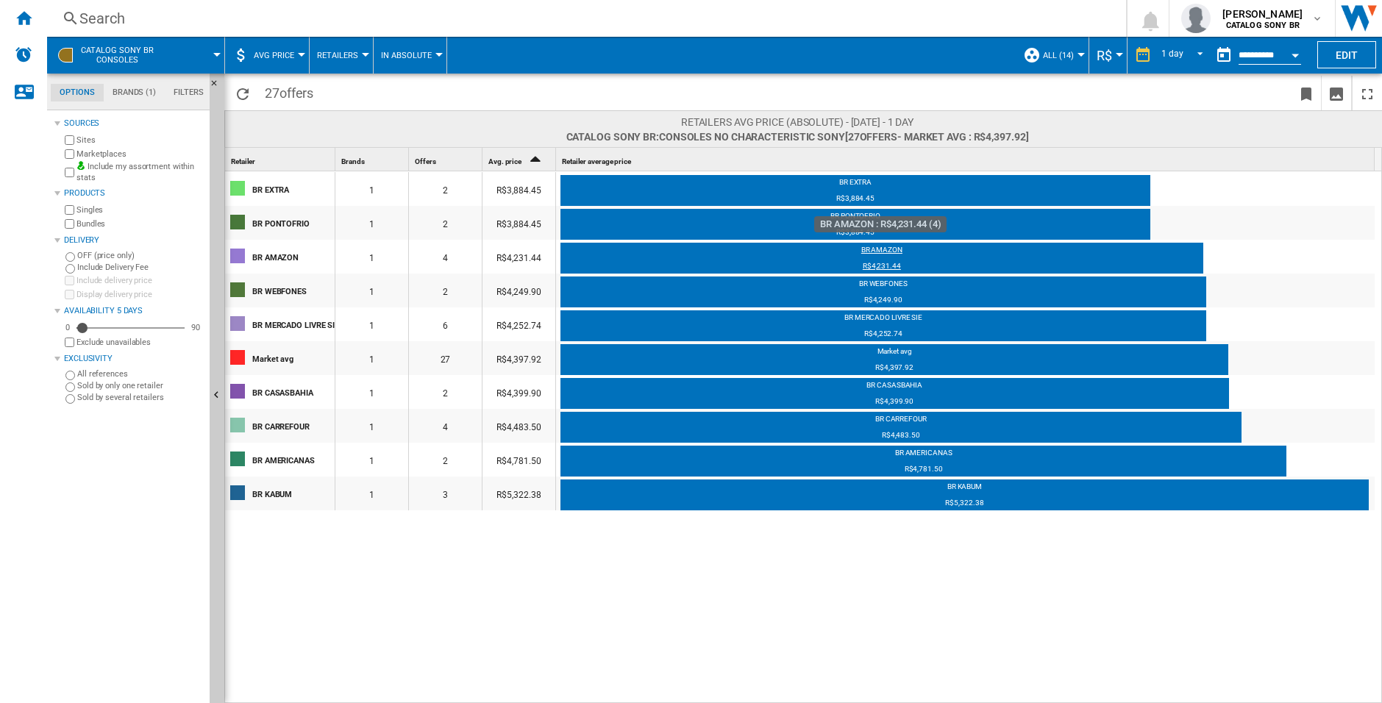
click at [602, 263] on div "R$4,231.44" at bounding box center [882, 268] width 643 height 15
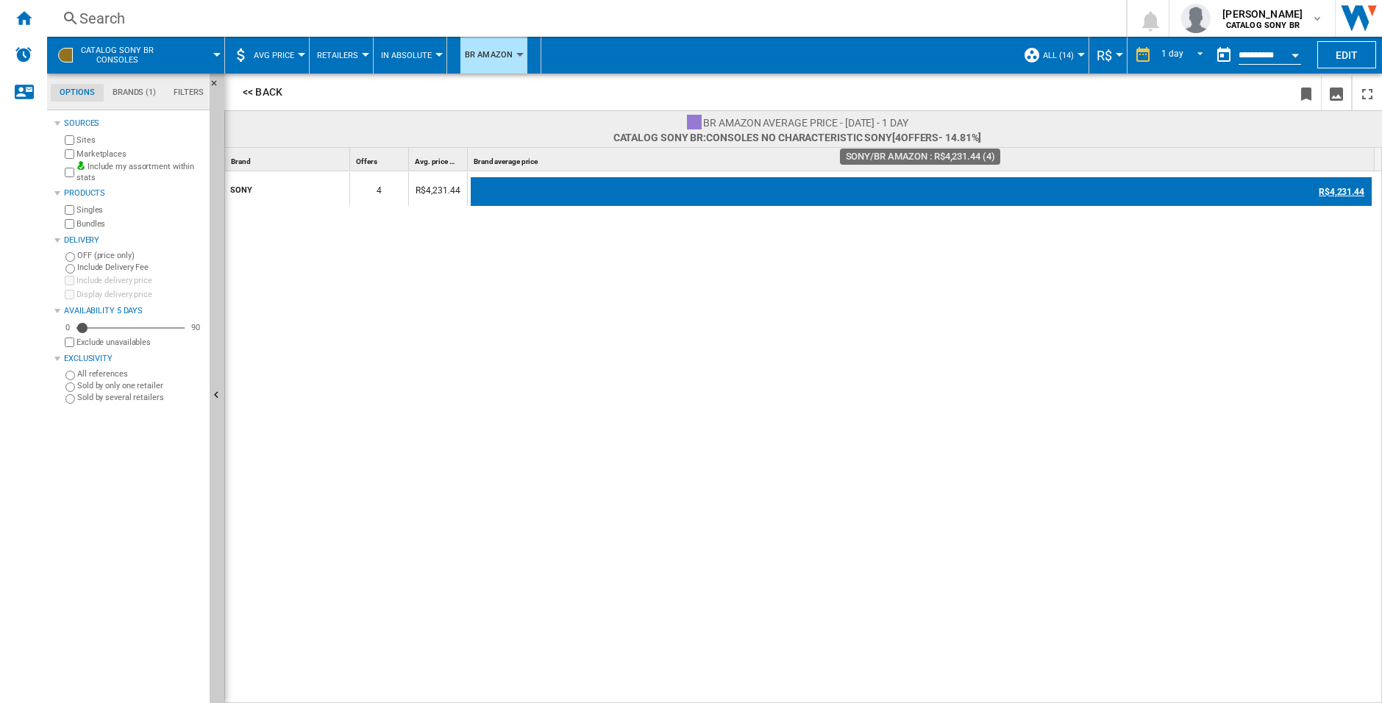
click at [533, 192] on div "R$4,231.44" at bounding box center [921, 191] width 901 height 29
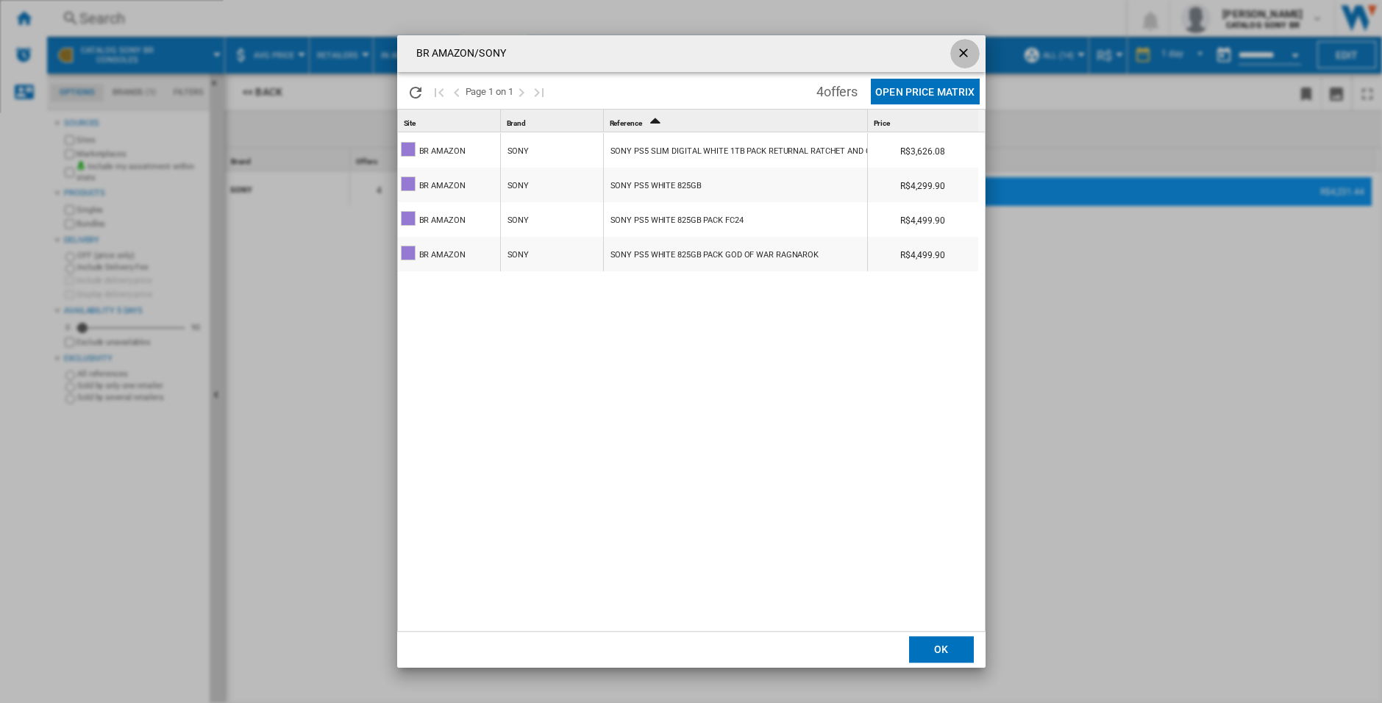
click at [966, 52] on ng-md-icon "getI18NText('BUTTONS.CLOSE_DIALOG')" at bounding box center [965, 55] width 18 height 18
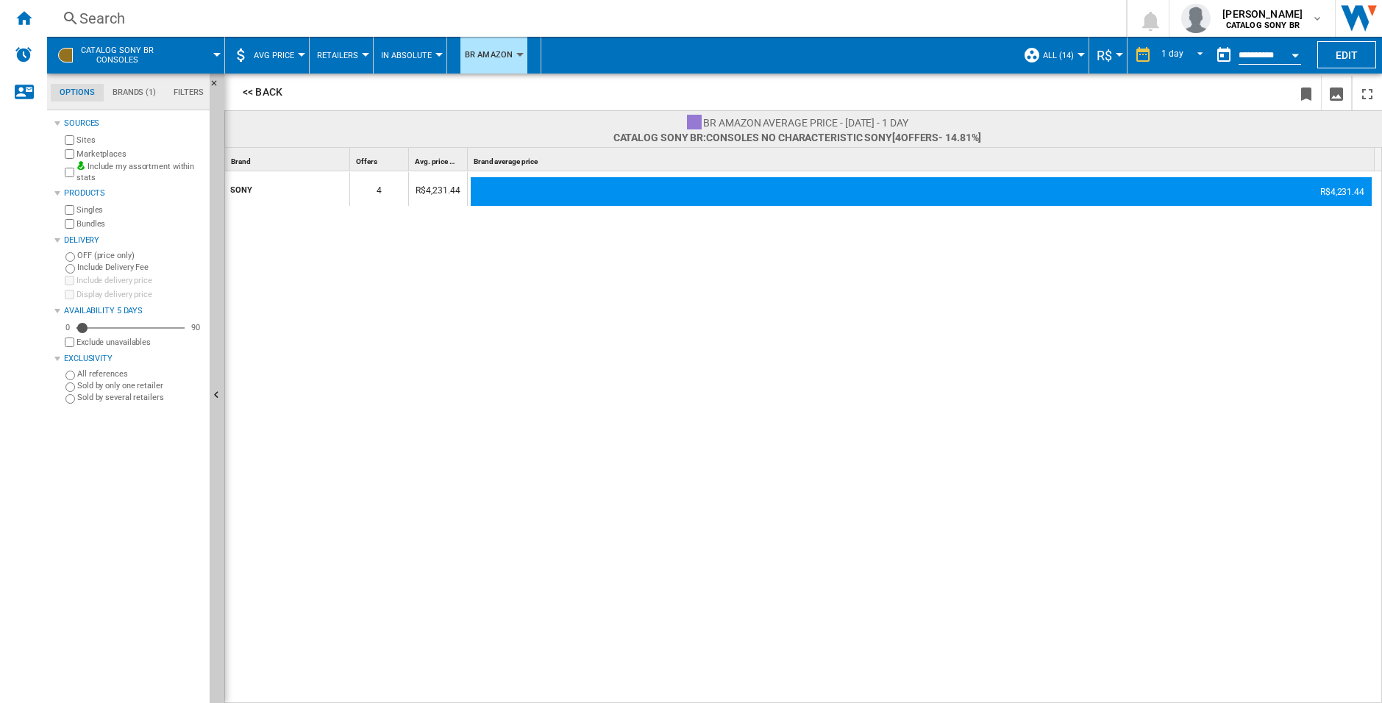
click at [289, 55] on span "AVG Price" at bounding box center [274, 56] width 40 height 10
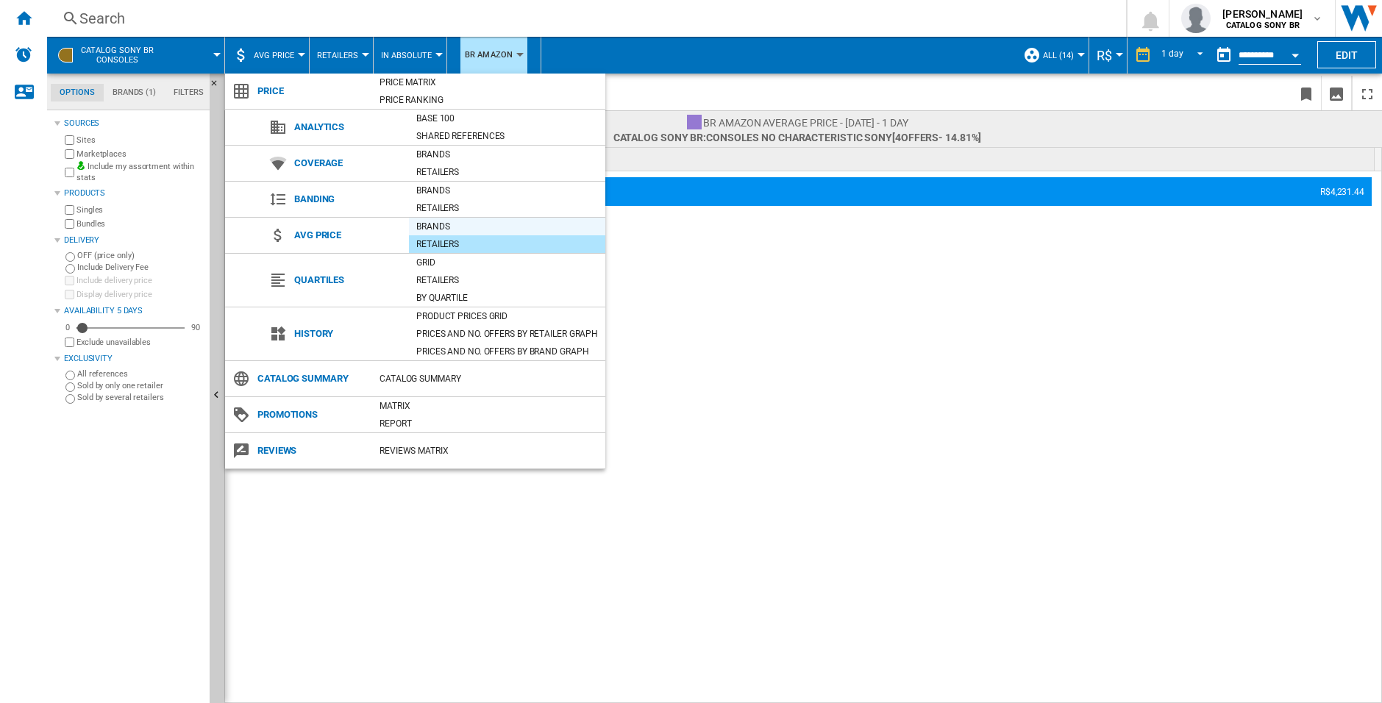
click at [452, 230] on div "Brands" at bounding box center [507, 226] width 196 height 15
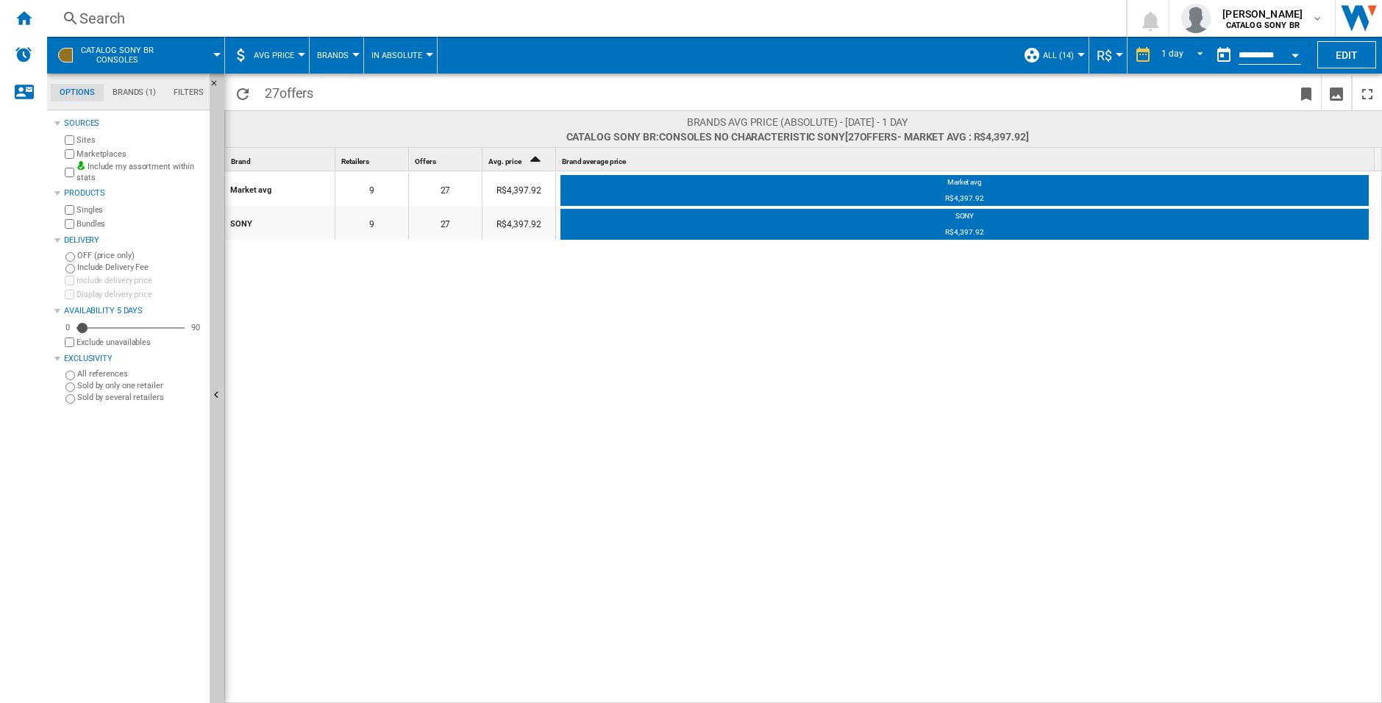
click at [278, 54] on span "AVG Price" at bounding box center [274, 56] width 40 height 10
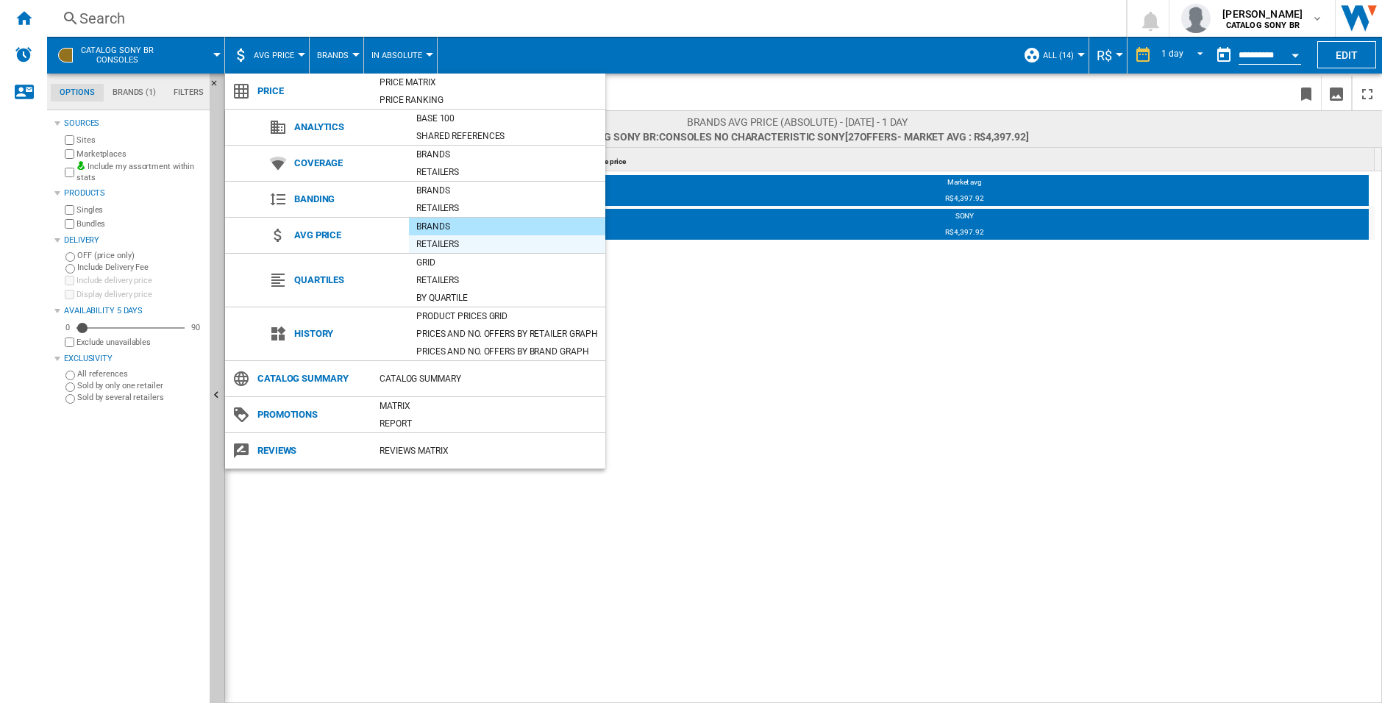
click at [447, 243] on div "Retailers" at bounding box center [507, 244] width 196 height 15
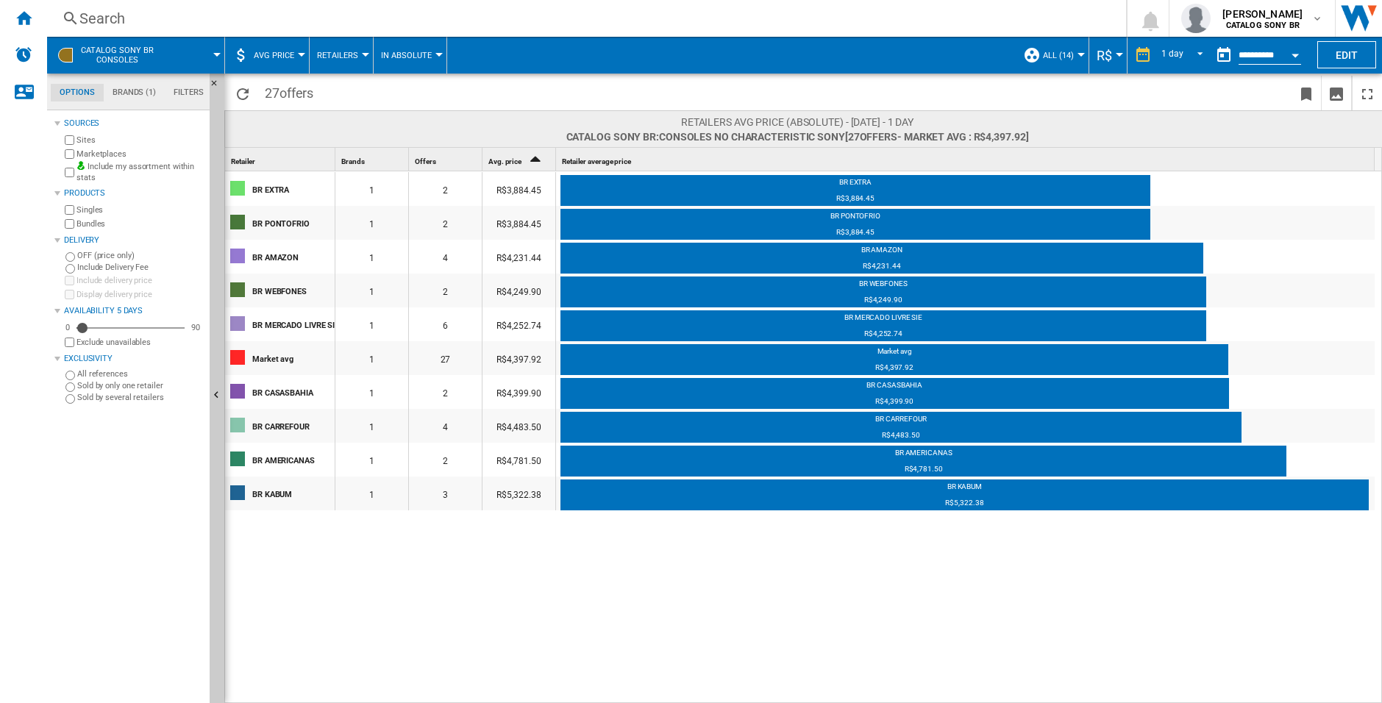
click at [267, 55] on span "AVG Price" at bounding box center [274, 56] width 40 height 10
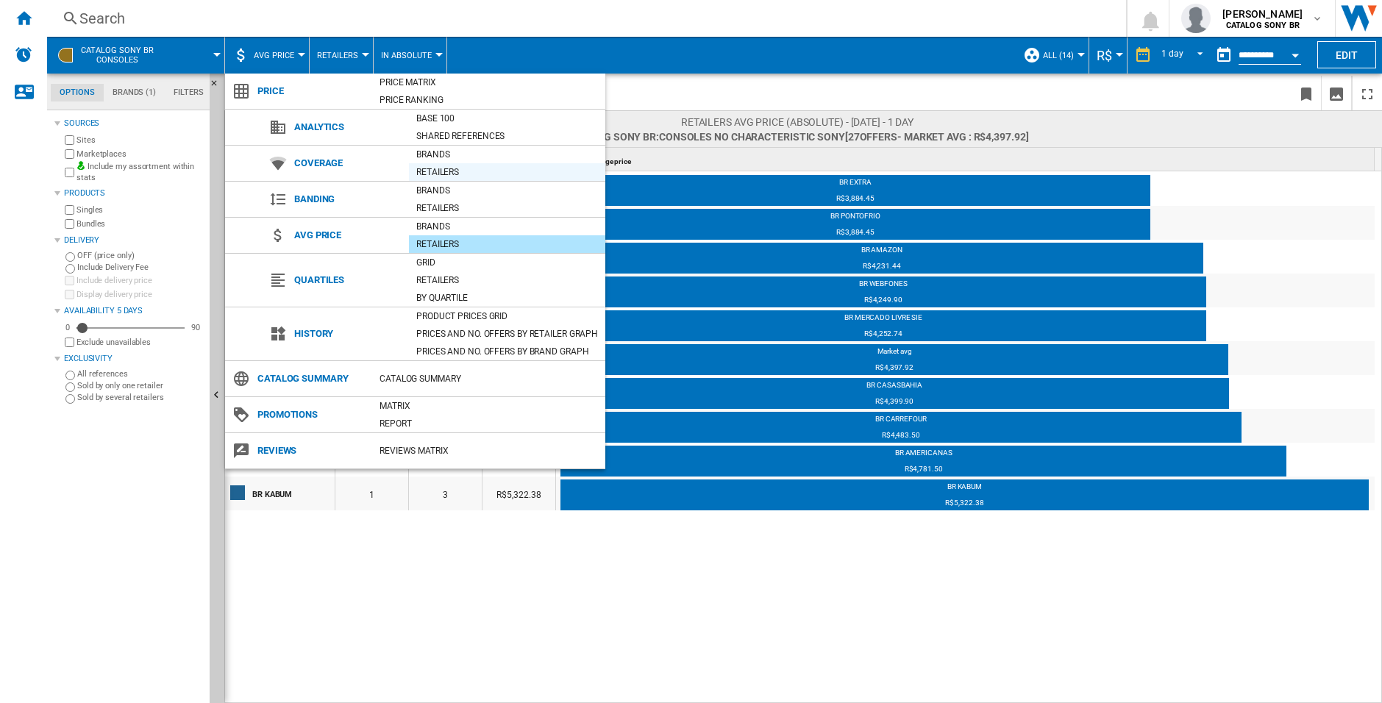
click at [447, 170] on div "Retailers" at bounding box center [507, 172] width 196 height 15
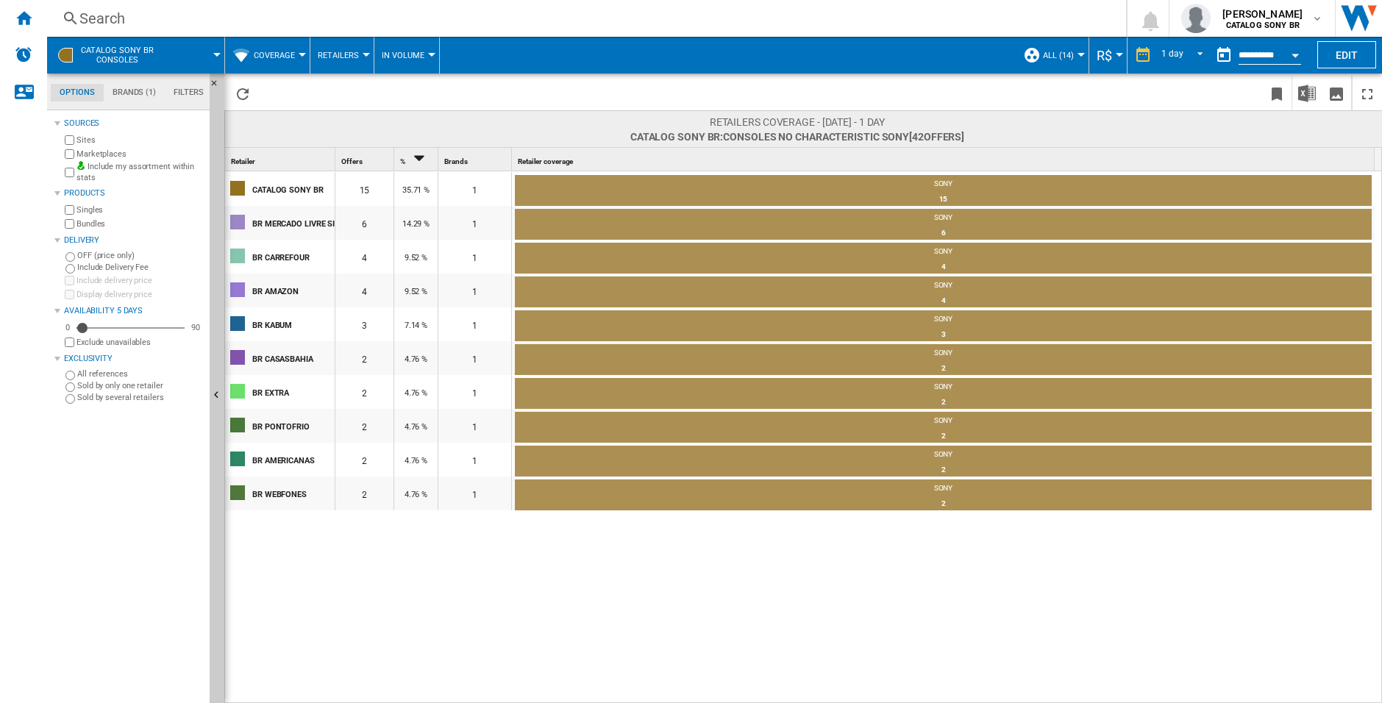
click at [291, 52] on span "Coverage" at bounding box center [274, 56] width 41 height 10
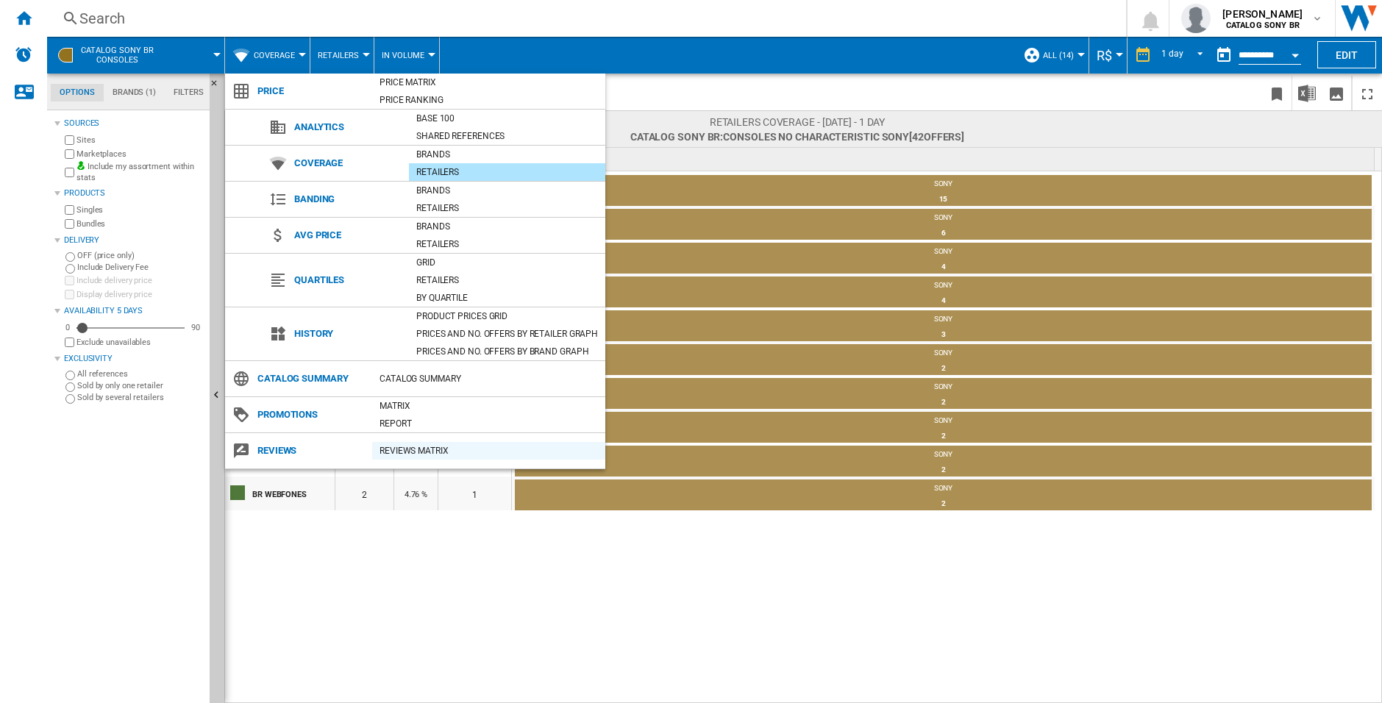
click at [432, 447] on div "REVIEWS Matrix" at bounding box center [488, 451] width 233 height 15
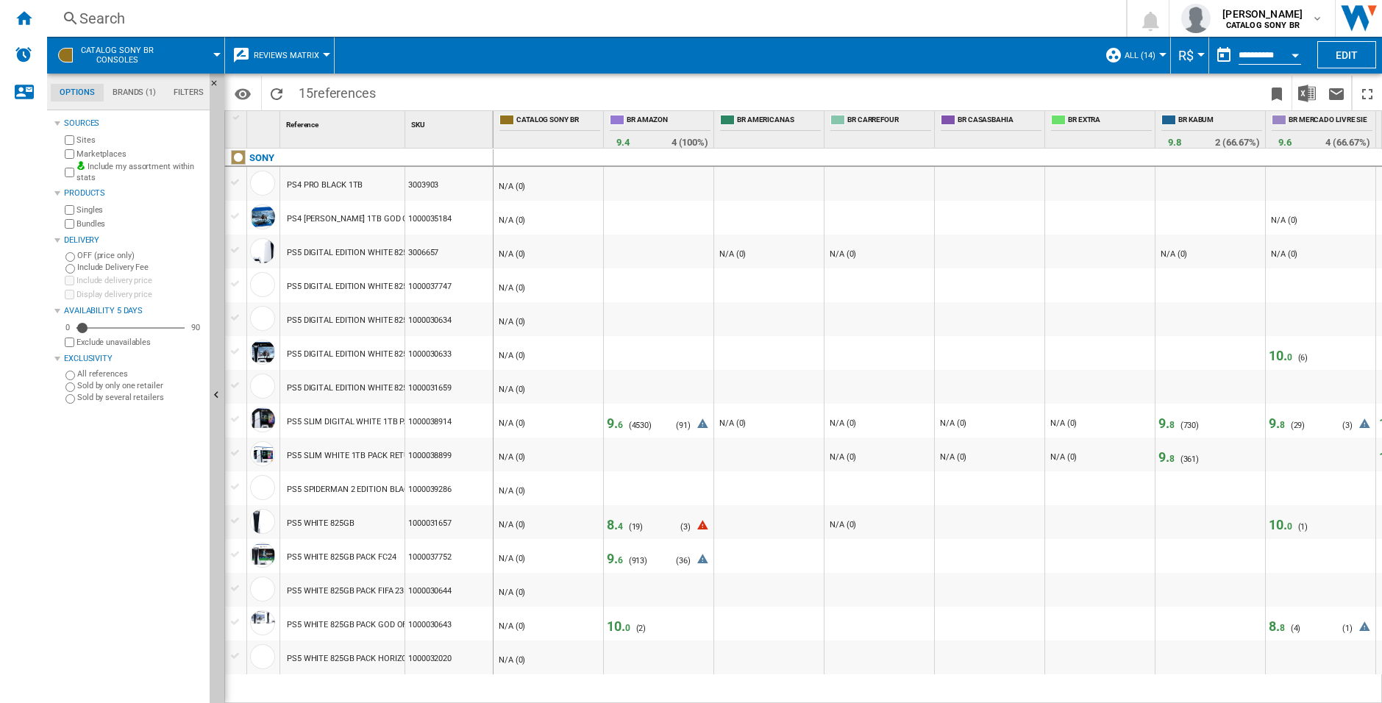
click at [177, 535] on div "Sources Sites Marketplaces Include my assortment within stats Products Singles …" at bounding box center [128, 408] width 149 height 589
click at [299, 65] on button "Reviews Matrix" at bounding box center [290, 55] width 73 height 37
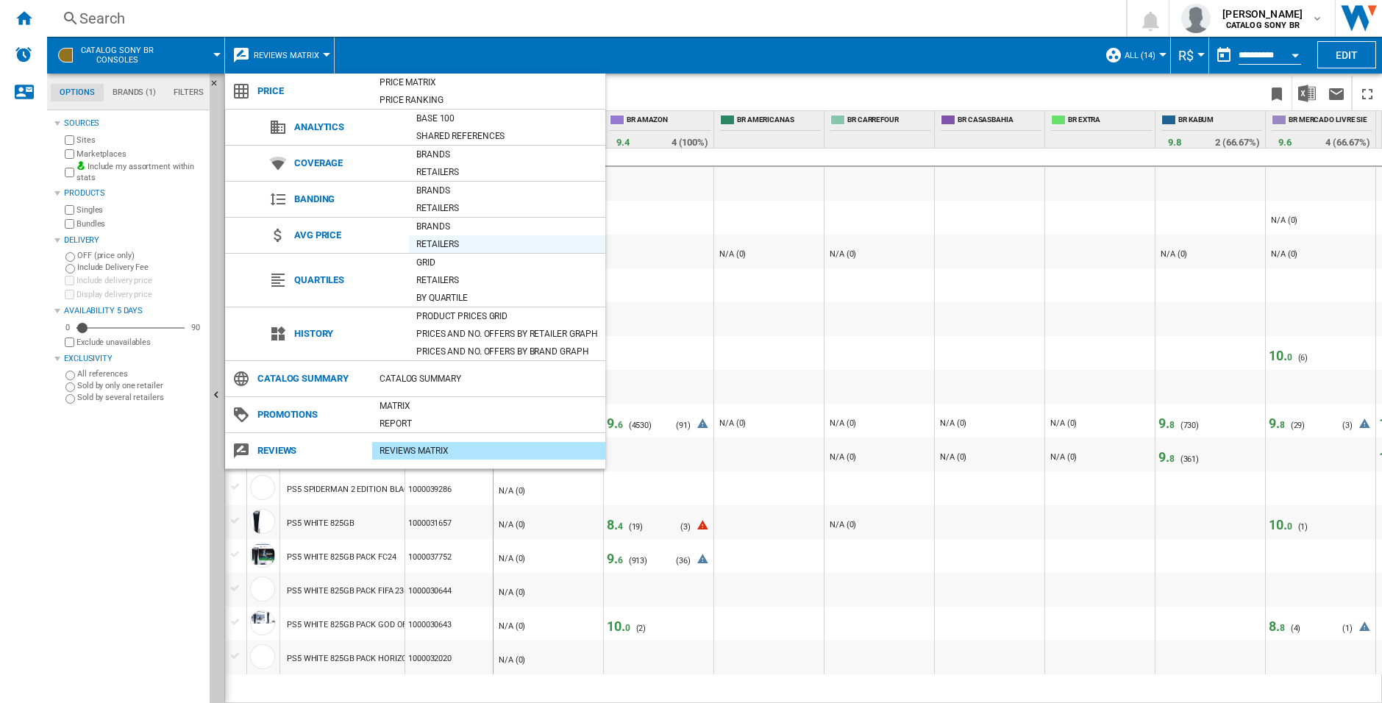
click at [452, 243] on div "Retailers" at bounding box center [507, 244] width 196 height 15
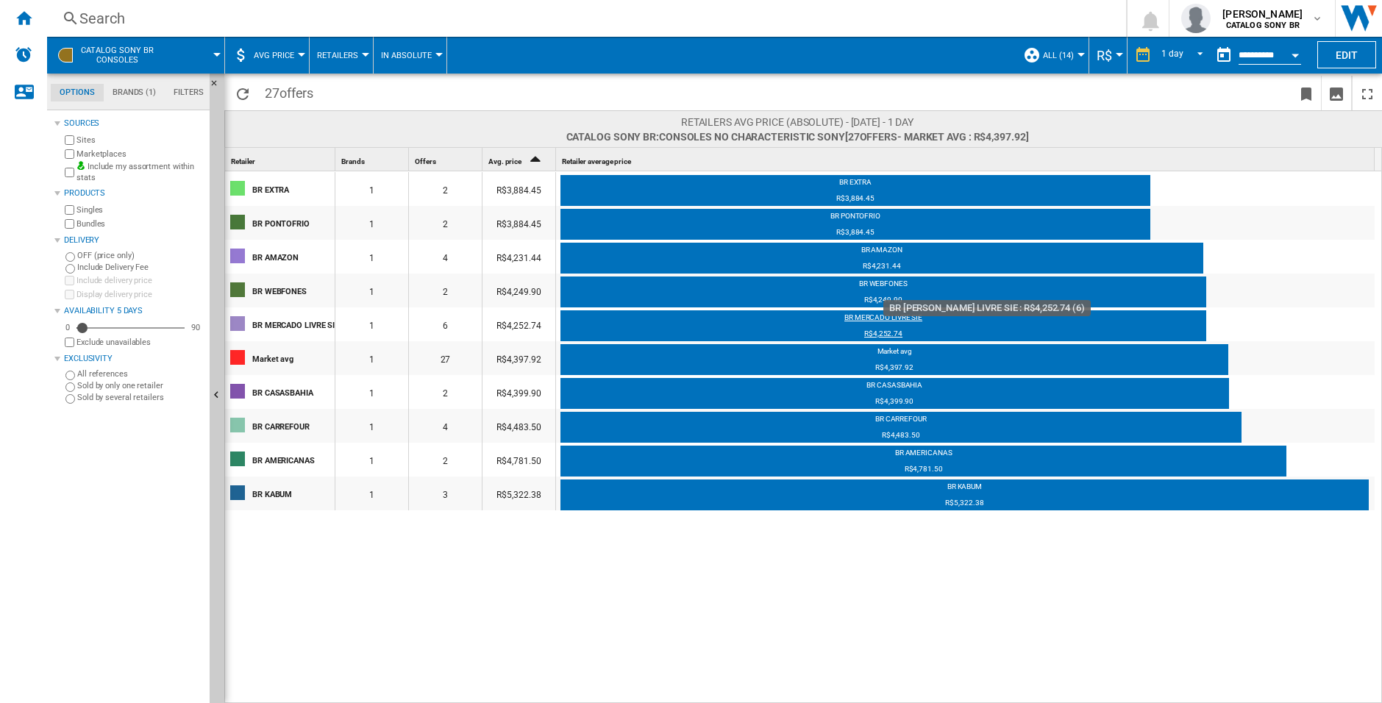
click at [882, 319] on div "BR MERCADO LIVRE SIE" at bounding box center [884, 320] width 646 height 15
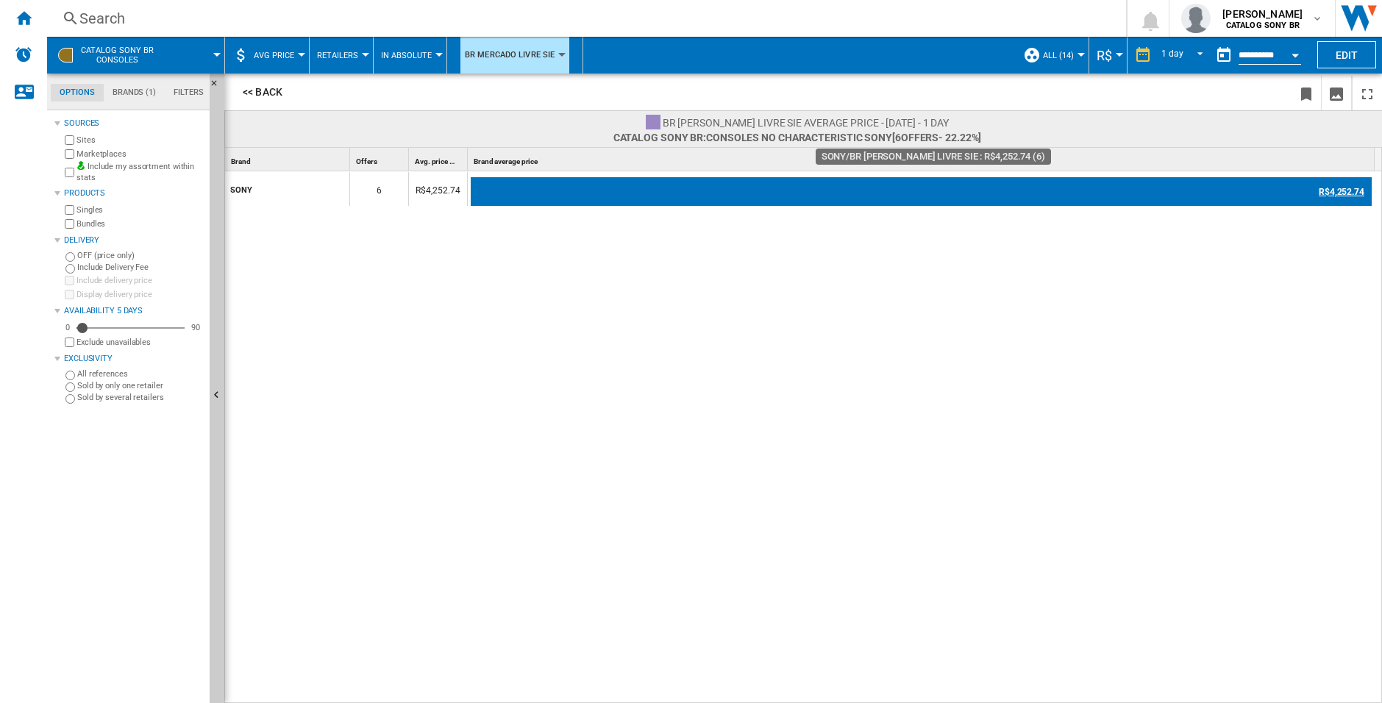
click at [917, 193] on div "R$4,252.74" at bounding box center [921, 191] width 901 height 29
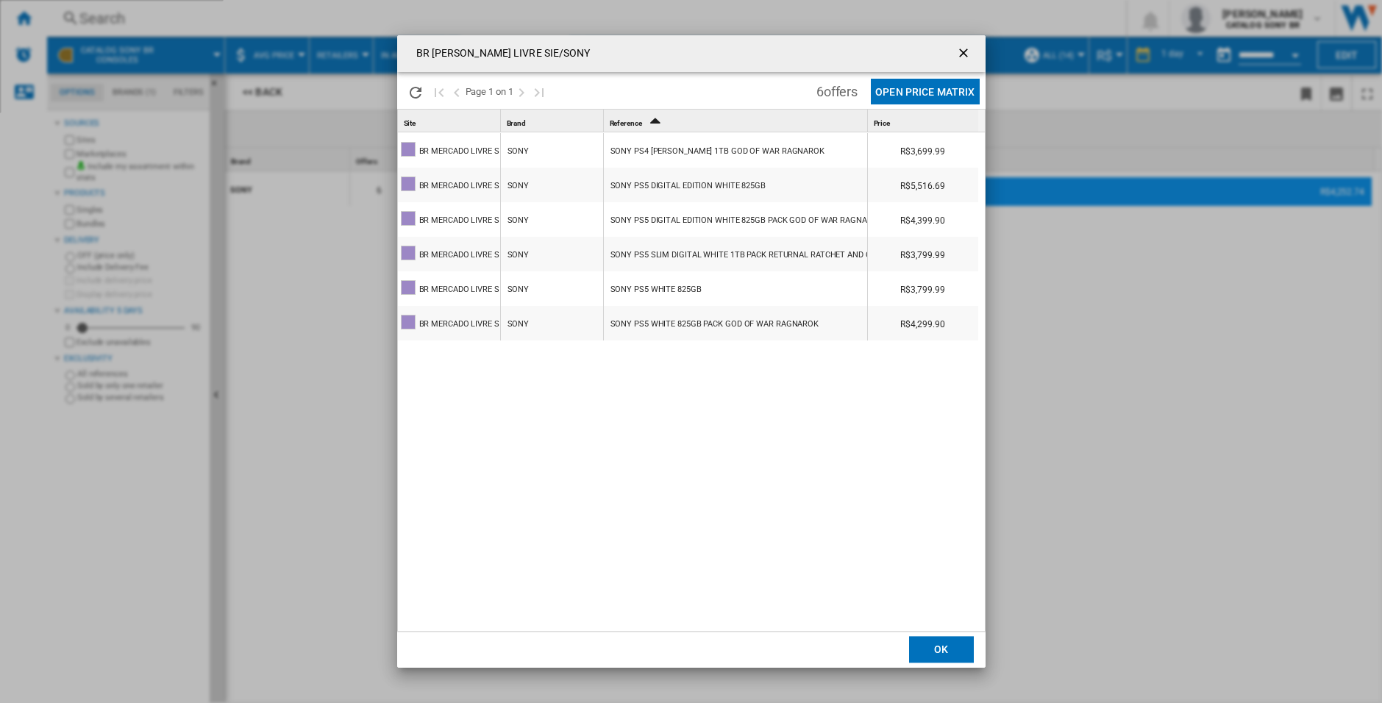
click at [938, 84] on button "Open Price Matrix" at bounding box center [925, 92] width 108 height 26
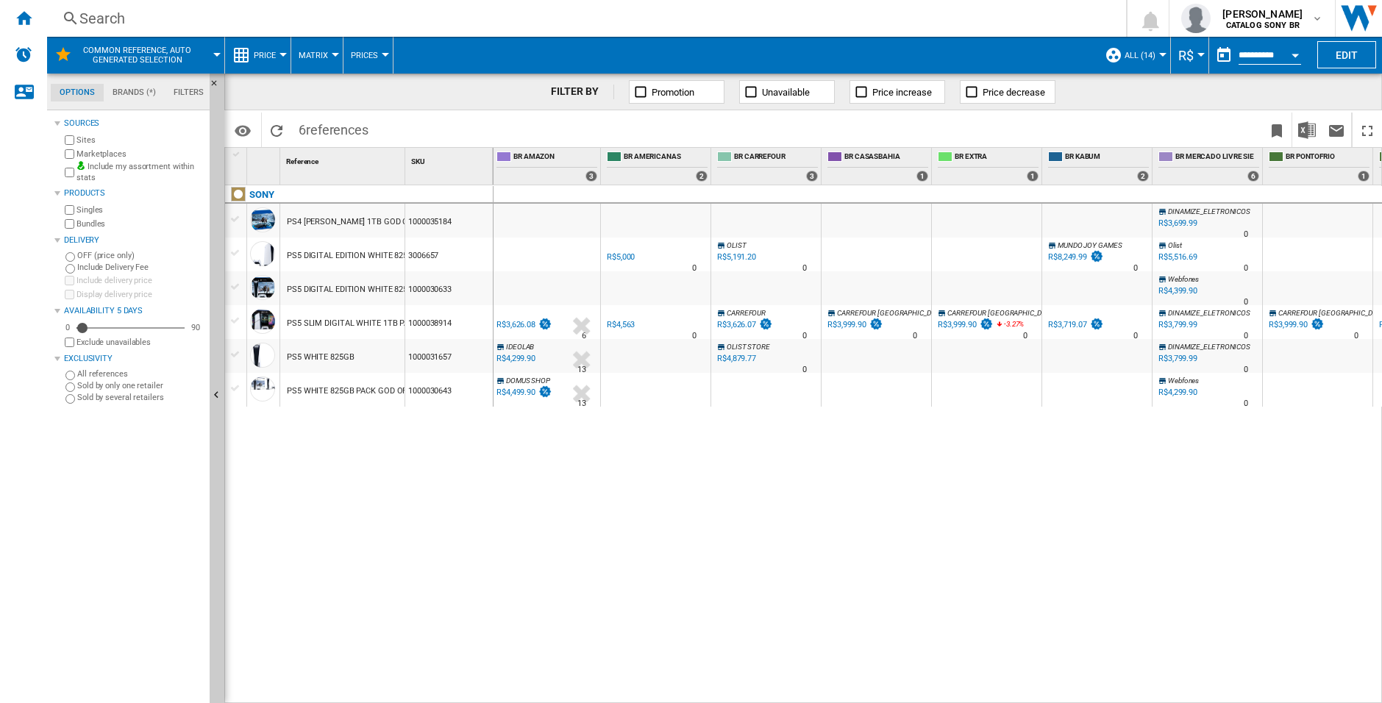
scroll to position [0, 333]
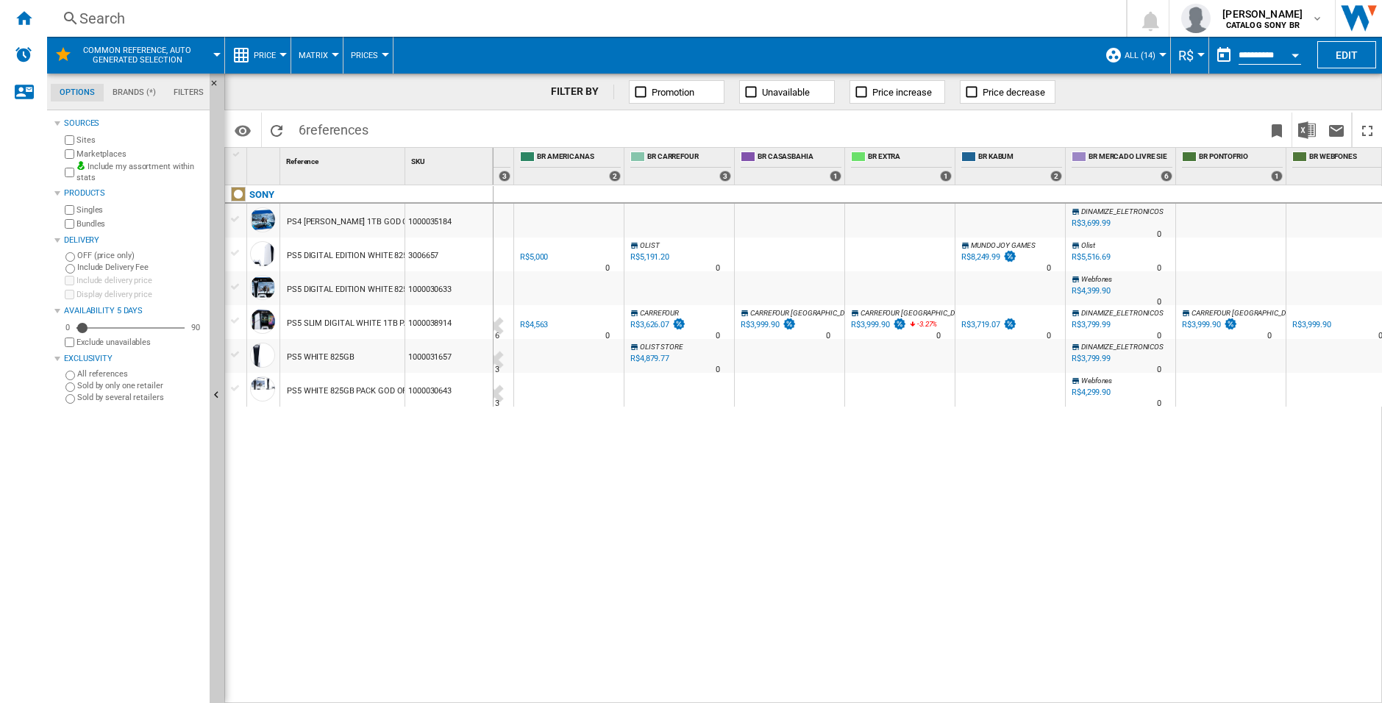
click at [1142, 313] on span "DINAMIZE_ELETRONICOS" at bounding box center [1122, 313] width 82 height 8
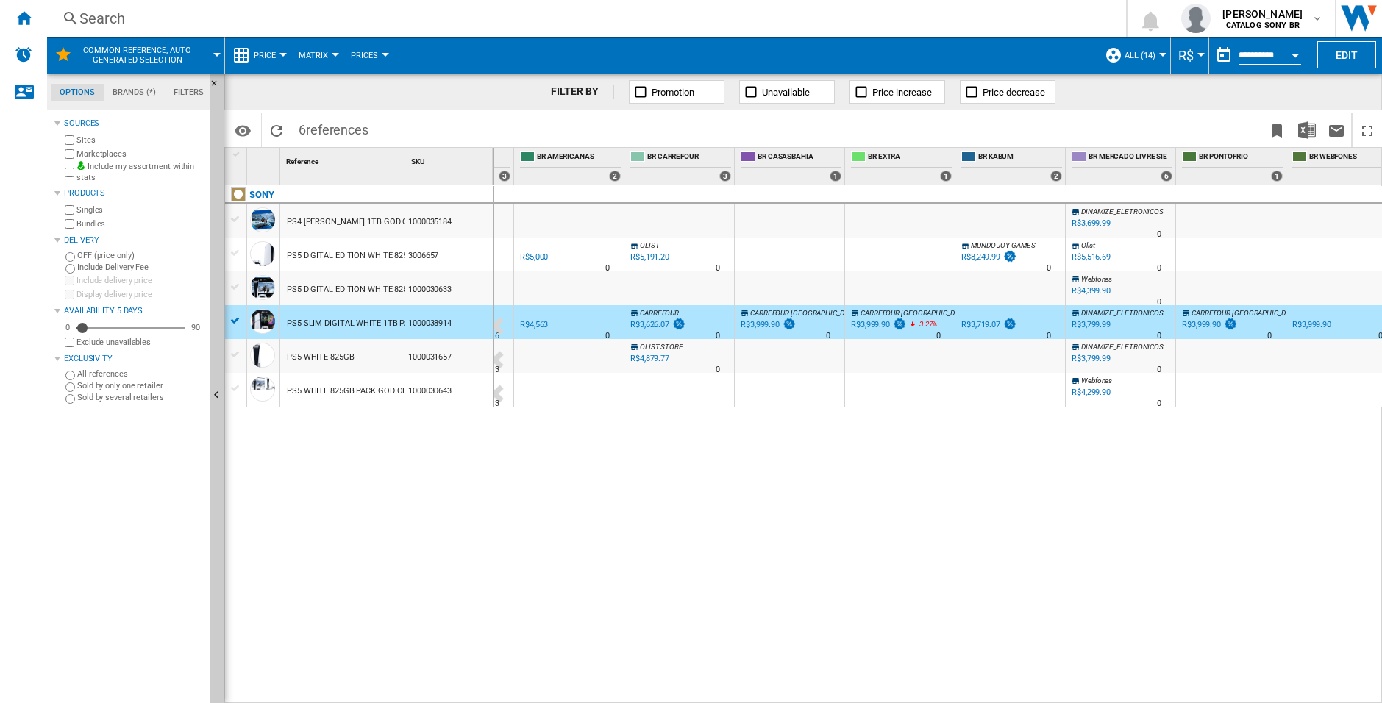
click at [1142, 313] on span "DINAMIZE_ELETRONICOS" at bounding box center [1122, 313] width 82 height 8
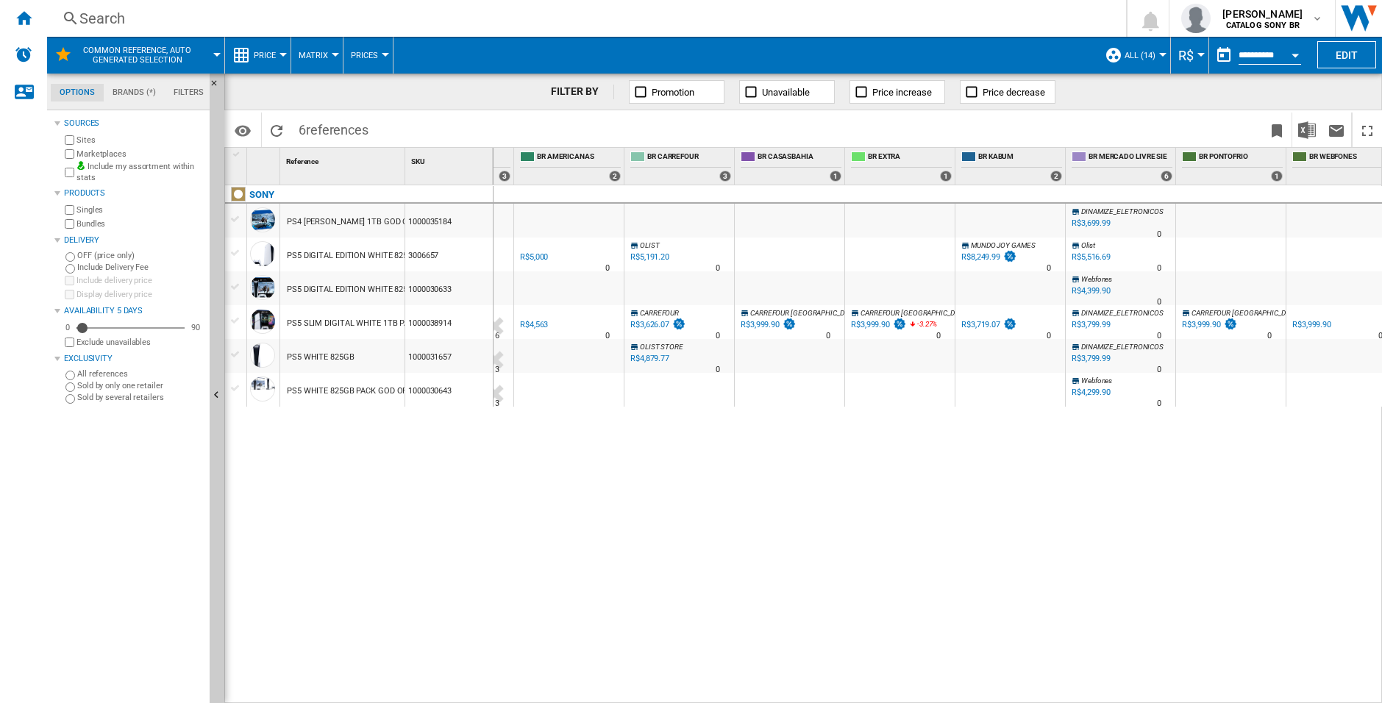
click at [1142, 313] on span "DINAMIZE_ELETRONICOS" at bounding box center [1122, 313] width 82 height 8
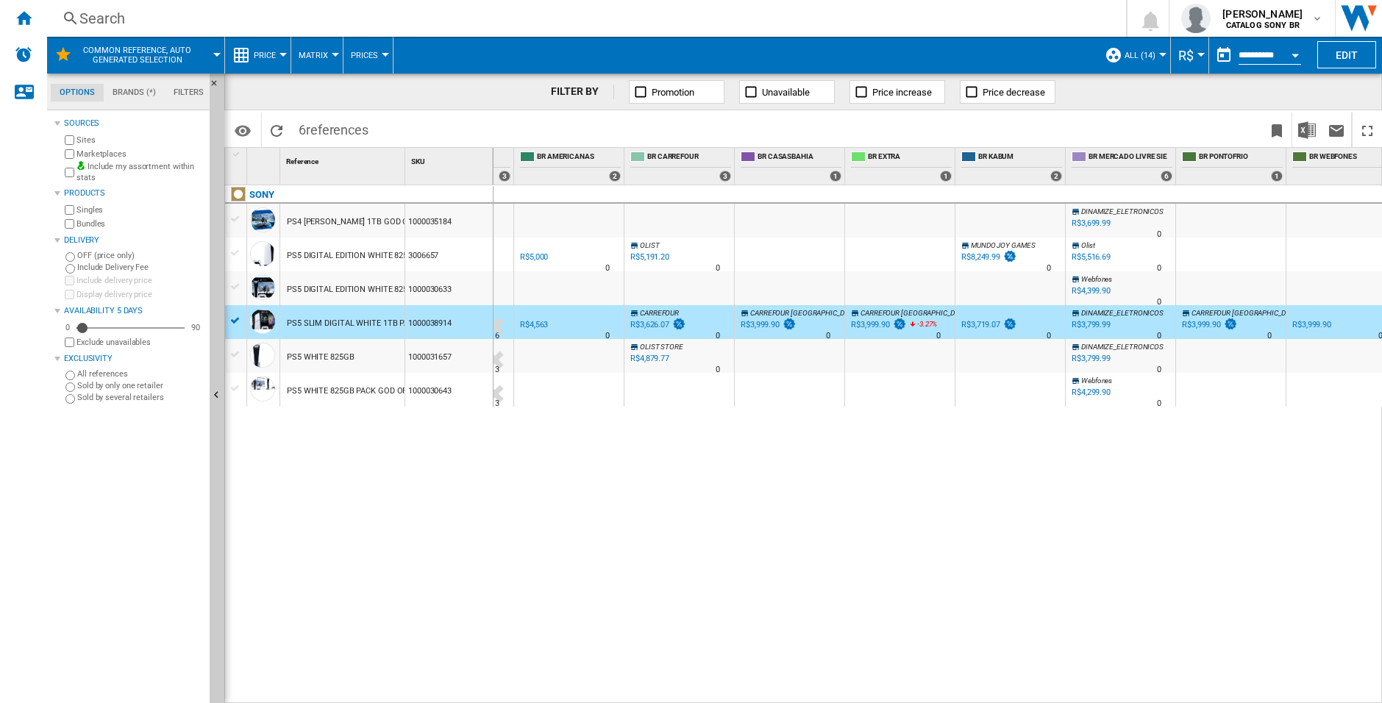
click at [1142, 313] on span "DINAMIZE_ELETRONICOS" at bounding box center [1122, 313] width 82 height 8
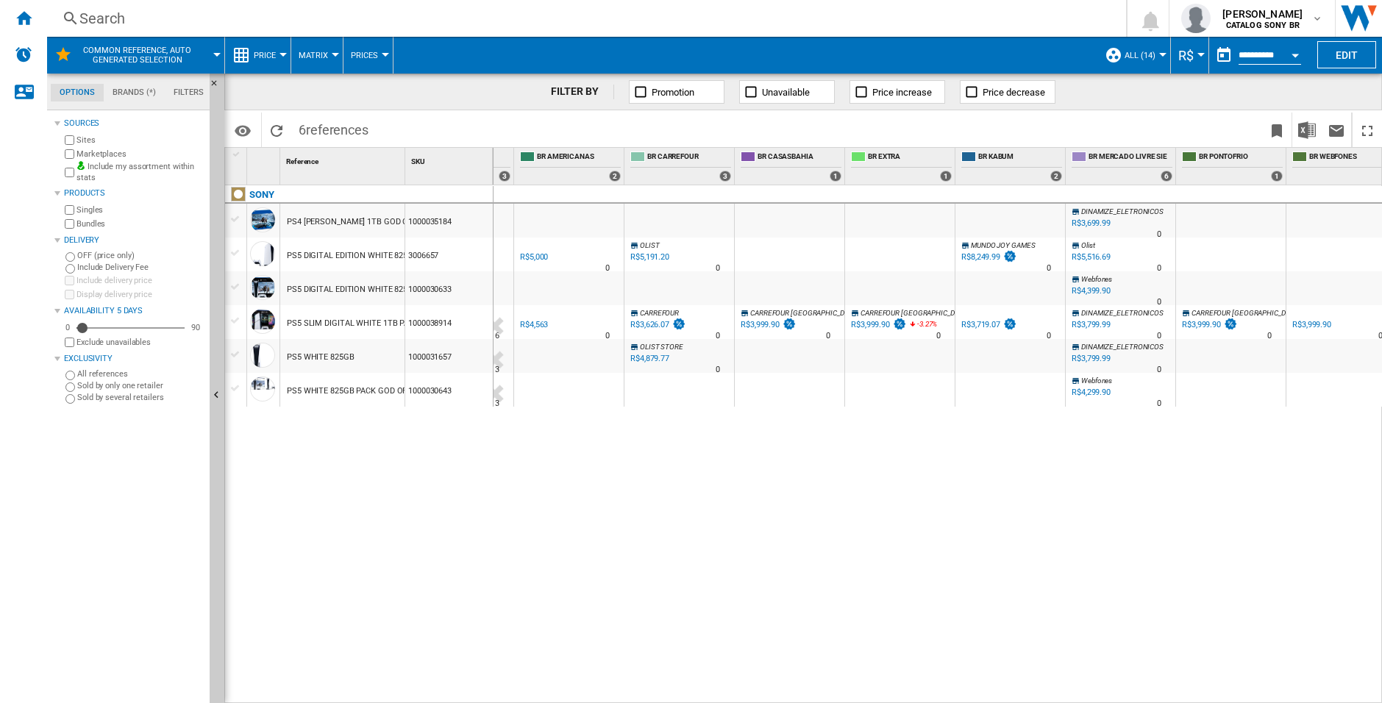
click at [1142, 313] on span "DINAMIZE_ELETRONICOS" at bounding box center [1122, 313] width 82 height 8
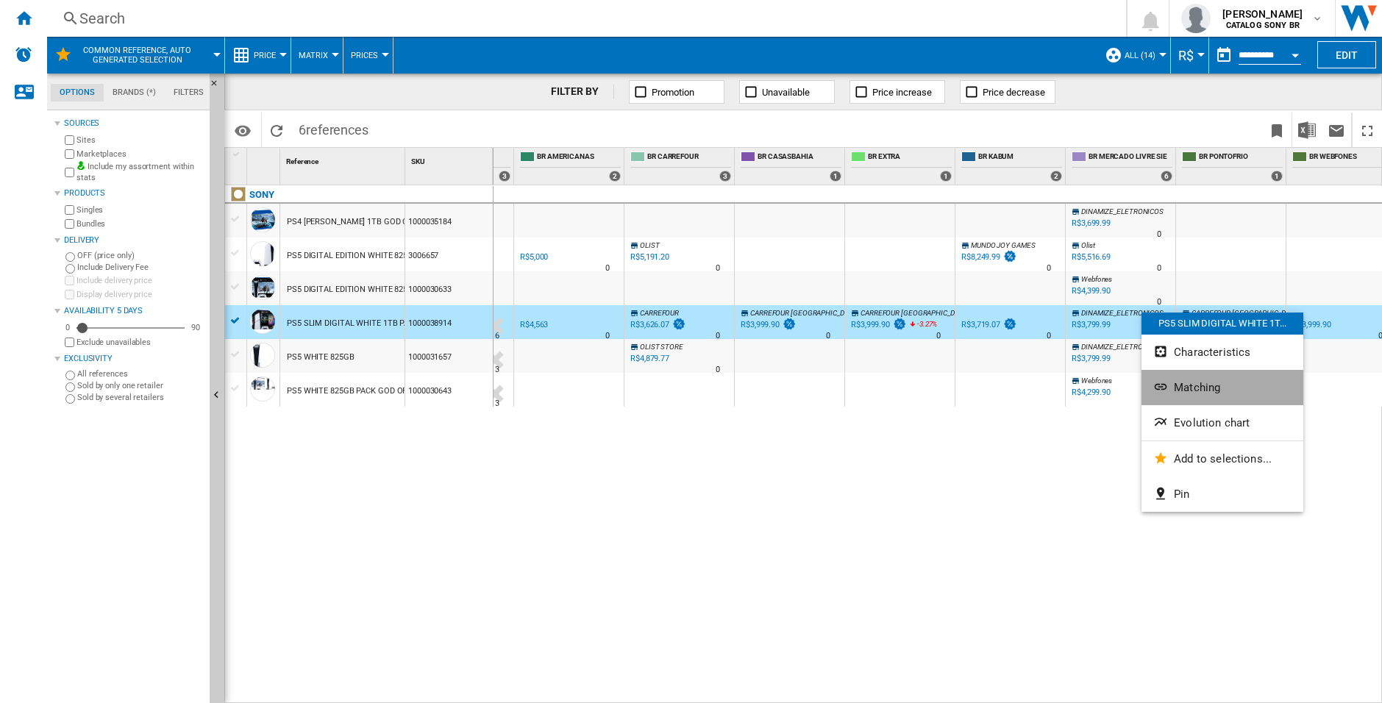
click at [1258, 379] on button "Matching" at bounding box center [1223, 387] width 162 height 35
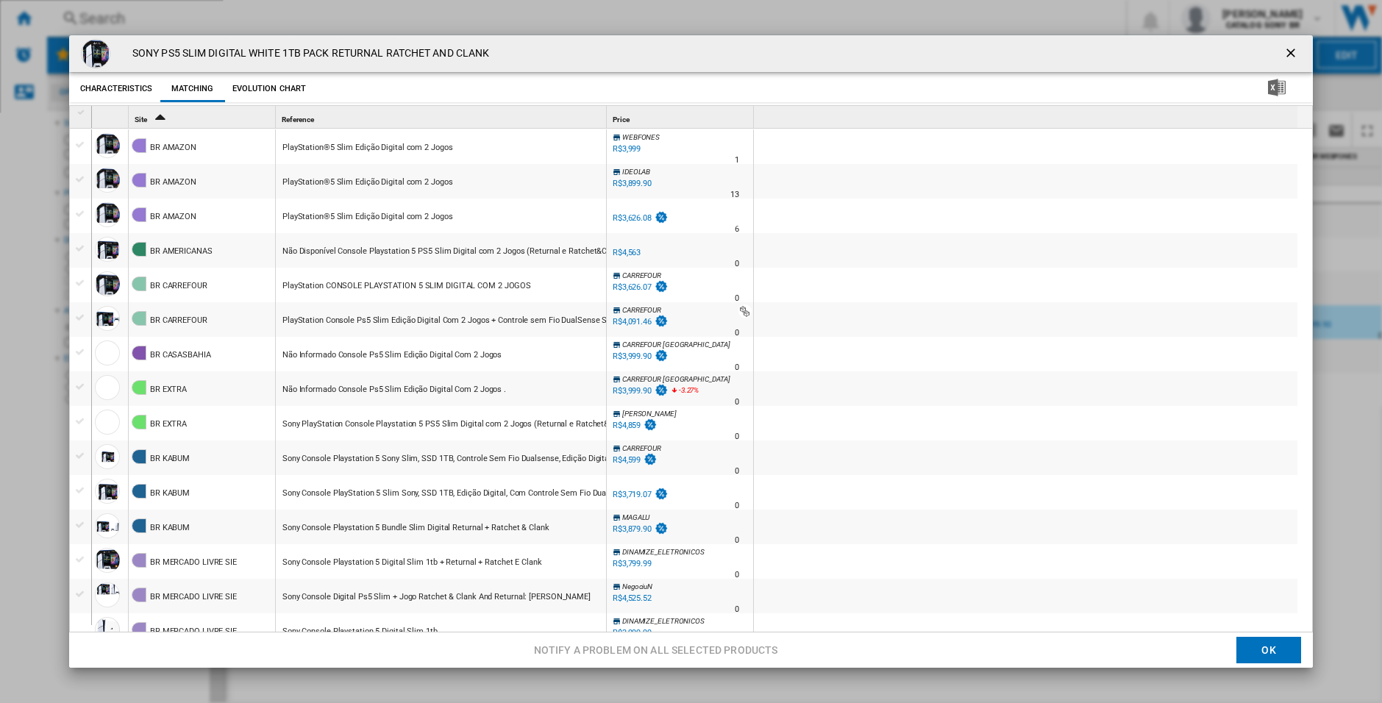
click at [119, 86] on button "Characteristics" at bounding box center [117, 89] width 80 height 26
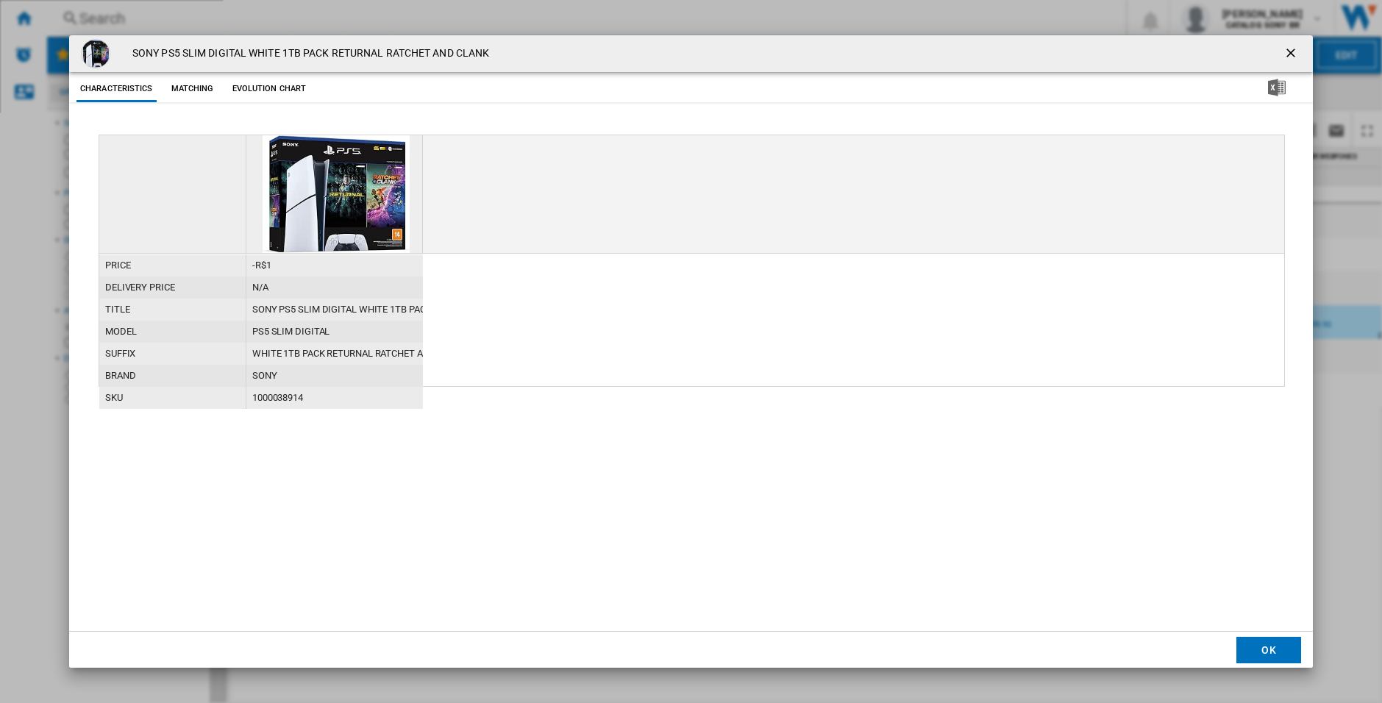
click at [280, 81] on button "Evolution chart" at bounding box center [270, 89] width 82 height 26
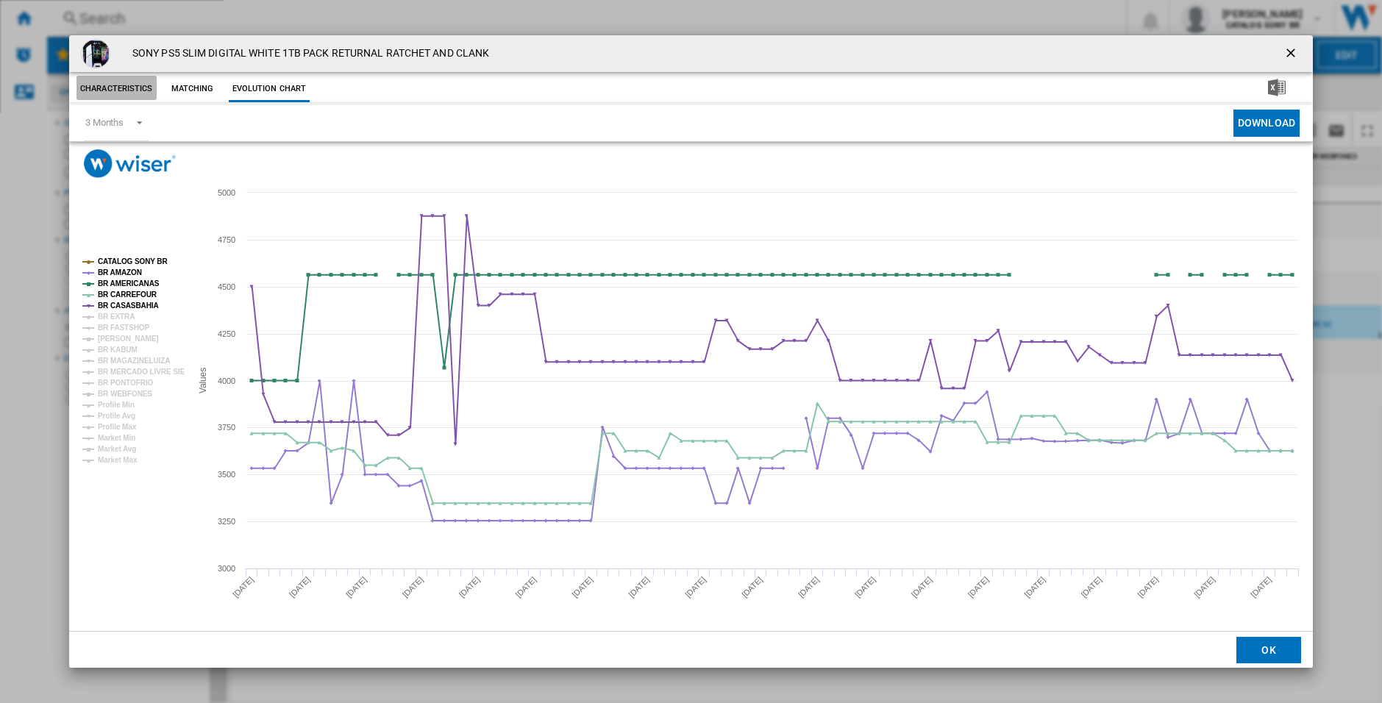
click at [116, 82] on button "Characteristics" at bounding box center [117, 89] width 80 height 26
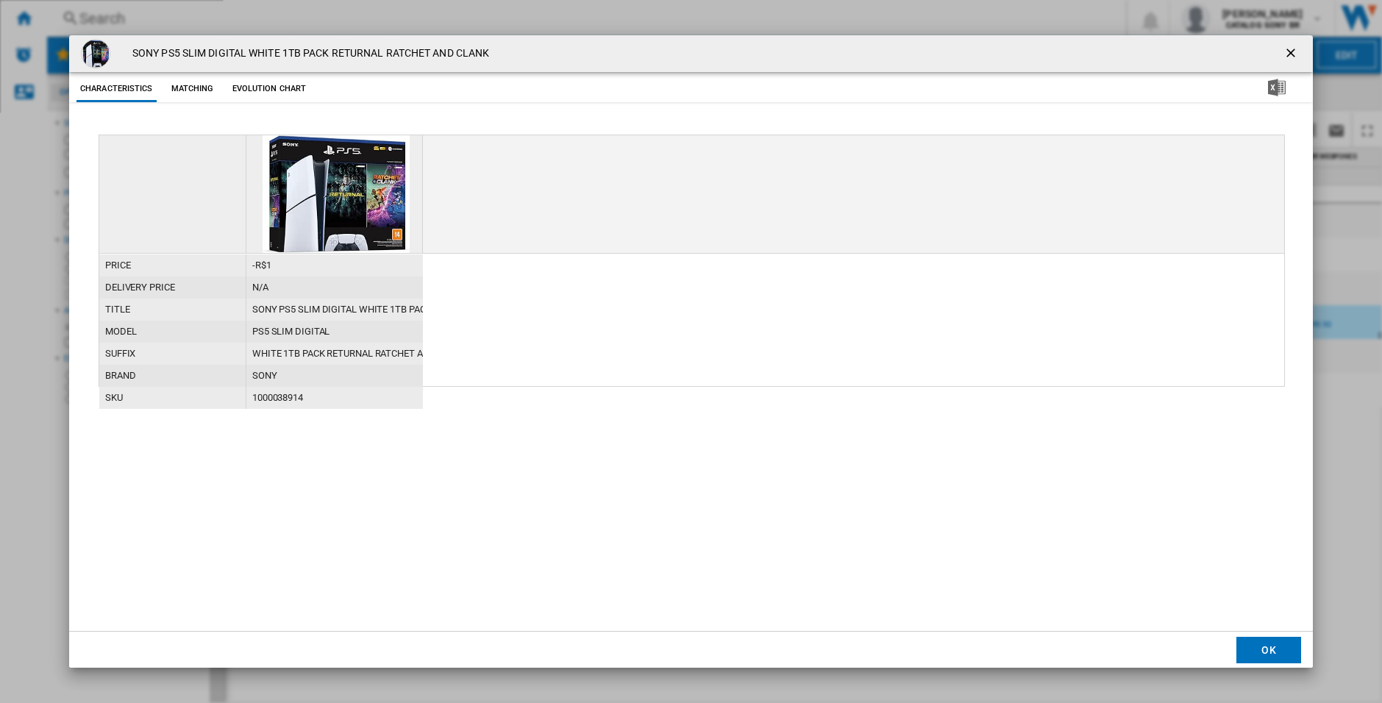
click at [961, 507] on div "price -R$1 delivery price N/A title SONY PS5 SLIM DIGITAL WHITE 1TB PACK RETURN…" at bounding box center [691, 368] width 1185 height 467
click at [1293, 48] on ng-md-icon "getI18NText('BUTTONS.CLOSE_DIALOG')" at bounding box center [1293, 55] width 18 height 18
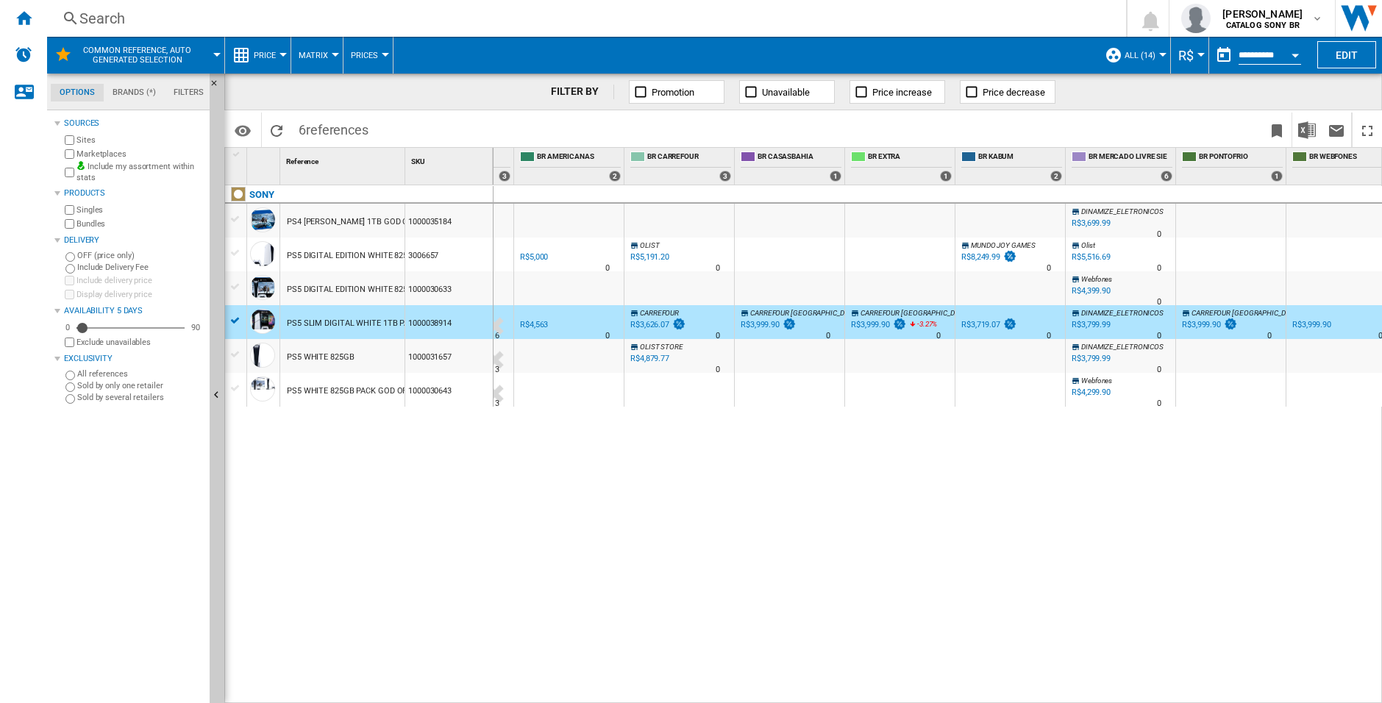
click at [1093, 356] on div "R$3,799.99" at bounding box center [1091, 359] width 39 height 10
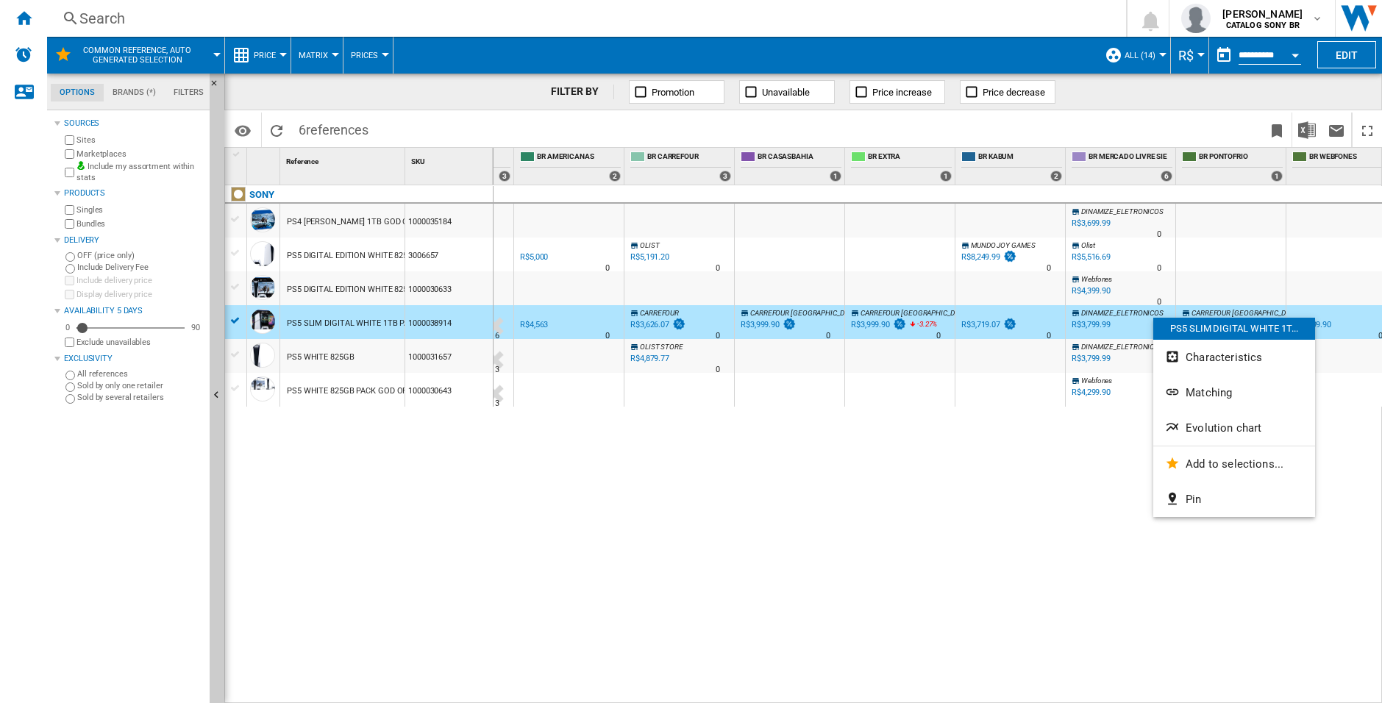
click at [948, 464] on div at bounding box center [691, 351] width 1382 height 703
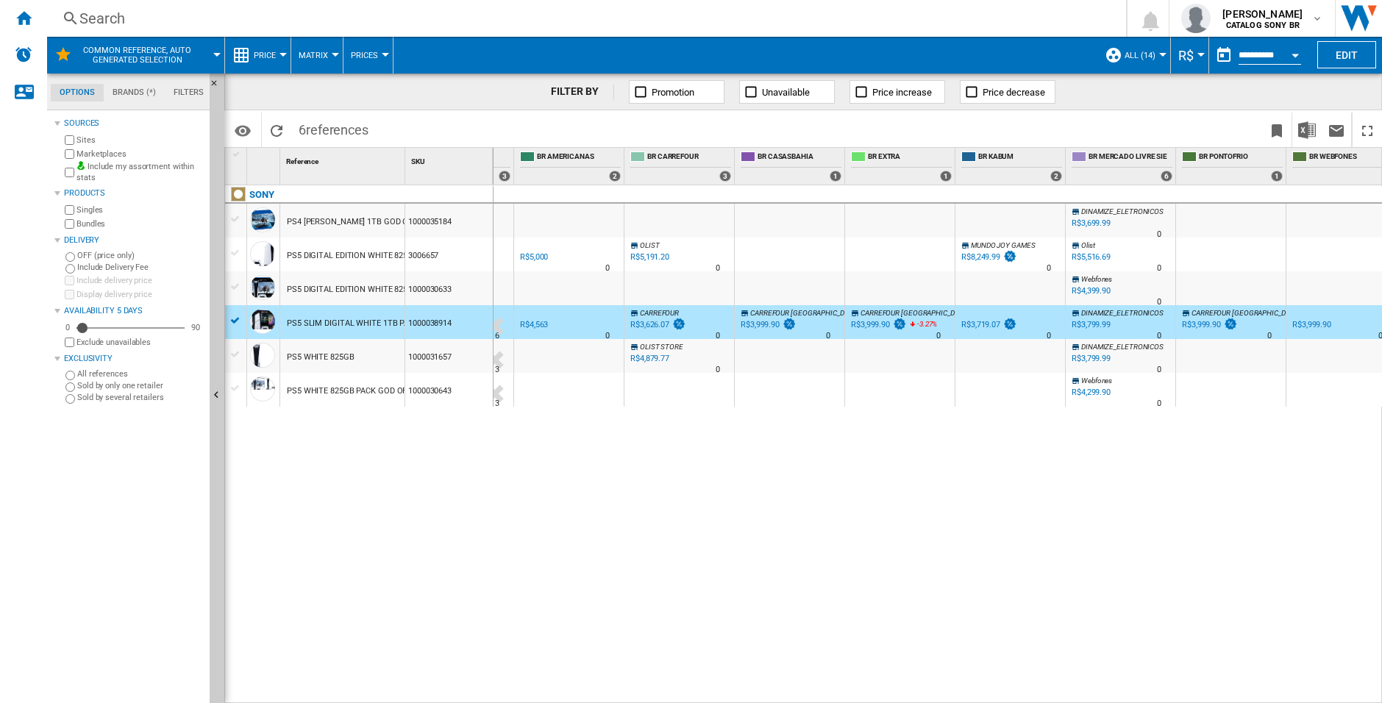
click at [257, 56] on span "Price" at bounding box center [265, 56] width 22 height 10
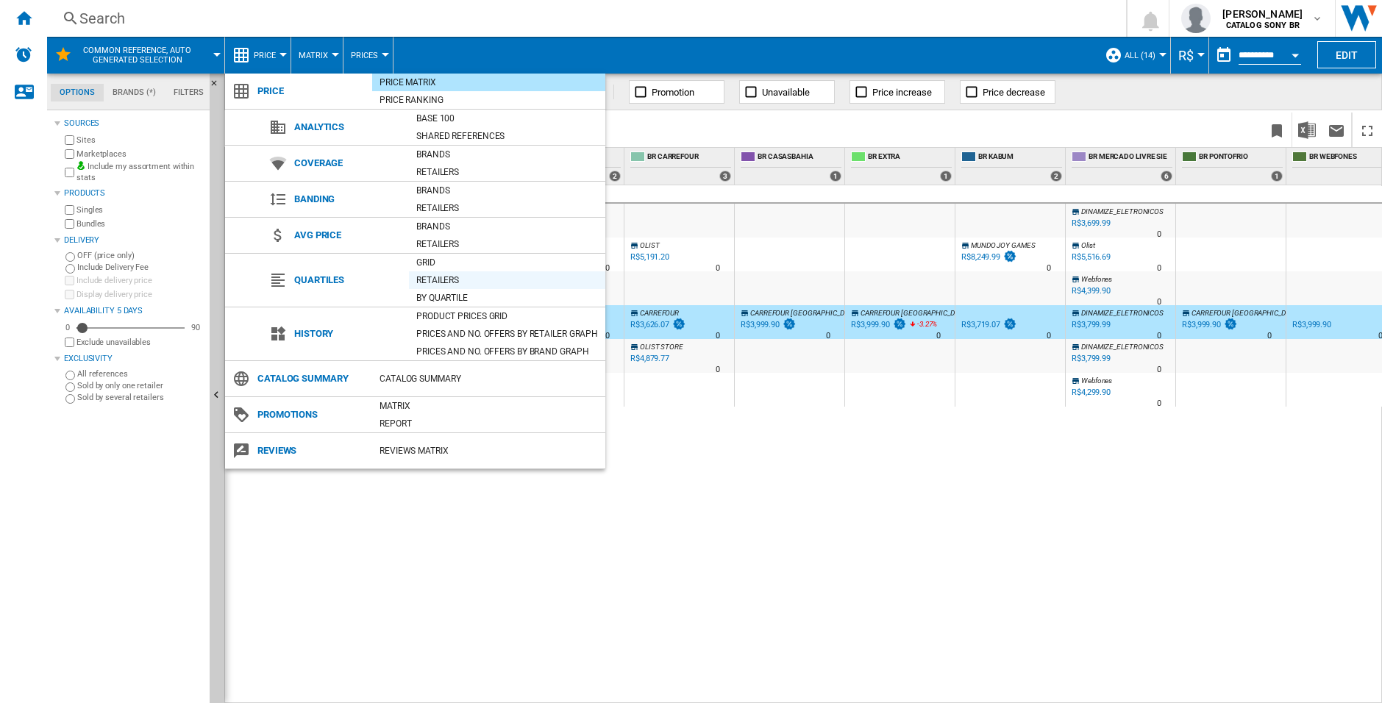
click at [497, 279] on div "Retailers" at bounding box center [507, 280] width 196 height 15
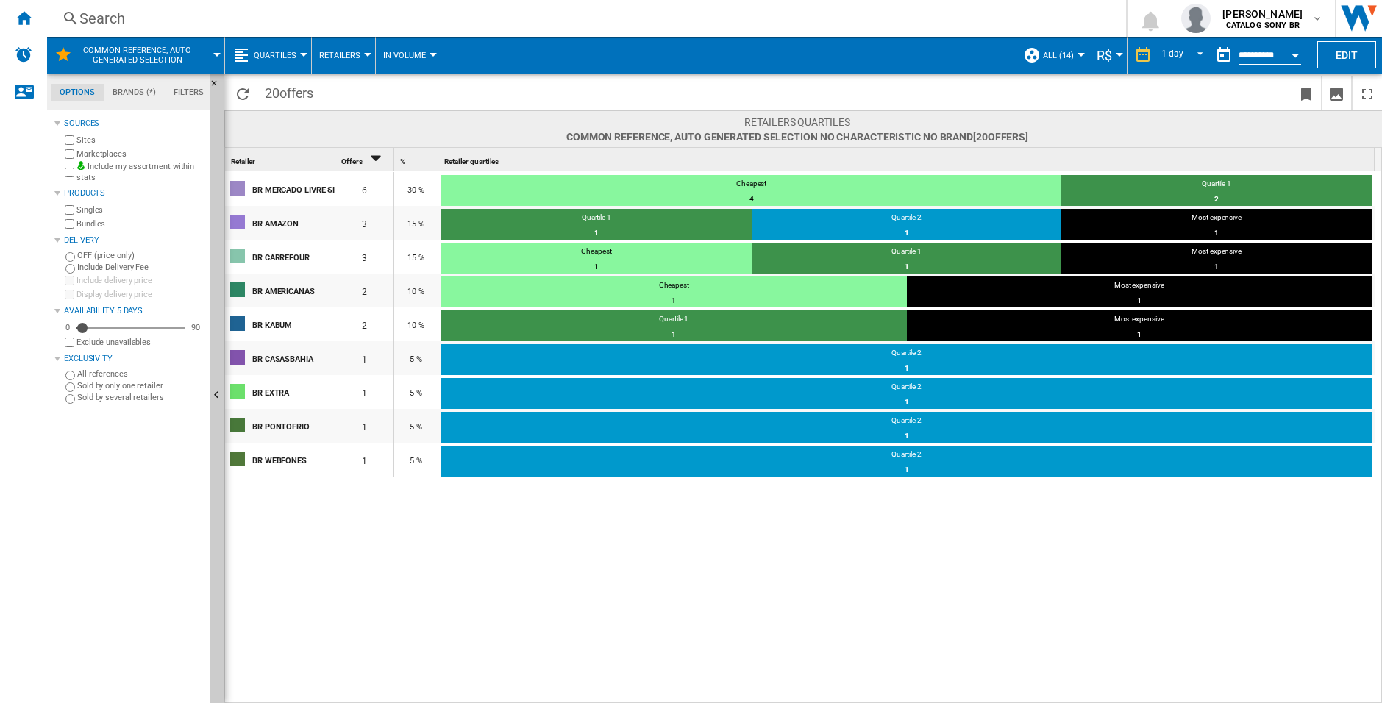
click at [295, 51] on span "Quartiles" at bounding box center [275, 56] width 43 height 10
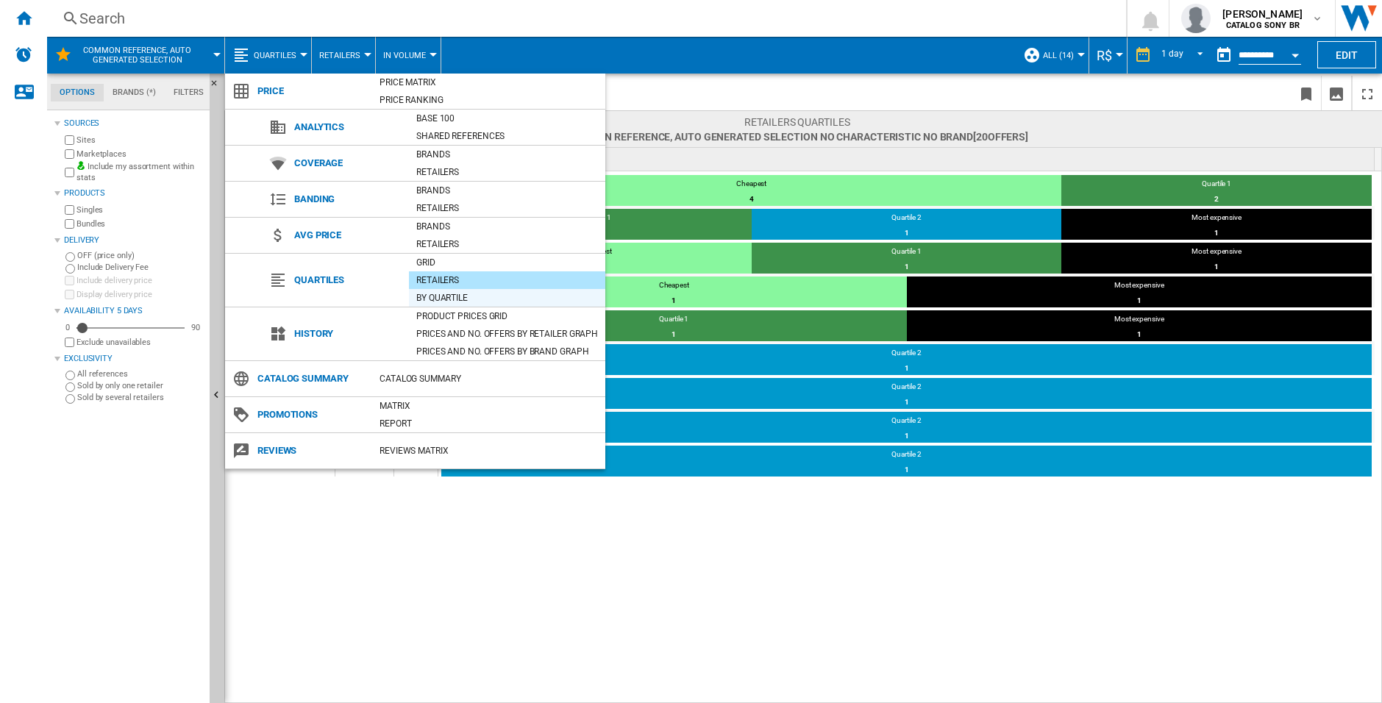
click at [500, 299] on div "By quartile" at bounding box center [507, 298] width 196 height 15
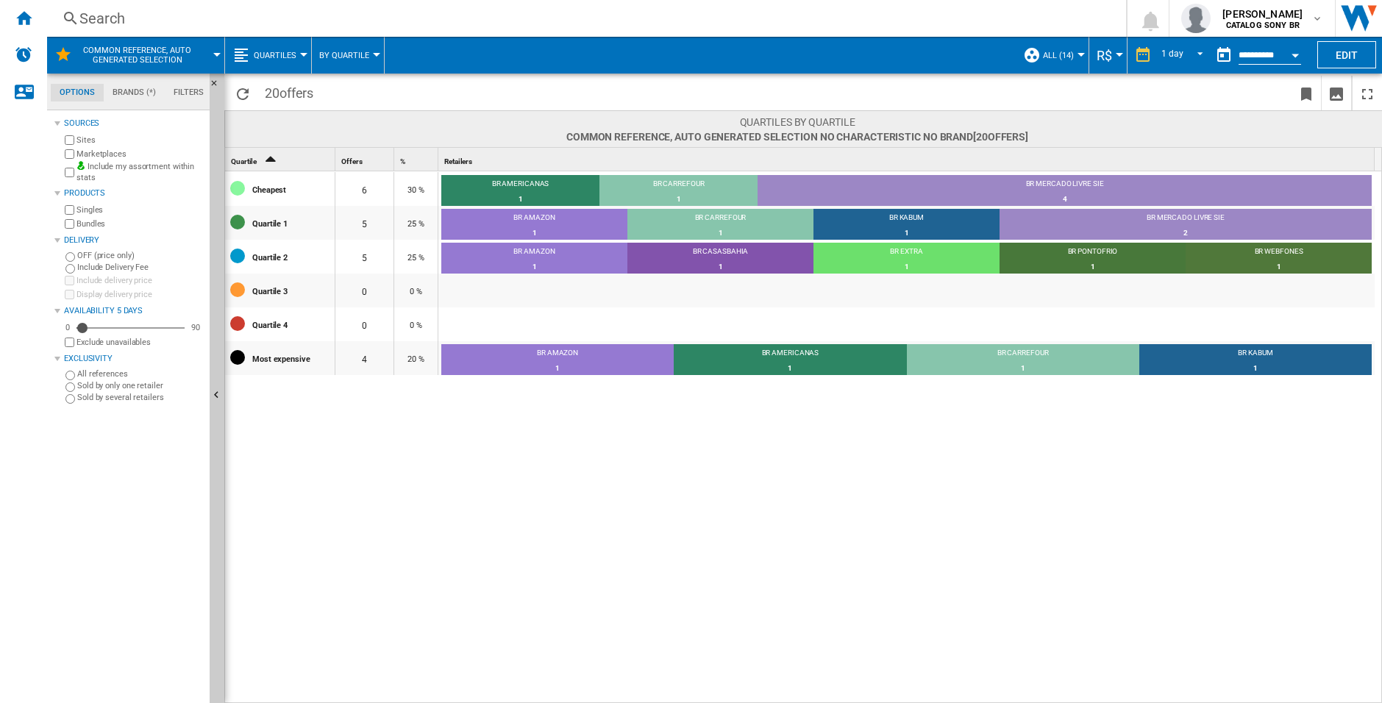
click at [291, 53] on span "Quartiles" at bounding box center [275, 56] width 43 height 10
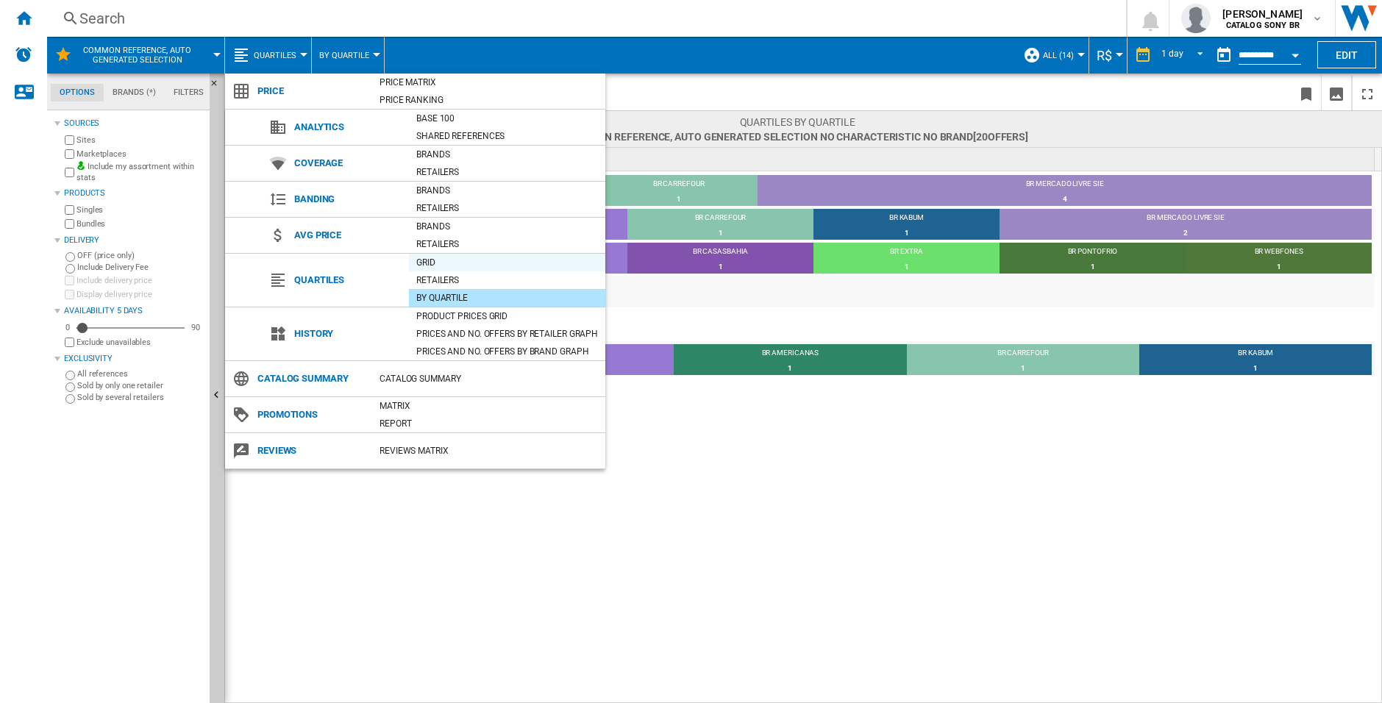
click at [466, 269] on div "Grid" at bounding box center [507, 262] width 196 height 15
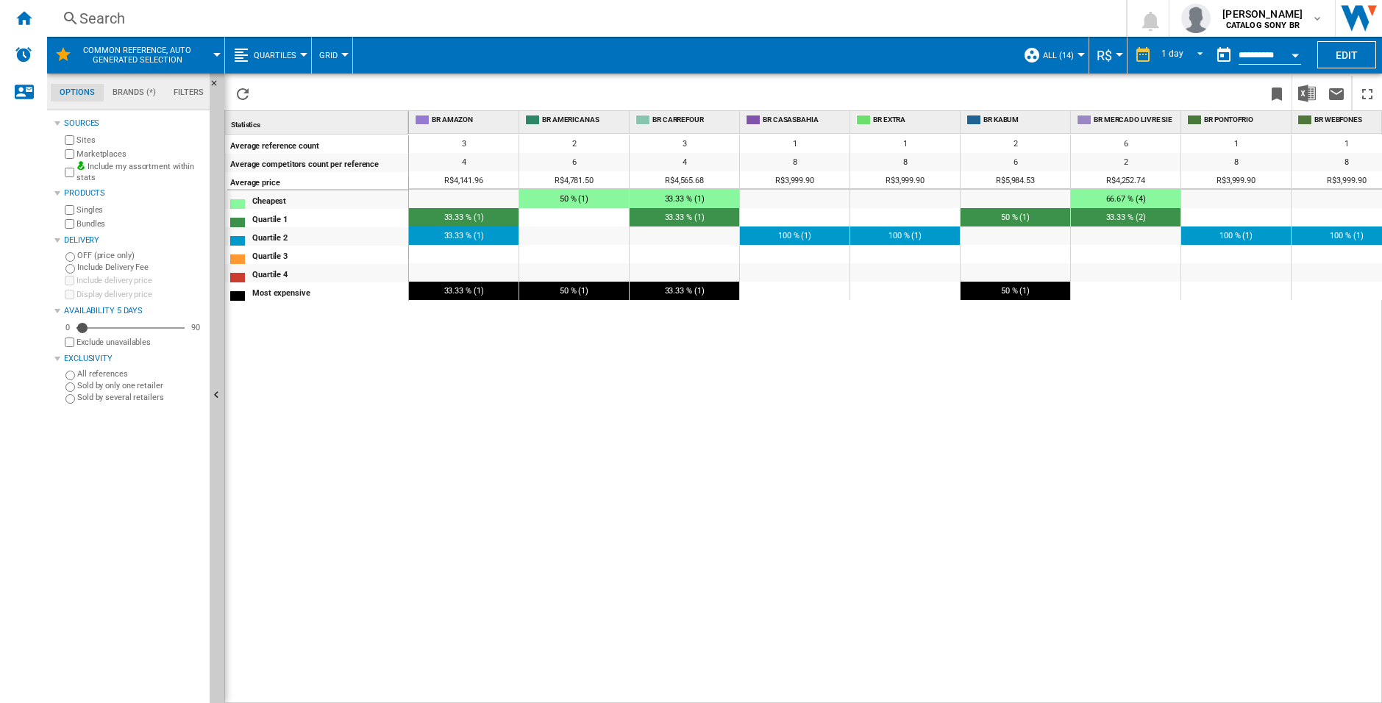
click at [290, 51] on span "Quartiles" at bounding box center [275, 56] width 43 height 10
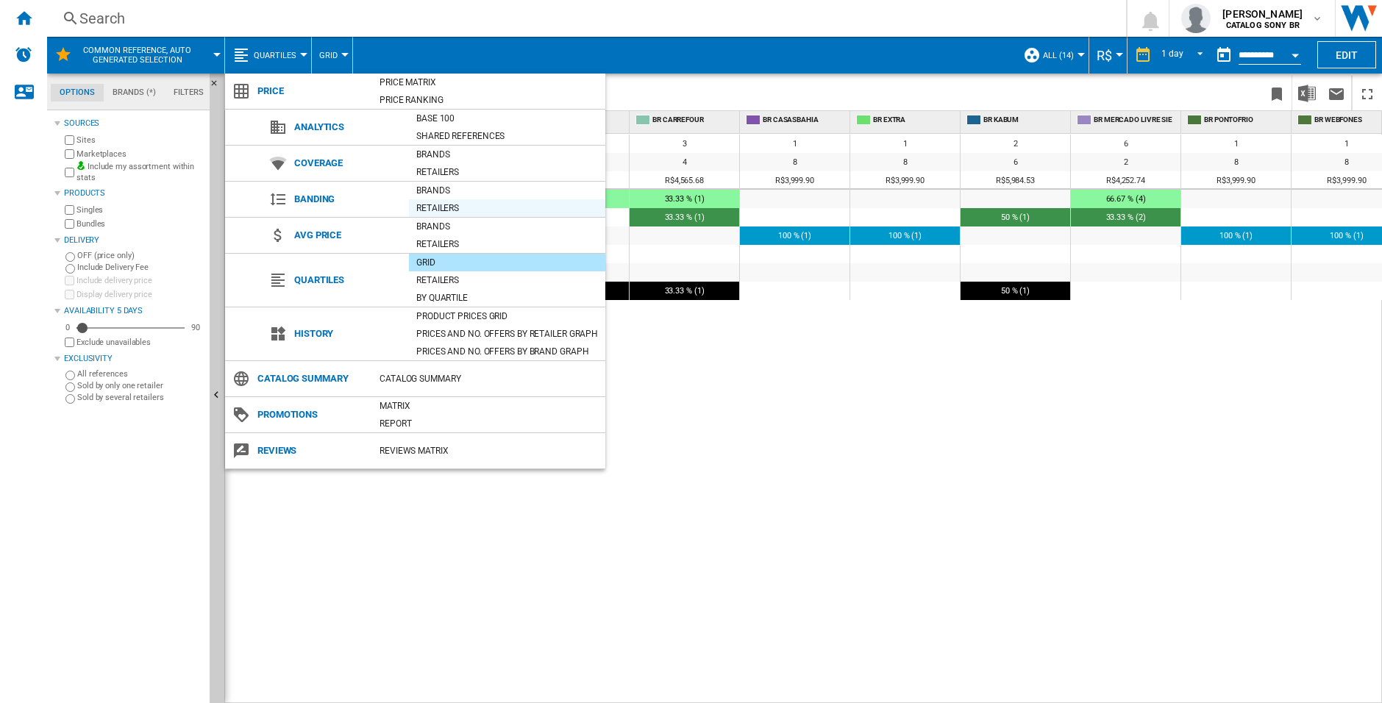
click at [476, 200] on div "Retailers" at bounding box center [507, 208] width 196 height 18
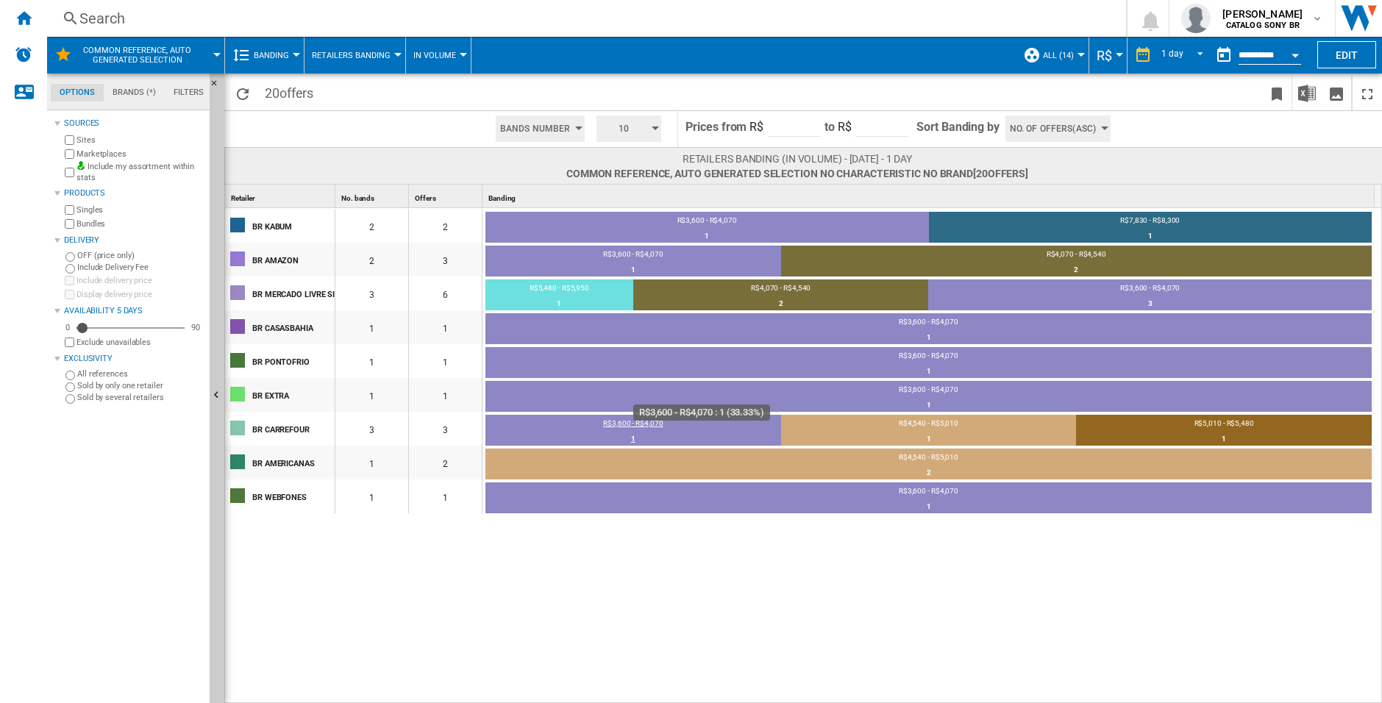
click at [597, 430] on div "R$3,600 - R$4,070" at bounding box center [634, 425] width 296 height 13
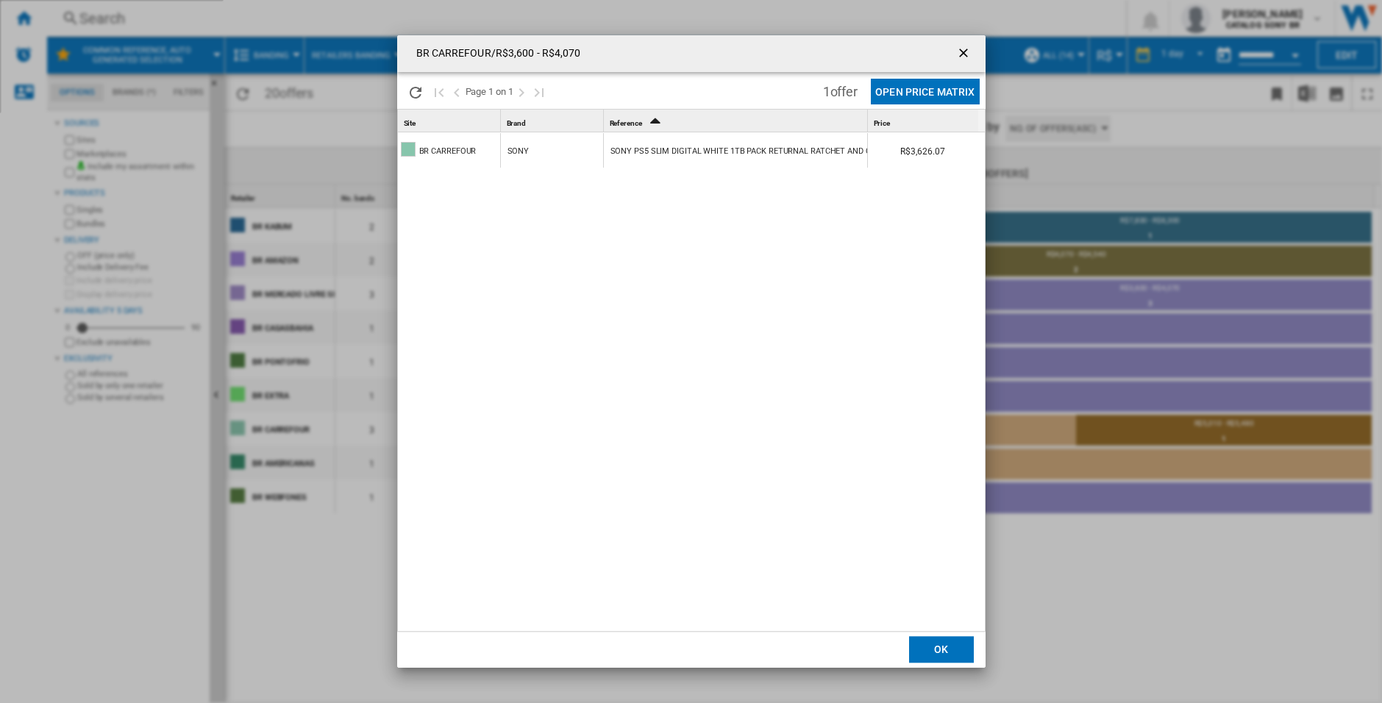
click at [972, 52] on ng-md-icon "getI18NText('BUTTONS.CLOSE_DIALOG')" at bounding box center [965, 55] width 18 height 18
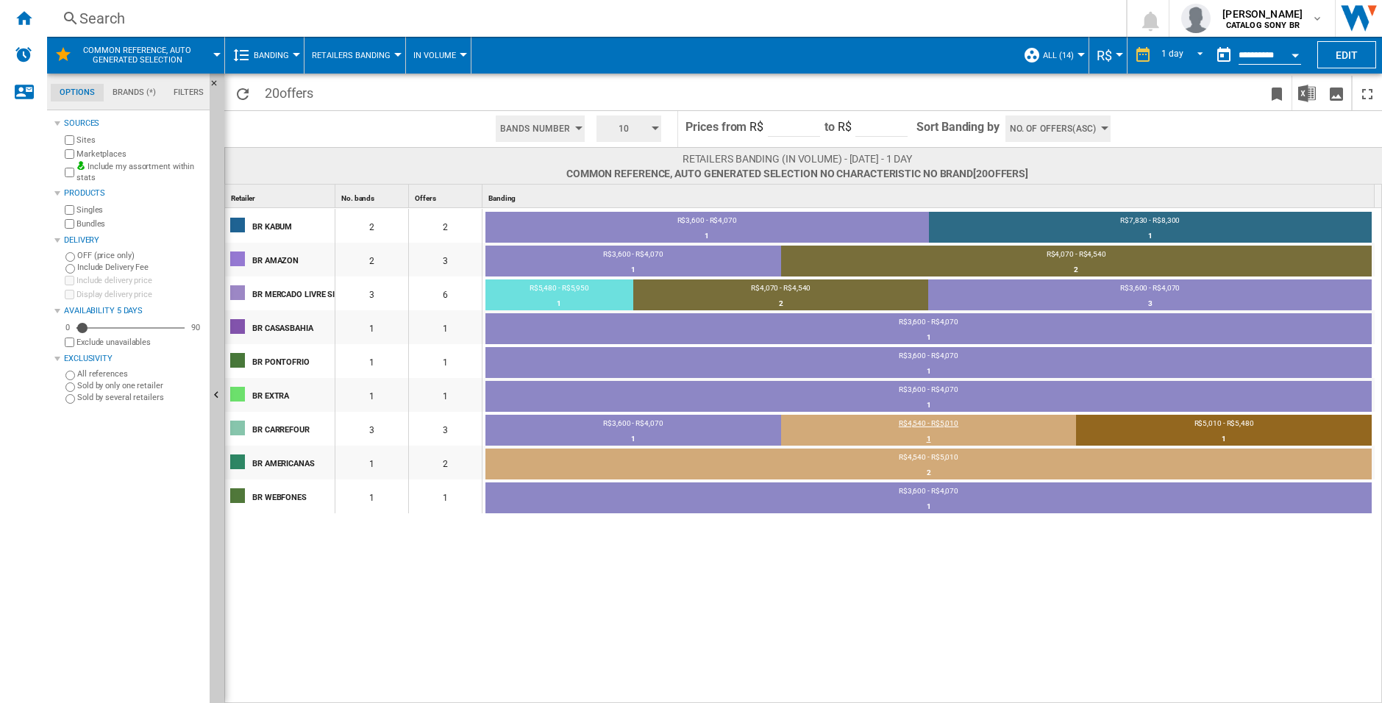
click at [872, 428] on div "R$4,540 - R$5,010" at bounding box center [929, 425] width 296 height 13
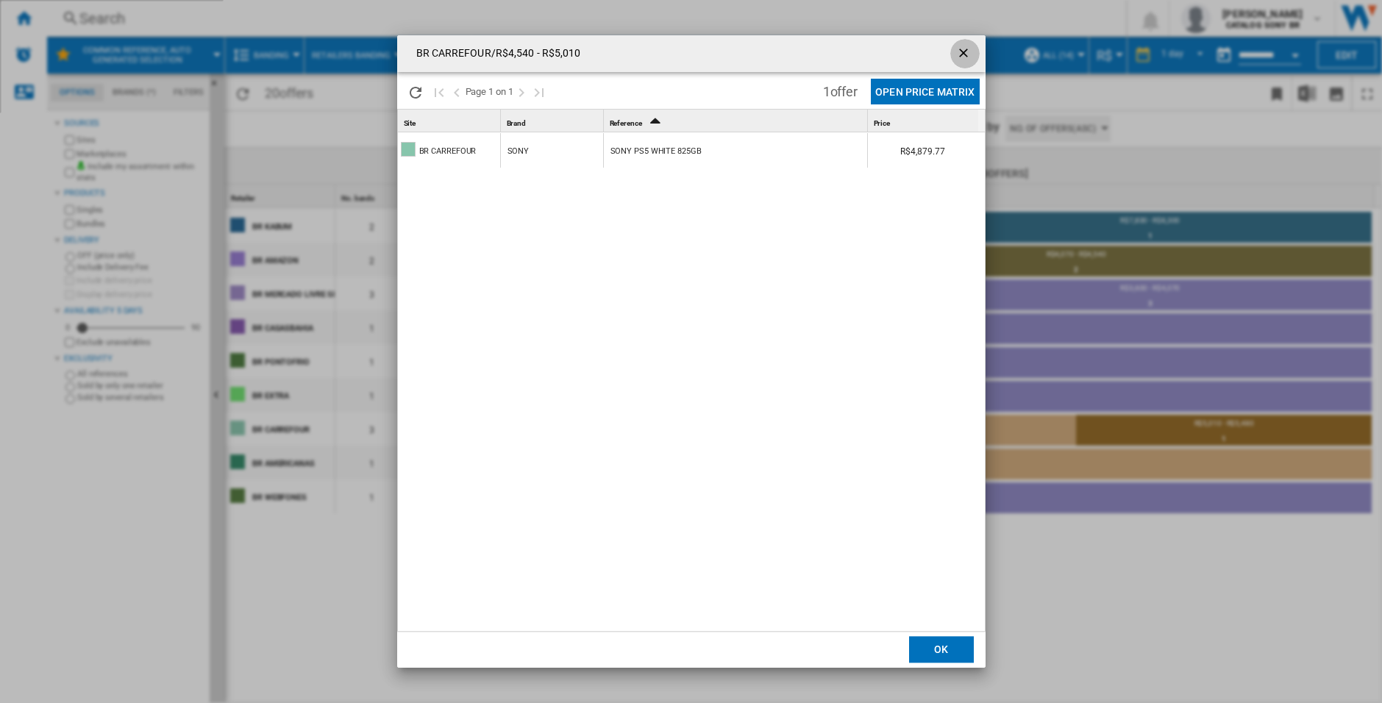
click at [970, 49] on button "Products list popup" at bounding box center [964, 53] width 29 height 29
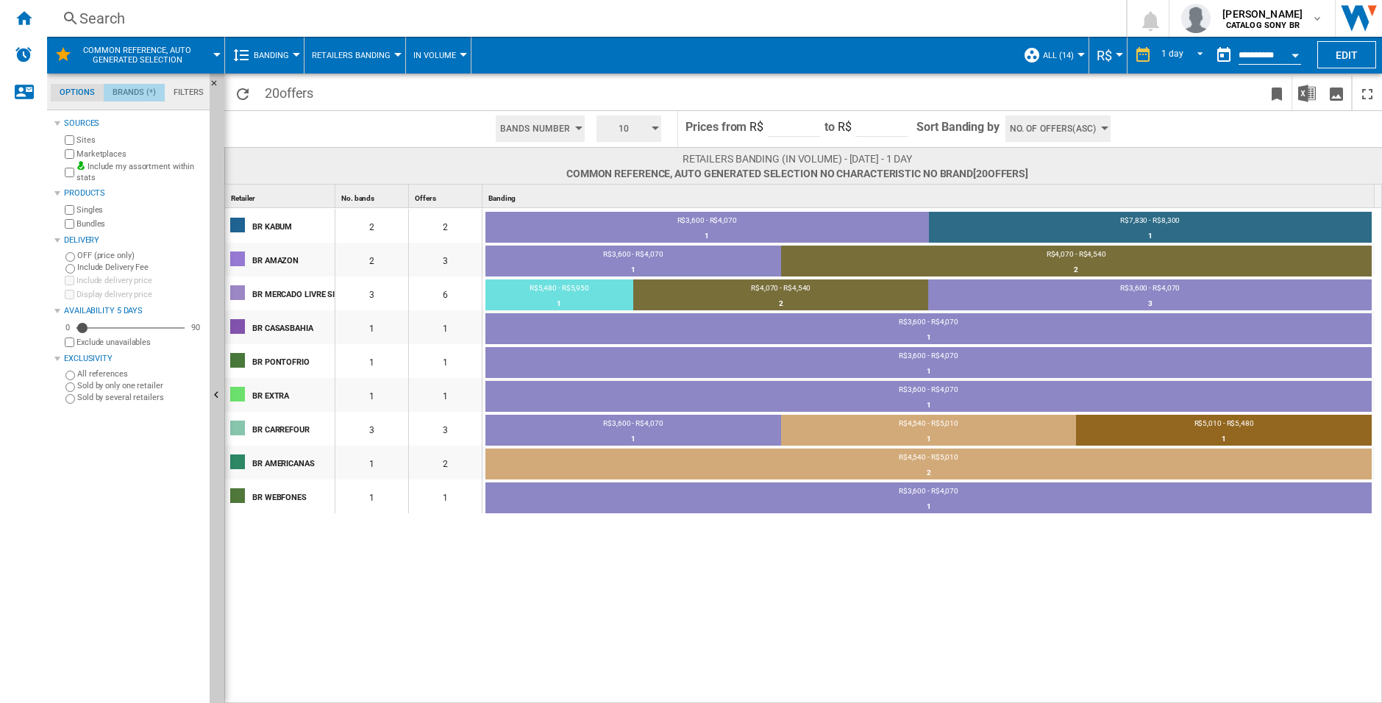
click at [124, 94] on md-tab-item "Brands (*)" at bounding box center [134, 93] width 61 height 18
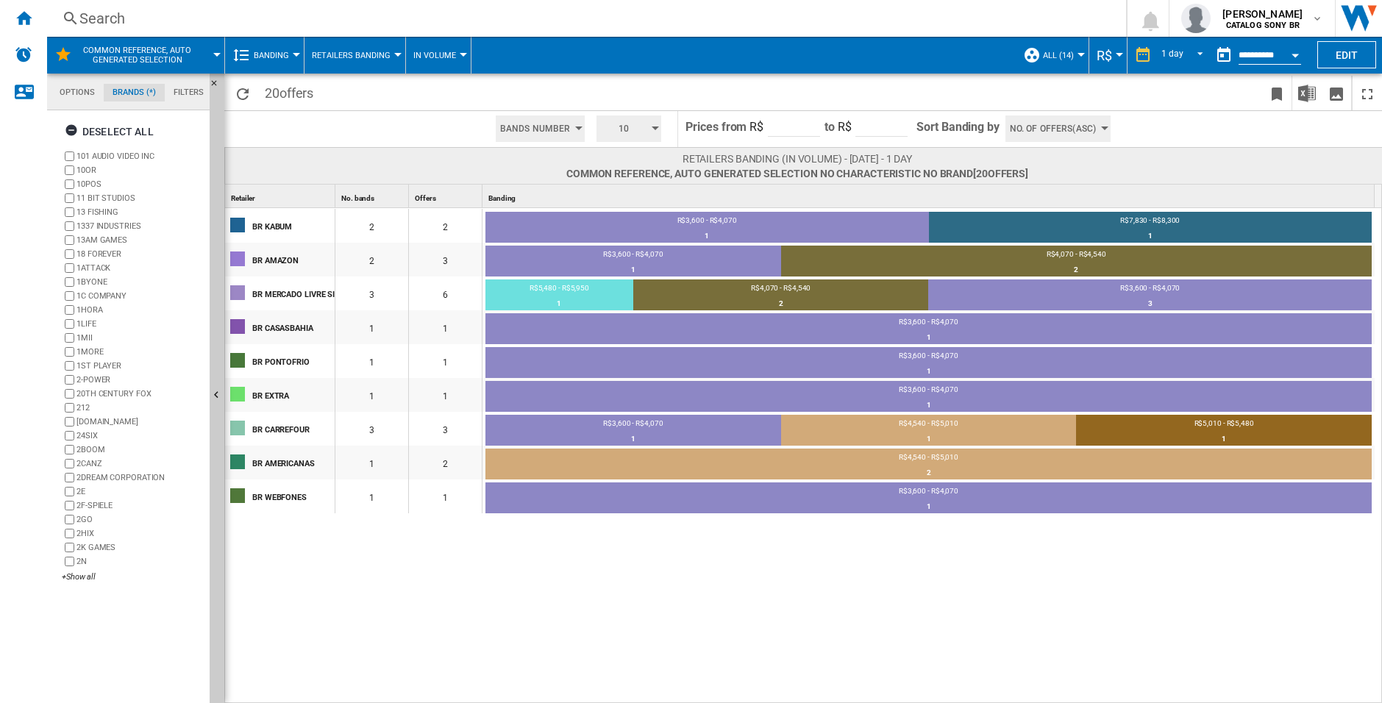
click at [184, 99] on md-tab-item "Filters" at bounding box center [189, 93] width 48 height 18
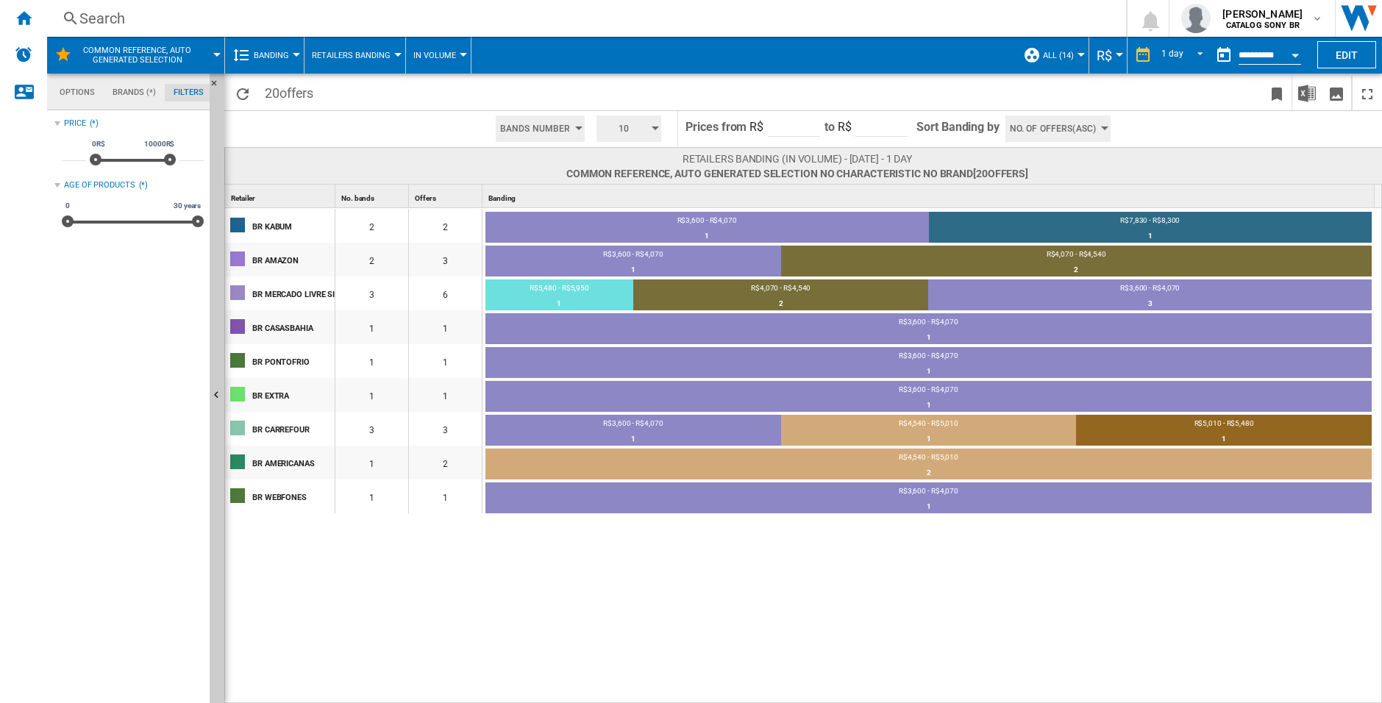
click at [83, 93] on md-tab-item "Options" at bounding box center [77, 93] width 53 height 18
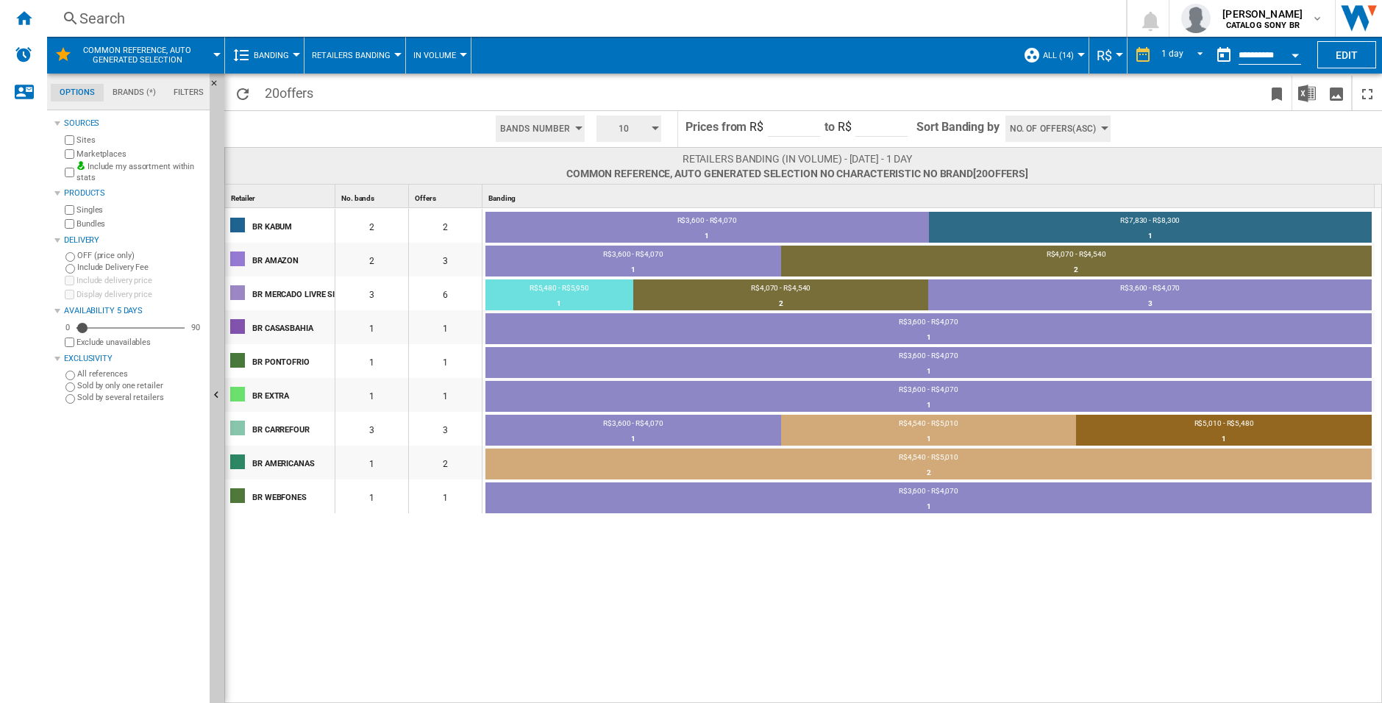
scroll to position [18, 0]
click at [280, 59] on span "Banding" at bounding box center [271, 56] width 35 height 10
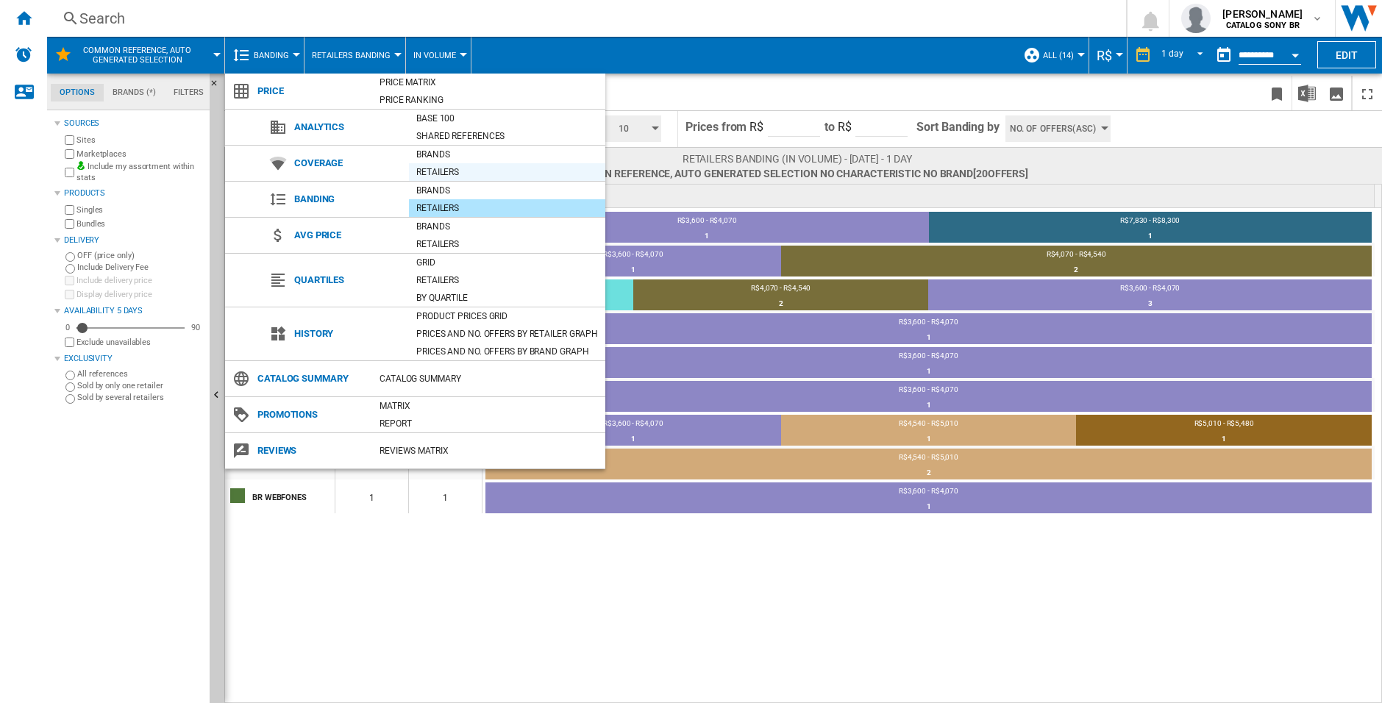
click at [451, 176] on div "Retailers" at bounding box center [507, 172] width 196 height 15
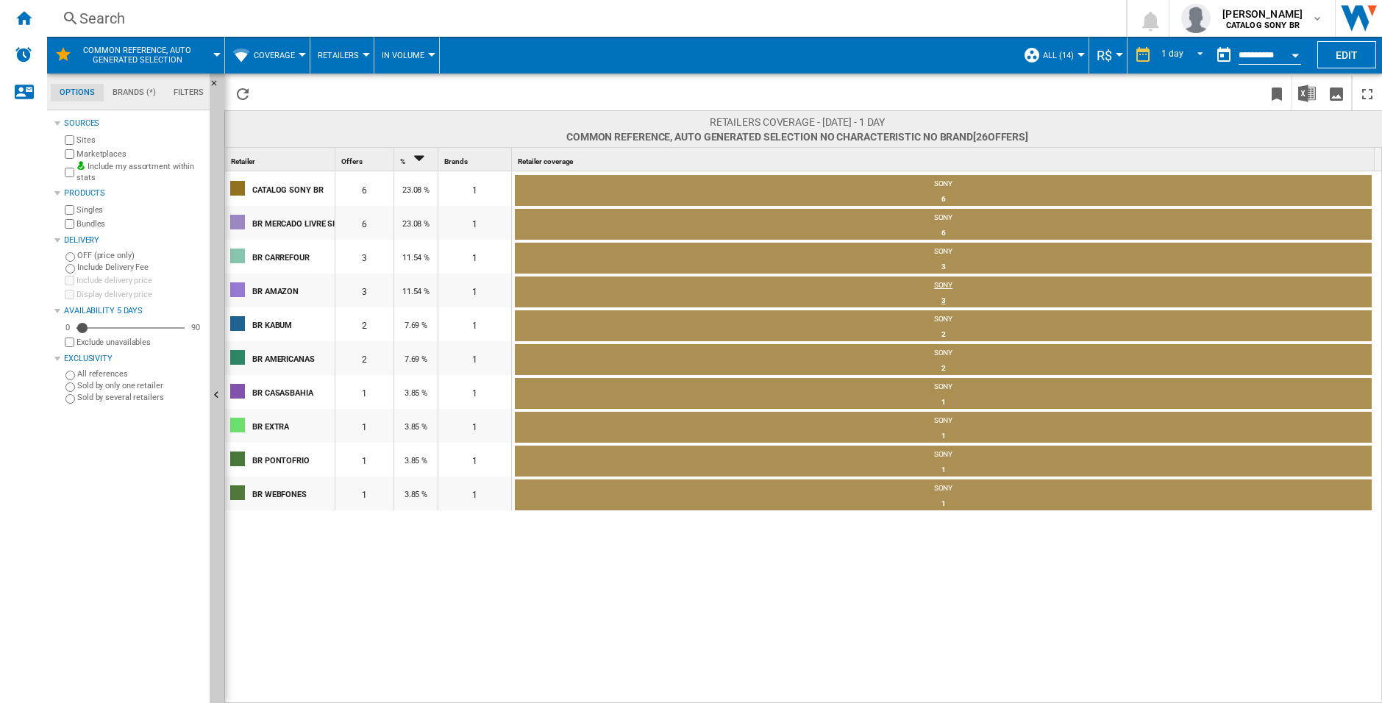
click at [663, 294] on div "3" at bounding box center [943, 301] width 857 height 15
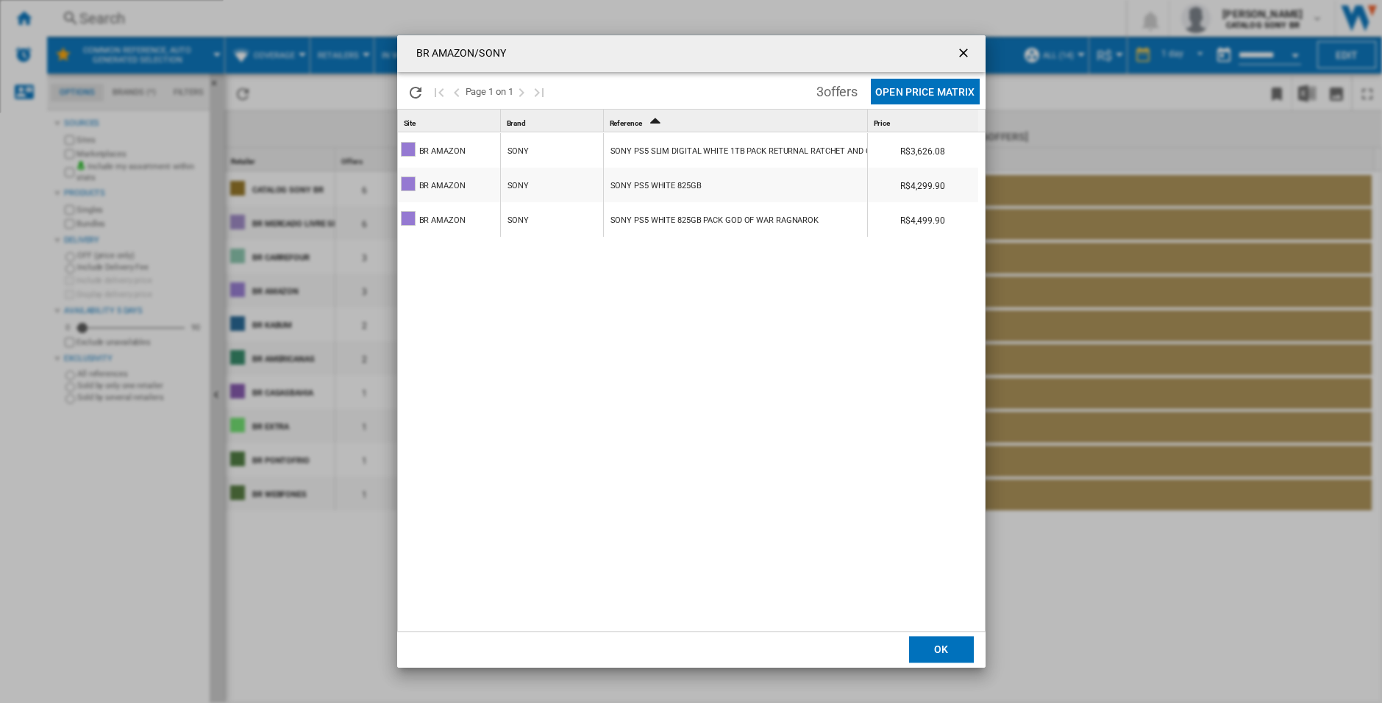
drag, startPoint x: 857, startPoint y: 147, endPoint x: 859, endPoint y: 161, distance: 14.1
click at [859, 161] on div "SONY PS5 SLIM DIGITAL WHITE 1TB PACK RETURNAL RATCHET AND CLANK" at bounding box center [735, 150] width 263 height 34
click at [1195, 637] on div "BR AMAZON/SONY Please wait... Page 1 on 1 3 offers Open Price Matrix Site 1 Bra…" at bounding box center [691, 351] width 1382 height 703
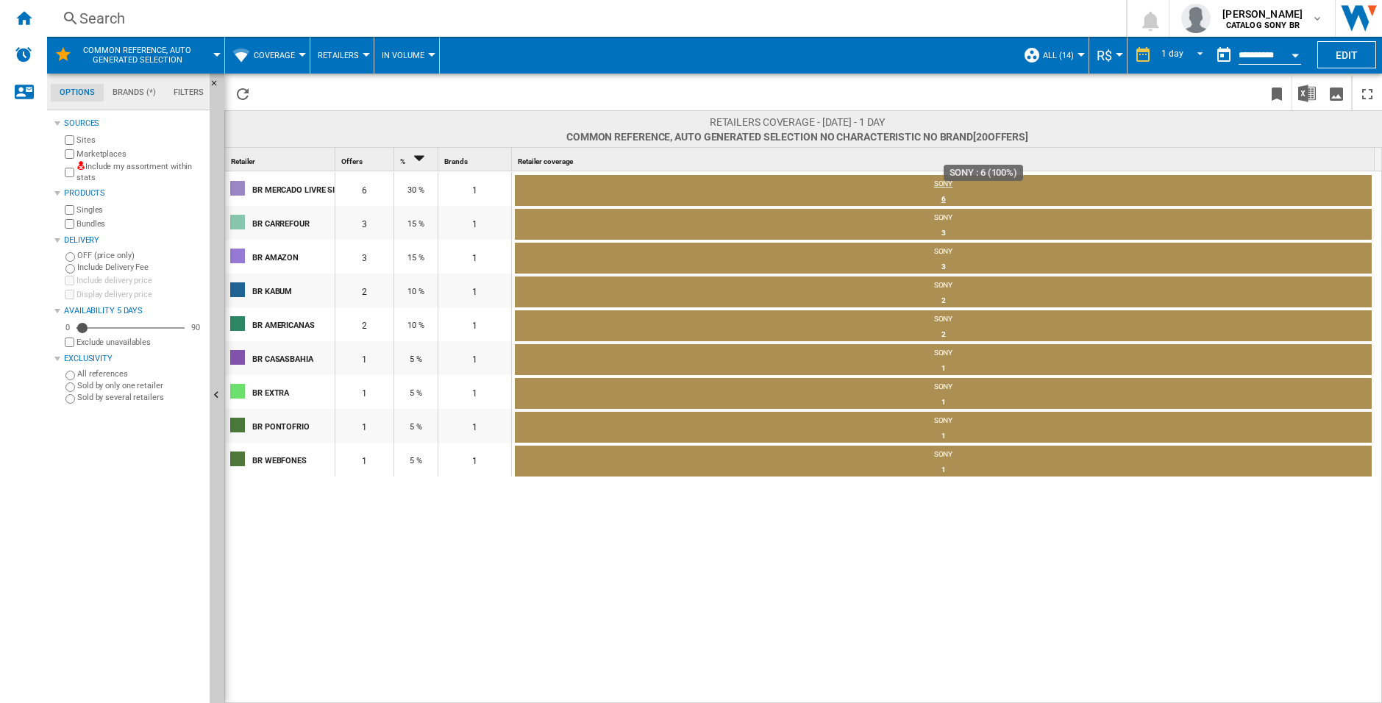
click at [950, 187] on div "SONY" at bounding box center [943, 185] width 857 height 13
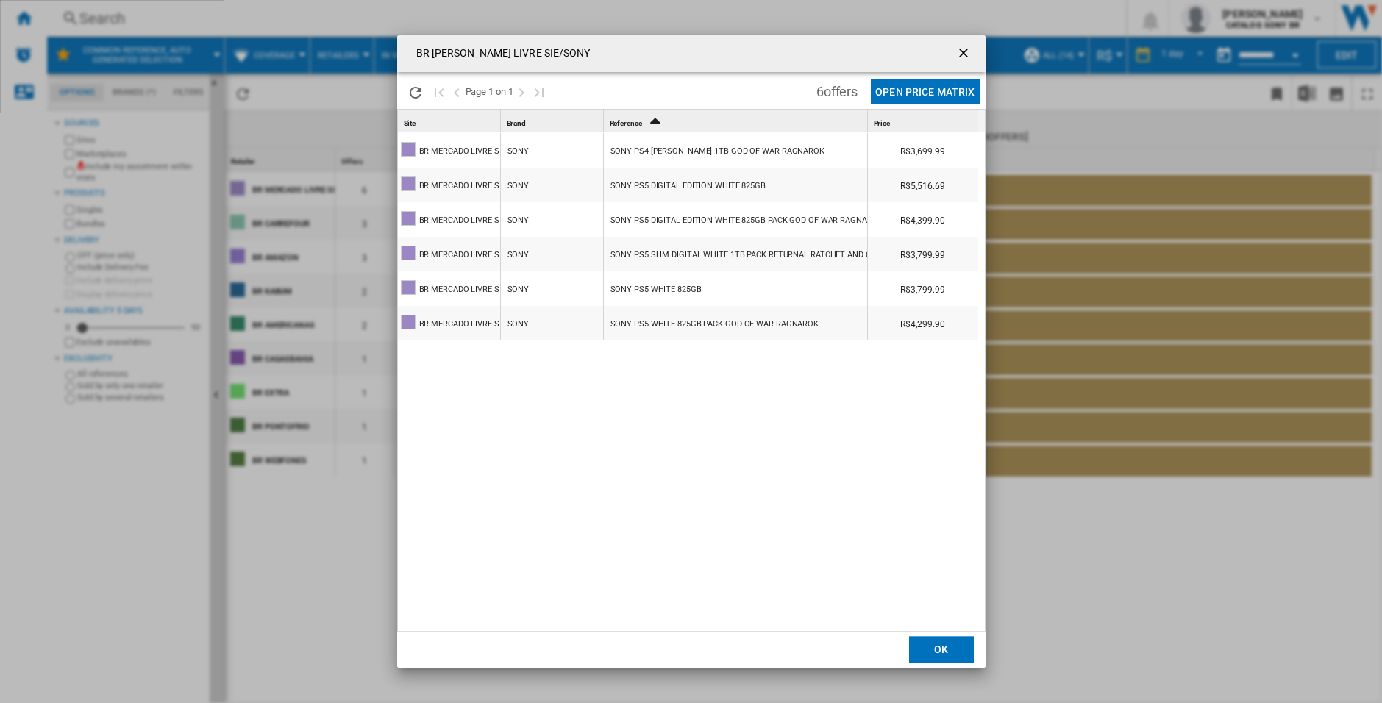
scroll to position [3, 0]
click at [958, 54] on ng-md-icon "getI18NText('BUTTONS.CLOSE_DIALOG')" at bounding box center [965, 55] width 18 height 18
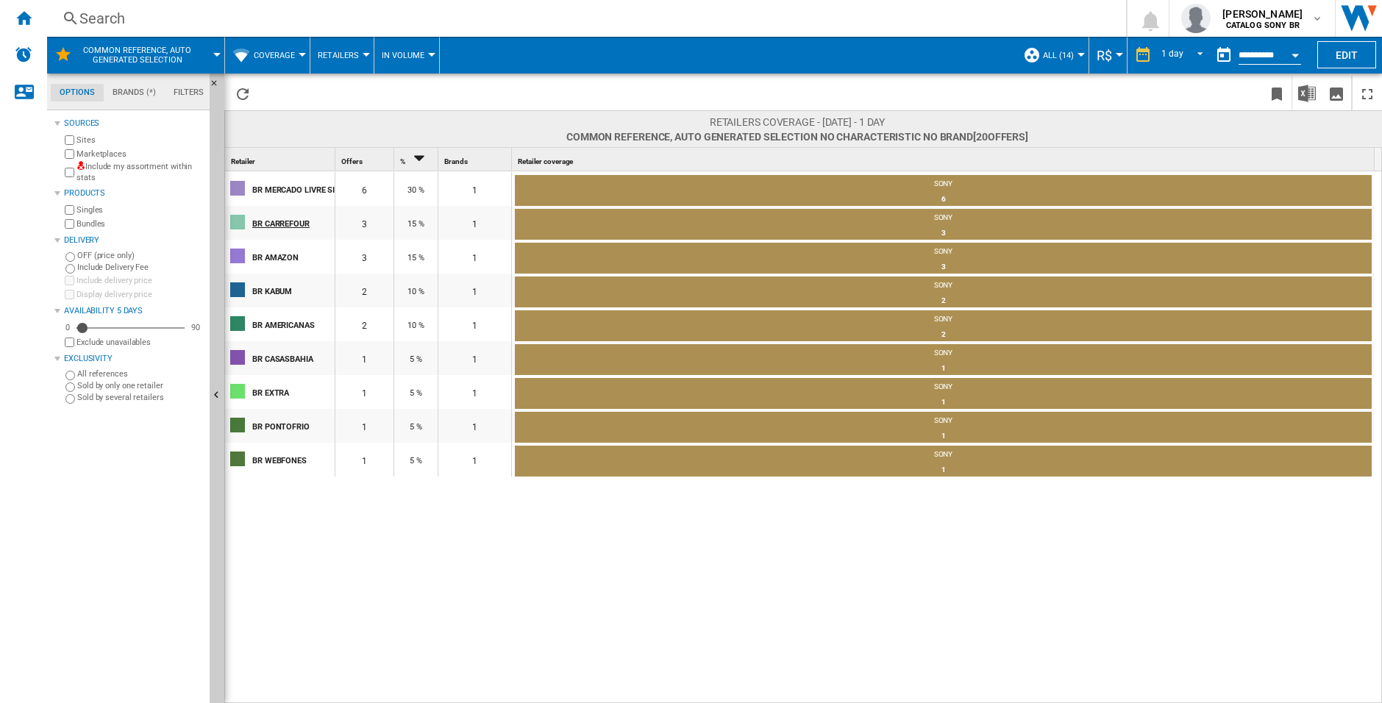
click at [285, 224] on div at bounding box center [691, 351] width 1382 height 703
click at [302, 225] on div "BR CARREFOUR" at bounding box center [293, 222] width 82 height 31
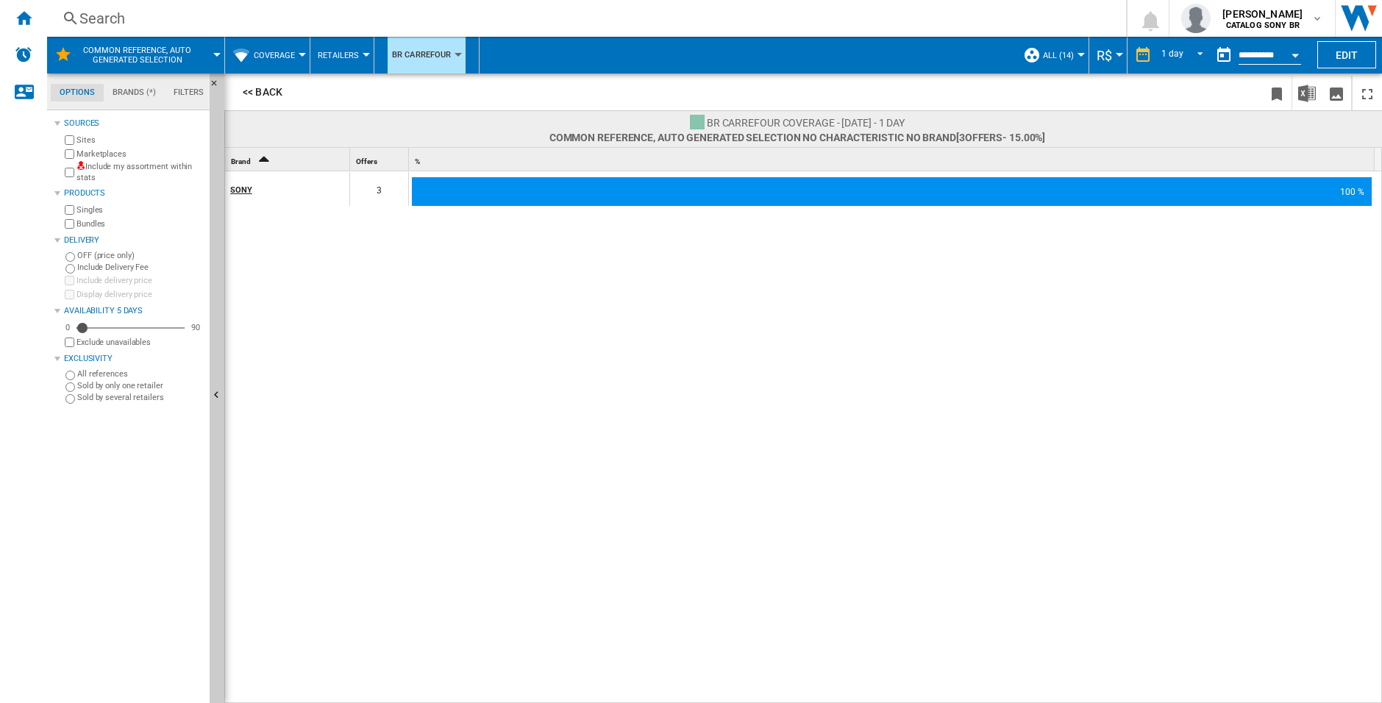
click at [246, 192] on div "SONY" at bounding box center [289, 189] width 118 height 31
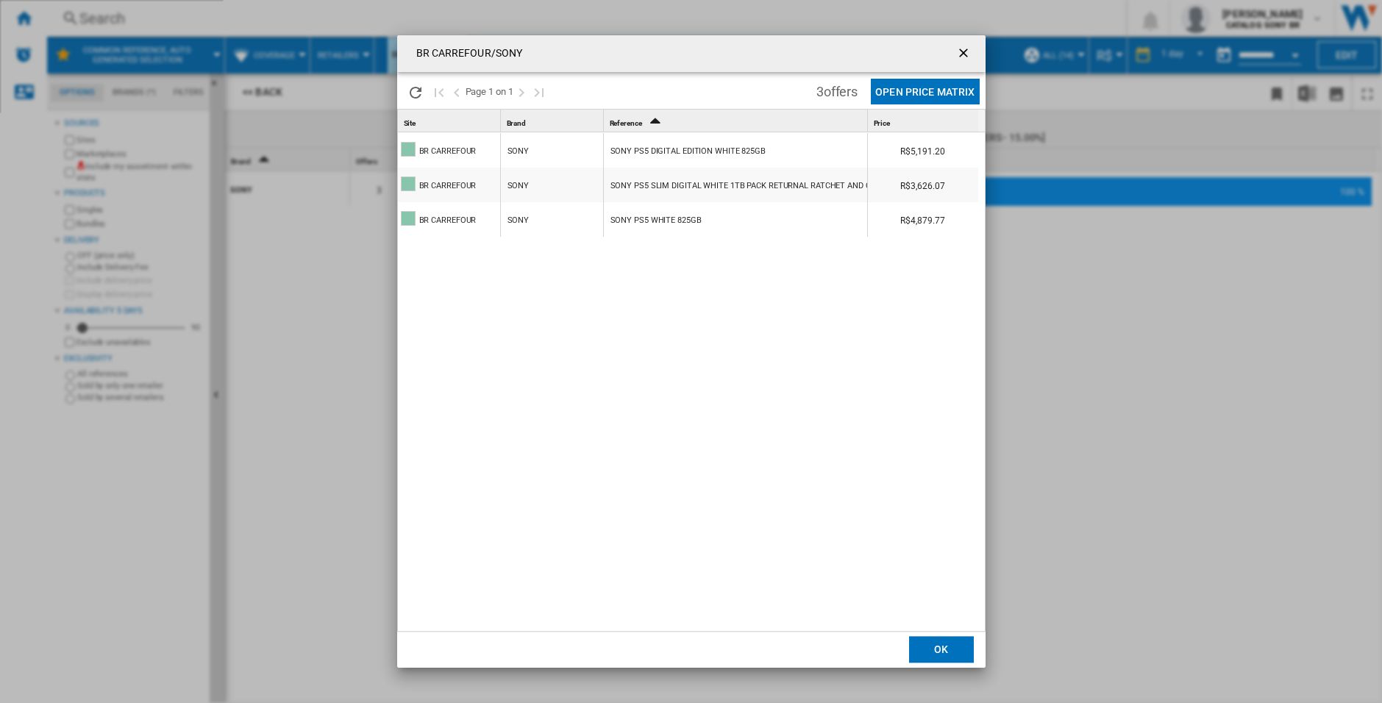
click at [1089, 307] on div "BR CARREFOUR/SONY Please wait... Page 1 on 1 3 offers Open Price Matrix Site 1 …" at bounding box center [691, 351] width 1382 height 703
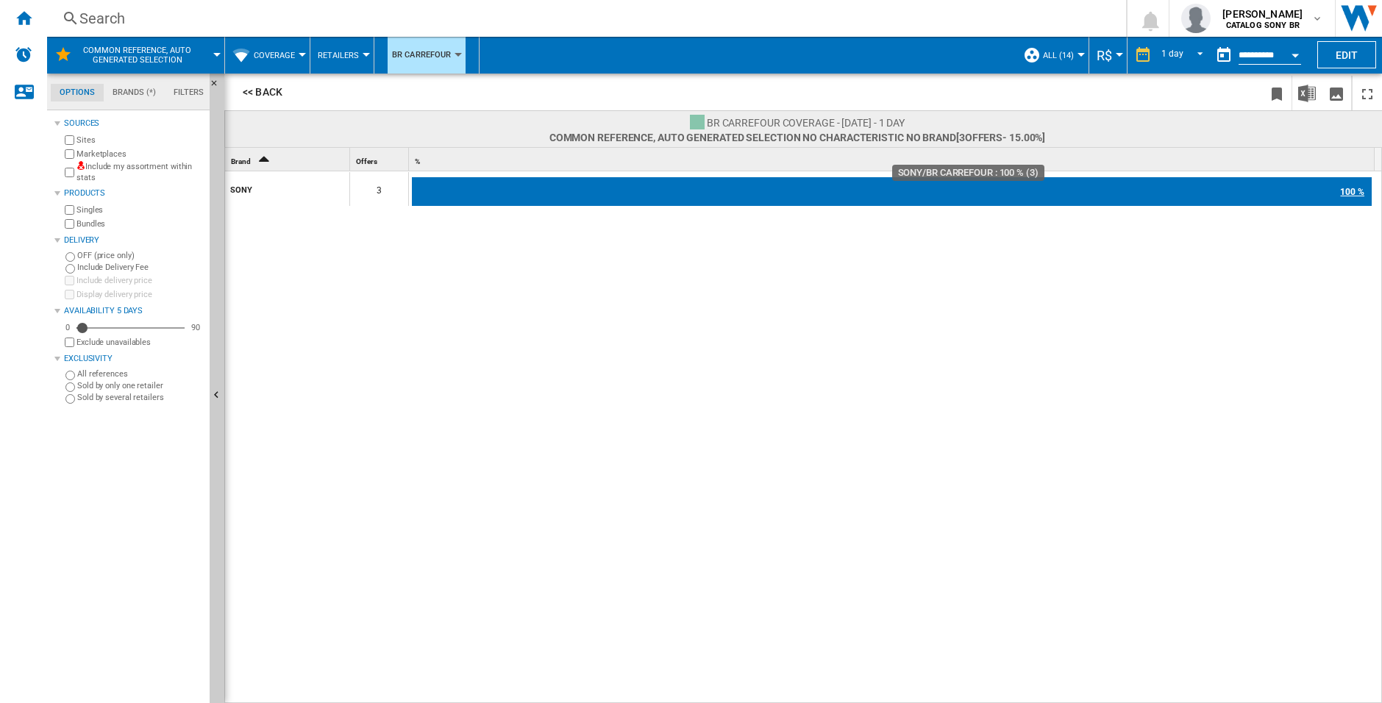
click at [497, 188] on div "100 %" at bounding box center [892, 191] width 960 height 29
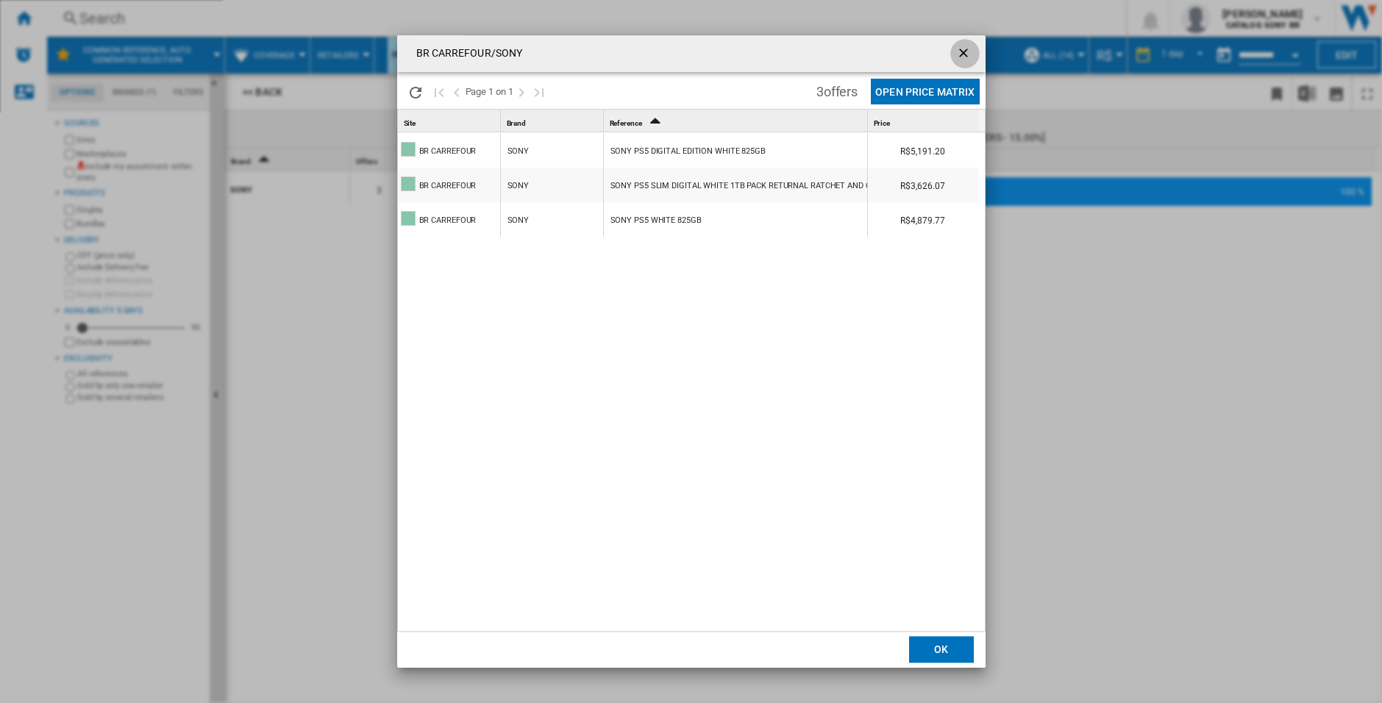
click at [960, 43] on button "Products list popup" at bounding box center [964, 53] width 29 height 29
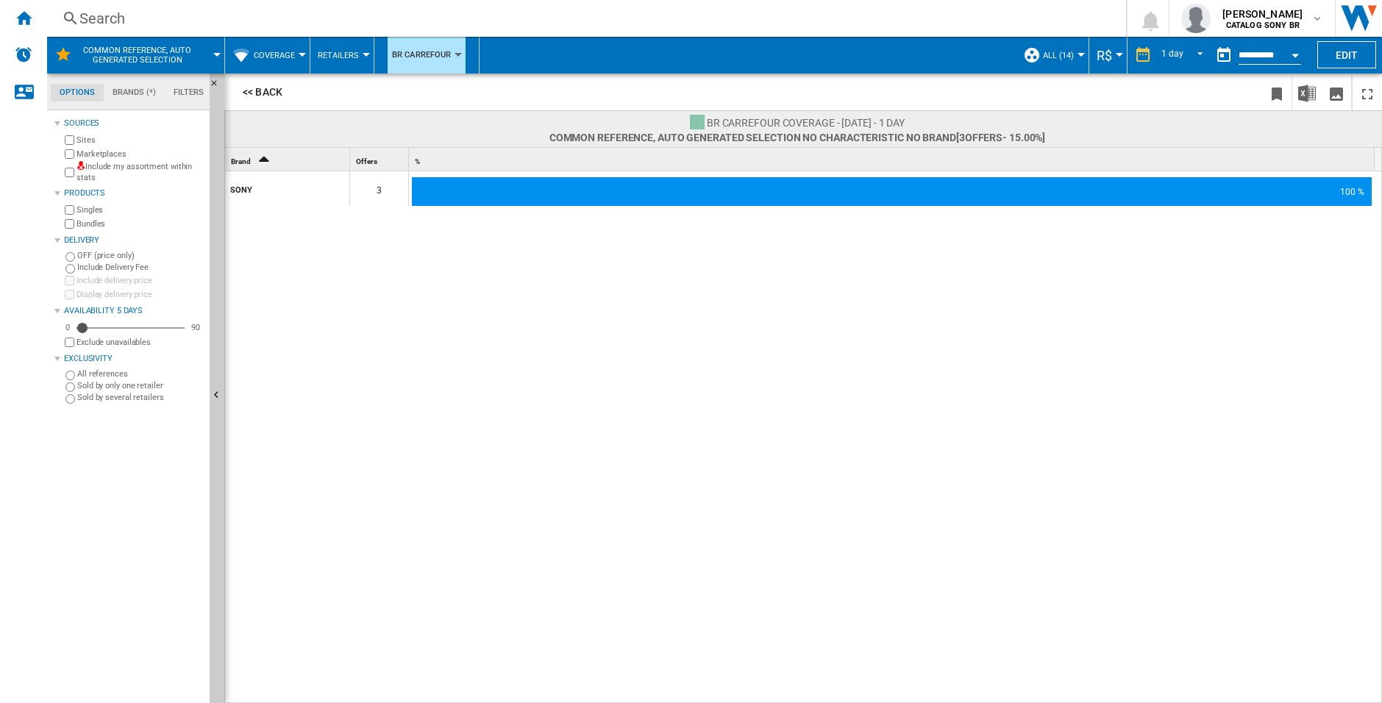
click at [1123, 256] on div at bounding box center [691, 351] width 1382 height 703
click at [260, 95] on button "<< Back" at bounding box center [262, 92] width 65 height 28
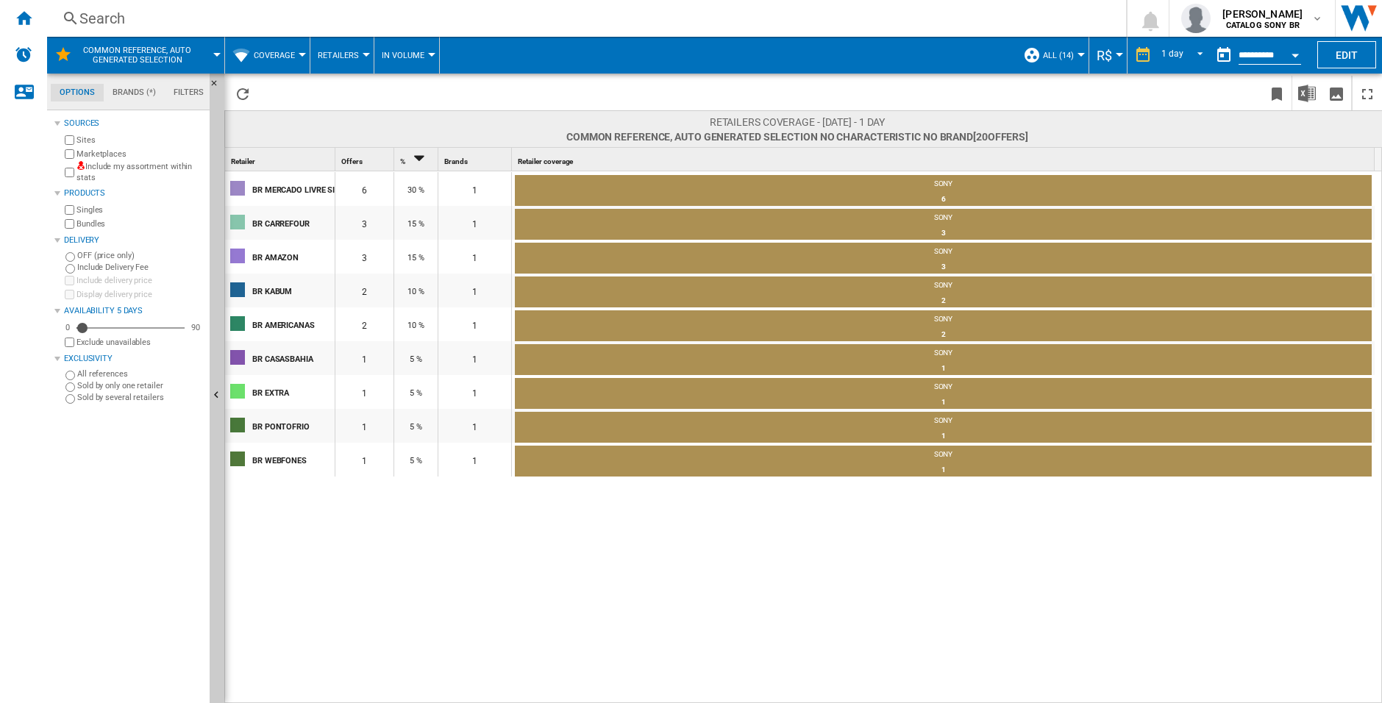
click at [429, 60] on button "In volume" at bounding box center [407, 55] width 50 height 37
click at [569, 81] on md-backdrop at bounding box center [691, 351] width 1382 height 703
click at [335, 58] on span "Retailers" at bounding box center [338, 56] width 41 height 10
click at [352, 120] on span "Retailers" at bounding box center [344, 126] width 44 height 13
click at [241, 90] on ng-md-icon "Reload" at bounding box center [243, 94] width 18 height 18
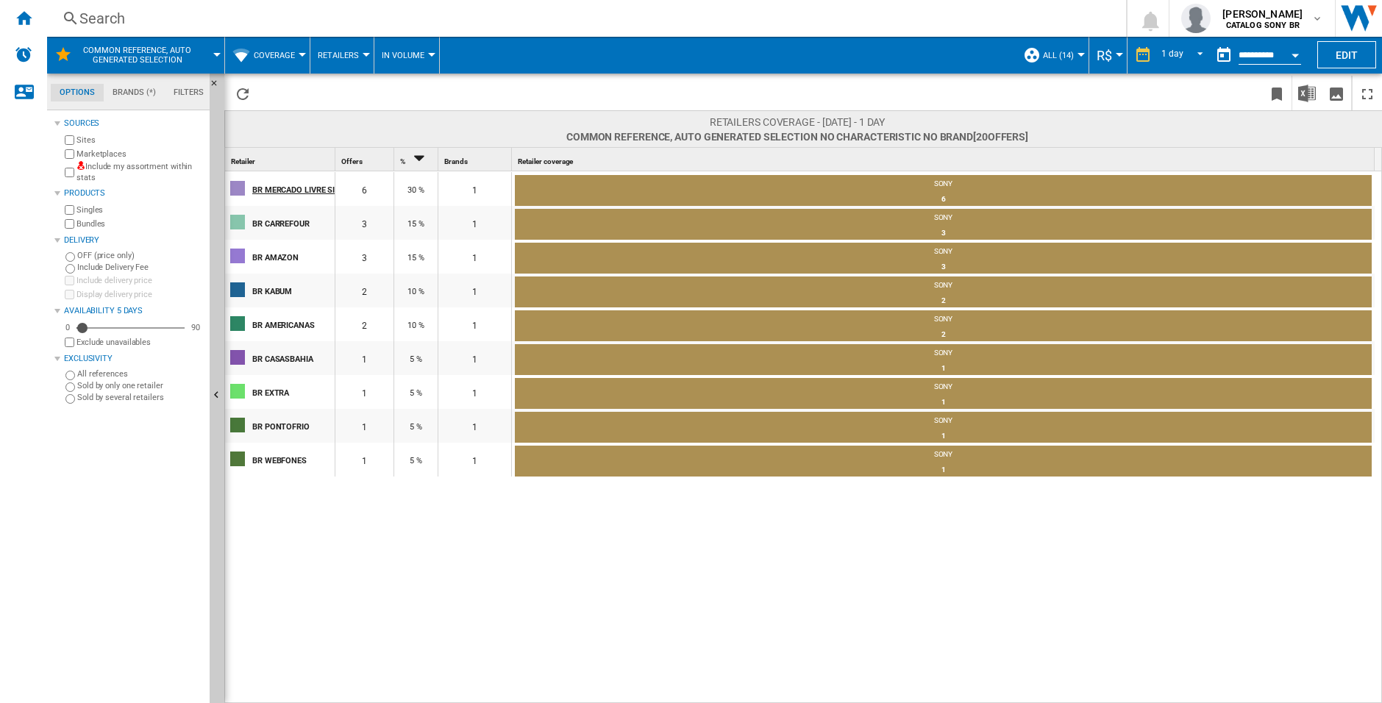
click at [296, 189] on div "BR MERCADO LIVRE SIE" at bounding box center [293, 189] width 82 height 31
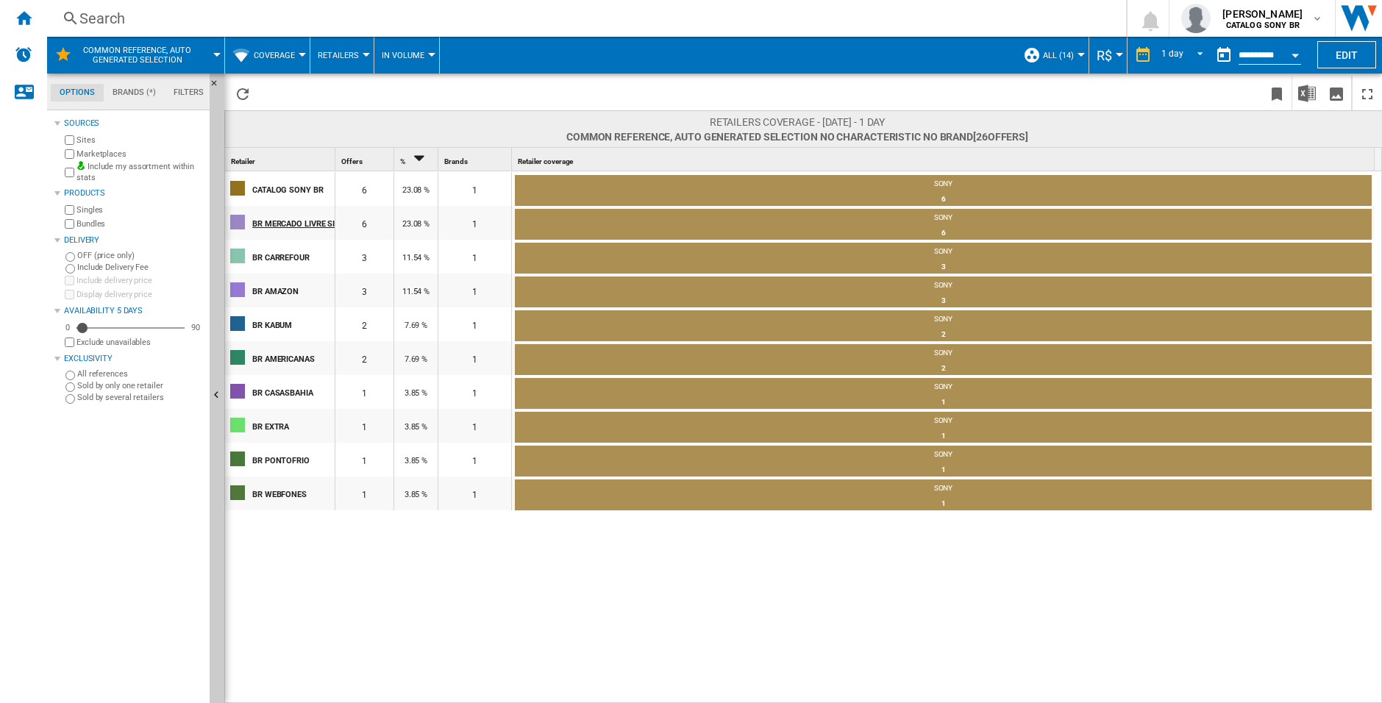
click at [280, 226] on div "BR MERCADO LIVRE SIE" at bounding box center [293, 222] width 82 height 31
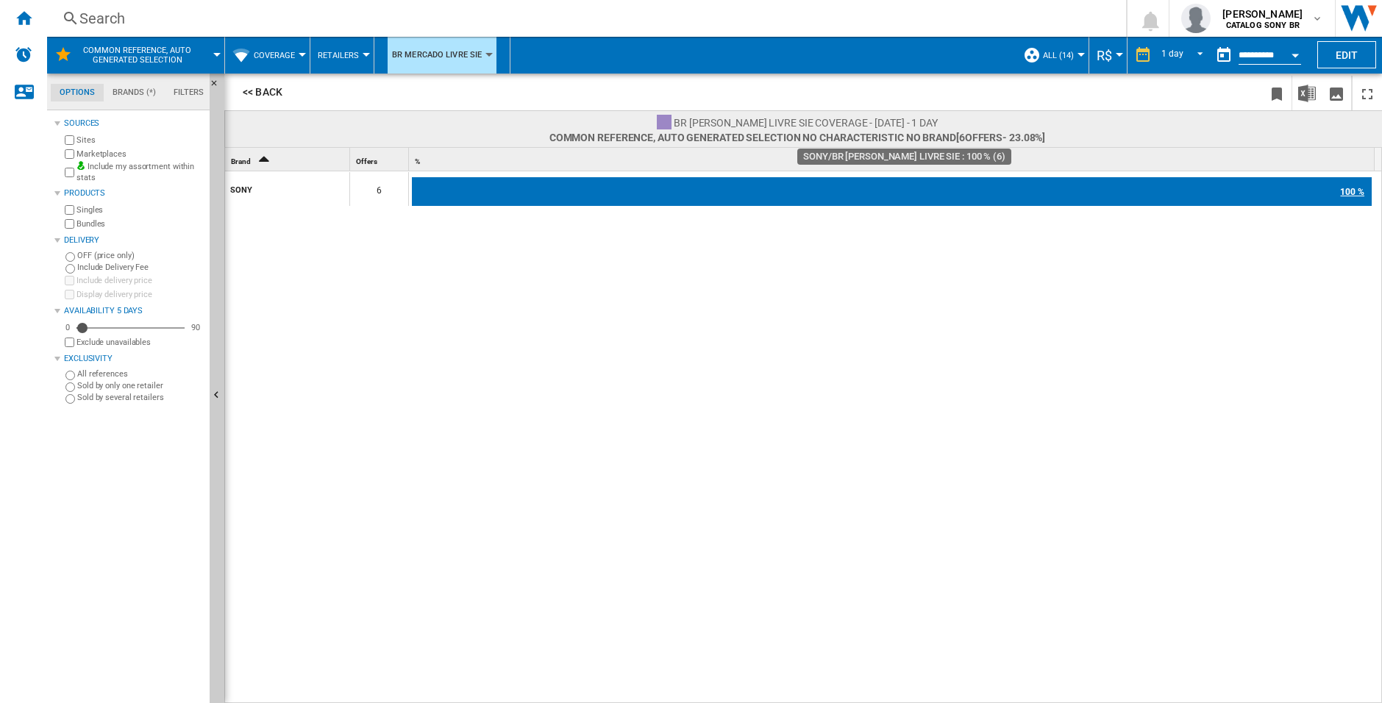
click at [644, 188] on div "100 %" at bounding box center [892, 191] width 960 height 29
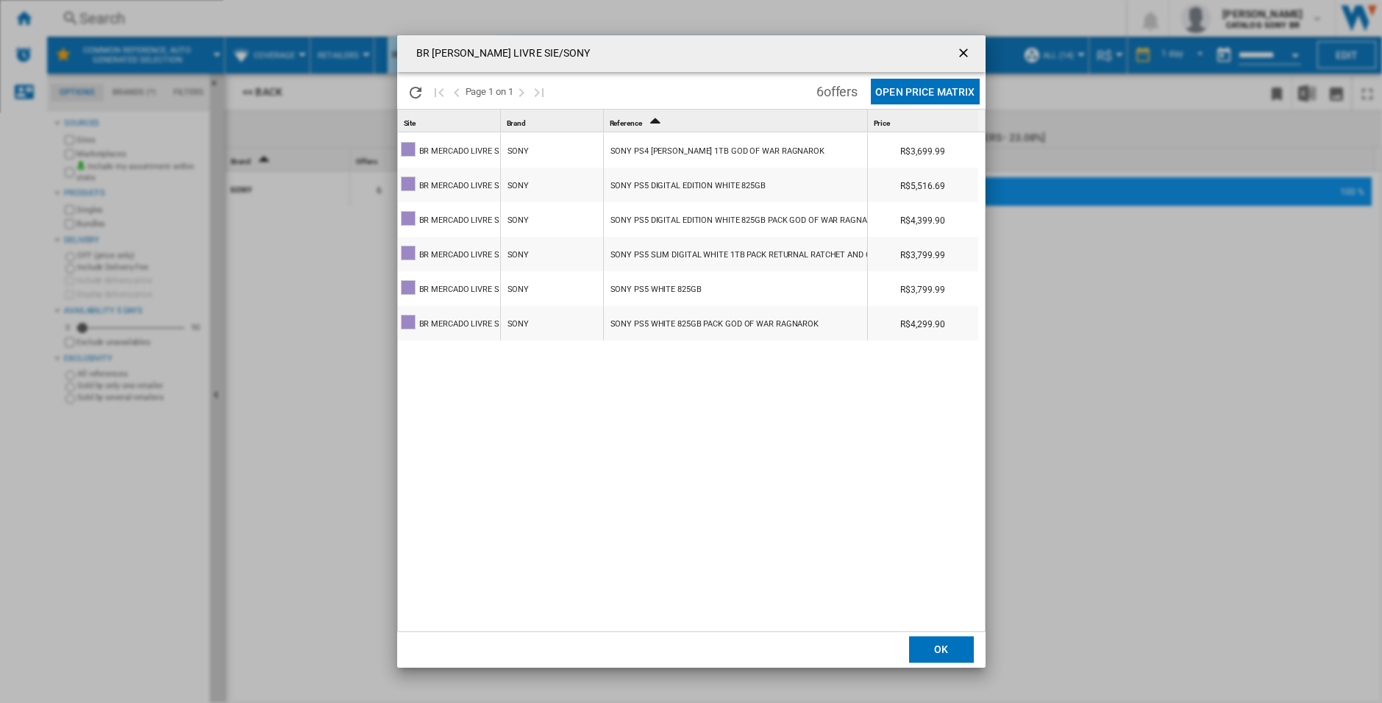
click at [743, 413] on div "BR MERCADO LIVRE SIE SONY SONY PS4 SLIM BLACK 1TB GOD OF WAR RAGNAROK R$3,699.9…" at bounding box center [692, 382] width 589 height 500
click at [931, 88] on button "Open Price Matrix" at bounding box center [925, 92] width 108 height 26
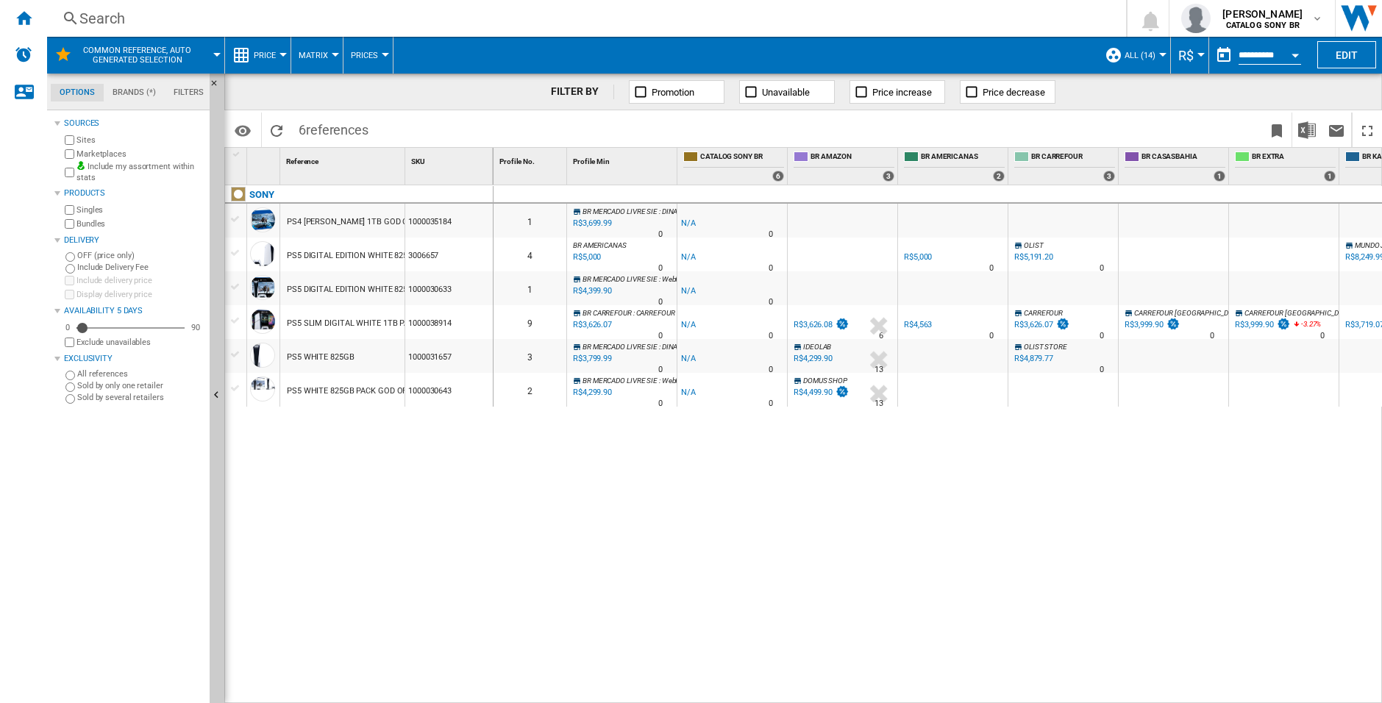
click at [842, 479] on div "0 1 BR MERCADO LIVRE SIE : DINAMIZE_ELETRONICOS -1.0 % R$3,699.99 % N/A 0 BR ME…" at bounding box center [938, 444] width 889 height 519
click at [774, 490] on div "0 1 BR MERCADO LIVRE SIE : DINAMIZE_ELETRONICOS -1.0 % R$3,699.99 % N/A 0 BR ME…" at bounding box center [938, 444] width 889 height 519
click at [411, 540] on div "SONY PS4 SLIM BLACK 1TB GOD OF WAR RAGNAROK 1000035184 PS5 DIGITAL EDITION WHIT…" at bounding box center [359, 440] width 269 height 511
click at [234, 124] on md-icon "Options" at bounding box center [243, 131] width 18 height 18
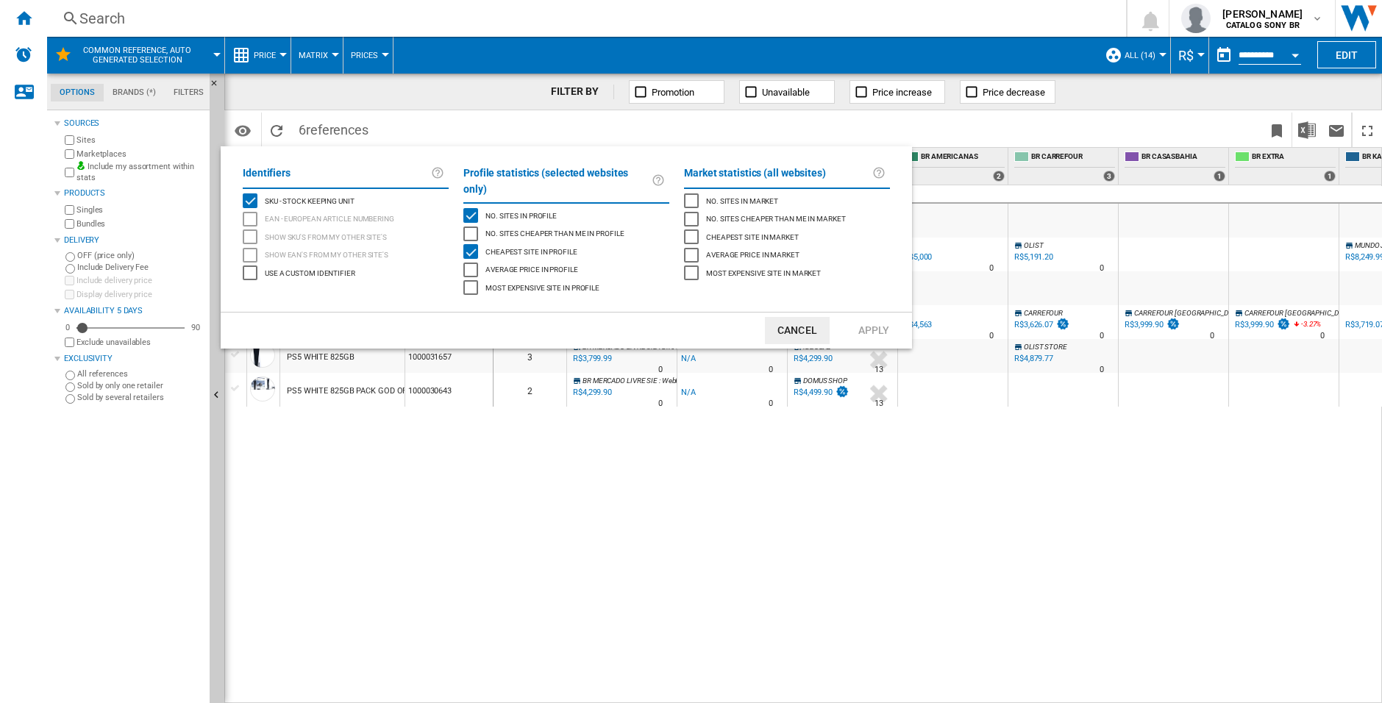
click at [512, 227] on span "No. sites cheaper than me in profile" at bounding box center [555, 232] width 138 height 10
click at [873, 317] on button "Apply" at bounding box center [874, 330] width 65 height 27
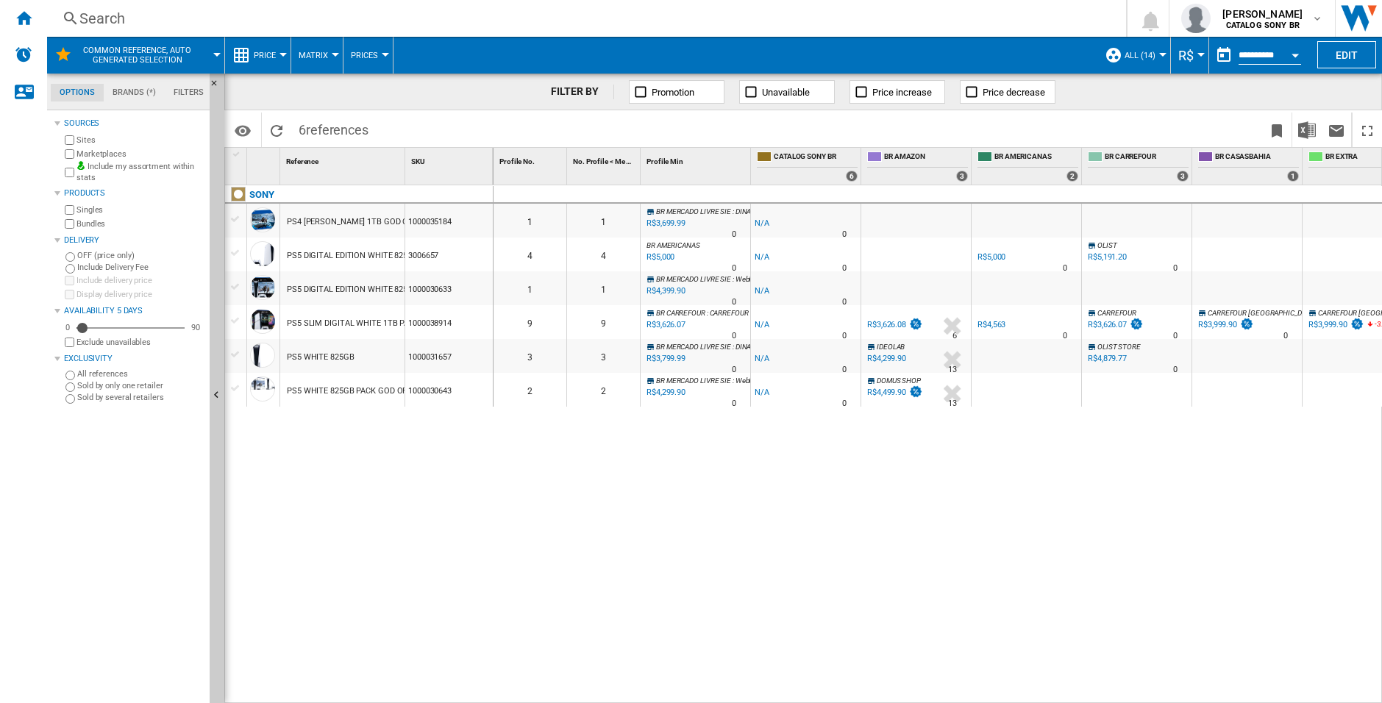
click at [951, 362] on div at bounding box center [952, 360] width 31 height 34
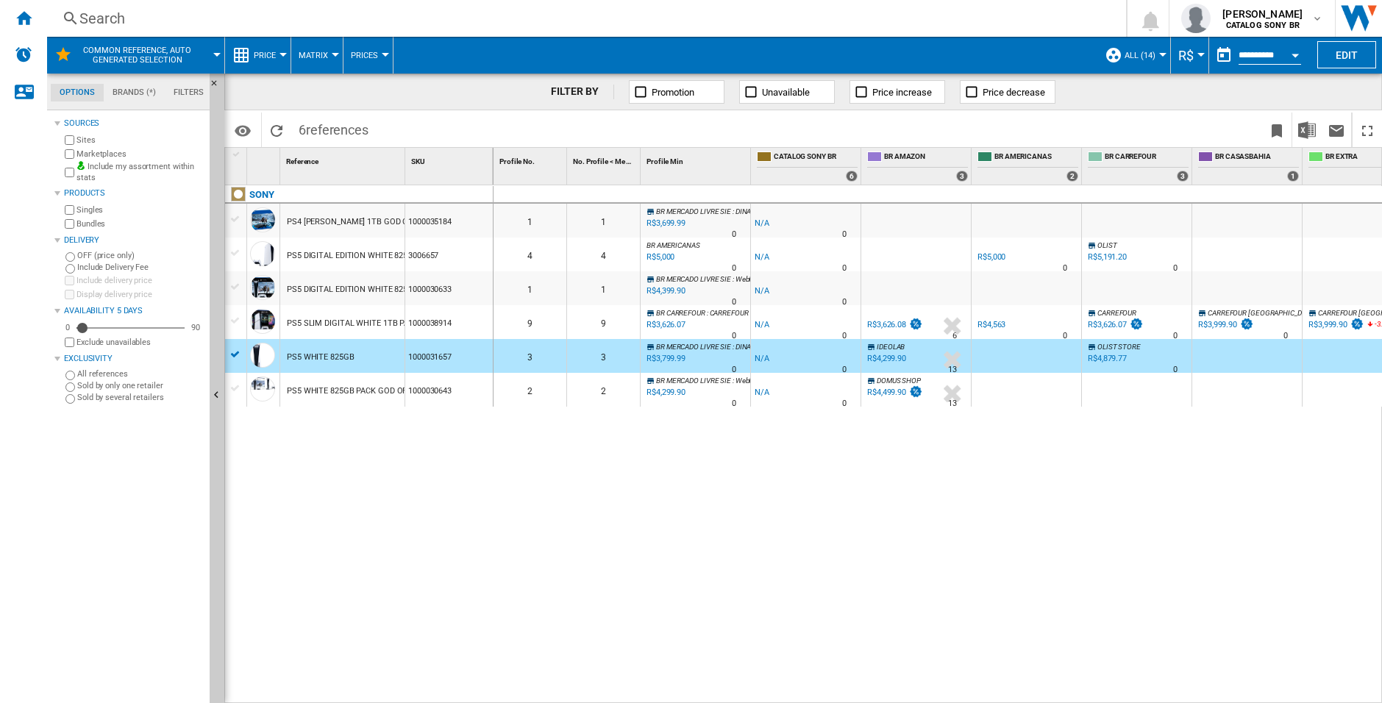
click at [950, 369] on div "13" at bounding box center [952, 370] width 9 height 15
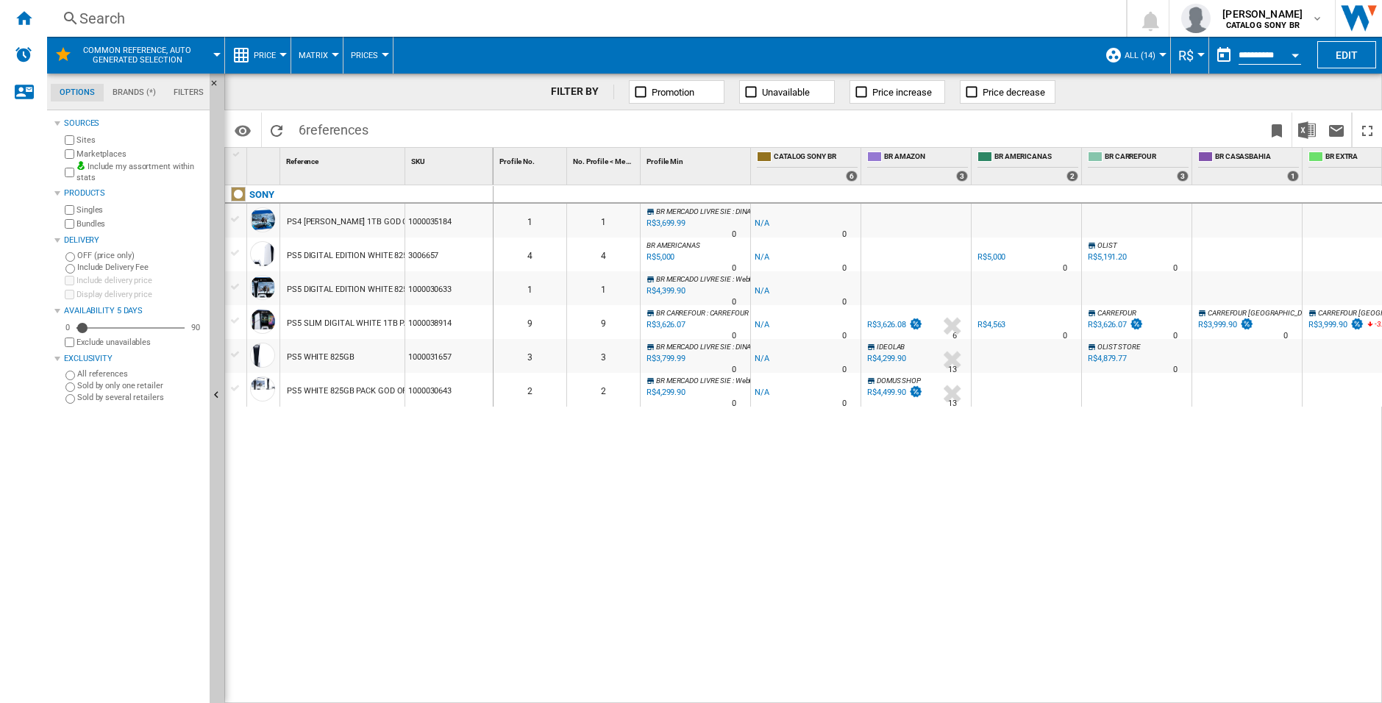
click at [950, 369] on div "13" at bounding box center [952, 370] width 9 height 15
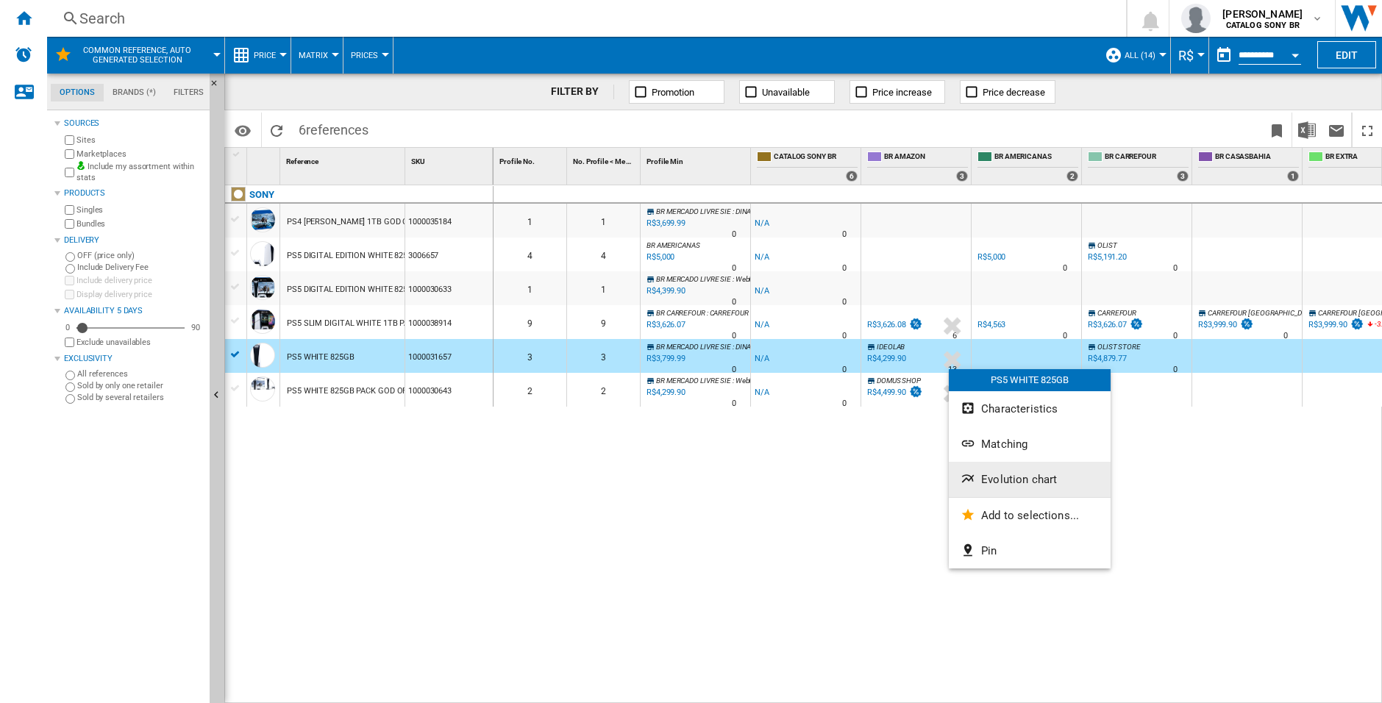
click at [1048, 482] on span "Evolution chart" at bounding box center [1019, 479] width 76 height 13
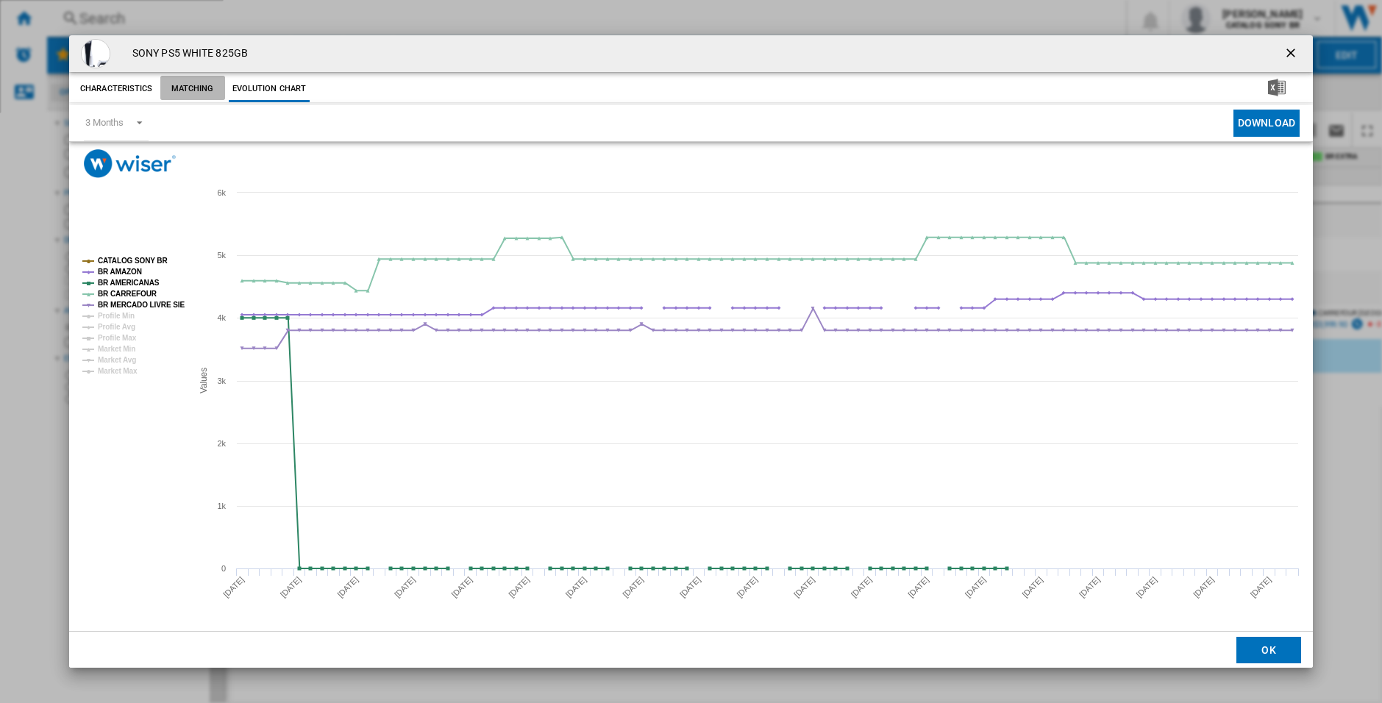
click at [199, 83] on button "Matching" at bounding box center [192, 89] width 65 height 26
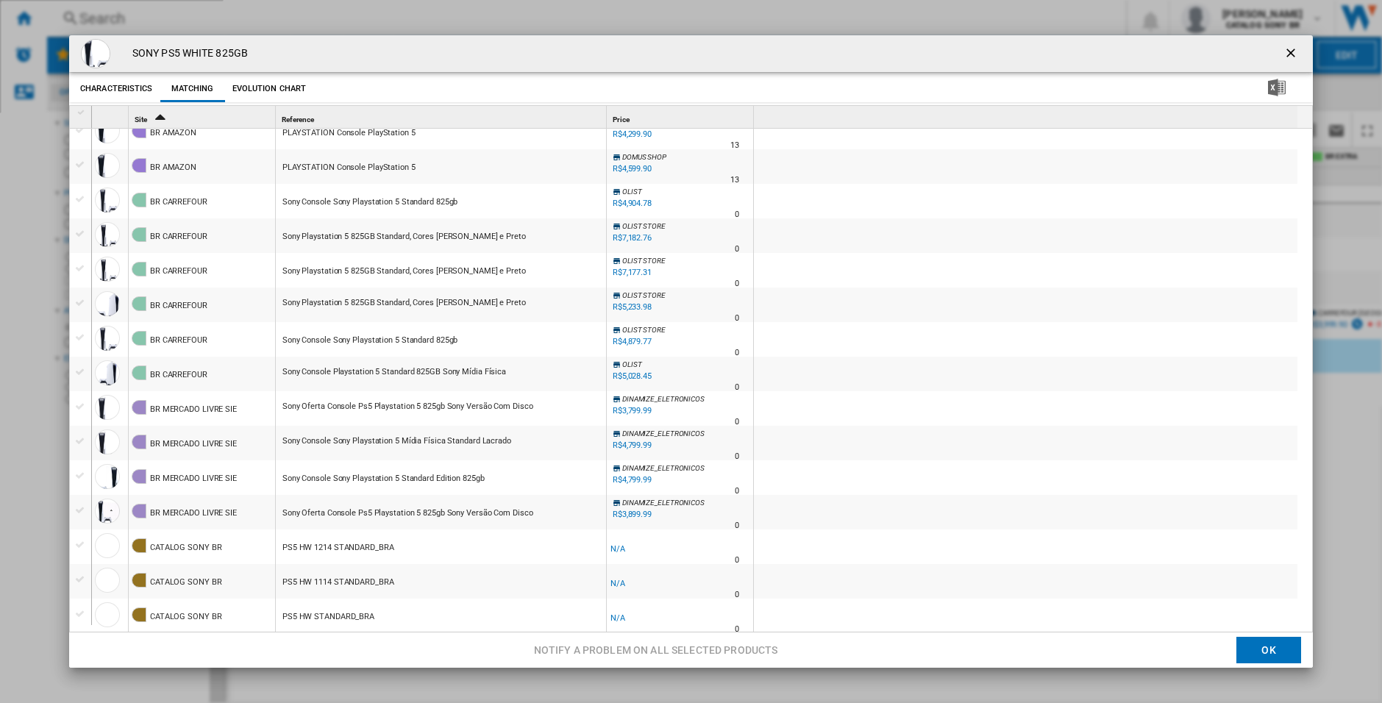
scroll to position [15, 0]
click at [17, 511] on div "SONY PS5 WHITE 825GB Characteristics Matching Evolution chart price -R$1 delive…" at bounding box center [691, 351] width 1382 height 703
click at [1284, 53] on ng-md-icon "getI18NText('BUTTONS.CLOSE_DIALOG')" at bounding box center [1293, 55] width 18 height 18
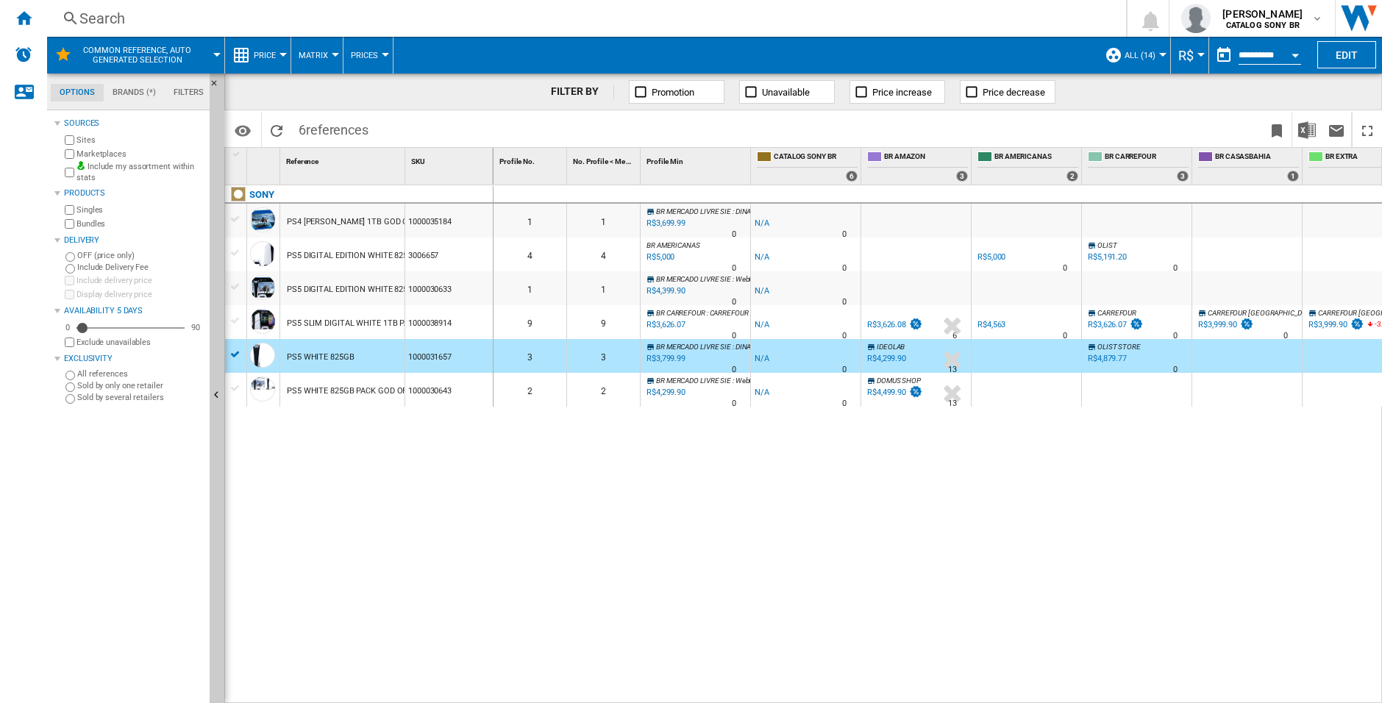
click at [330, 321] on div "PS5 SLIM DIGITAL WHITE 1TB PACK RETURNAL RATCHET AND CLANK" at bounding box center [415, 324] width 257 height 34
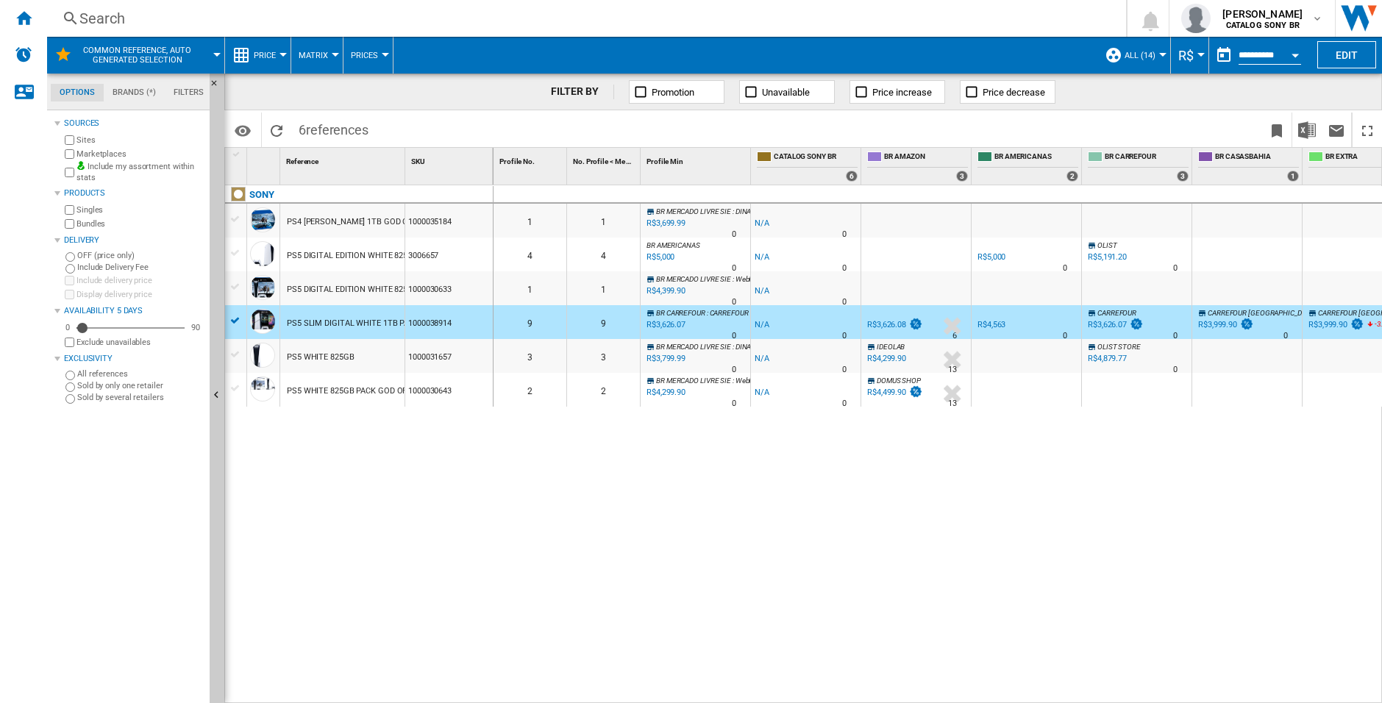
click at [330, 321] on div "PS5 SLIM DIGITAL WHITE 1TB PACK RETURNAL RATCHET AND CLANK" at bounding box center [415, 324] width 257 height 34
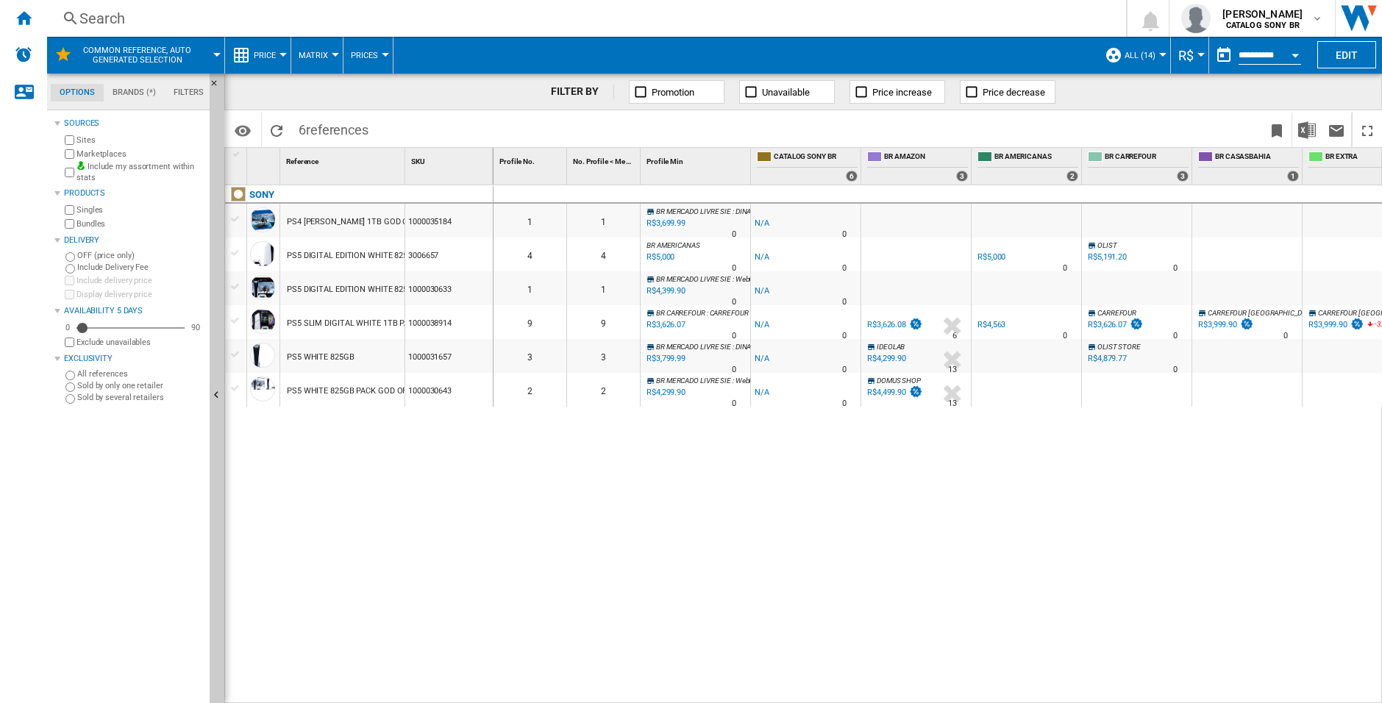
click at [330, 321] on div "PS5 SLIM DIGITAL WHITE 1TB PACK RETURNAL RATCHET AND CLANK" at bounding box center [415, 324] width 257 height 34
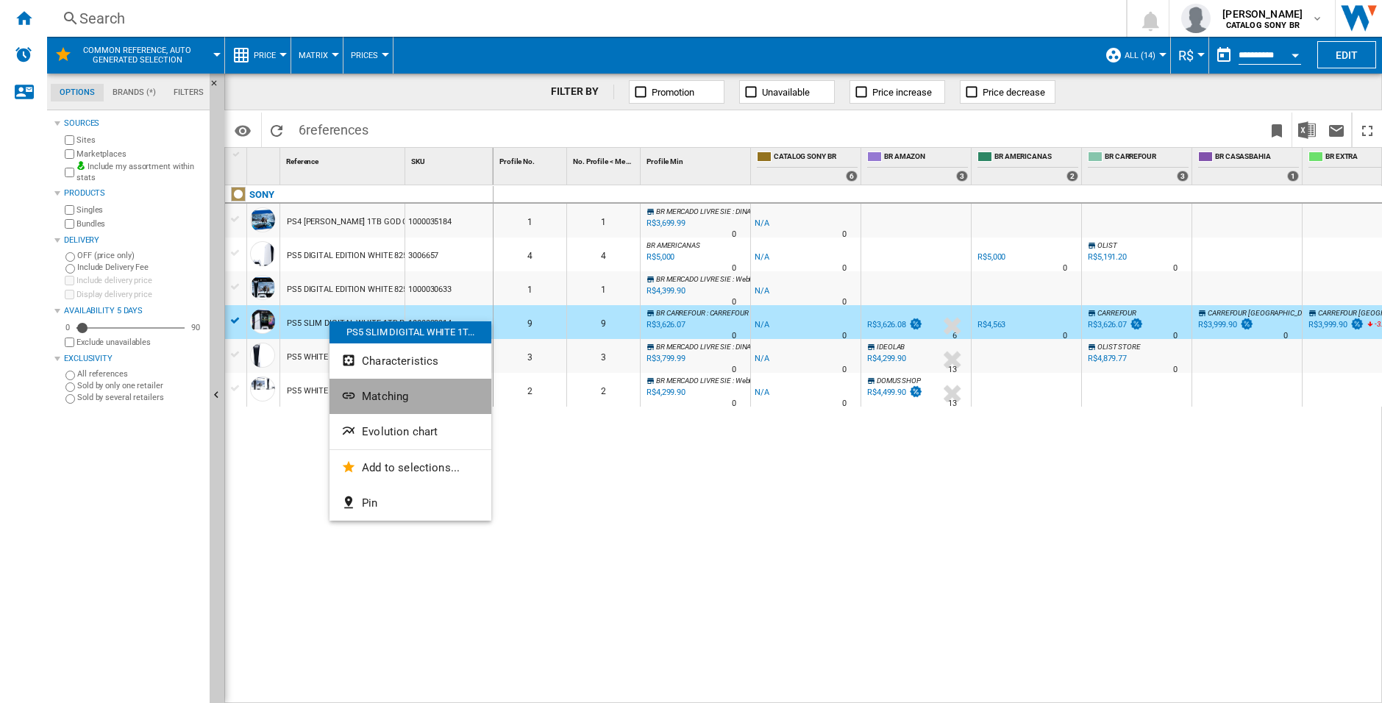
click at [450, 388] on button "Matching" at bounding box center [411, 396] width 162 height 35
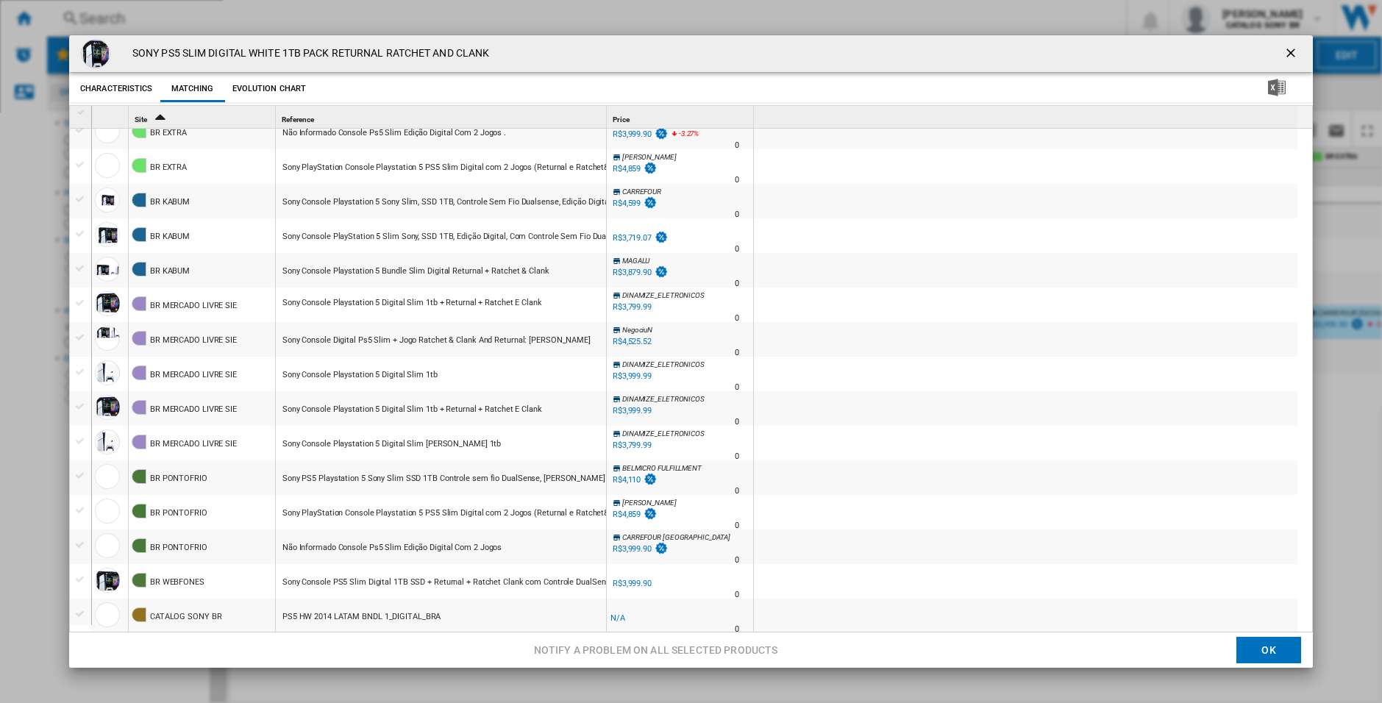
scroll to position [0, 0]
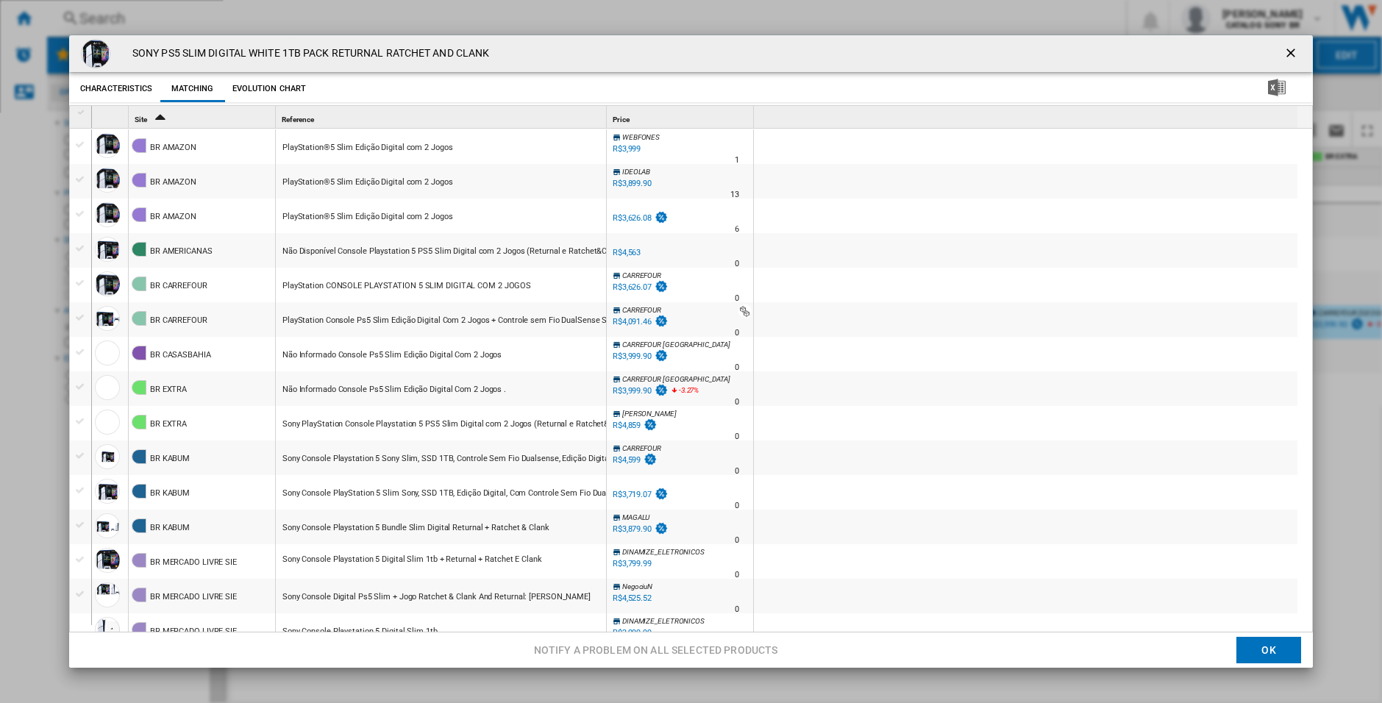
click at [344, 355] on div "Não Informado Console Ps5 Slim Edição Digital Com 2 Jogos" at bounding box center [391, 355] width 219 height 34
click at [49, 299] on div "SONY PS5 SLIM DIGITAL WHITE 1TB PACK RETURNAL RATCHET AND CLANK Characteristics…" at bounding box center [691, 351] width 1382 height 703
click at [1288, 57] on ng-md-icon "getI18NText('BUTTONS.CLOSE_DIALOG')" at bounding box center [1293, 55] width 18 height 18
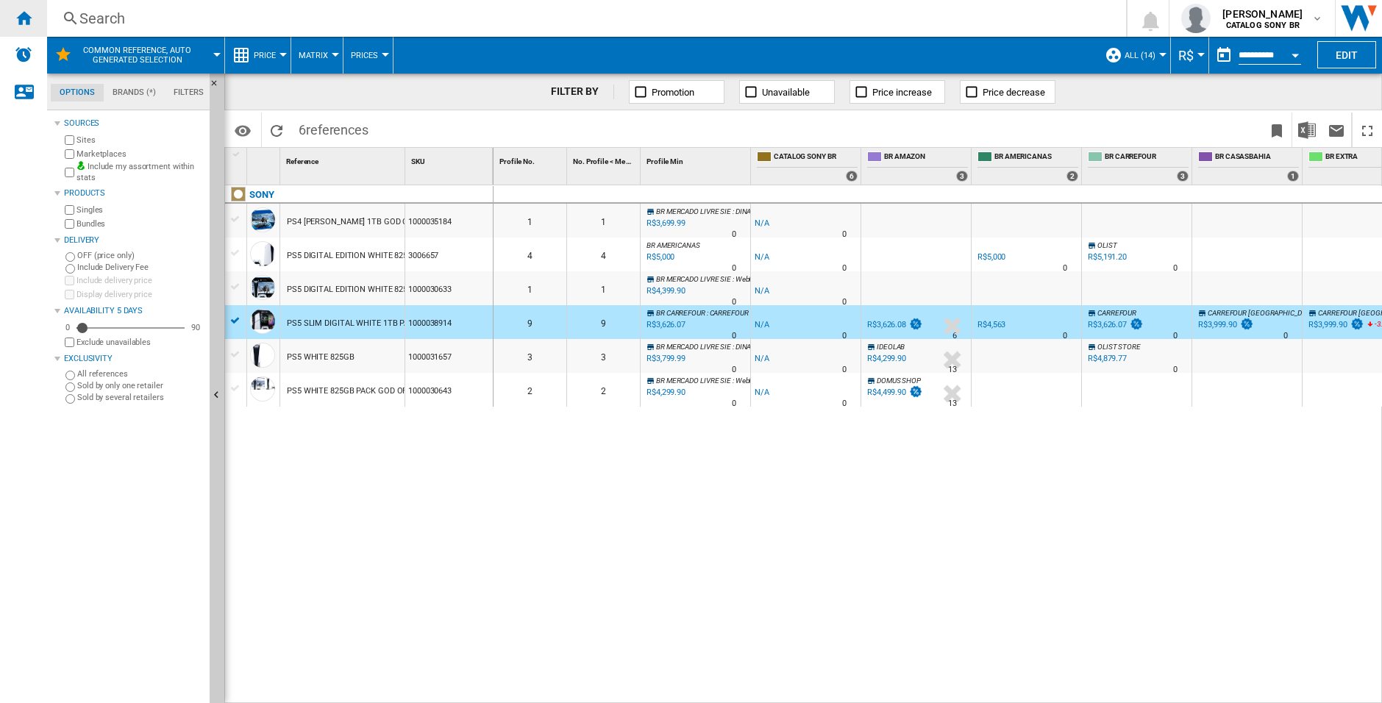
click at [24, 26] on ng-md-icon "Home" at bounding box center [24, 18] width 18 height 18
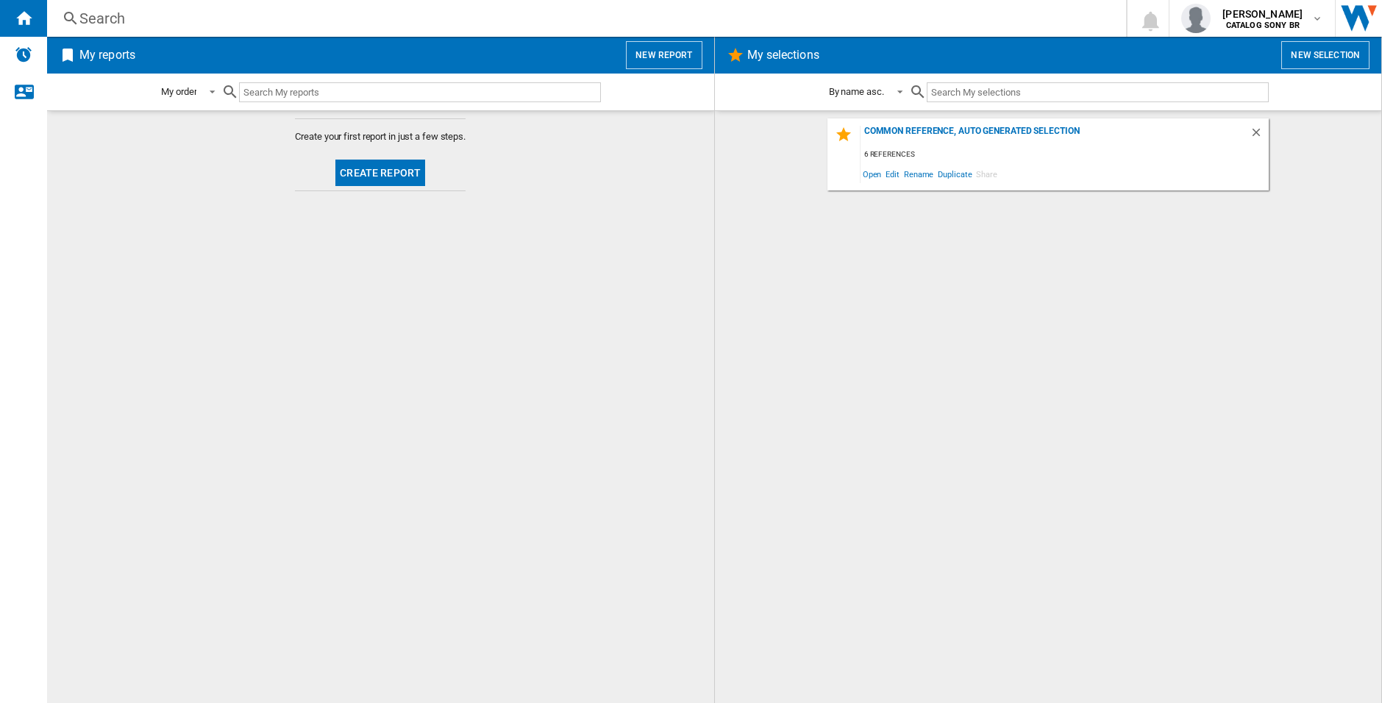
click at [369, 166] on button "Create report" at bounding box center [380, 173] width 90 height 26
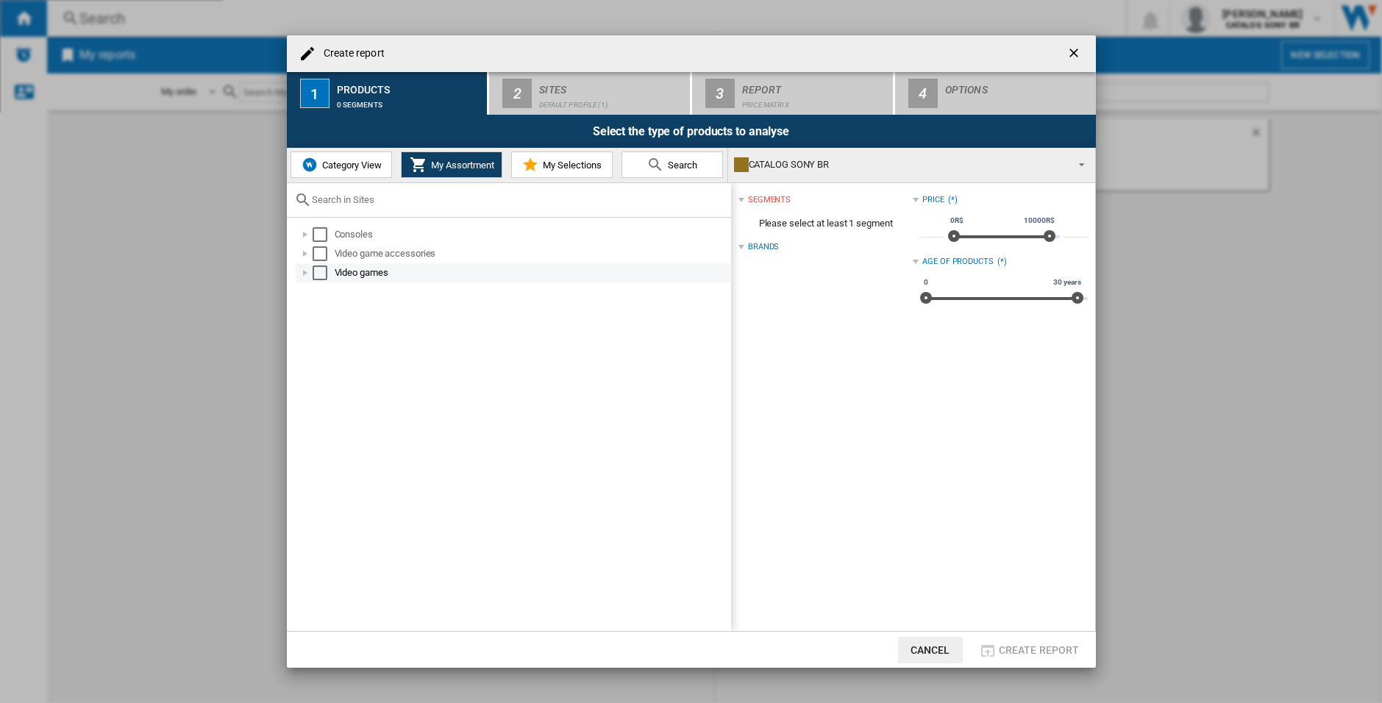
click at [360, 269] on div "Video games" at bounding box center [532, 273] width 394 height 15
click at [333, 334] on div "Select" at bounding box center [336, 330] width 15 height 15
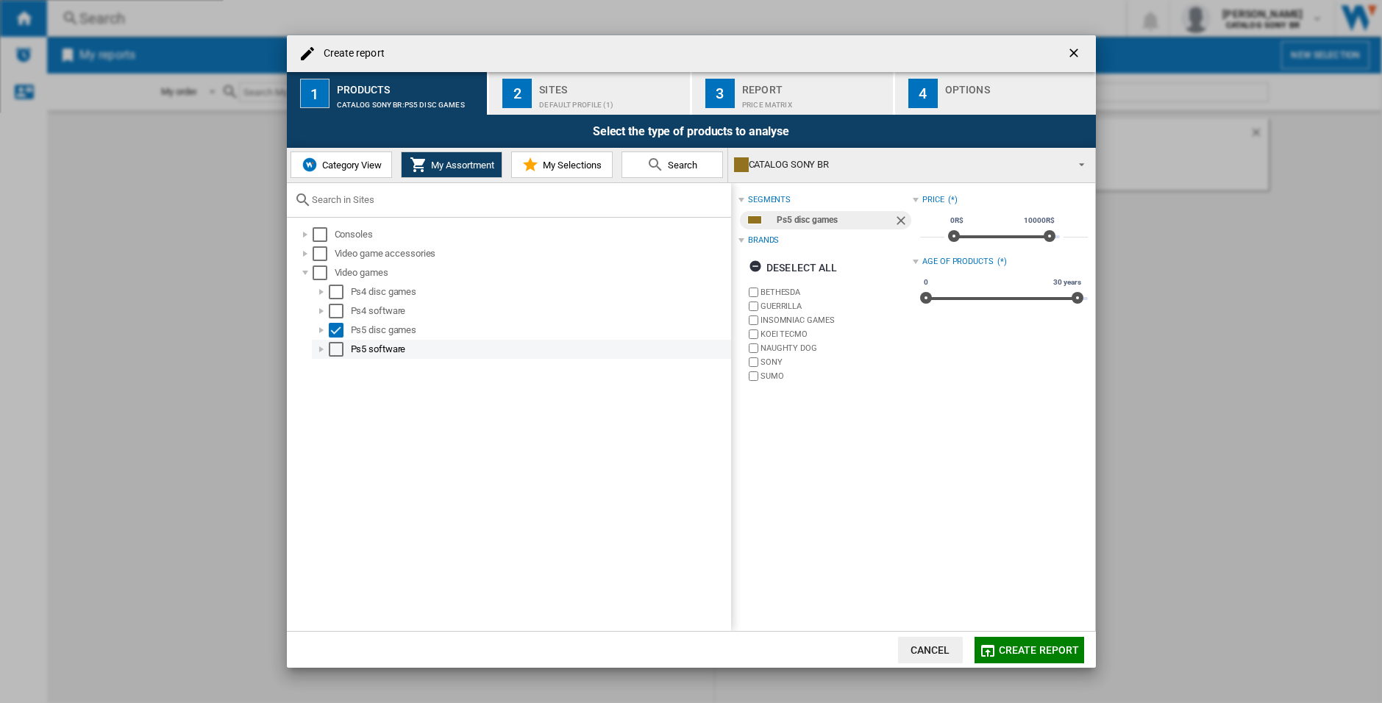
click at [336, 347] on div "Select" at bounding box center [336, 349] width 15 height 15
click at [321, 349] on div "Create report ..." at bounding box center [321, 349] width 15 height 15
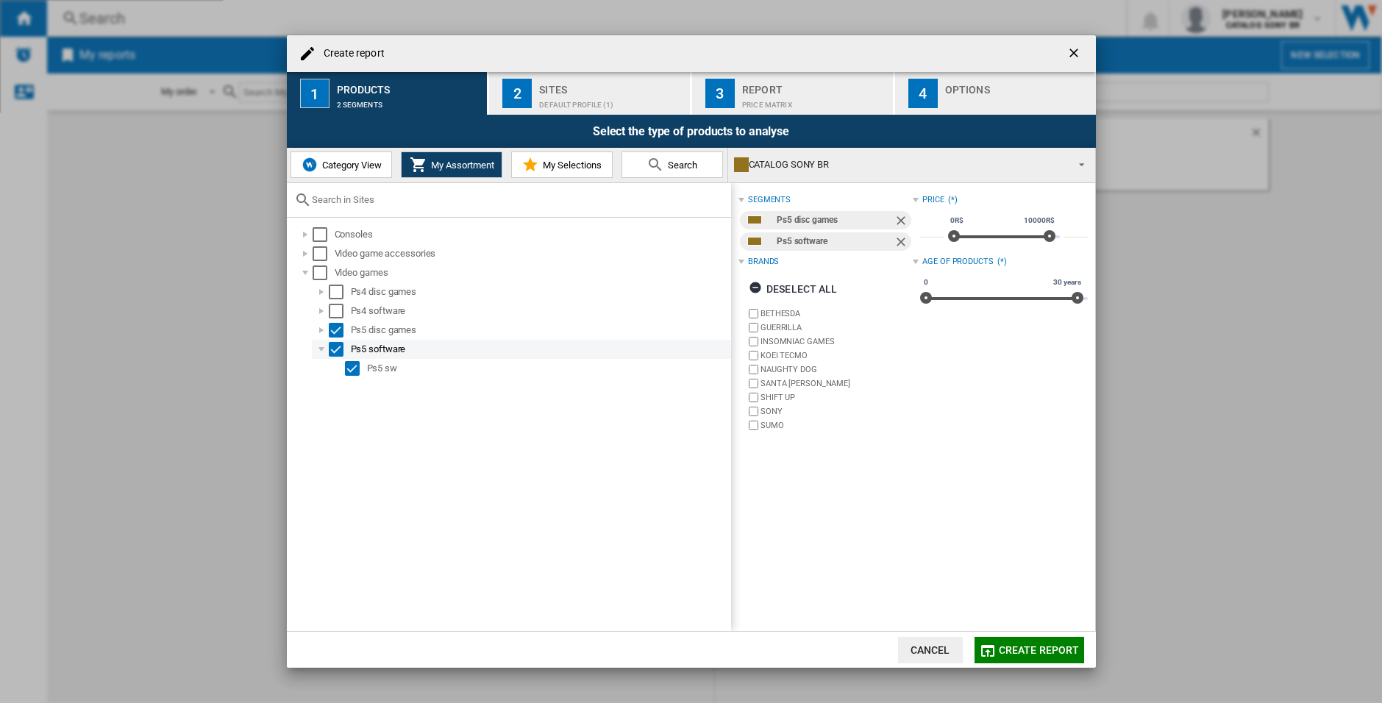
click at [321, 349] on div "Create report ..." at bounding box center [321, 349] width 15 height 15
click at [319, 328] on div "Create report ..." at bounding box center [321, 330] width 15 height 15
click at [569, 86] on div "Sites" at bounding box center [611, 85] width 145 height 15
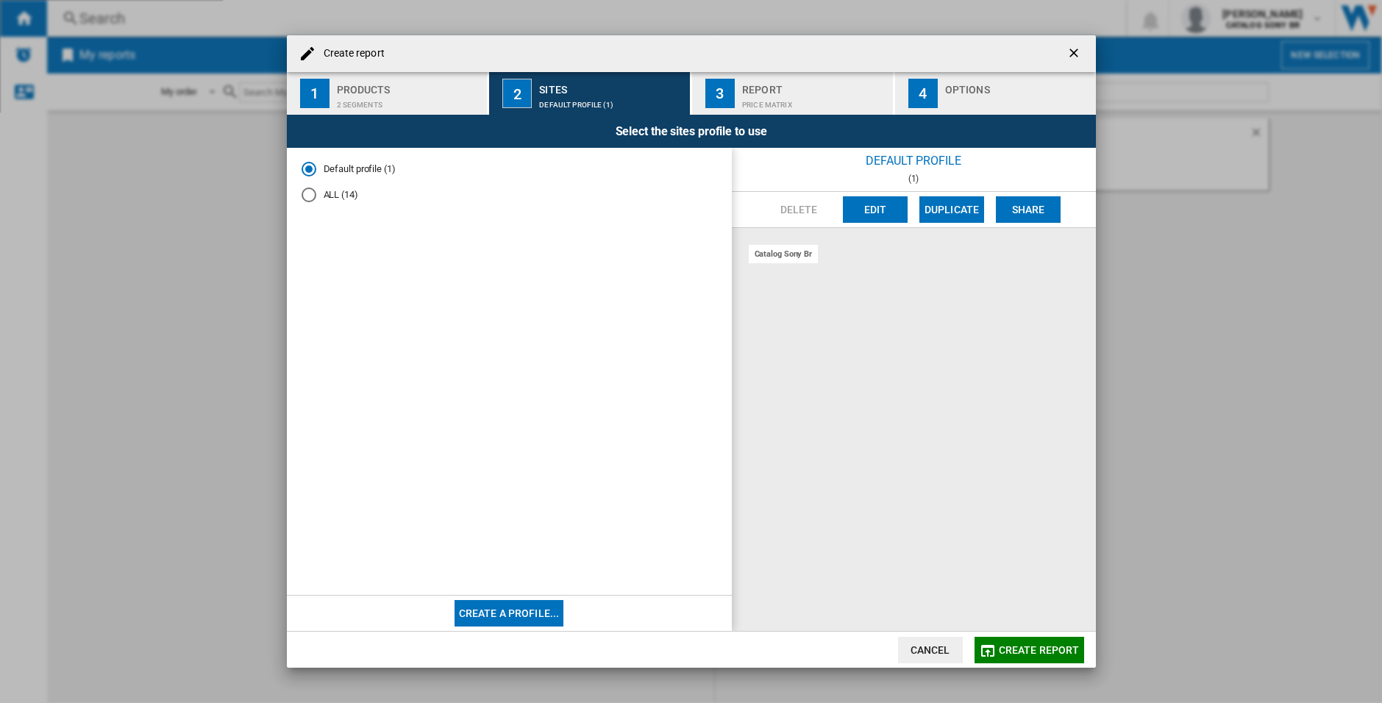
click at [347, 196] on md-radio-button "ALL (14)" at bounding box center [510, 195] width 416 height 14
click at [773, 87] on div "Report" at bounding box center [814, 85] width 145 height 15
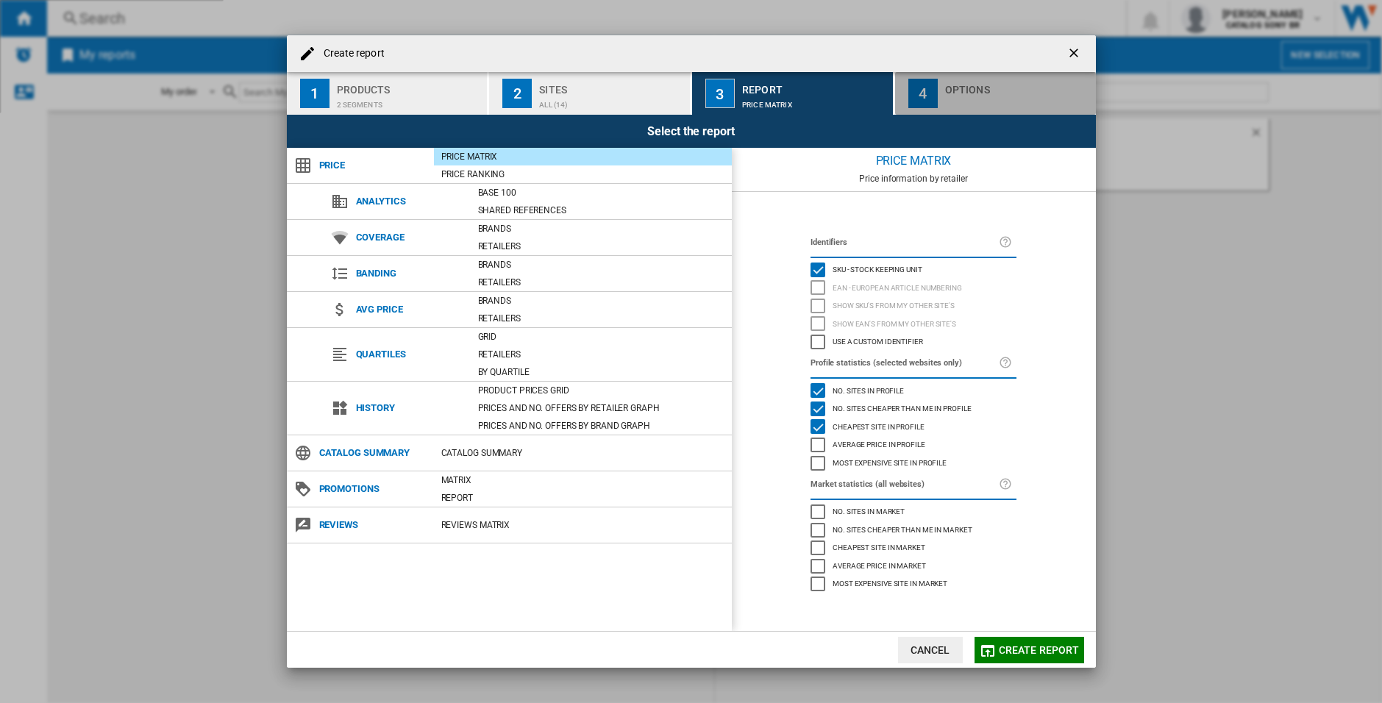
click at [973, 104] on div "Create report ..." at bounding box center [1017, 100] width 145 height 15
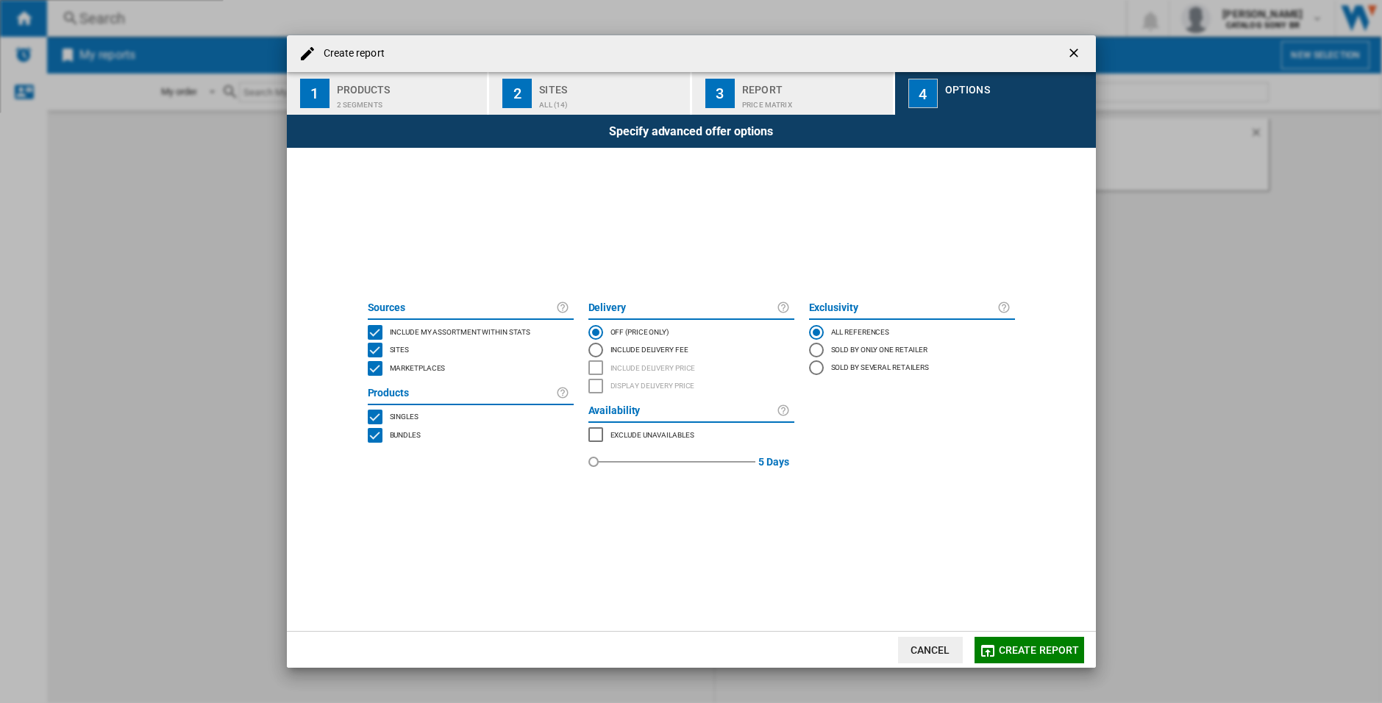
click at [1011, 641] on button "Create report" at bounding box center [1030, 650] width 110 height 26
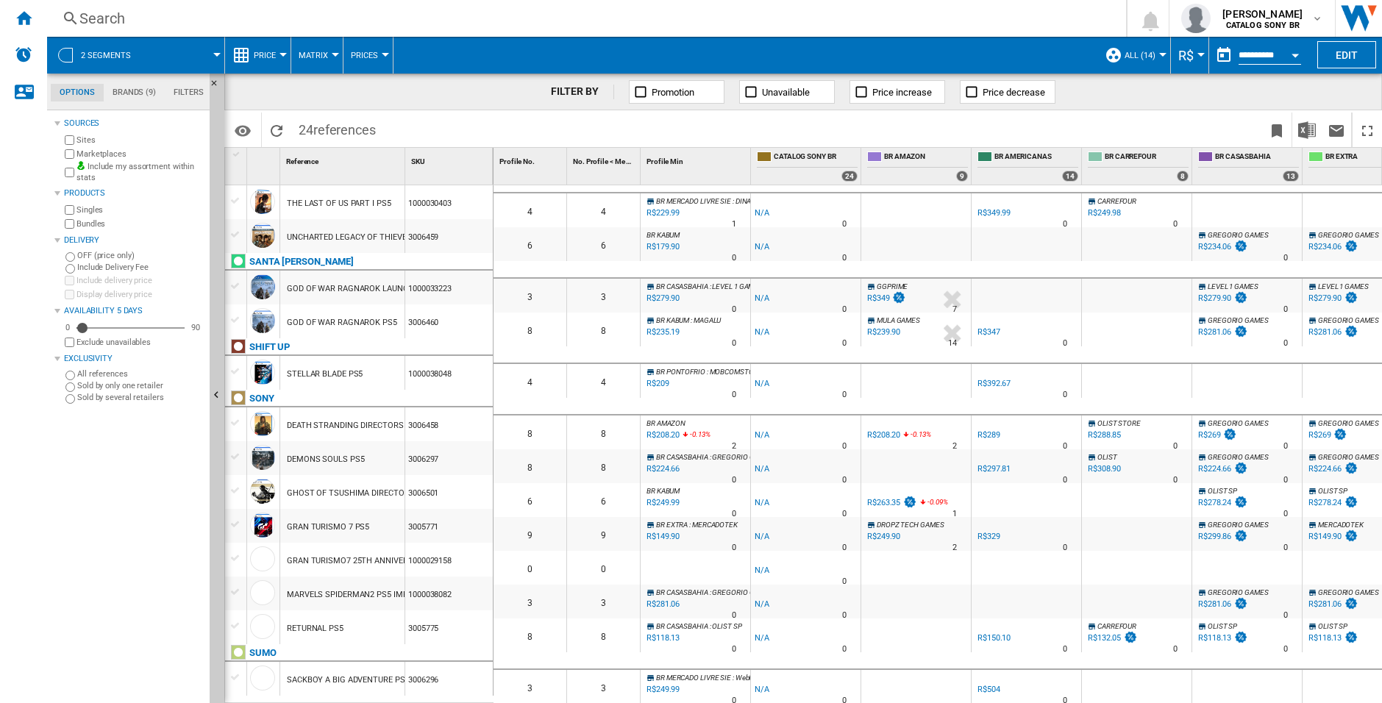
scroll to position [314, 0]
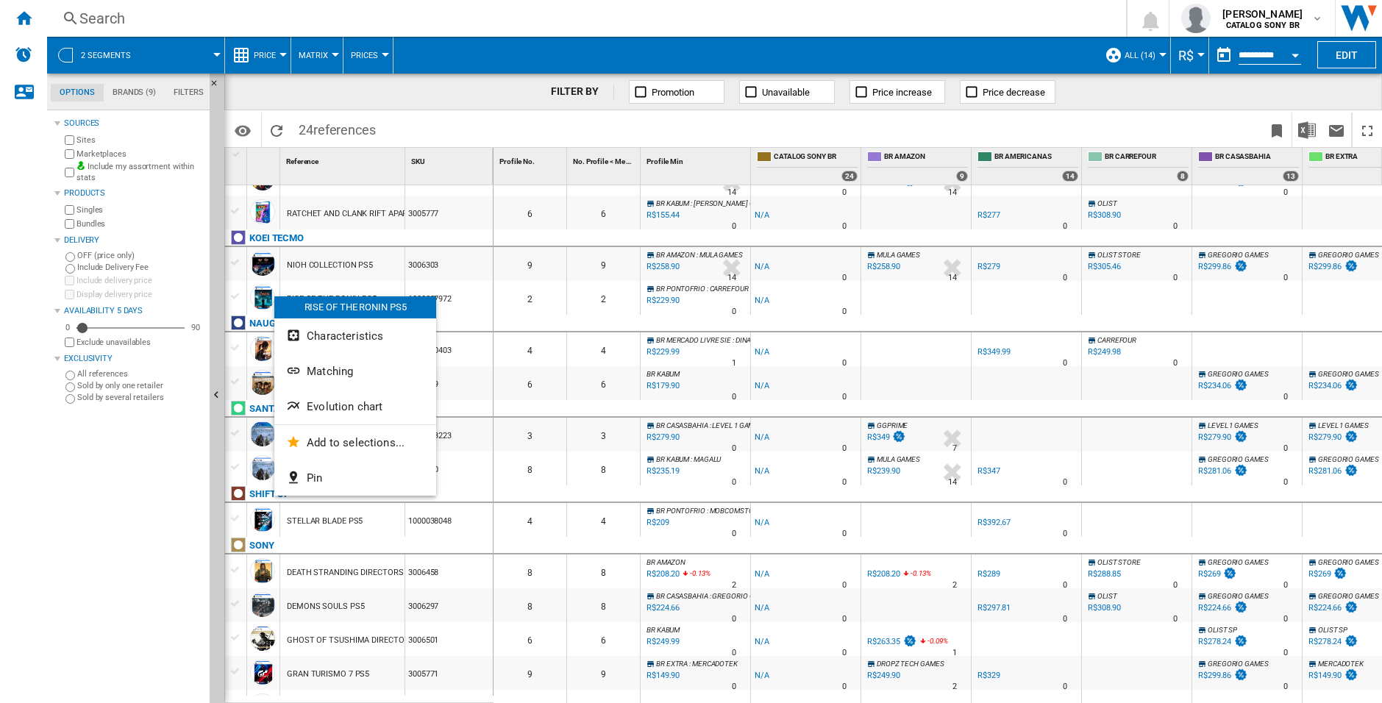
click at [124, 547] on div at bounding box center [691, 351] width 1382 height 703
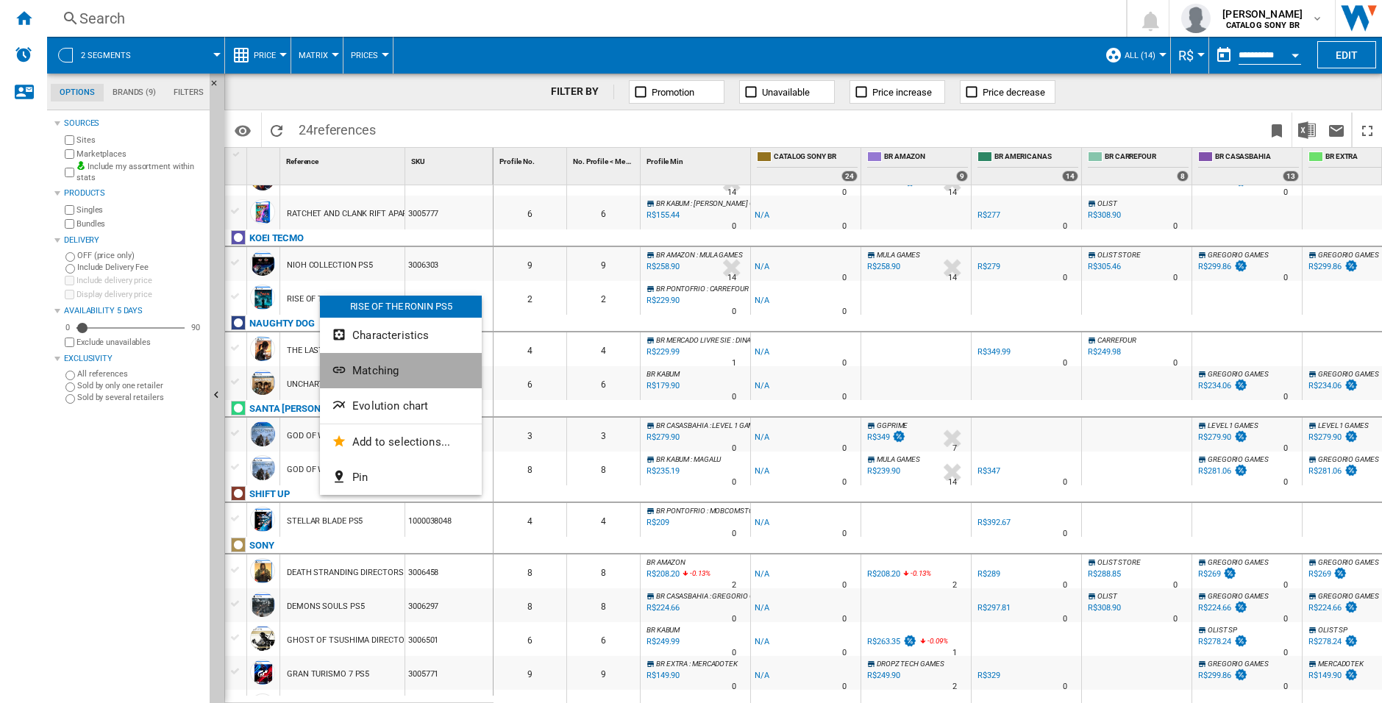
click at [402, 375] on button "Matching" at bounding box center [401, 370] width 162 height 35
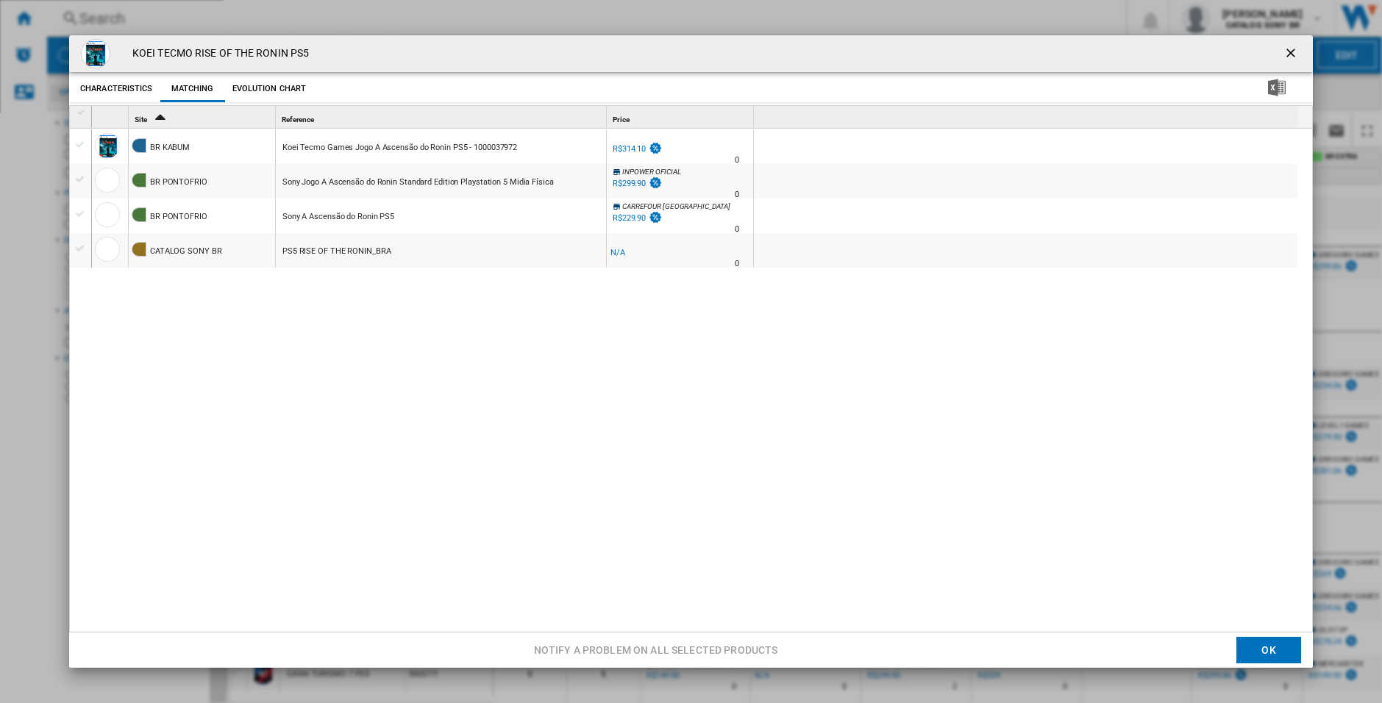
click at [18, 398] on div "KOEI TECMO RISE OF THE RONIN PS5 Characteristics Matching Evolution chart price…" at bounding box center [691, 351] width 1382 height 703
click at [1284, 53] on ng-md-icon "getI18NText('BUTTONS.CLOSE_DIALOG')" at bounding box center [1293, 55] width 18 height 18
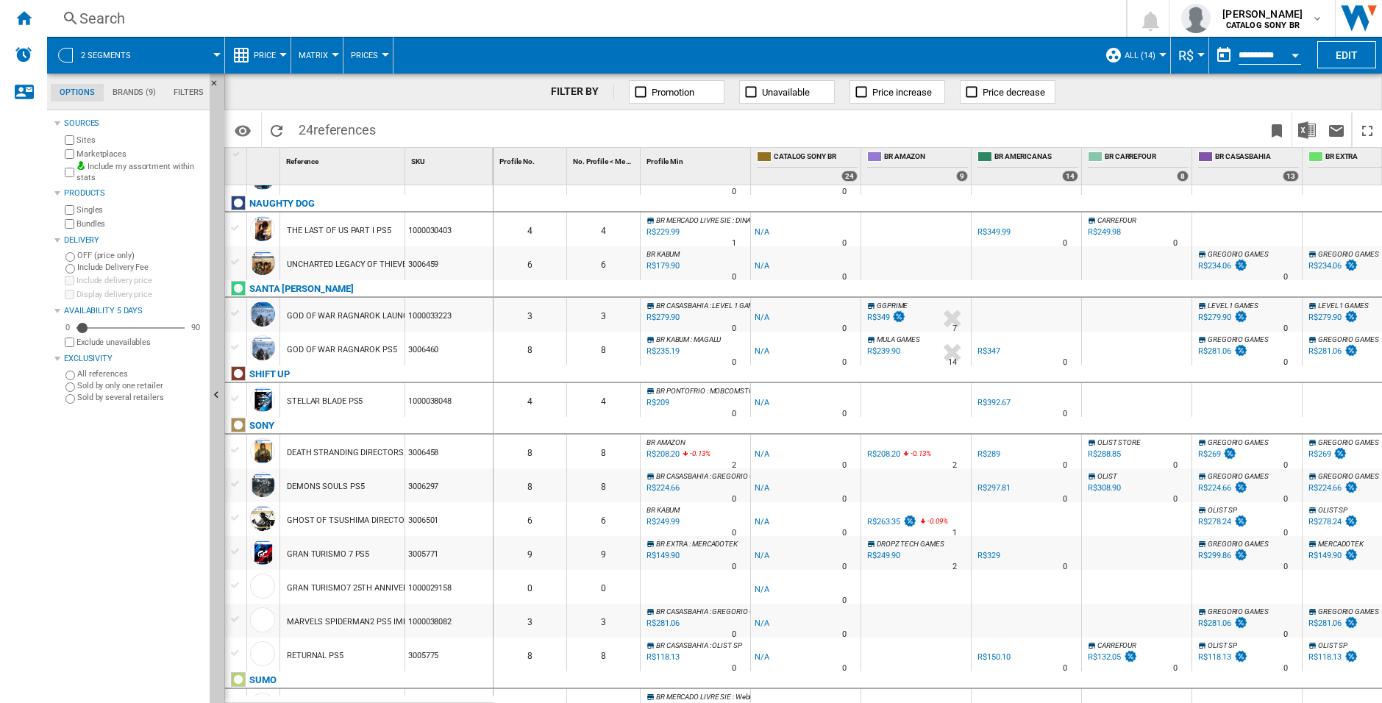
scroll to position [0, 0]
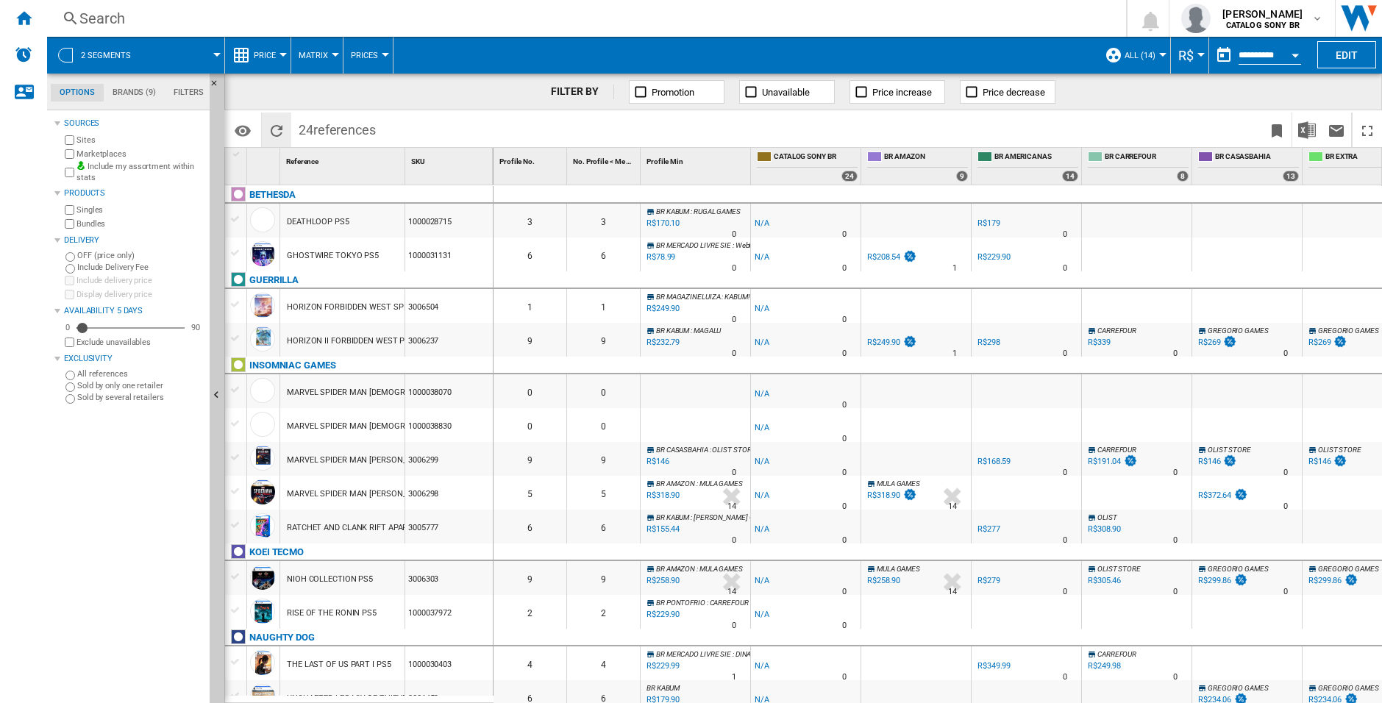
click at [269, 127] on ng-md-icon "Reload" at bounding box center [277, 131] width 18 height 18
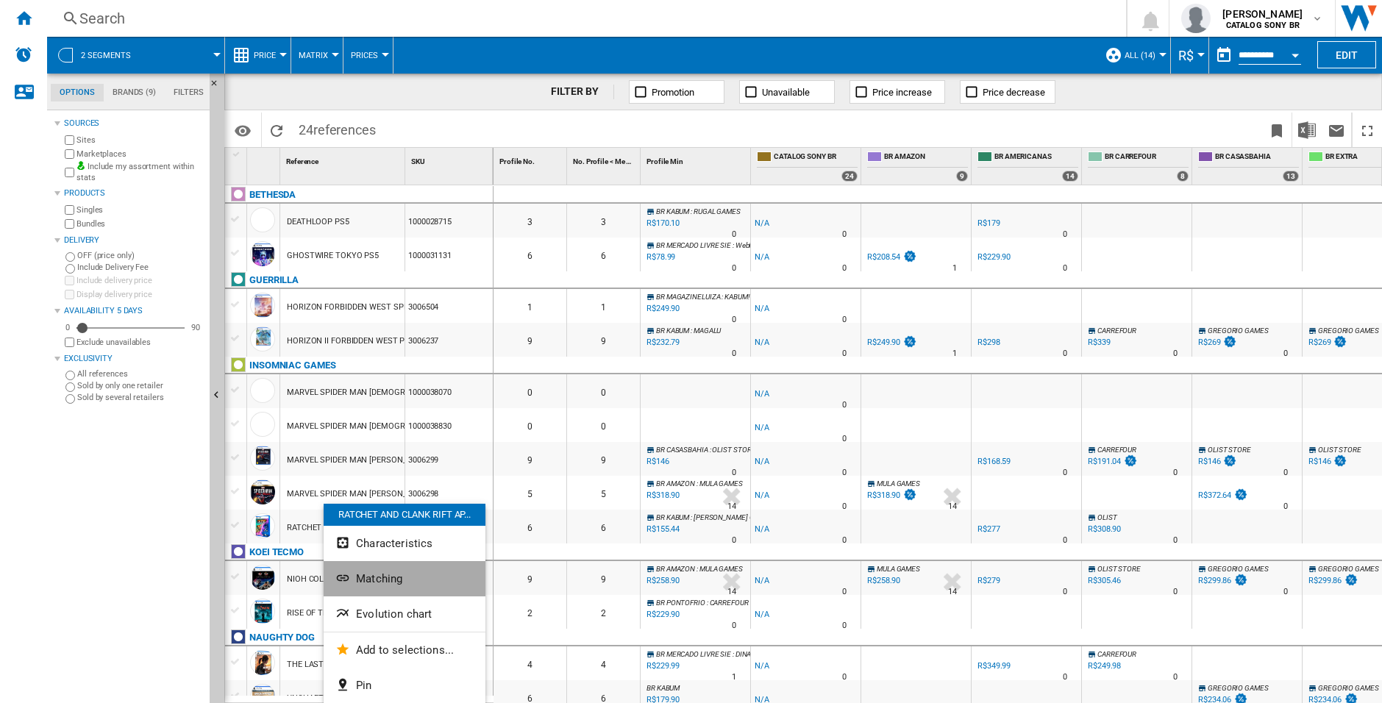
click at [383, 579] on span "Matching" at bounding box center [379, 578] width 46 height 13
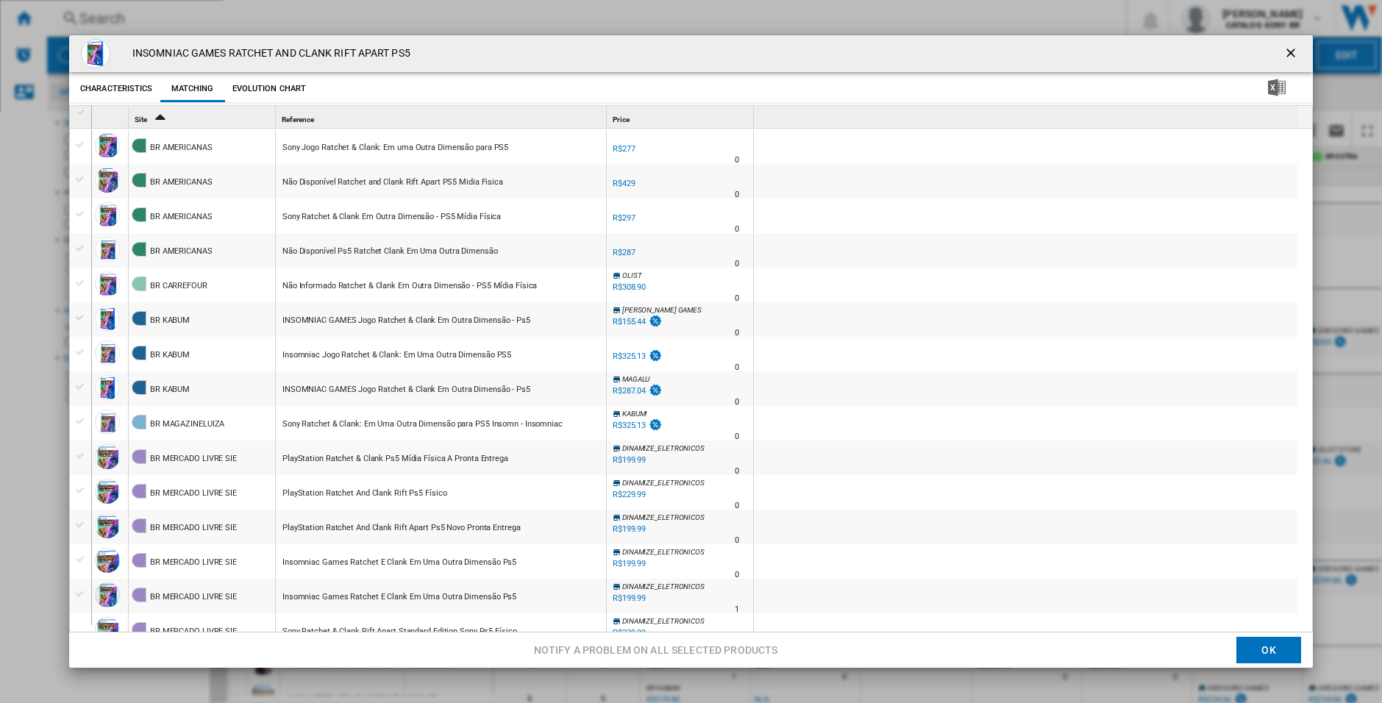
click at [1284, 53] on ng-md-icon "getI18NText('BUTTONS.CLOSE_DIALOG')" at bounding box center [1293, 55] width 18 height 18
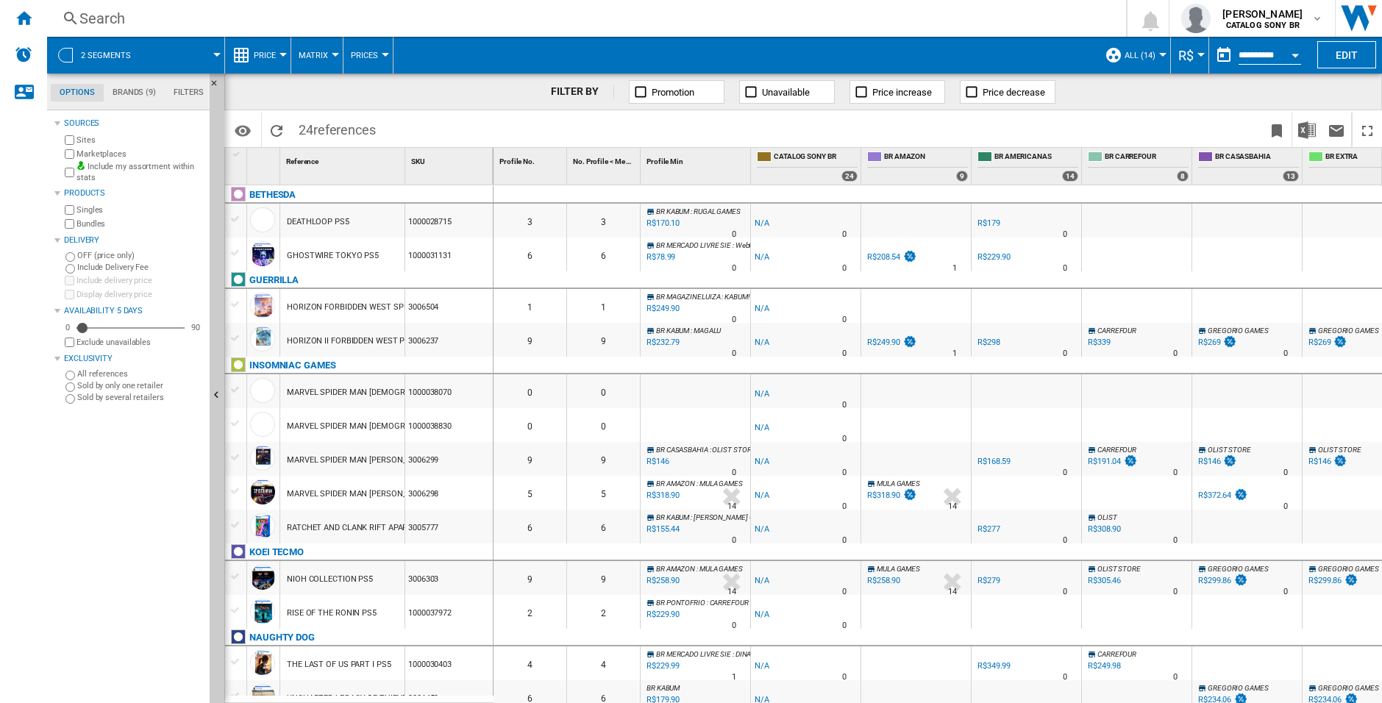
click at [124, 504] on div "Sources Sites Marketplaces Include my assortment within stats Products Singles …" at bounding box center [128, 408] width 149 height 589
click at [212, 424] on button "Hide" at bounding box center [217, 396] width 15 height 645
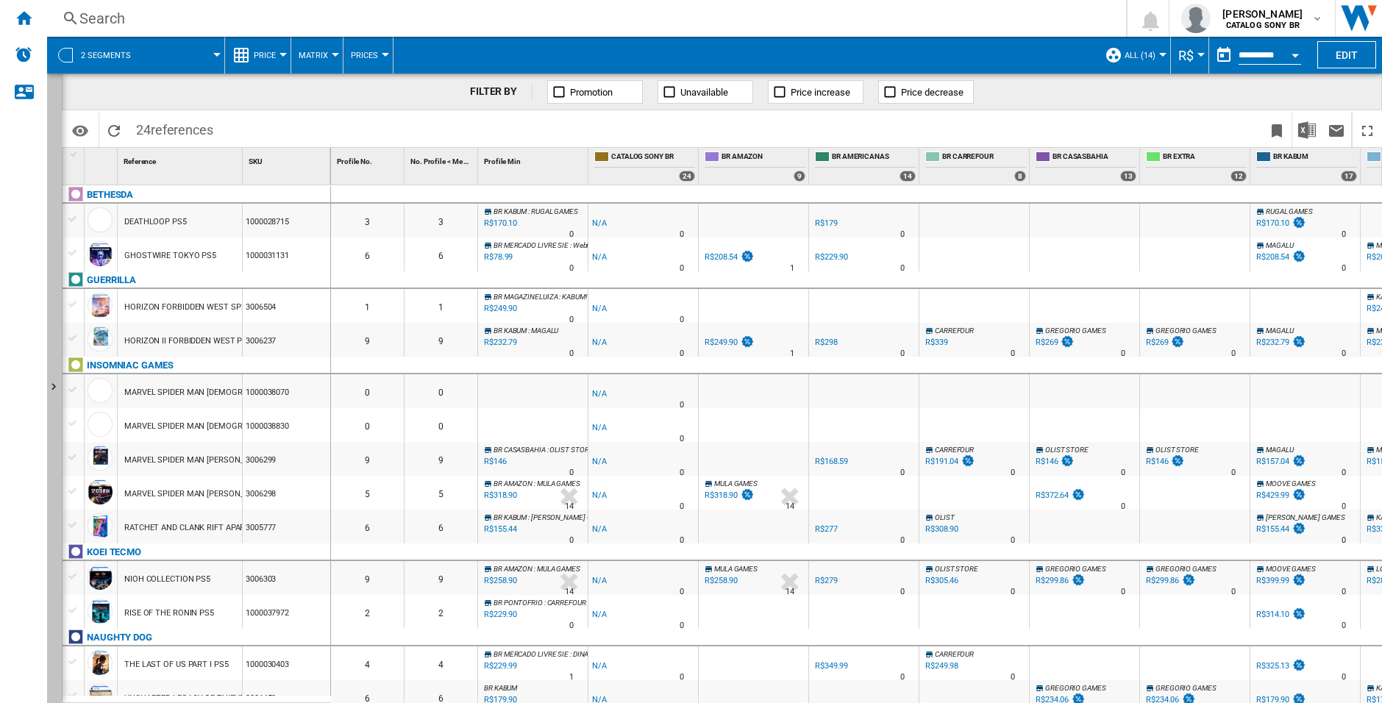
click at [52, 444] on button "Show" at bounding box center [54, 389] width 15 height 630
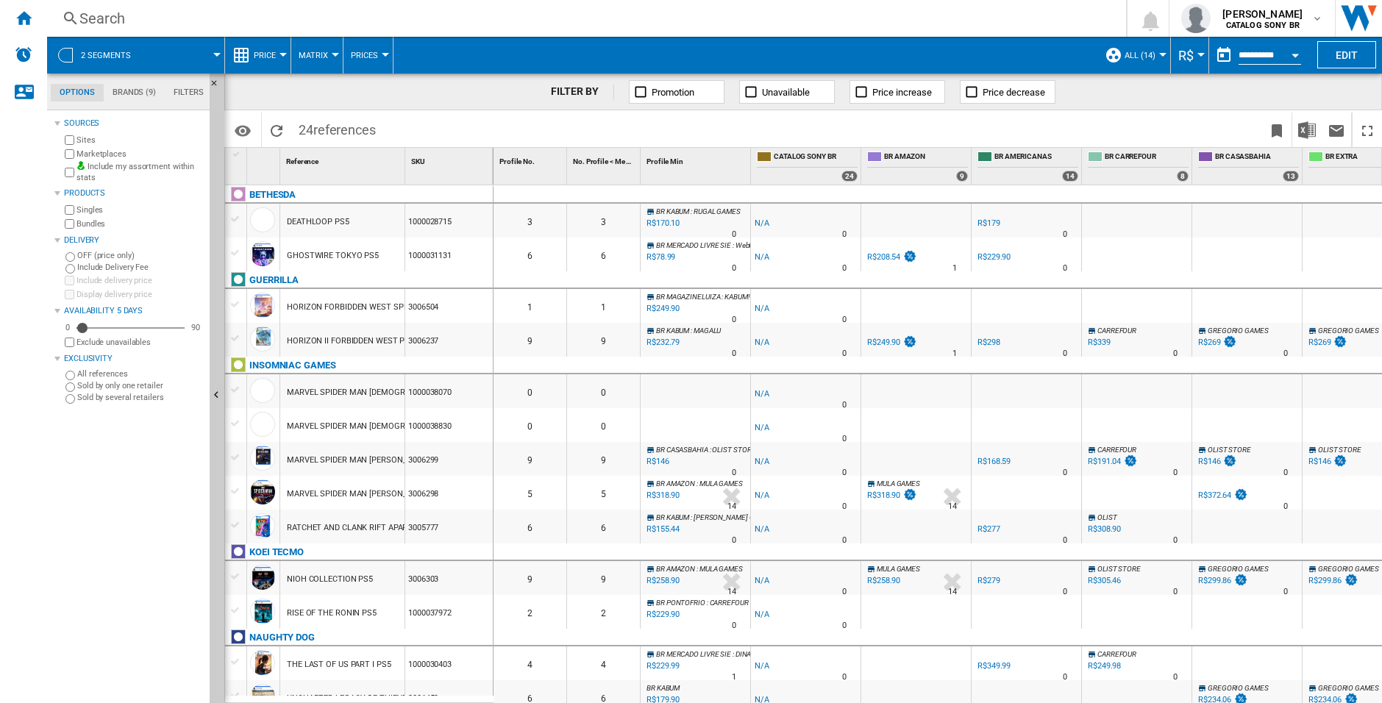
click at [109, 558] on div "Sources Sites Marketplaces Include my assortment within stats Products Singles …" at bounding box center [128, 408] width 149 height 589
click at [213, 431] on button "Hide" at bounding box center [217, 396] width 15 height 645
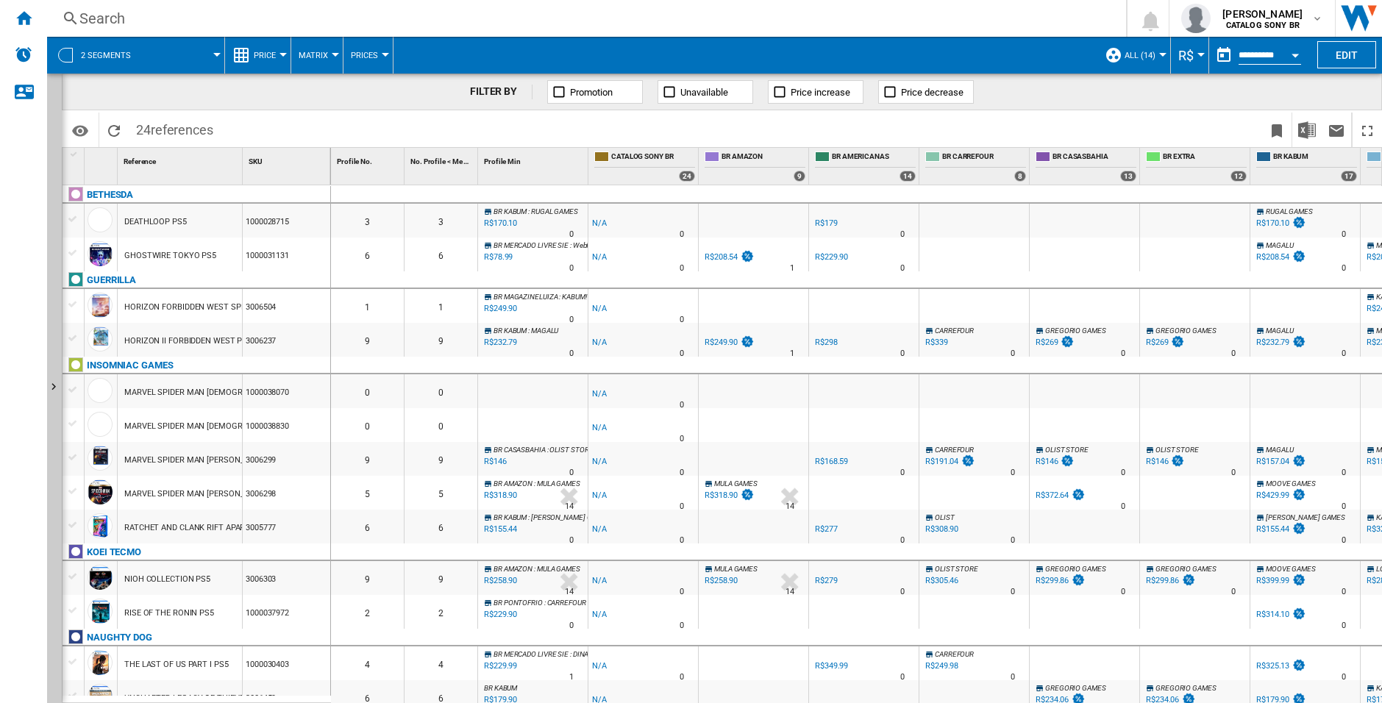
click at [46, 444] on wk-sidenav "NEW" at bounding box center [23, 351] width 47 height 703
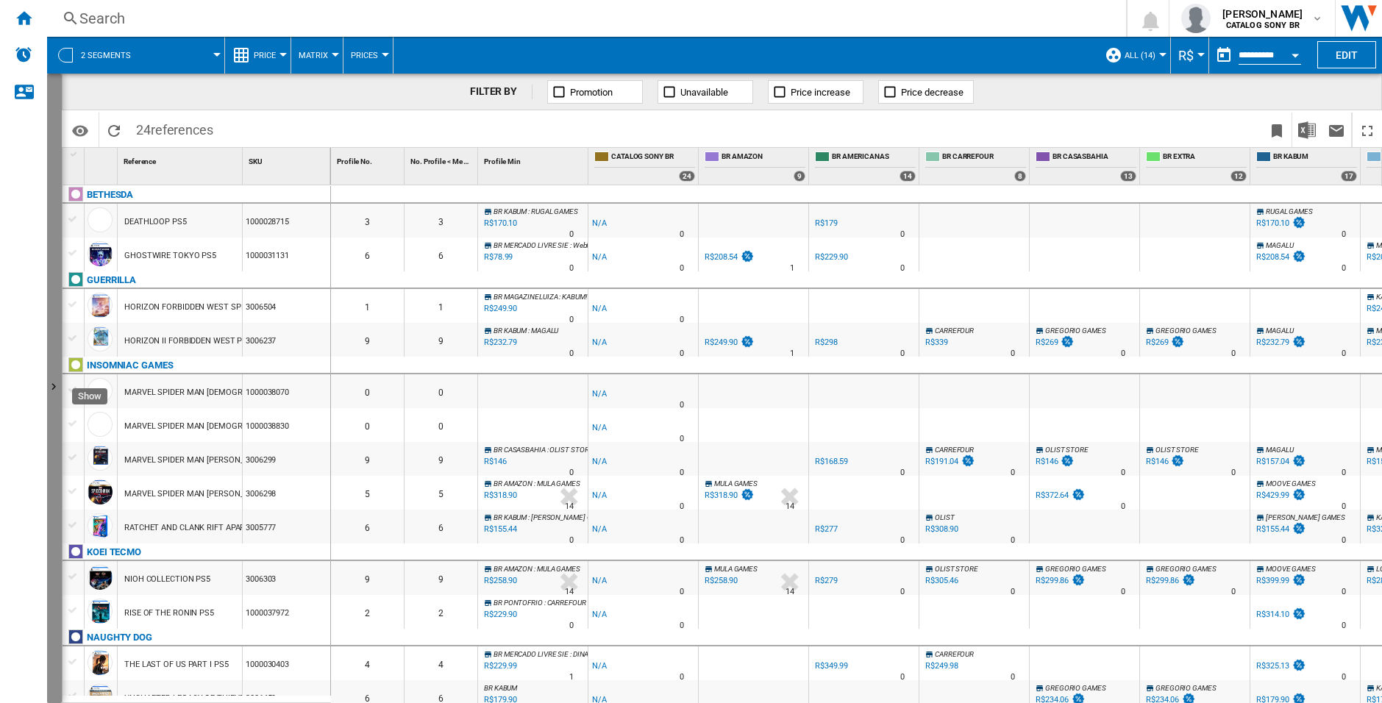
click at [50, 444] on button "Show" at bounding box center [54, 389] width 15 height 630
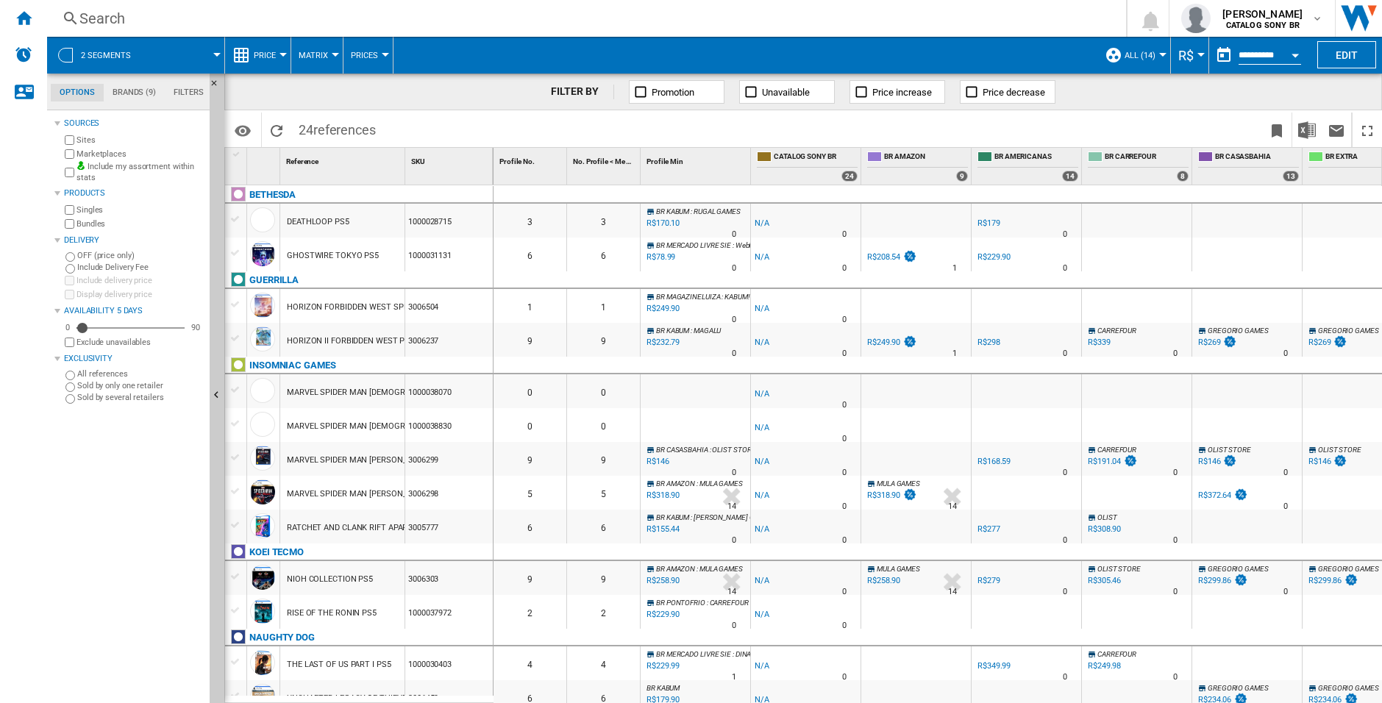
click at [1105, 99] on div "FILTER BY Promotion Unavailable Price increase Price decrease" at bounding box center [803, 92] width 1158 height 37
click at [431, 135] on span at bounding box center [603, 130] width 440 height 35
click at [216, 433] on button "Hide" at bounding box center [217, 396] width 15 height 645
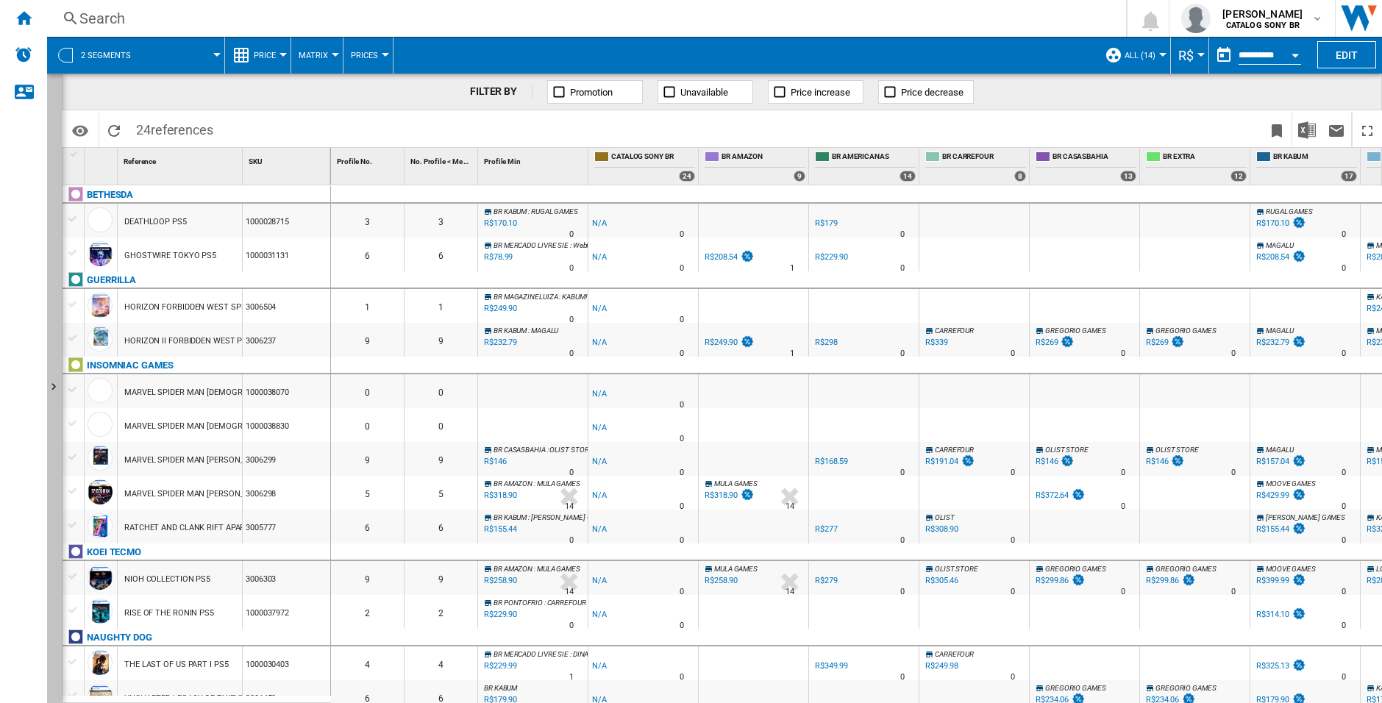
click at [49, 401] on button "Show" at bounding box center [54, 389] width 15 height 630
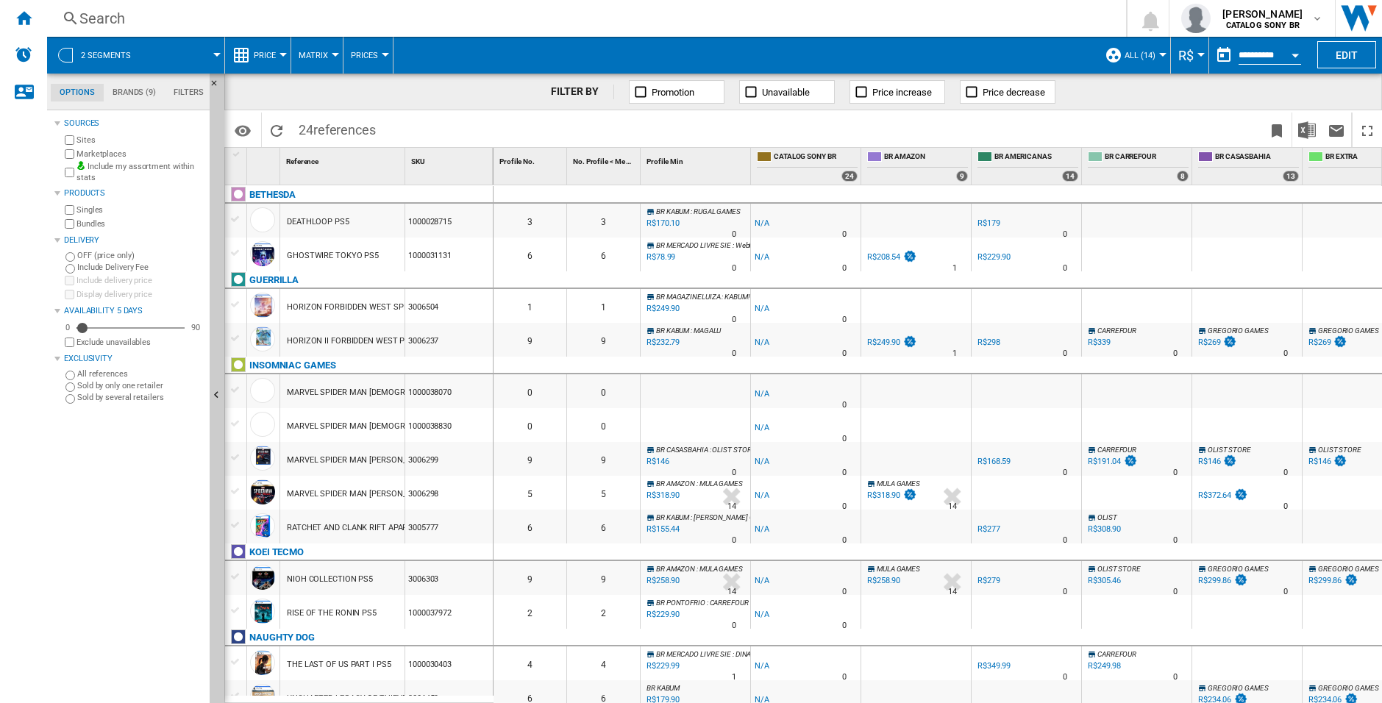
click at [144, 463] on div "Sources Sites Marketplaces Include my assortment within stats Products Singles …" at bounding box center [128, 408] width 149 height 589
click at [132, 463] on div "Sources Sites Marketplaces Include my assortment within stats Products Singles …" at bounding box center [128, 408] width 149 height 589
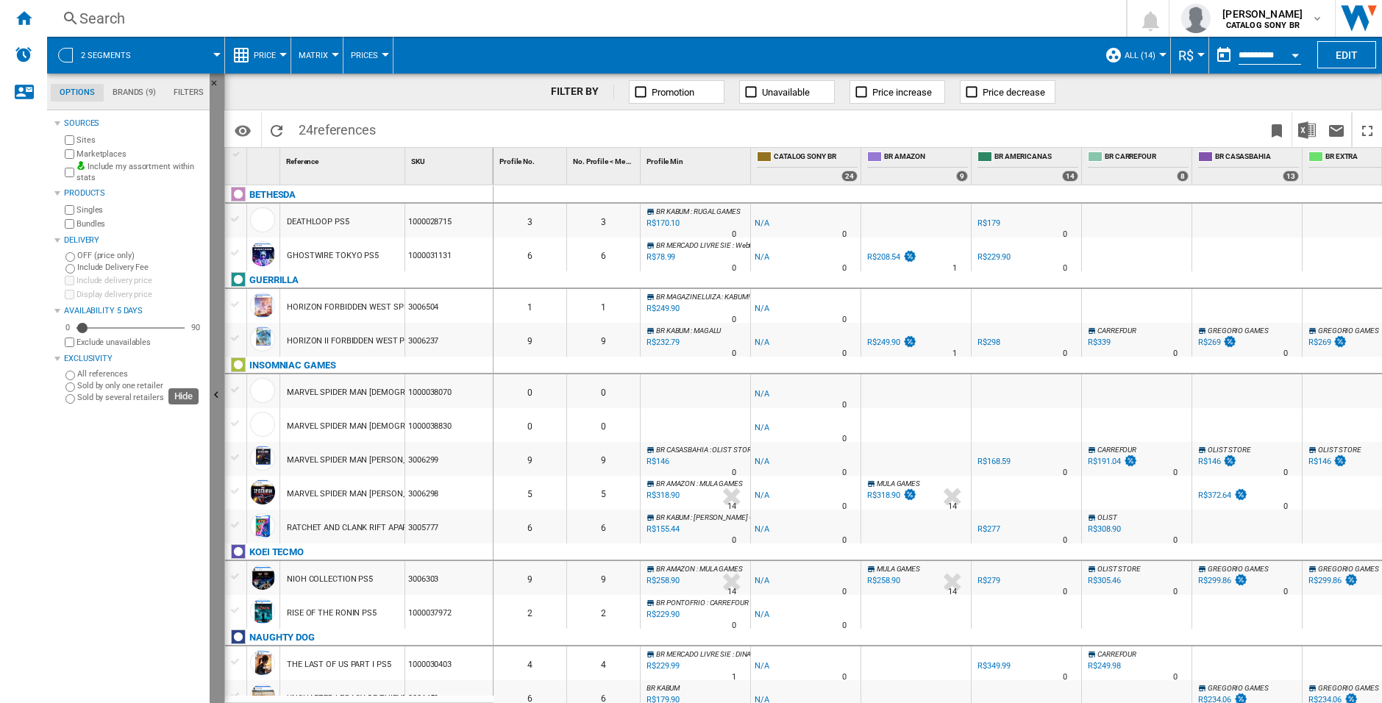
click at [215, 447] on button "Hide" at bounding box center [217, 396] width 15 height 645
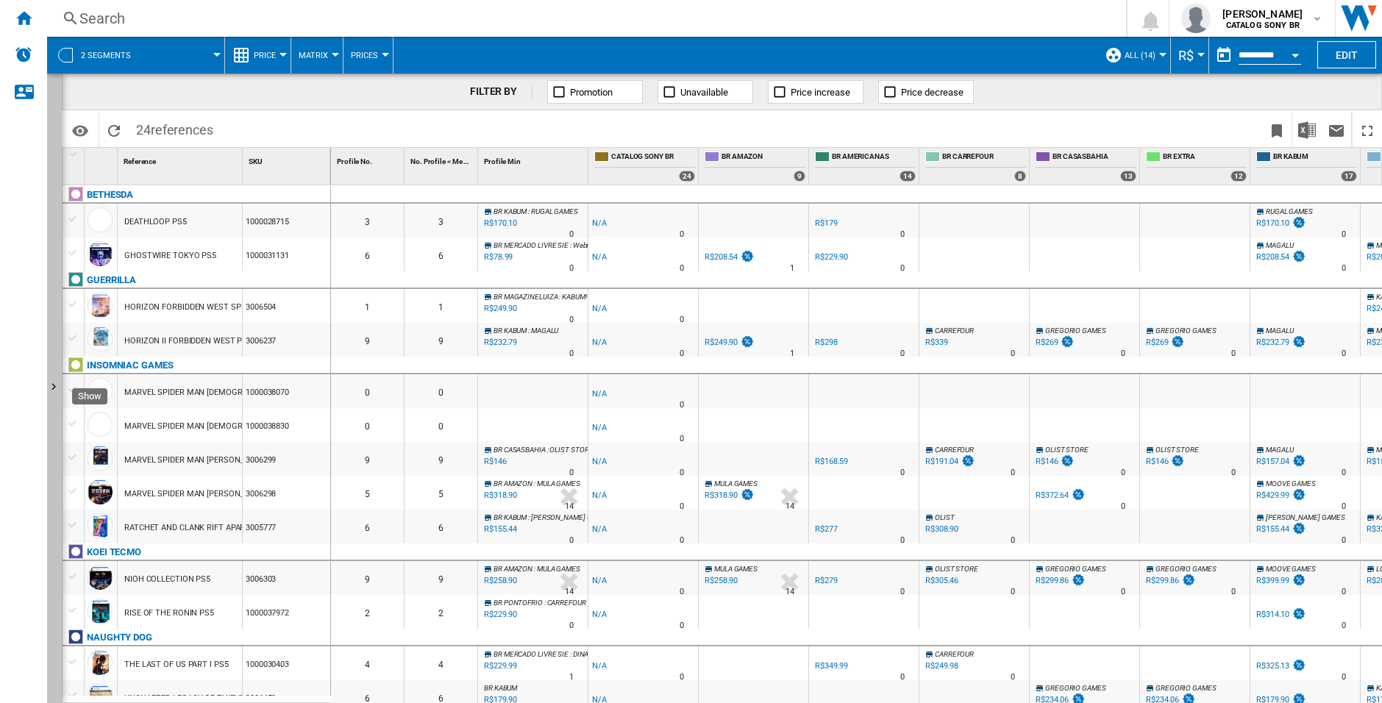
click at [49, 427] on button "Show" at bounding box center [54, 389] width 15 height 630
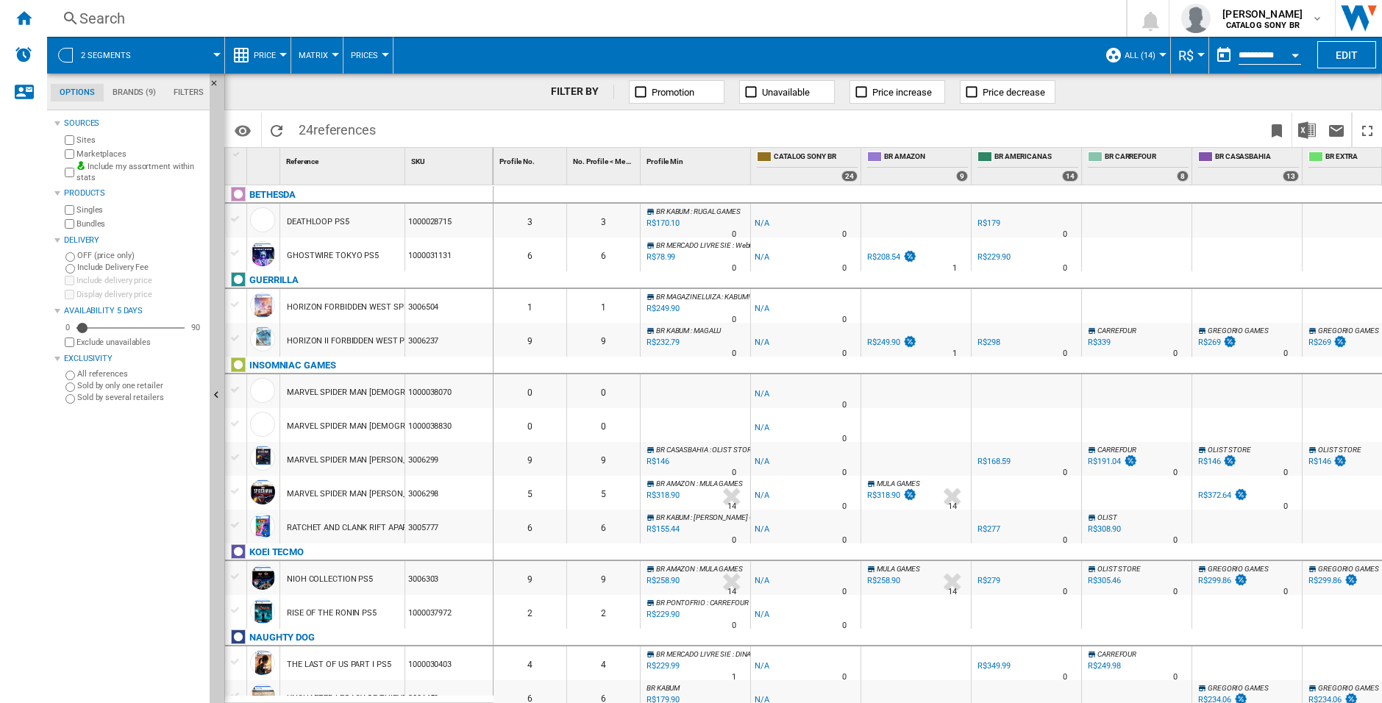
click at [60, 492] on div "Sources Sites Marketplaces Include my assortment within stats Products Singles …" at bounding box center [128, 408] width 149 height 589
click at [316, 336] on div "HORIZON II FORBIDDEN WEST PS5" at bounding box center [350, 341] width 127 height 34
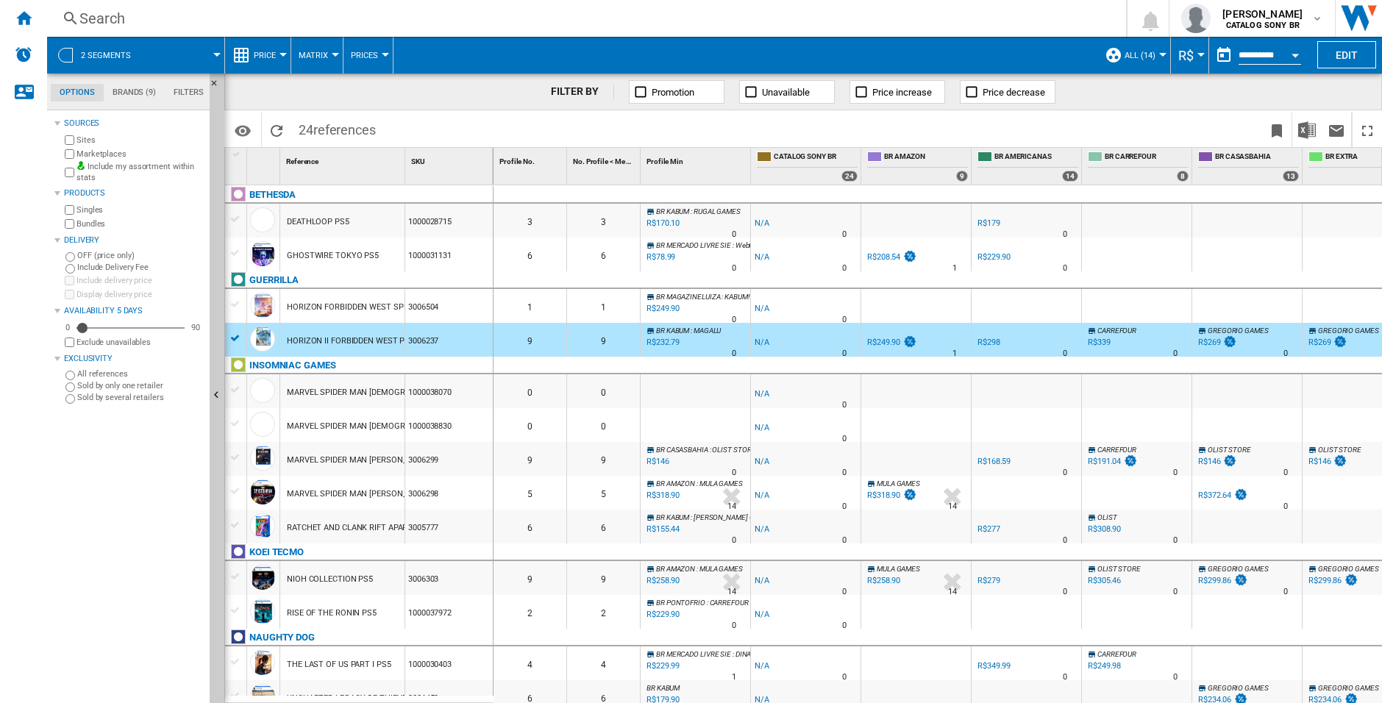
click at [160, 515] on div "Sources Sites Marketplaces Include my assortment within stats Products Singles …" at bounding box center [128, 408] width 149 height 589
click at [377, 330] on div "HORIZON II FORBIDDEN WEST PS5" at bounding box center [350, 341] width 127 height 34
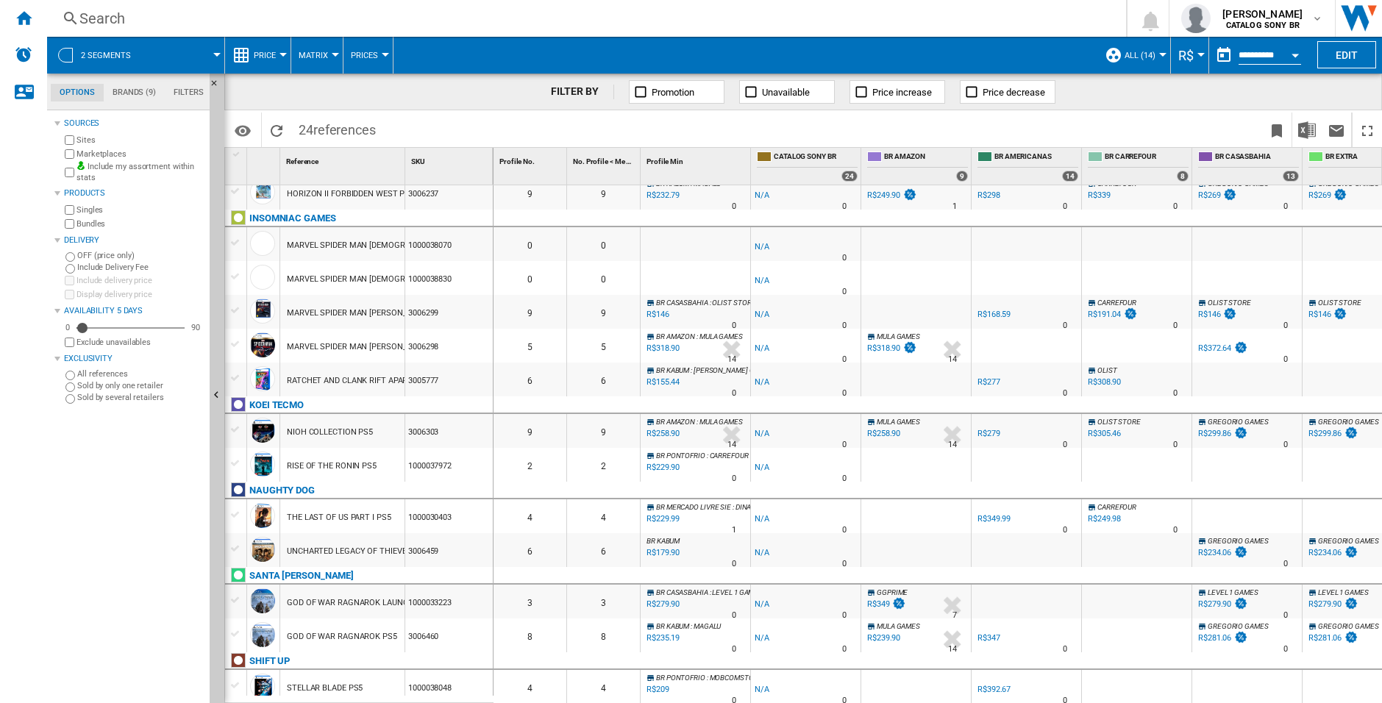
scroll to position [368, 0]
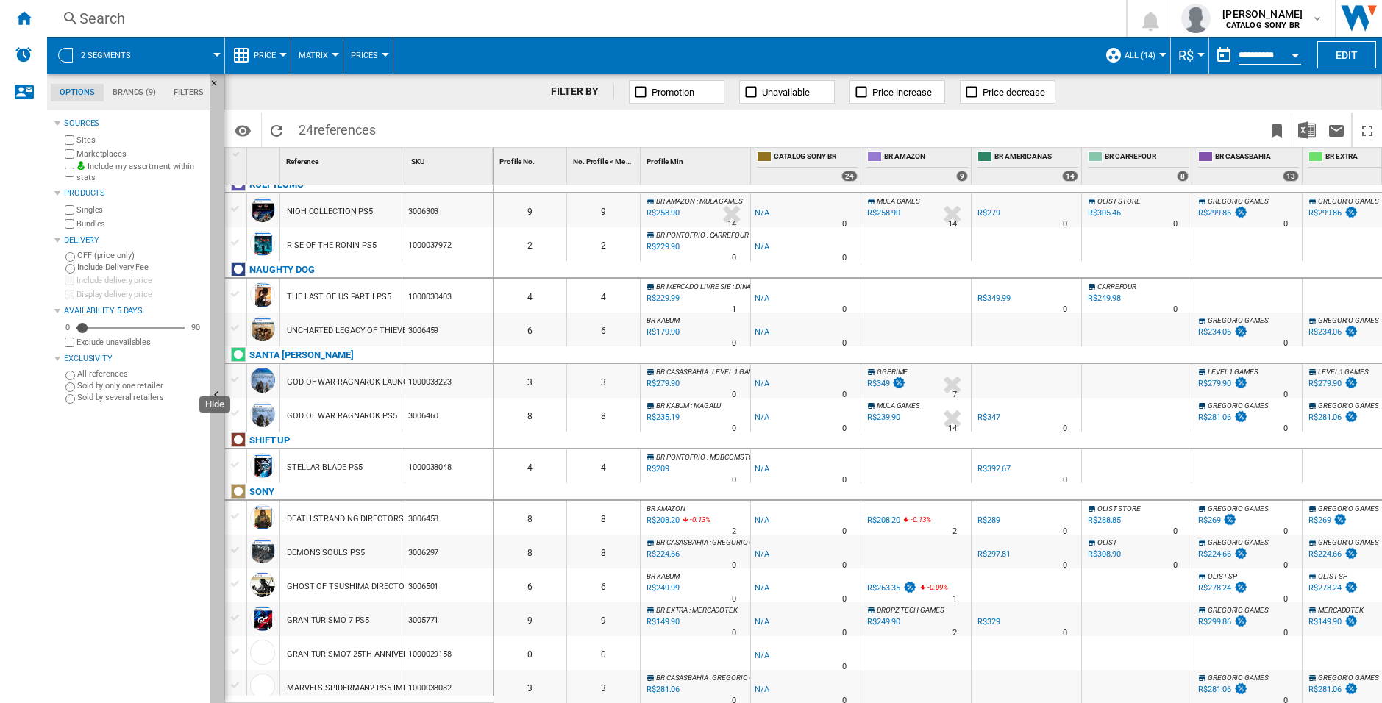
click at [216, 397] on ng-md-icon "Hide" at bounding box center [219, 397] width 18 height 18
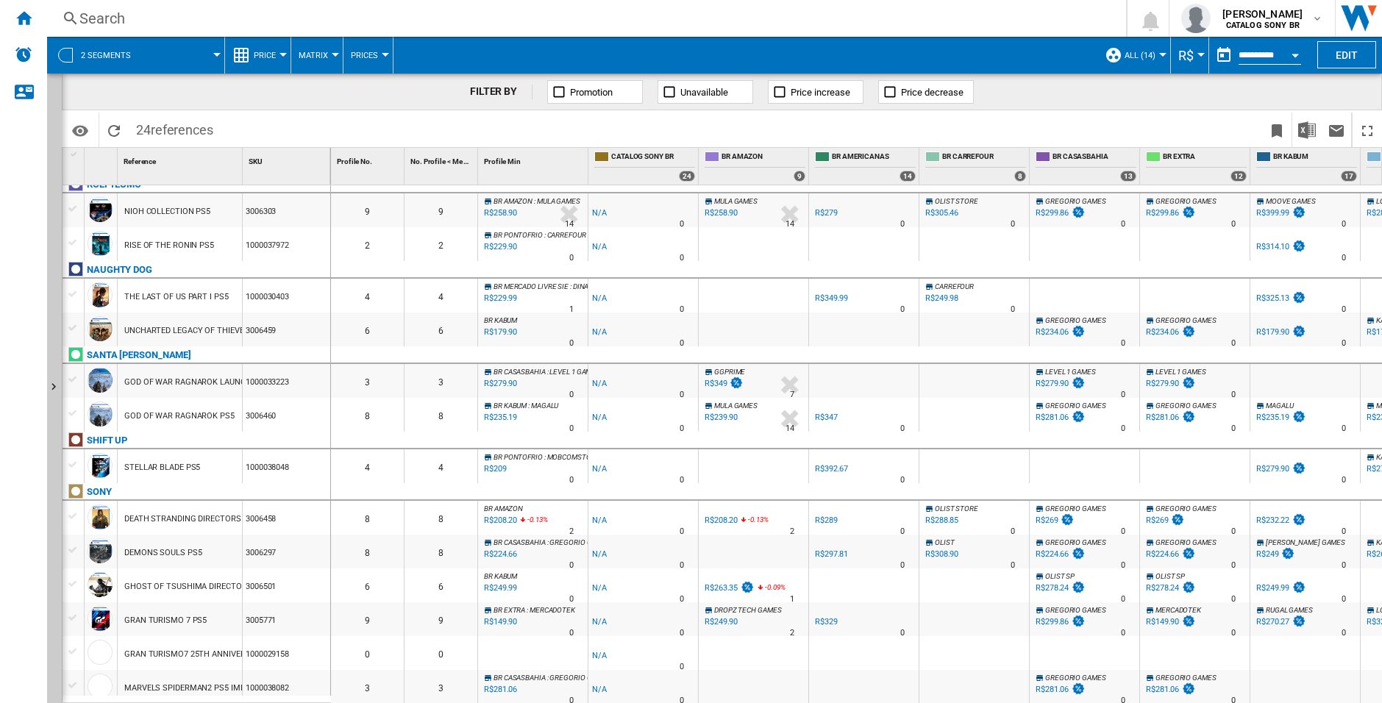
scroll to position [0, 0]
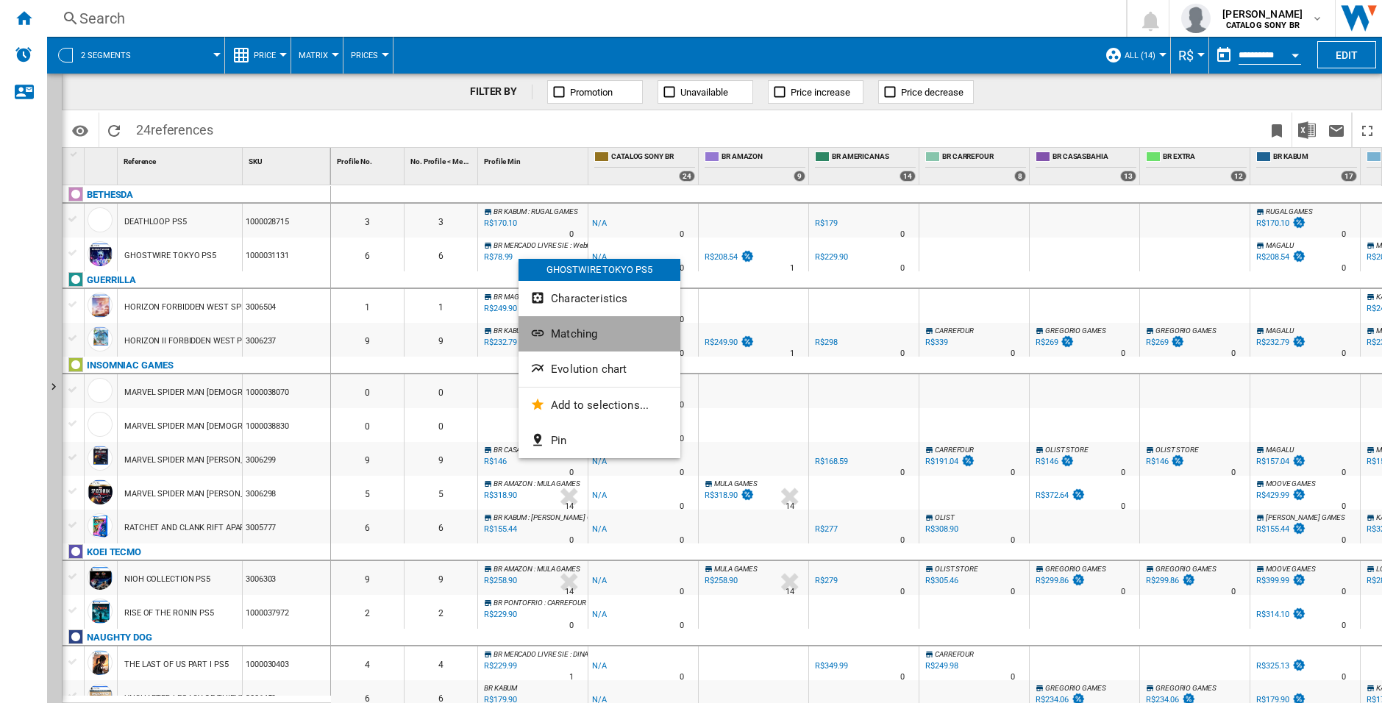
click at [646, 344] on button "Matching" at bounding box center [600, 333] width 162 height 35
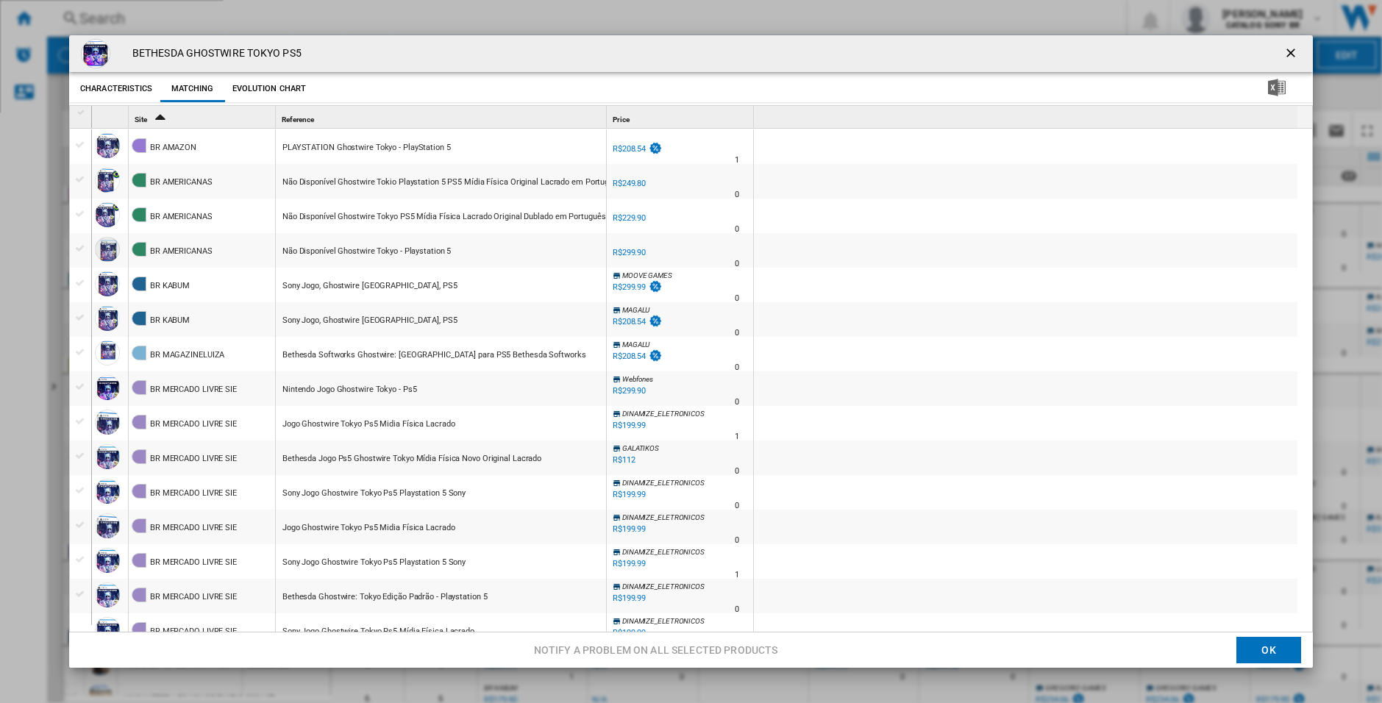
click at [632, 488] on div "R$199.99" at bounding box center [628, 495] width 35 height 15
click at [34, 299] on div "BETHESDA GHOSTWIRE TOKYO PS5 Characteristics Matching Evolution chart price -R$…" at bounding box center [691, 351] width 1382 height 703
click at [509, 63] on div "BETHESDA GHOSTWIRE TOKYO PS5" at bounding box center [691, 53] width 1244 height 37
click at [574, 22] on div "BETHESDA GHOSTWIRE TOKYO PS5 Characteristics Matching Evolution chart price -R$…" at bounding box center [691, 351] width 1382 height 703
click at [694, 52] on div "BETHESDA GHOSTWIRE TOKYO PS5" at bounding box center [691, 53] width 1244 height 37
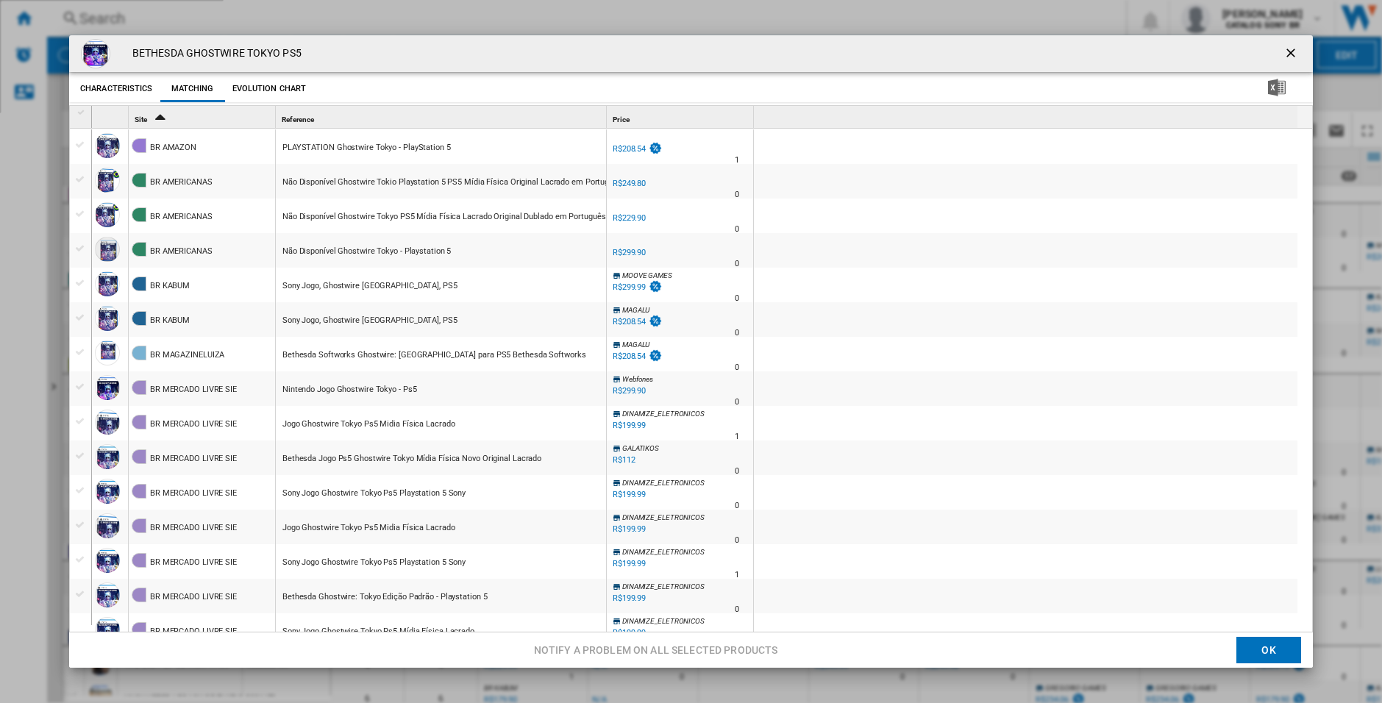
click at [1284, 50] on ng-md-icon "getI18NText('BUTTONS.CLOSE_DIALOG')" at bounding box center [1293, 55] width 18 height 18
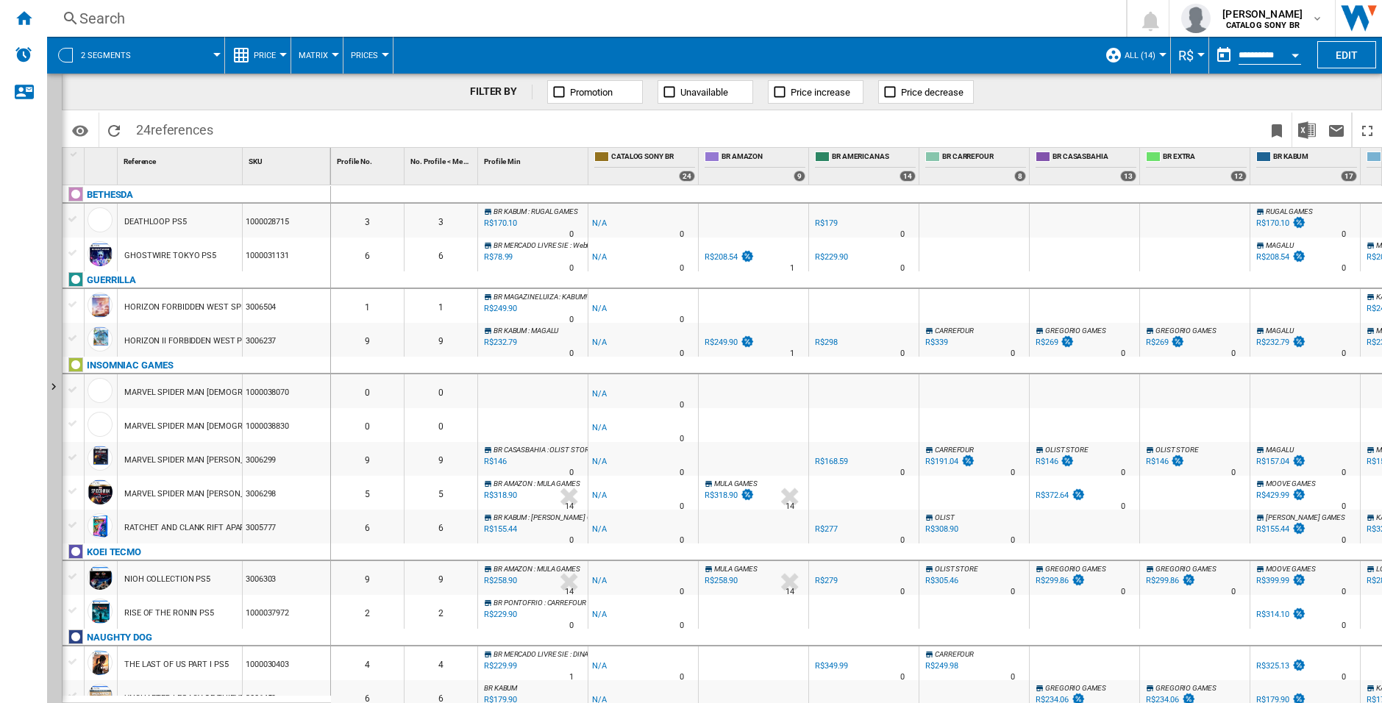
click at [1093, 108] on div "FILTER BY Promotion Unavailable Price increase Price decrease" at bounding box center [722, 92] width 1321 height 37
